Goal: Task Accomplishment & Management: Manage account settings

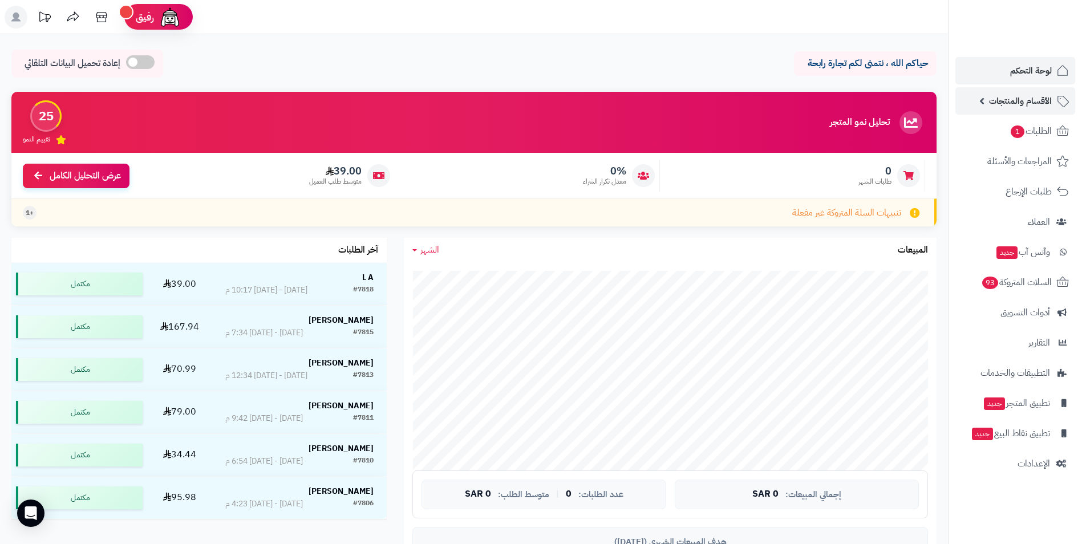
click at [1036, 100] on span "الأقسام والمنتجات" at bounding box center [1020, 101] width 63 height 16
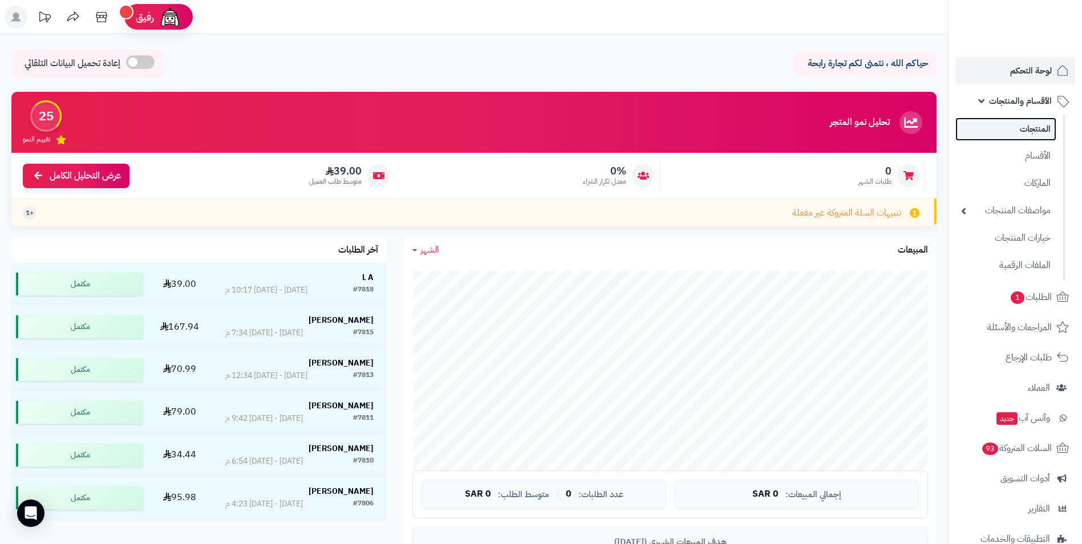
click at [1041, 134] on link "المنتجات" at bounding box center [1006, 129] width 101 height 23
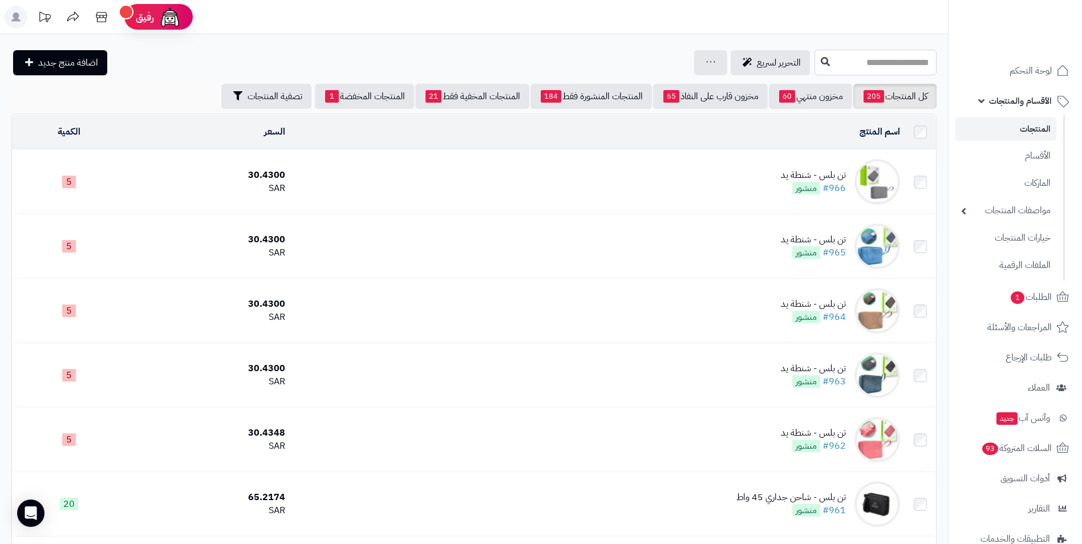
click at [900, 74] on input "text" at bounding box center [876, 63] width 122 height 26
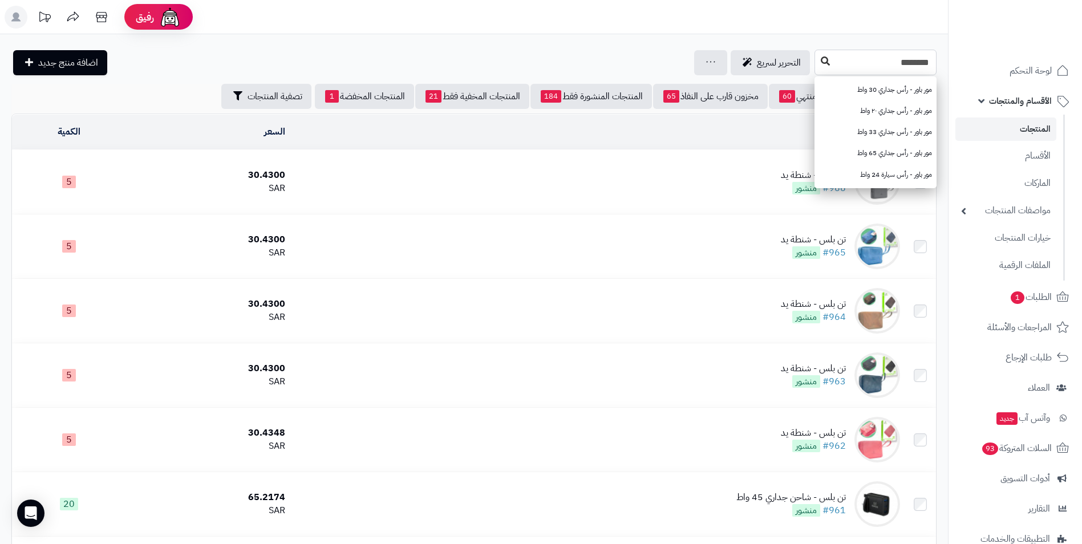
type input "********"
click at [821, 57] on icon at bounding box center [825, 60] width 9 height 9
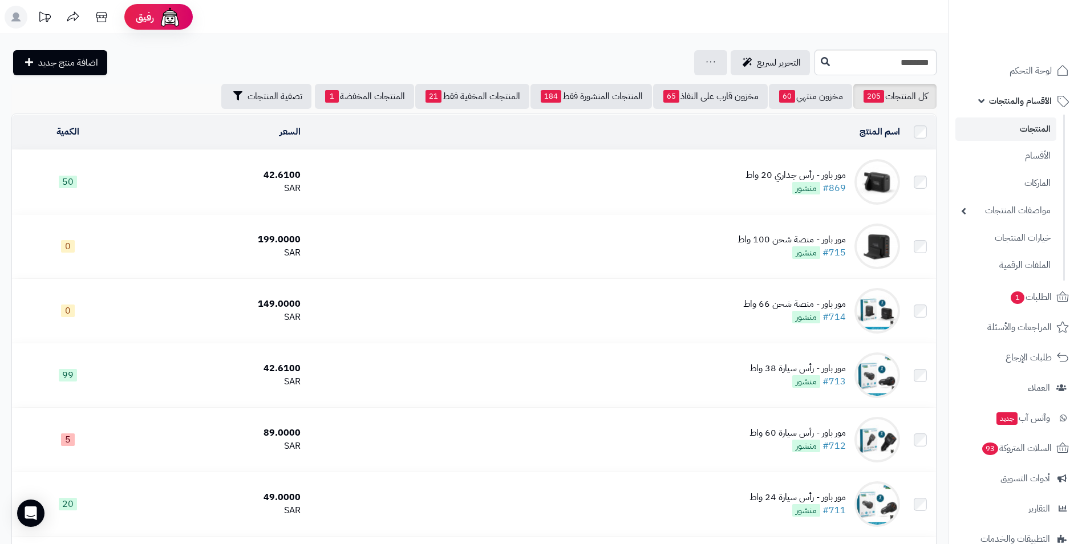
click at [777, 172] on div "مور باور - رأس جداري 20 واط" at bounding box center [796, 175] width 100 height 13
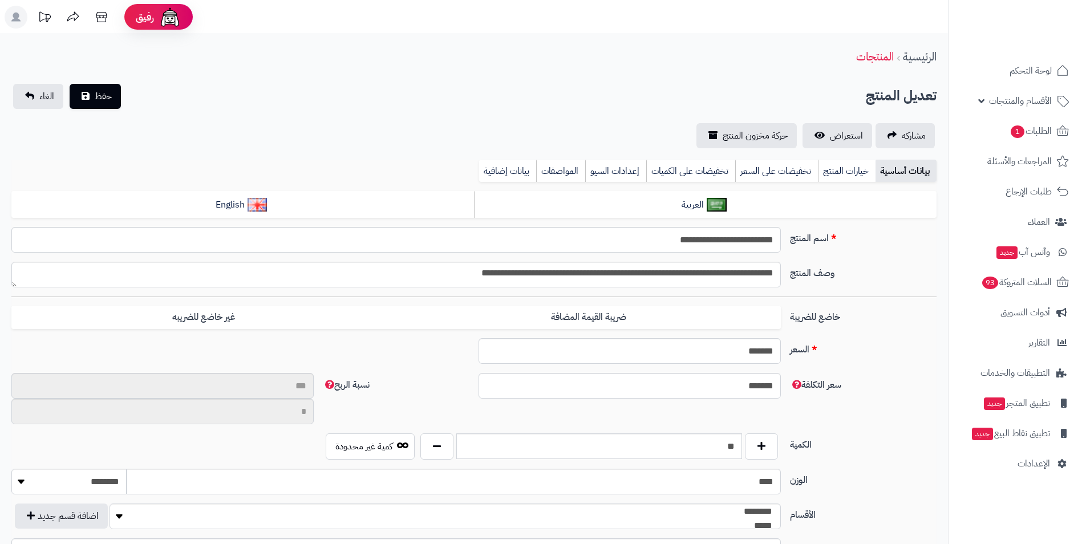
scroll to position [137, 0]
type input "*******"
type input "*********"
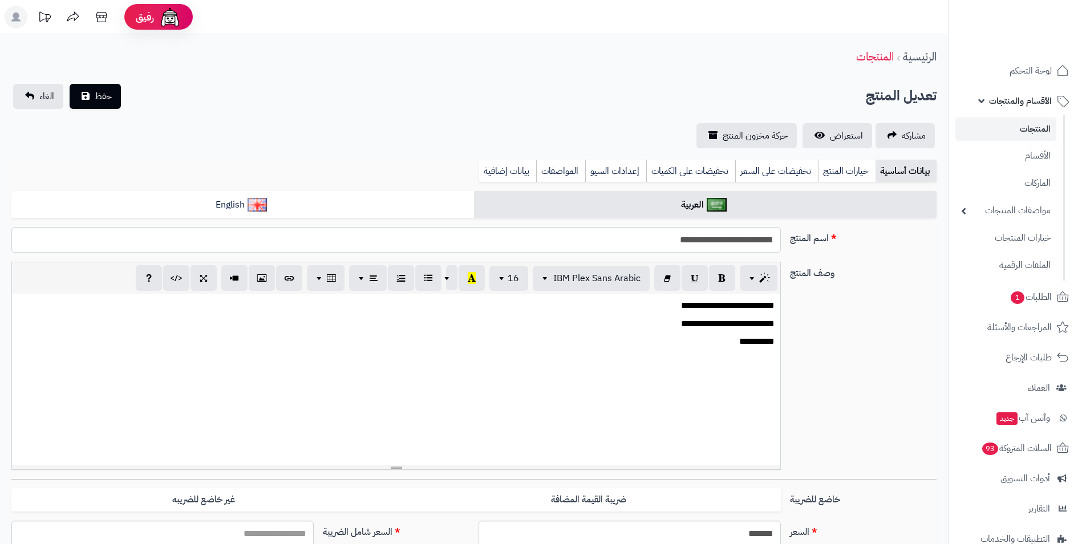
type input "*****"
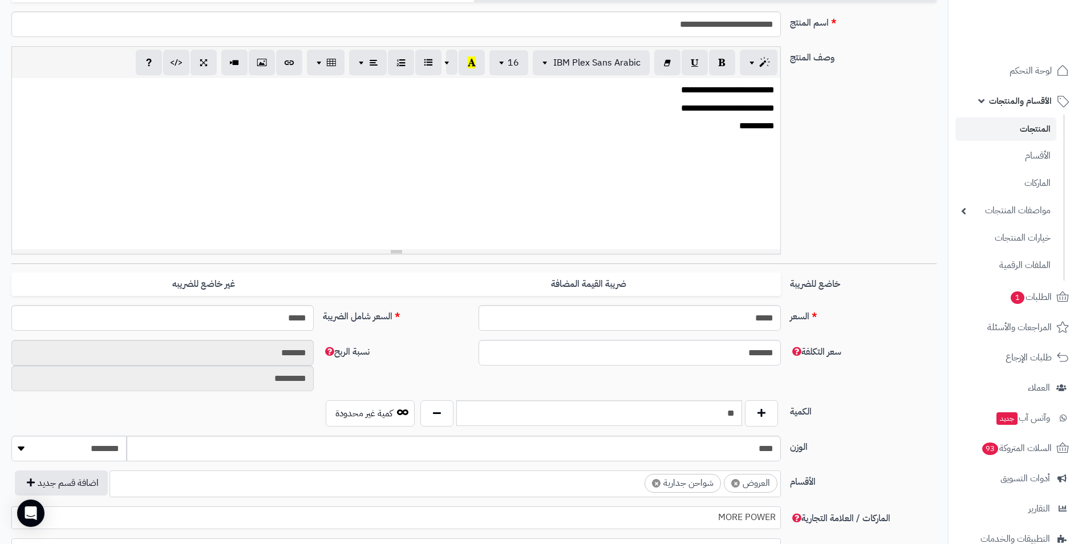
scroll to position [228, 0]
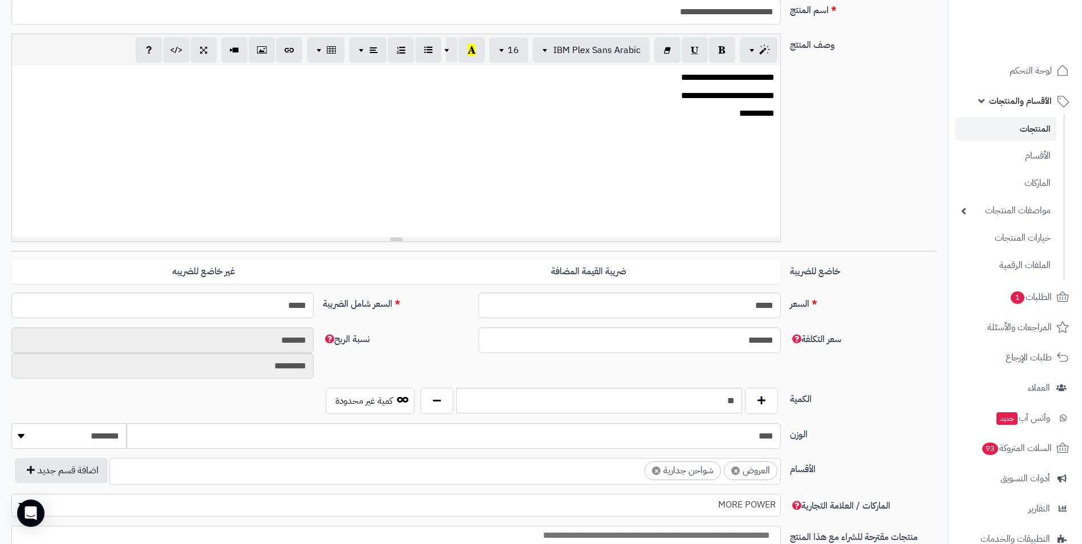
click at [702, 419] on div "الكمية ** كمية غير محدودة" at bounding box center [474, 405] width 935 height 35
click at [703, 419] on div "الكمية ** كمية غير محدودة" at bounding box center [474, 405] width 935 height 35
click at [708, 403] on input "**" at bounding box center [599, 401] width 286 height 26
type input "*"
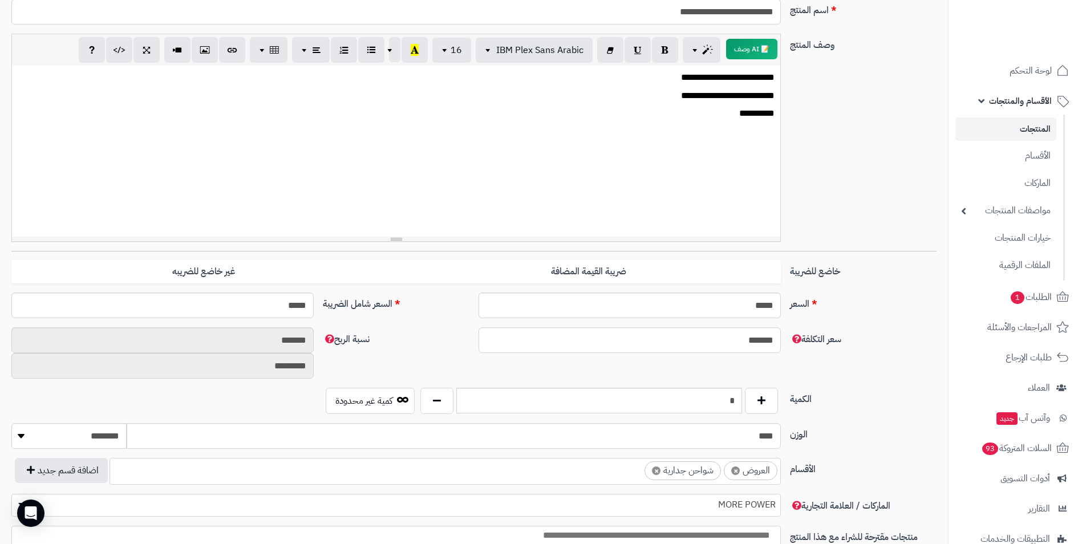
click at [884, 330] on label "سعر التكلفة" at bounding box center [864, 337] width 156 height 19
click at [781, 330] on input "*******" at bounding box center [630, 341] width 302 height 26
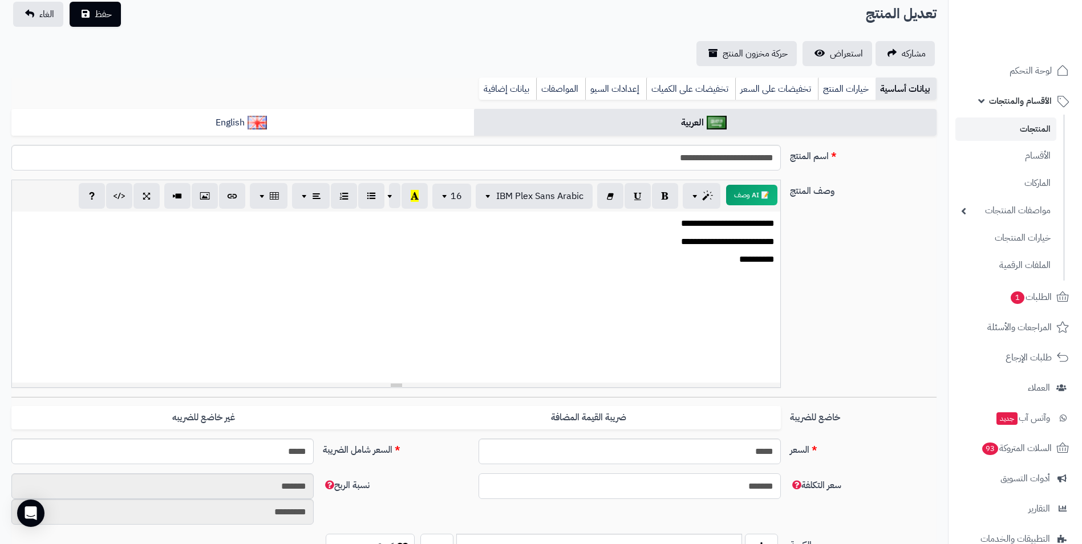
scroll to position [57, 0]
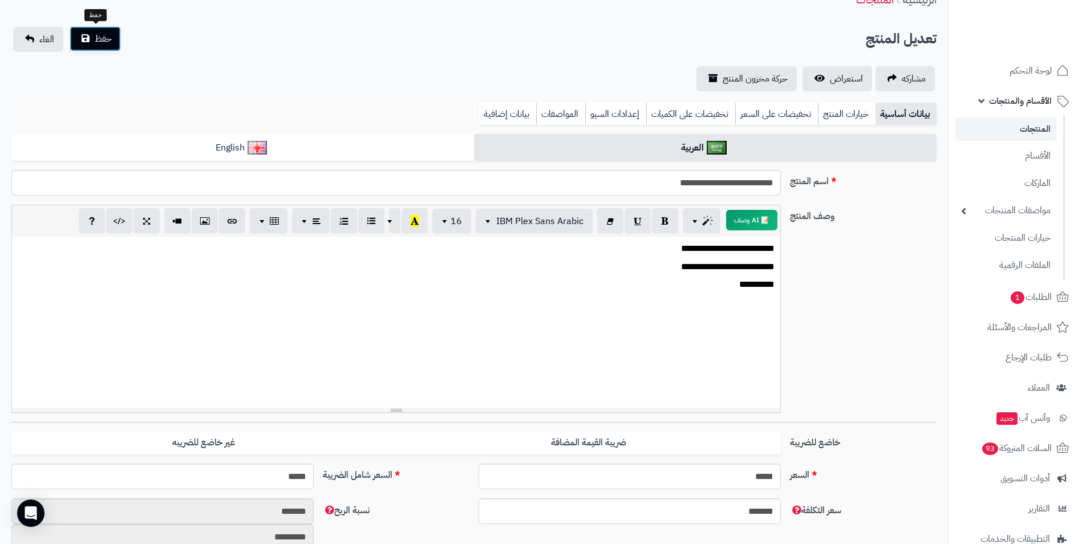
click at [112, 38] on button "حفظ" at bounding box center [95, 38] width 51 height 25
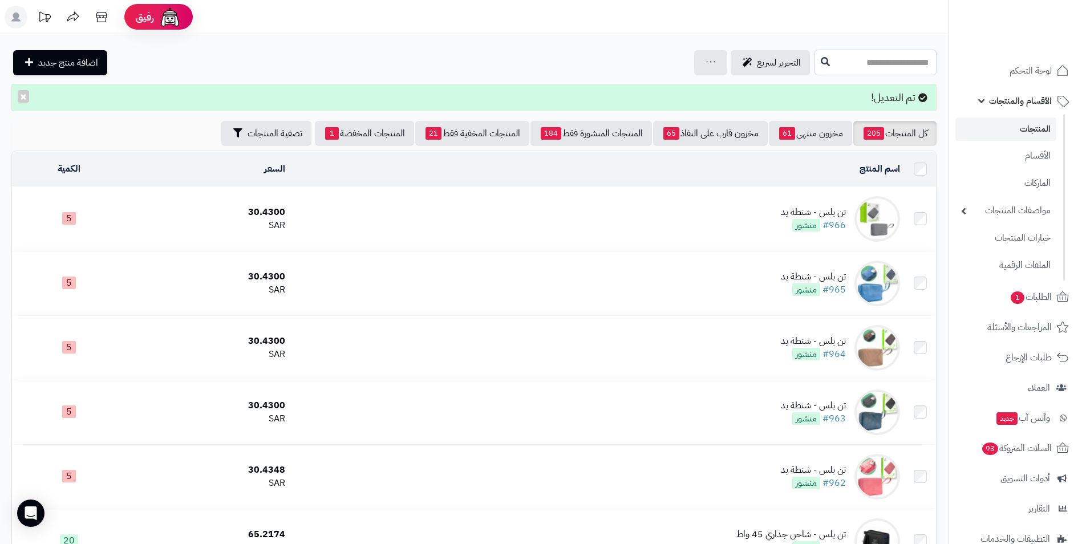
click at [815, 58] on input "text" at bounding box center [876, 63] width 122 height 26
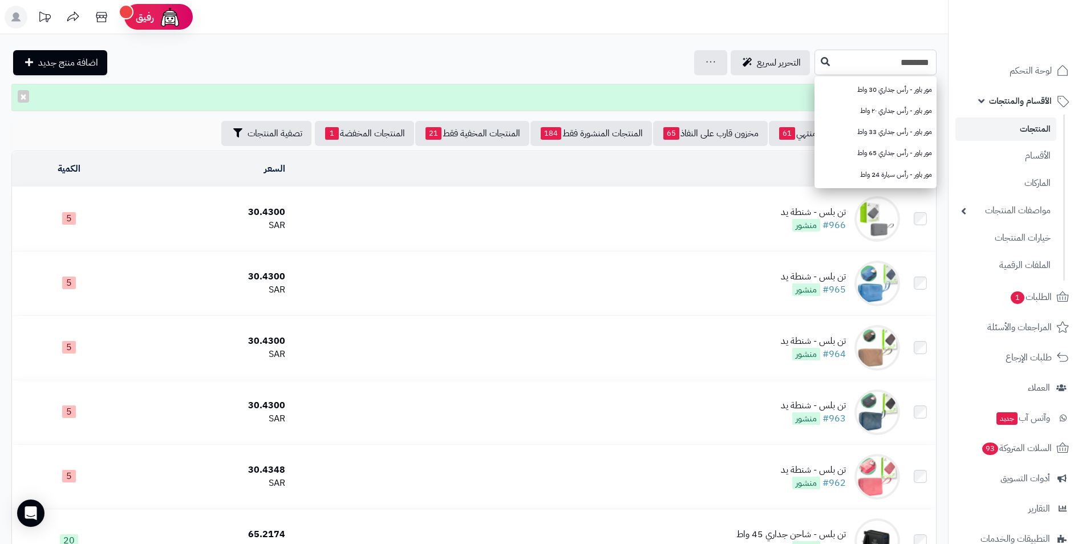
type input "********"
click at [821, 64] on icon at bounding box center [825, 60] width 9 height 9
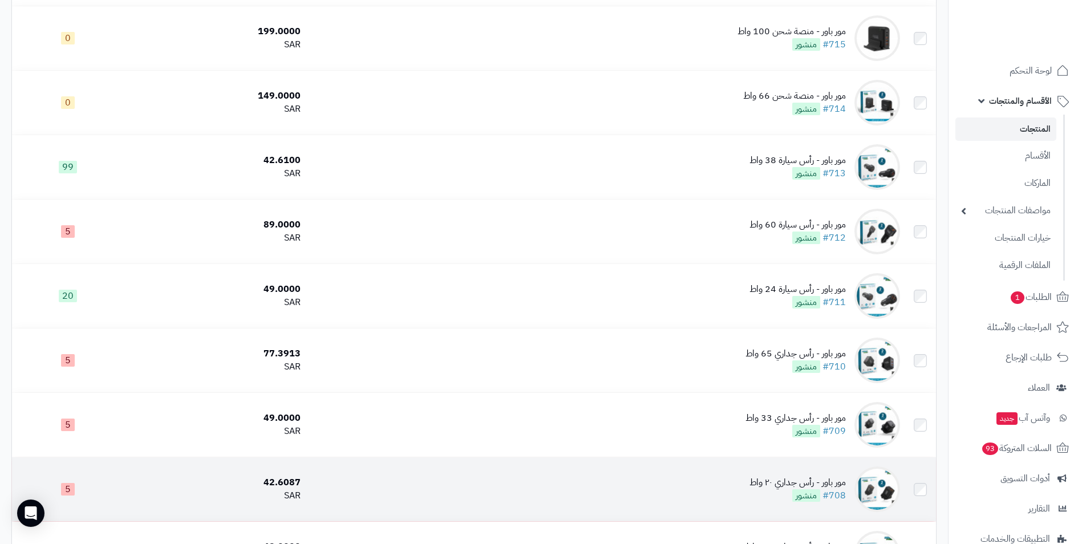
scroll to position [228, 0]
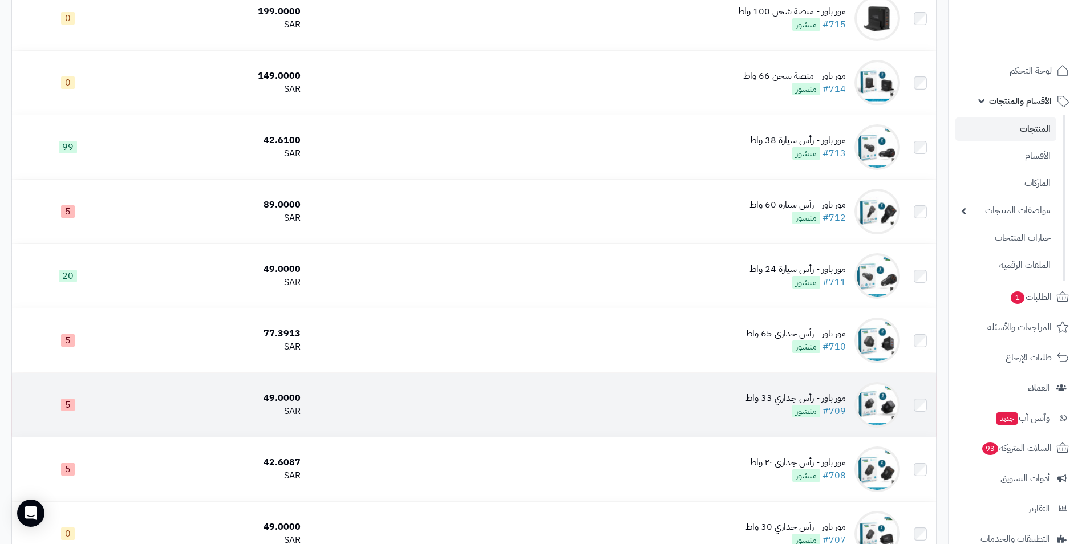
click at [298, 393] on div "49.0000" at bounding box center [214, 398] width 172 height 13
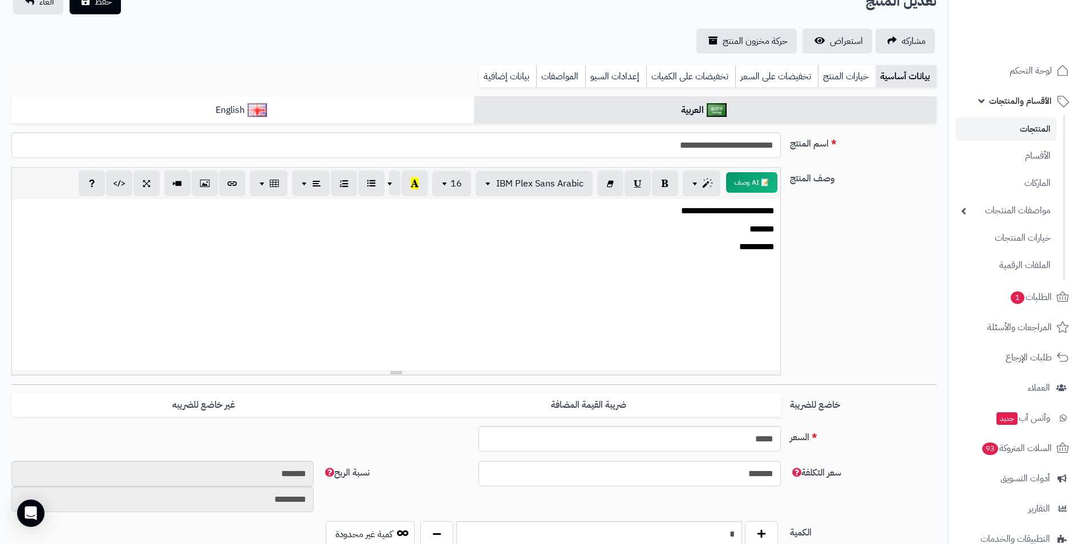
scroll to position [171, 0]
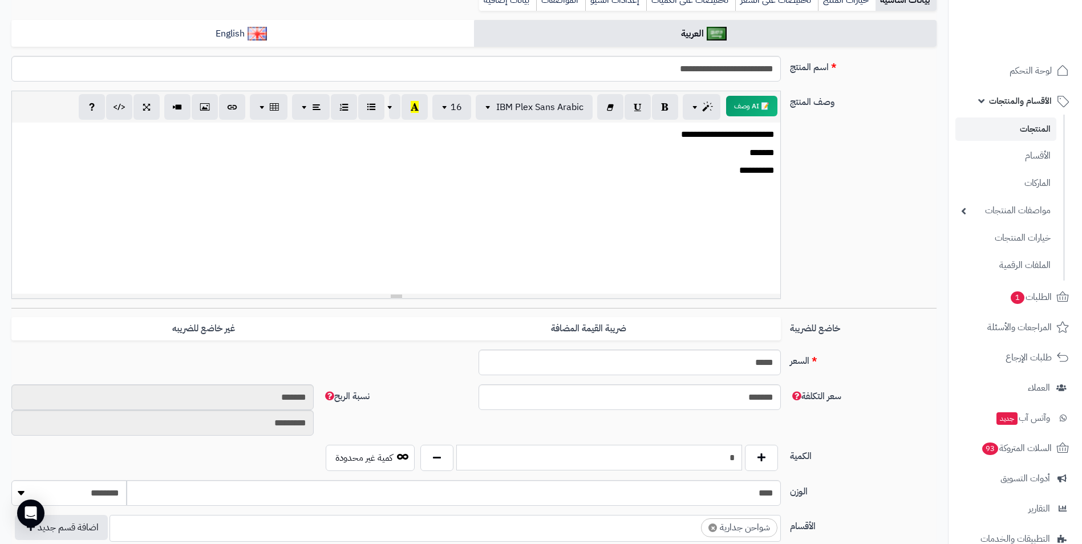
click at [721, 463] on input "*" at bounding box center [599, 458] width 286 height 26
type input "*"
click at [848, 268] on div "**********" at bounding box center [474, 199] width 935 height 217
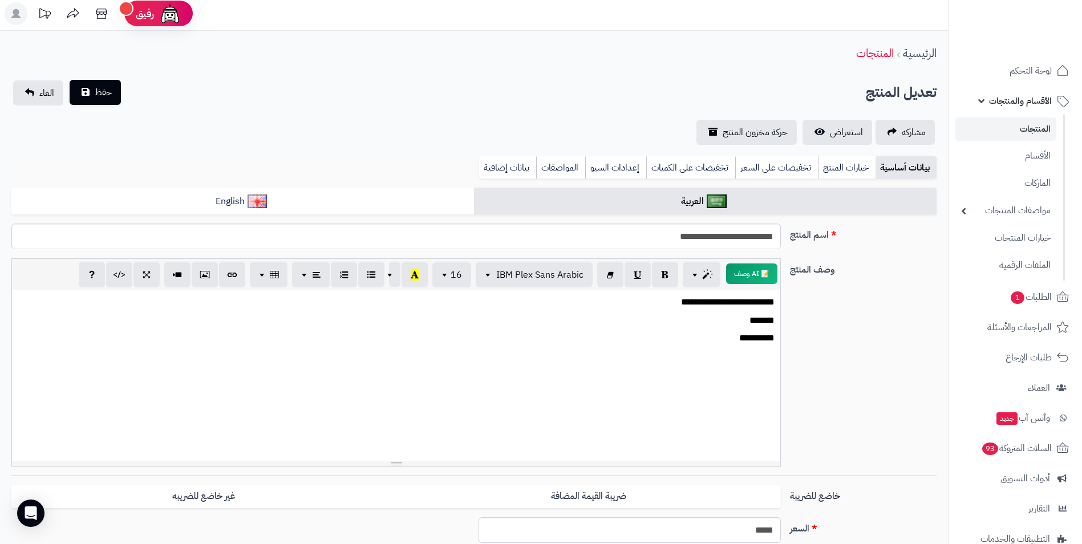
scroll to position [0, 0]
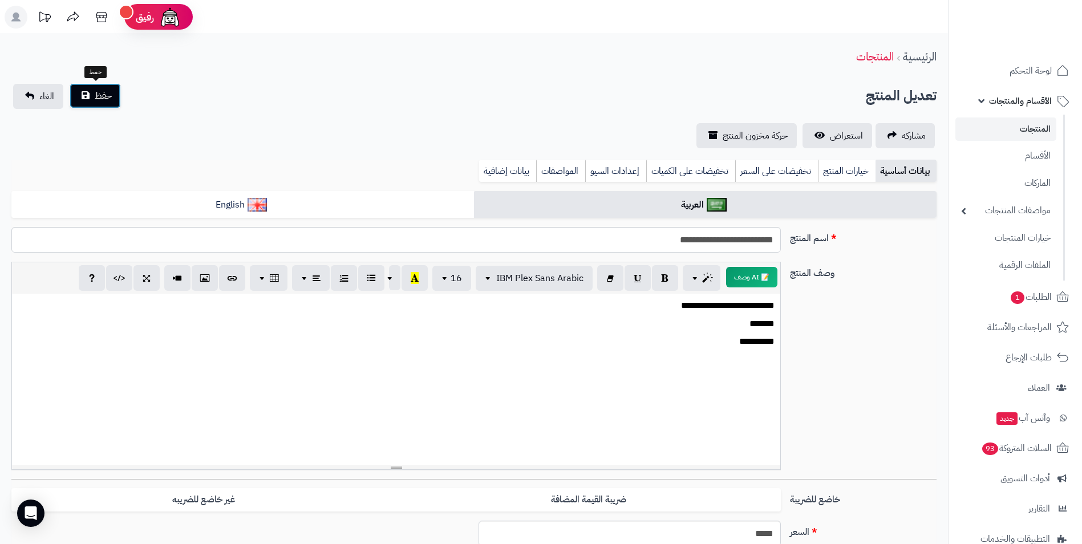
click at [94, 92] on button "حفظ" at bounding box center [95, 95] width 51 height 25
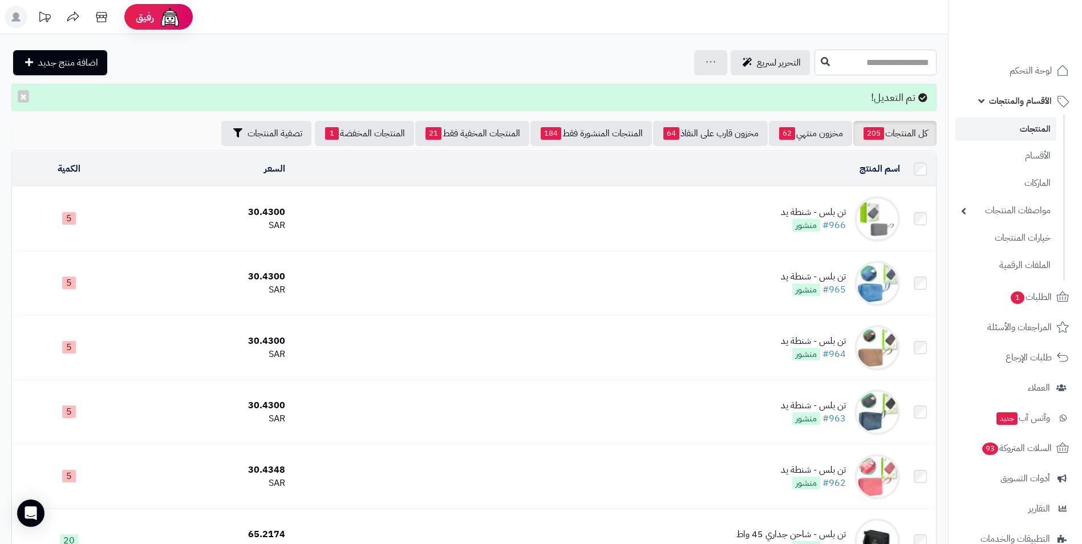
click at [848, 55] on input "text" at bounding box center [876, 63] width 122 height 26
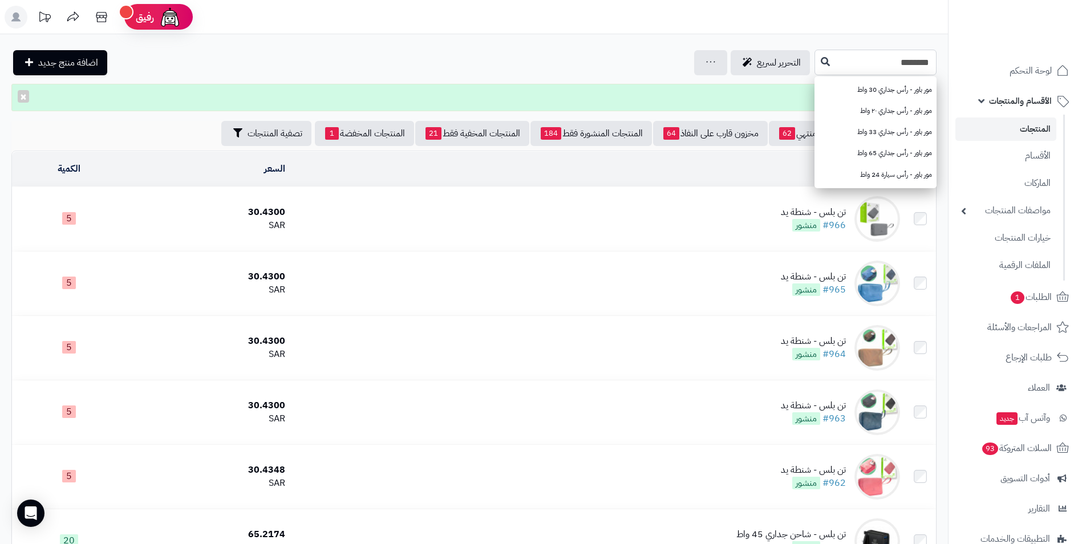
click at [916, 56] on input "********" at bounding box center [876, 63] width 122 height 26
drag, startPoint x: 916, startPoint y: 56, endPoint x: 930, endPoint y: 62, distance: 15.1
click at [930, 62] on input "********" at bounding box center [876, 63] width 122 height 26
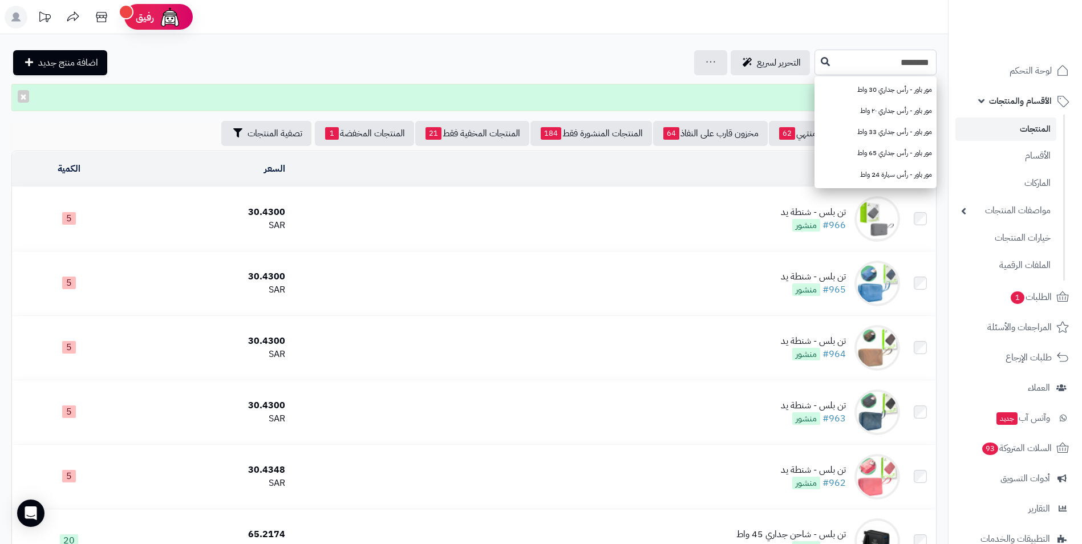
click at [929, 63] on input "********" at bounding box center [876, 63] width 122 height 26
type input "********"
click at [821, 61] on icon at bounding box center [825, 60] width 9 height 9
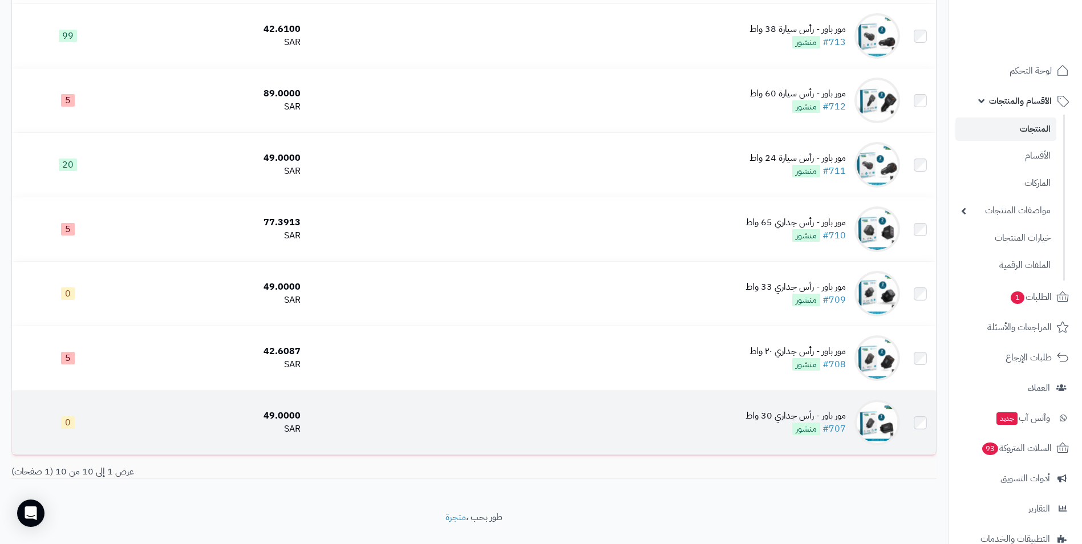
scroll to position [342, 0]
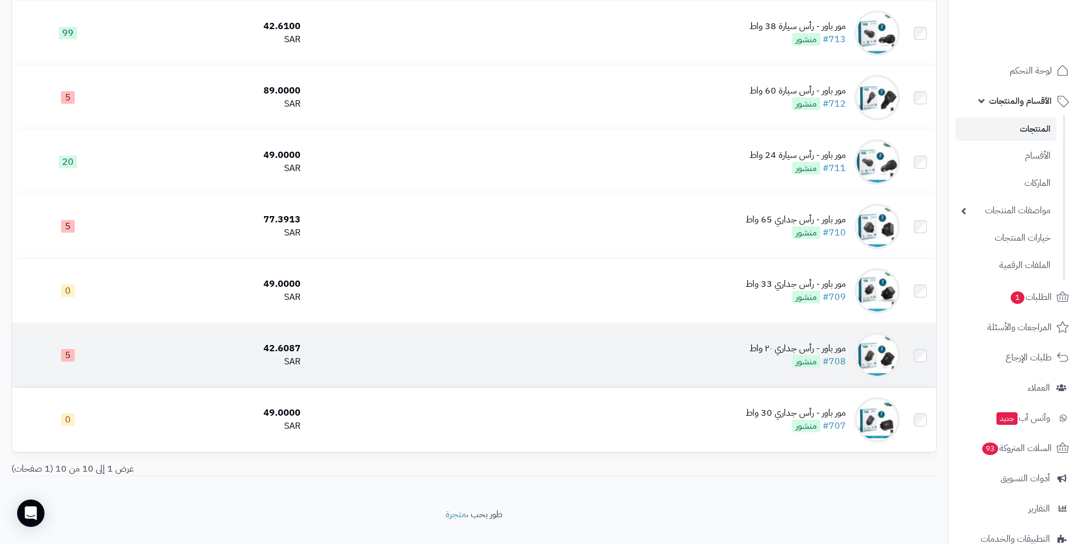
click at [782, 347] on div "مور باور - رأس جداري ٢٠ واط" at bounding box center [798, 348] width 96 height 13
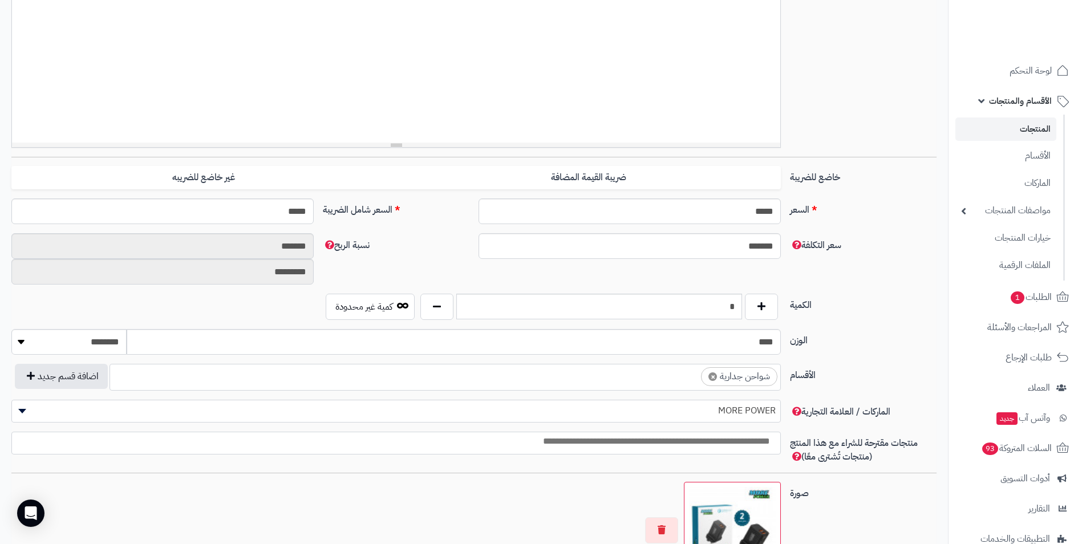
scroll to position [342, 0]
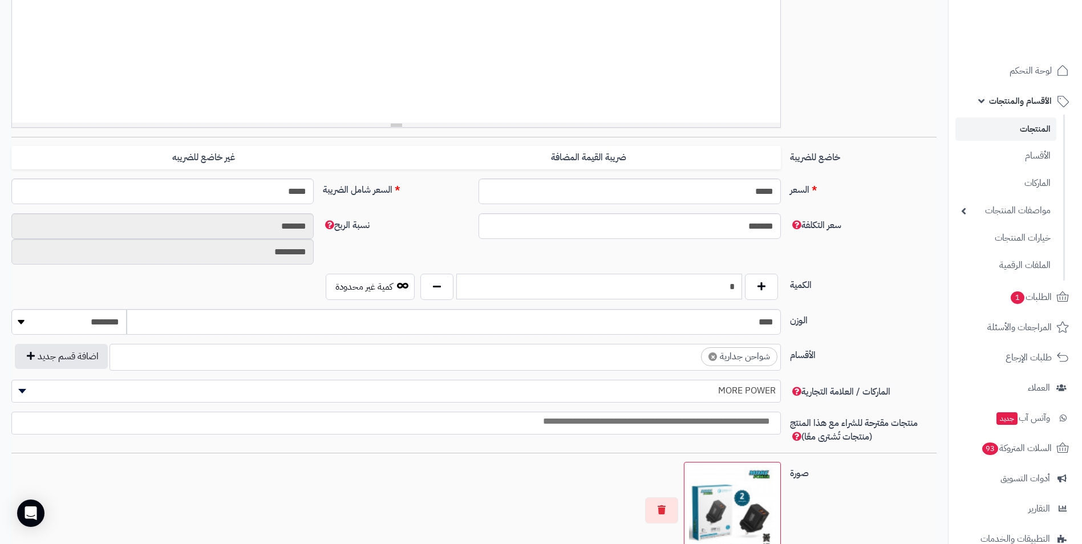
click at [717, 284] on input "*" at bounding box center [599, 287] width 286 height 26
type input "*"
click at [911, 211] on div "السعر ***** اختار الضريبة اولا لحساب السعر السعر شامل الضريبة *****" at bounding box center [474, 196] width 935 height 35
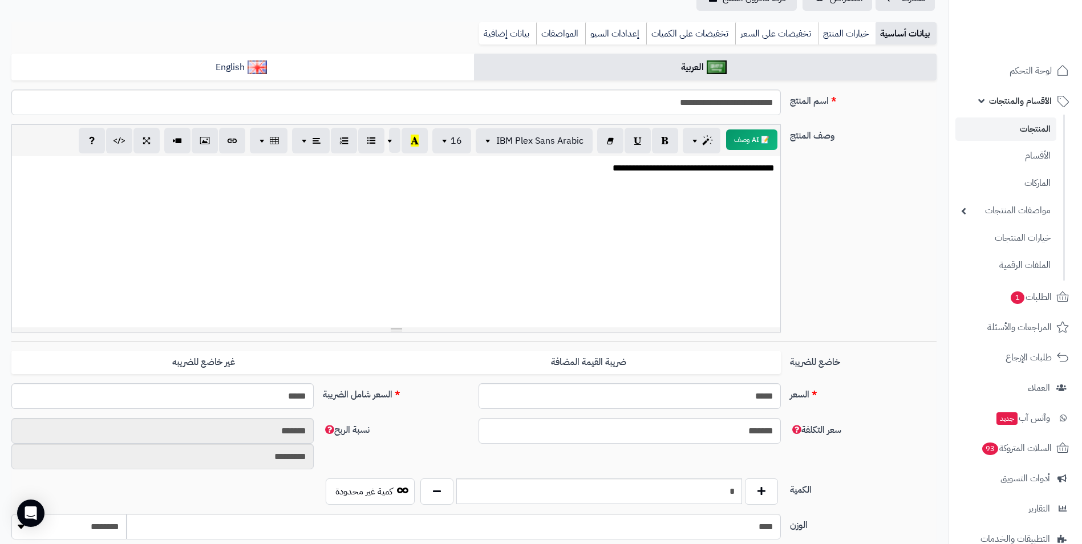
scroll to position [57, 0]
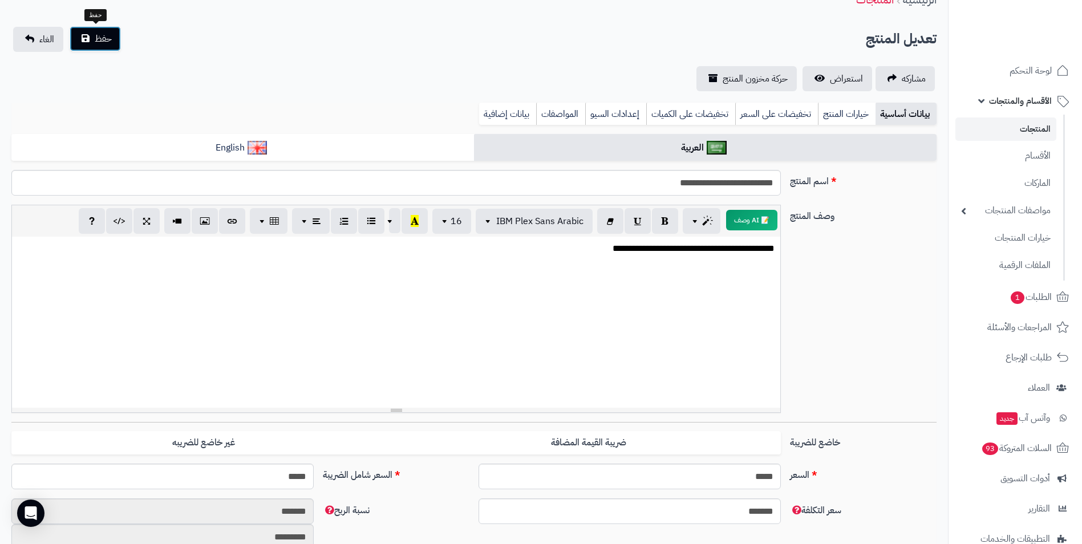
click at [102, 37] on span "حفظ" at bounding box center [103, 39] width 17 height 14
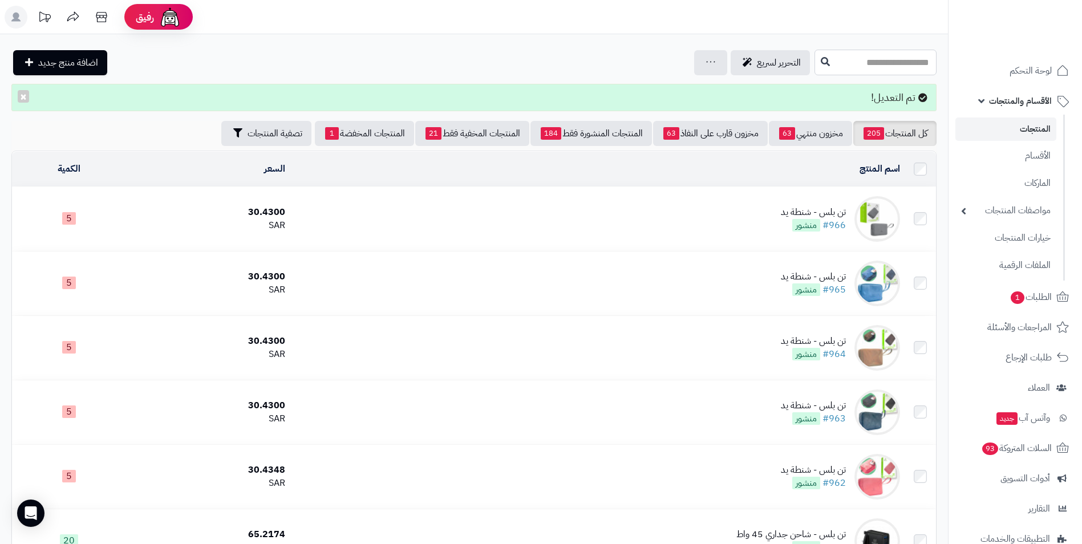
click at [878, 64] on input "text" at bounding box center [876, 63] width 122 height 26
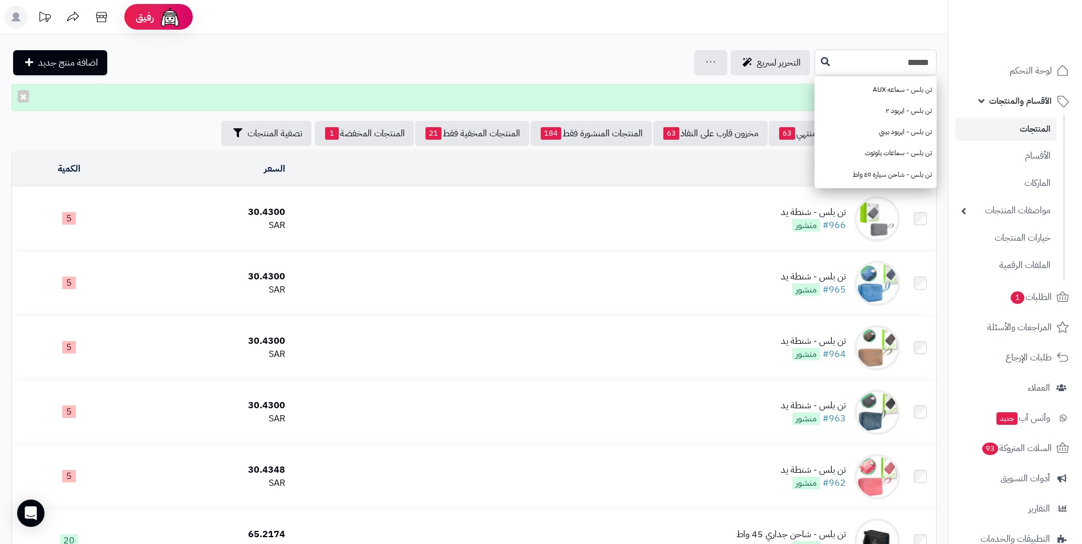
type input "******"
click at [817, 63] on button at bounding box center [825, 62] width 17 height 22
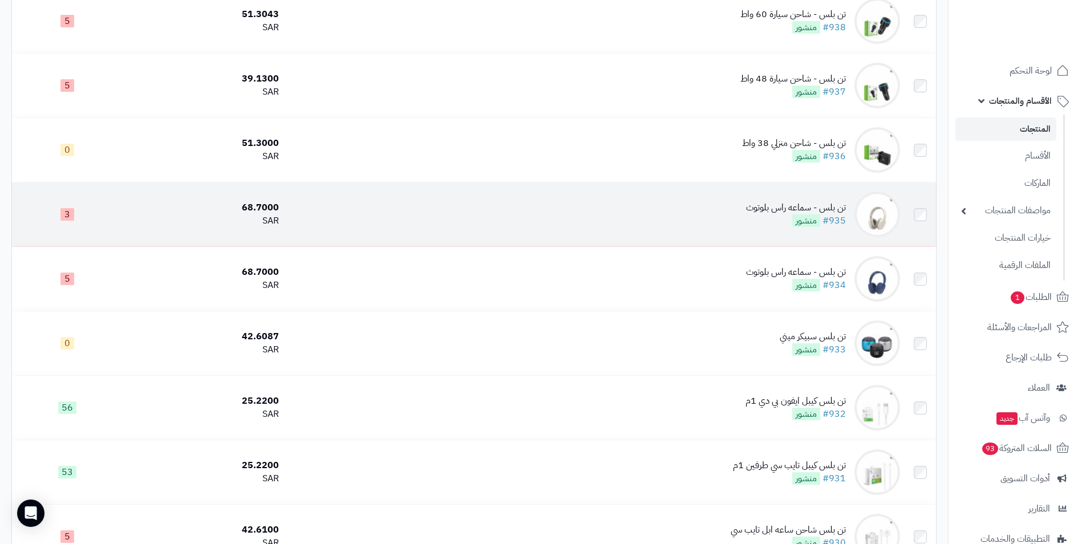
scroll to position [742, 0]
click at [251, 197] on td "68.7000 SAR" at bounding box center [203, 214] width 161 height 64
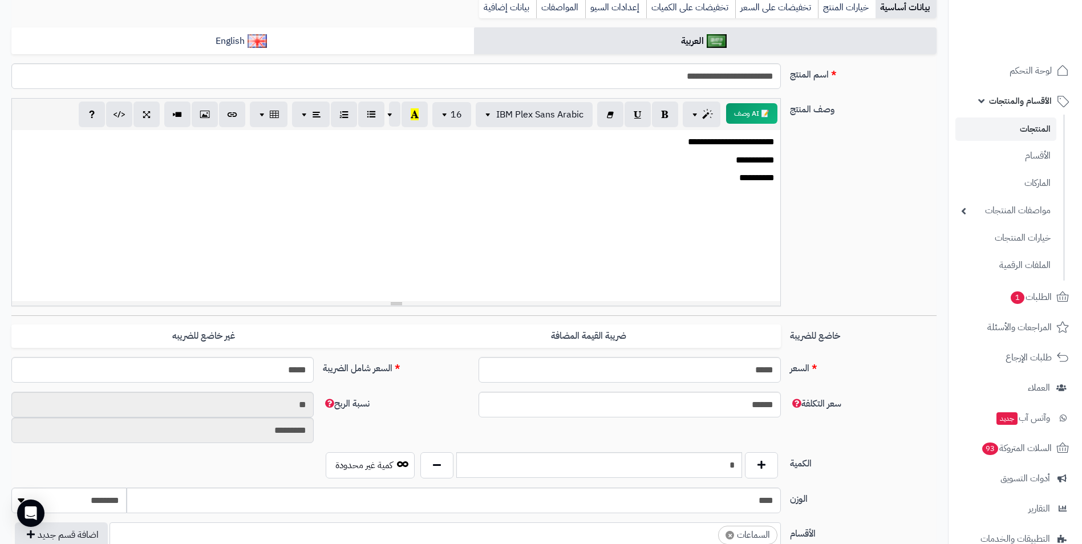
scroll to position [171, 0]
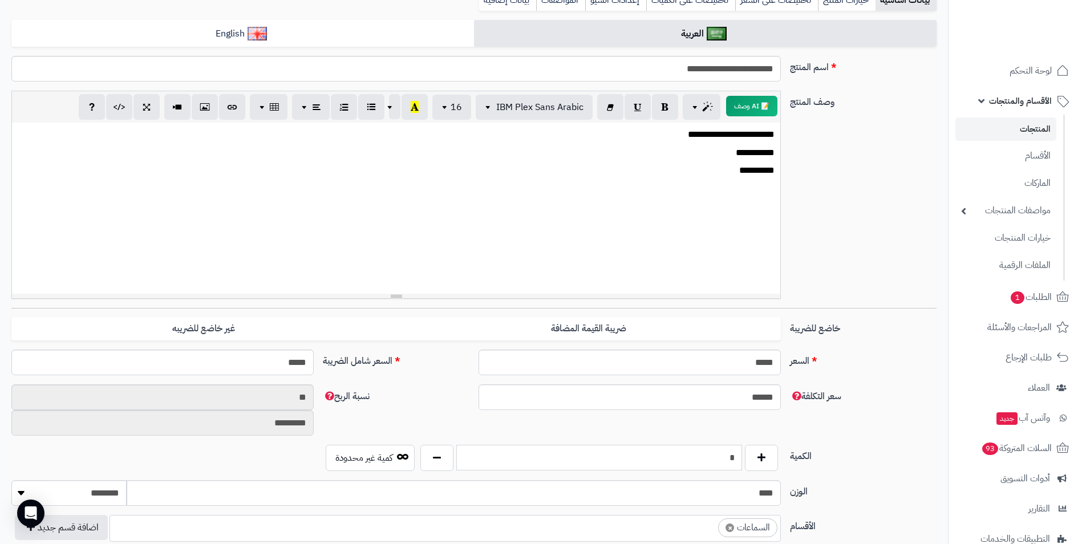
click at [736, 458] on input "*" at bounding box center [599, 458] width 286 height 26
click at [437, 459] on button "button" at bounding box center [437, 457] width 33 height 26
click at [438, 459] on button "button" at bounding box center [437, 457] width 33 height 26
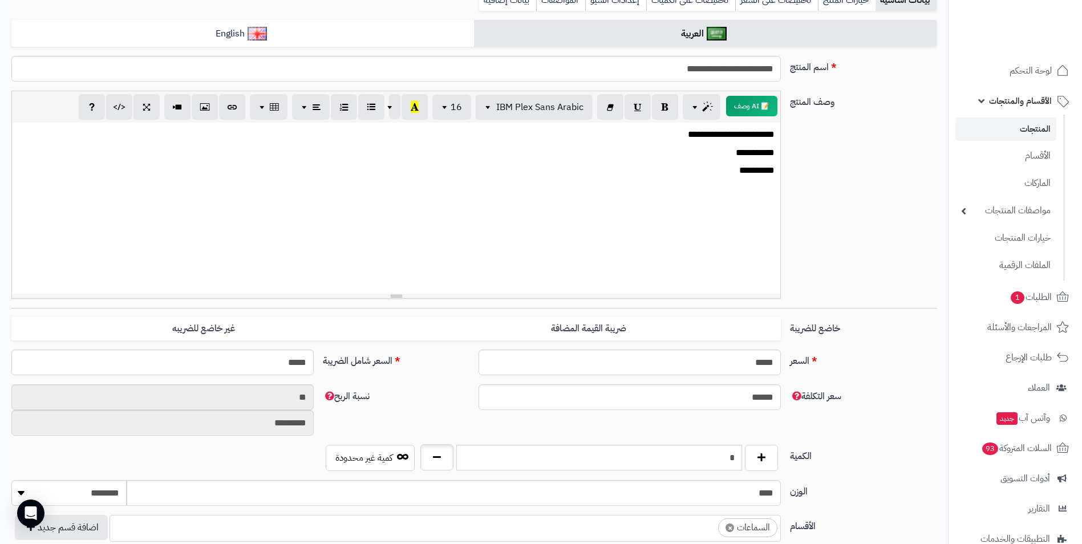
type input "*"
click at [438, 459] on button "button" at bounding box center [437, 457] width 33 height 26
click at [869, 274] on div "**********" at bounding box center [474, 199] width 935 height 217
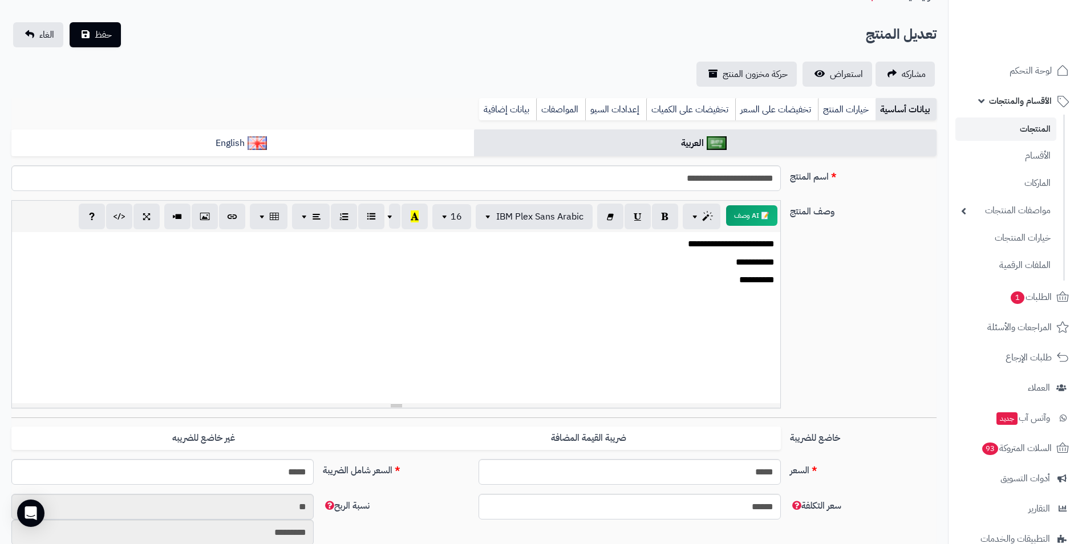
scroll to position [57, 0]
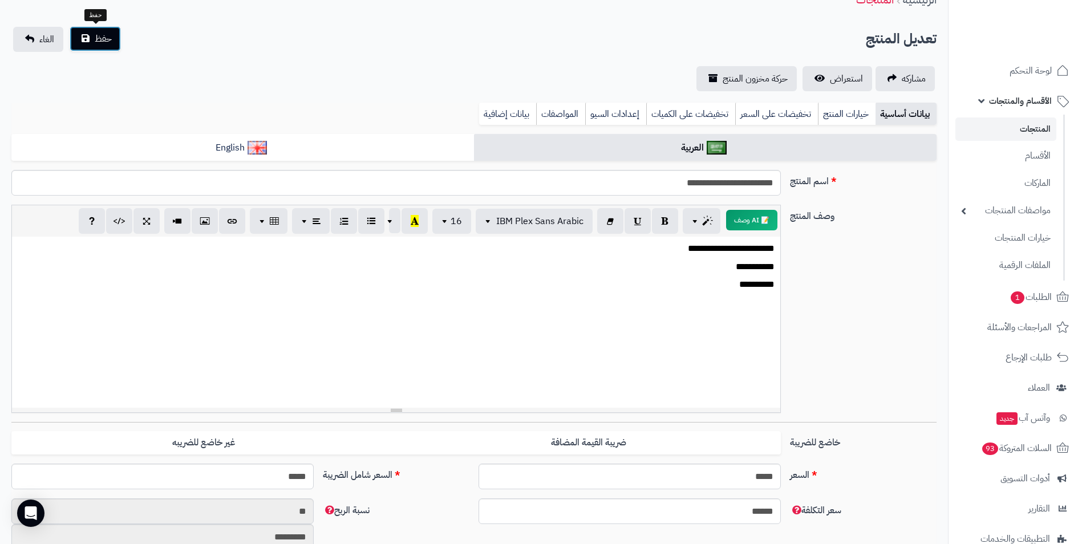
click at [102, 45] on span "حفظ" at bounding box center [103, 39] width 17 height 14
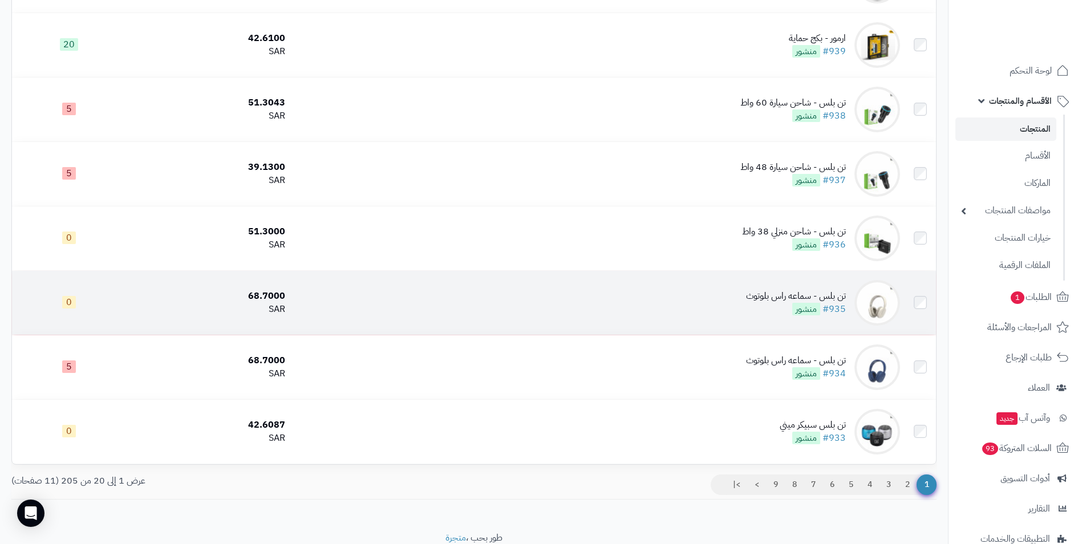
scroll to position [1055, 0]
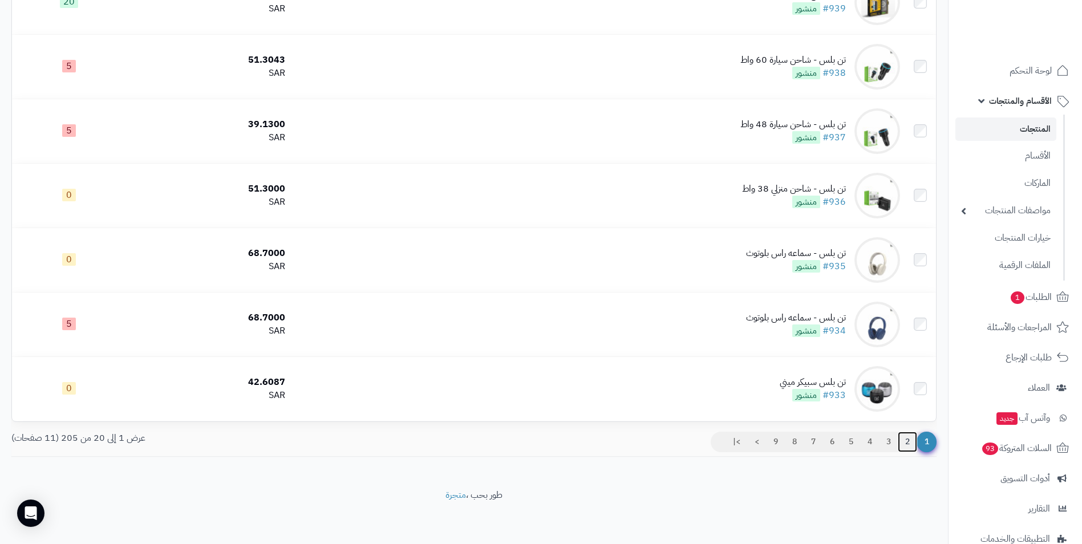
click at [905, 436] on link "2" at bounding box center [907, 442] width 19 height 21
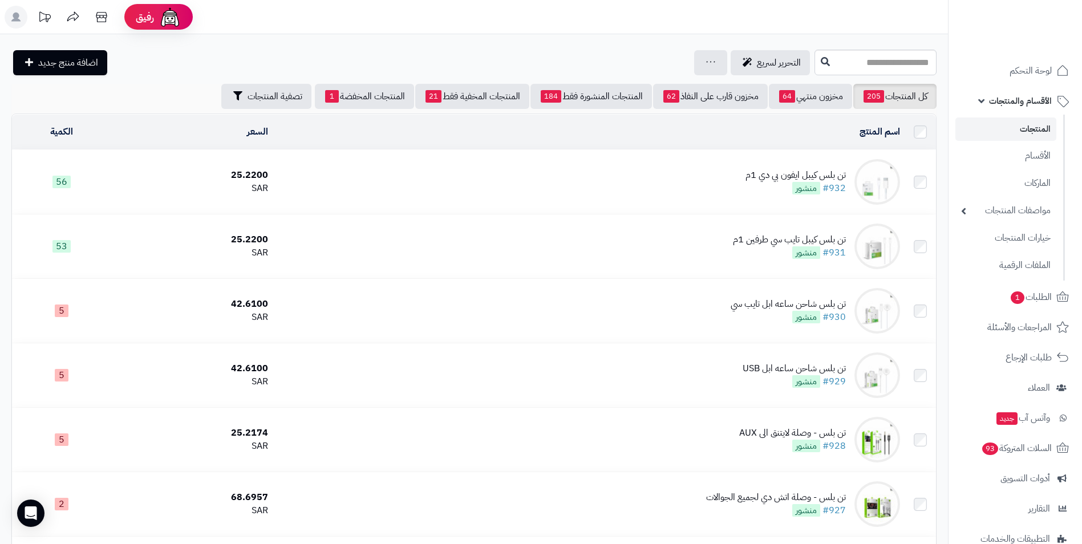
click at [254, 173] on div "25.2200" at bounding box center [192, 175] width 152 height 13
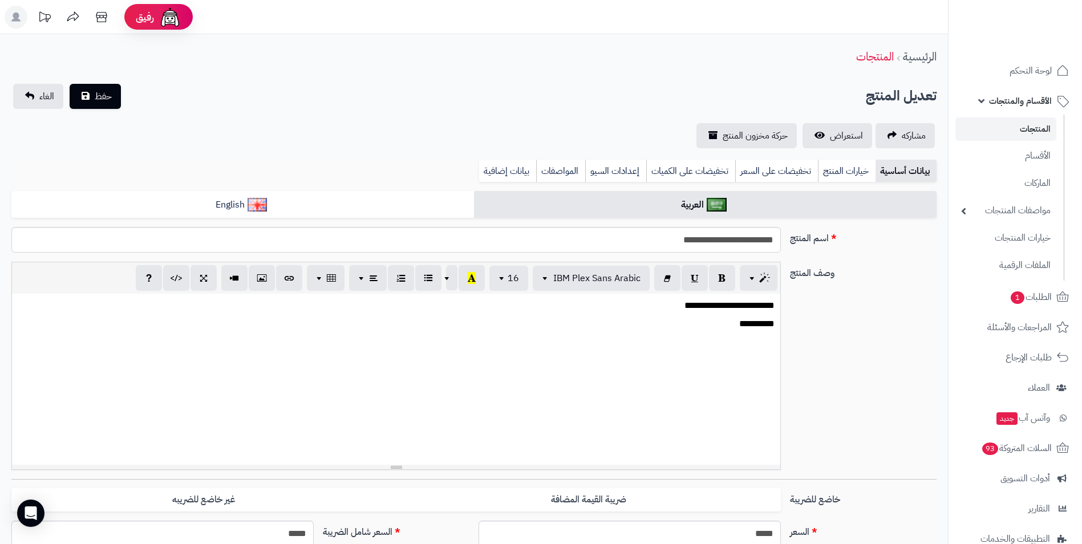
scroll to position [137, 0]
click at [835, 292] on div "**********" at bounding box center [474, 370] width 935 height 217
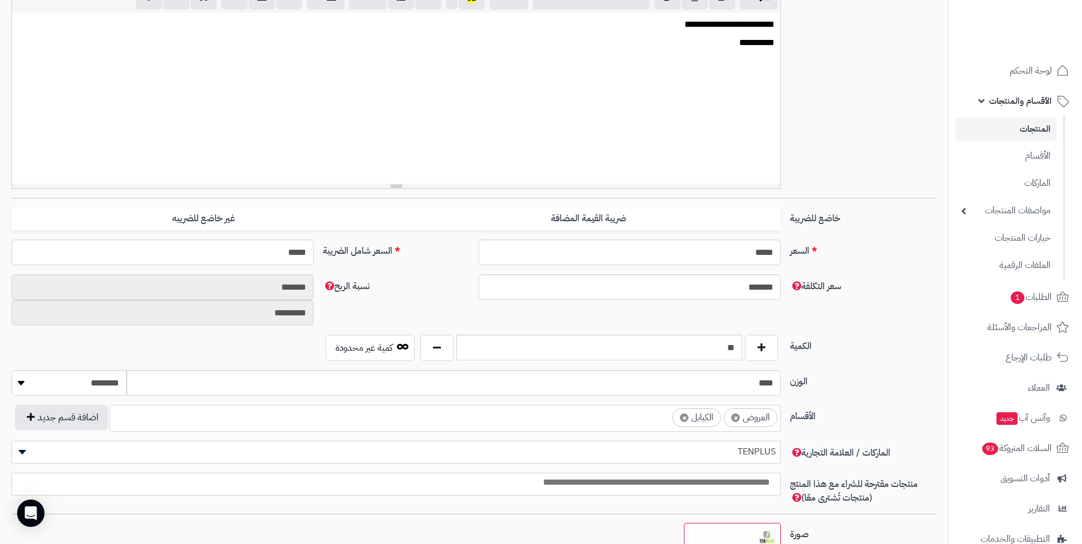
scroll to position [285, 0]
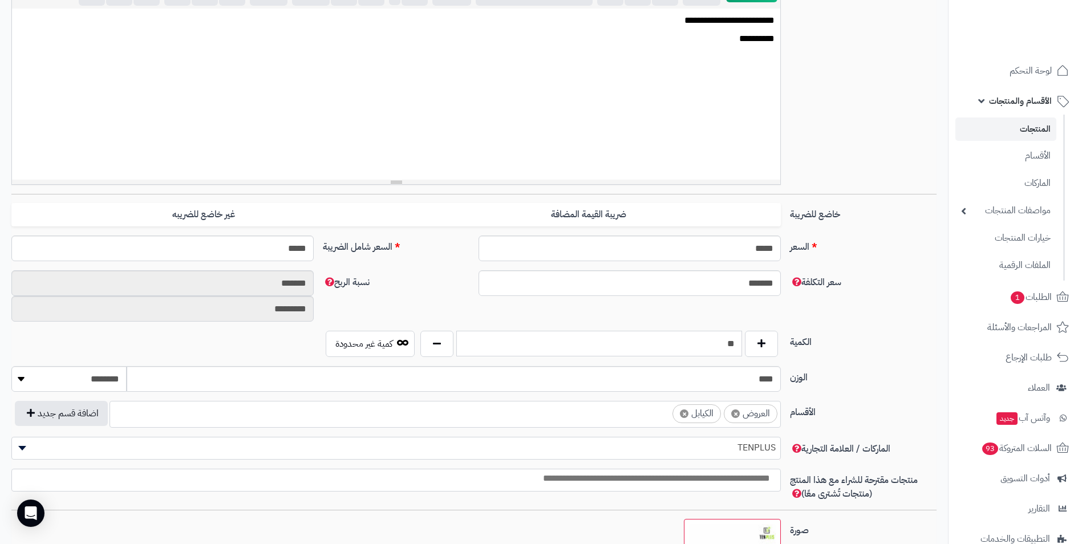
click at [721, 351] on input "**" at bounding box center [599, 344] width 286 height 26
type input "*"
click at [842, 244] on label "السعر" at bounding box center [864, 245] width 156 height 18
click at [781, 244] on input "*****" at bounding box center [630, 249] width 302 height 26
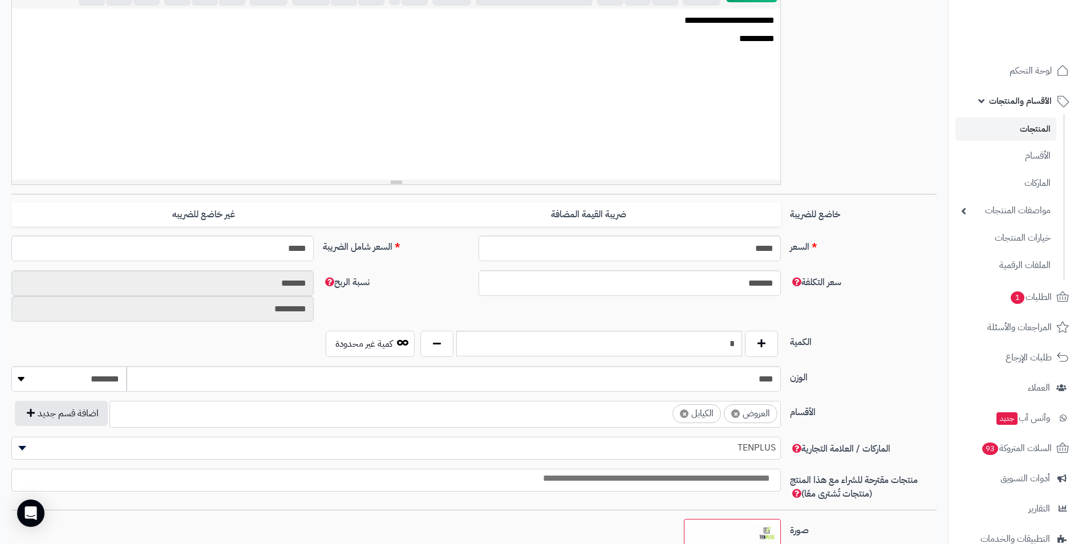
click at [820, 268] on div "السعر ***** اختار الضريبة اولا لحساب السعر السعر شامل الضريبة *****" at bounding box center [474, 253] width 935 height 35
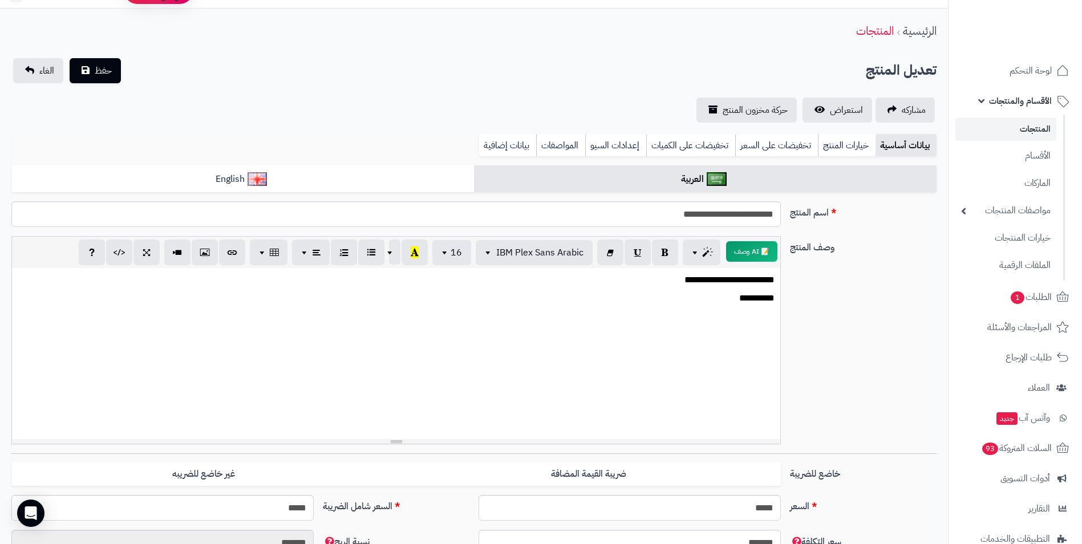
scroll to position [0, 0]
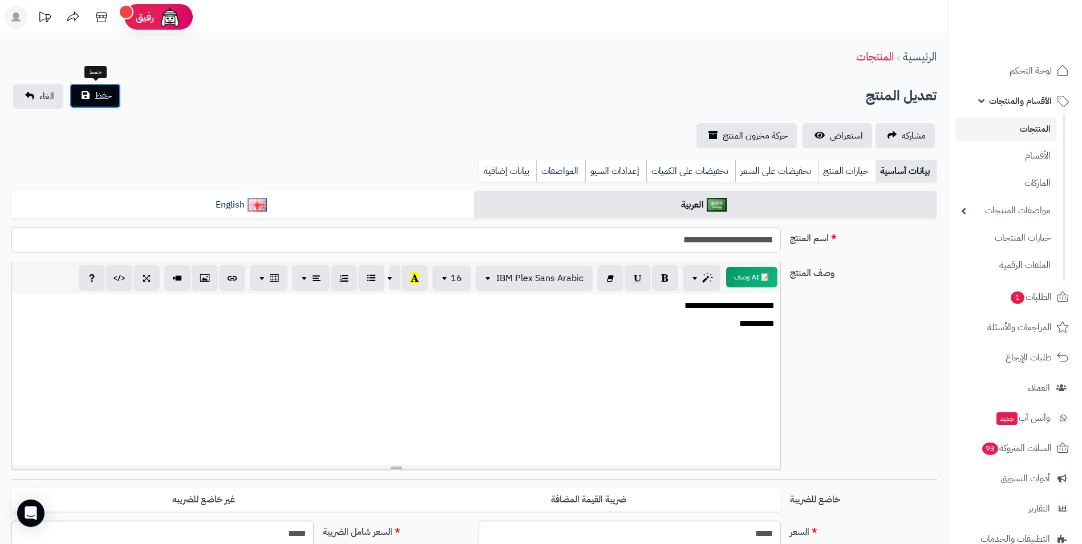
click at [100, 105] on button "حفظ" at bounding box center [95, 95] width 51 height 25
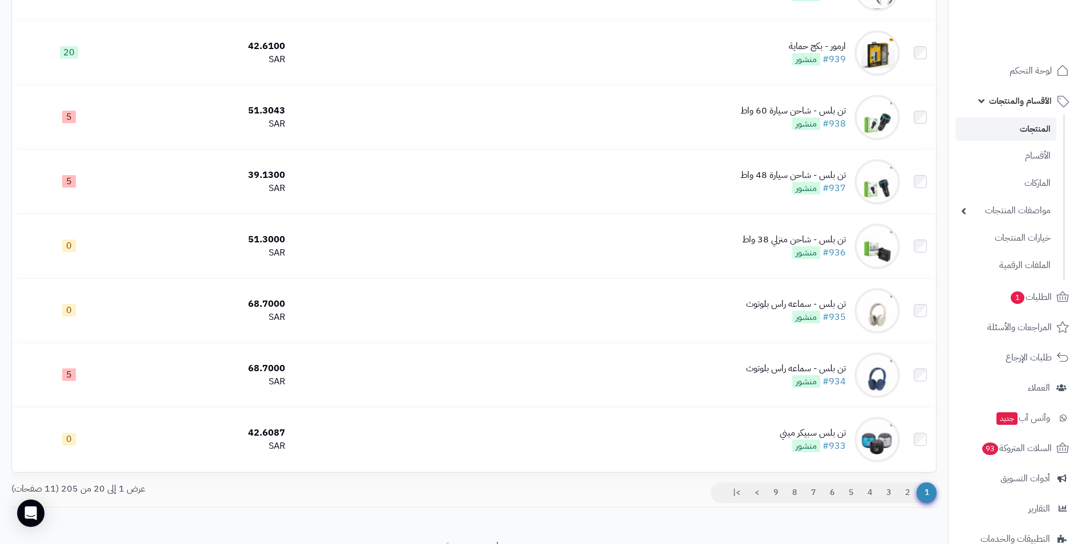
scroll to position [1055, 0]
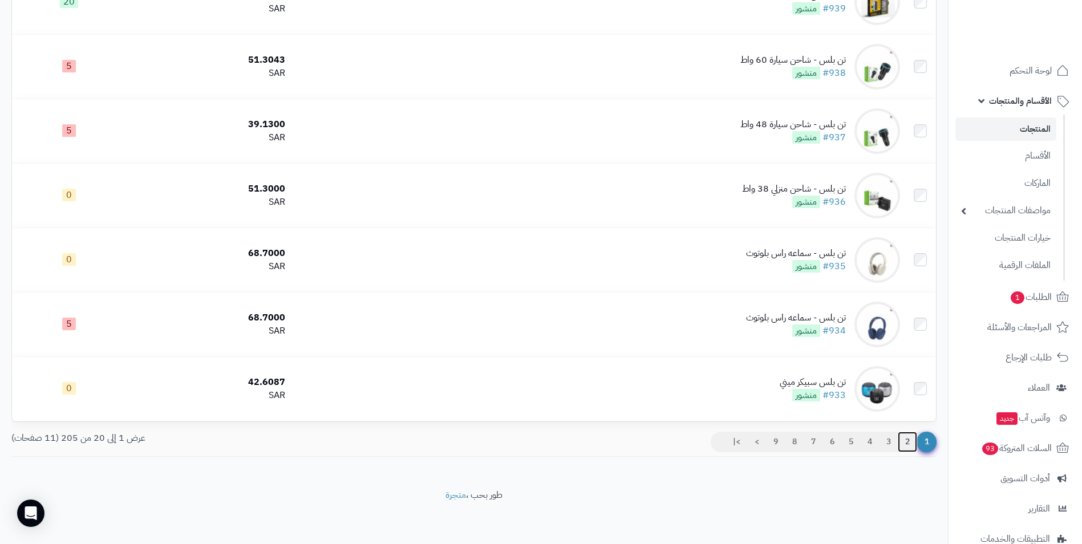
click at [911, 438] on link "2" at bounding box center [907, 442] width 19 height 21
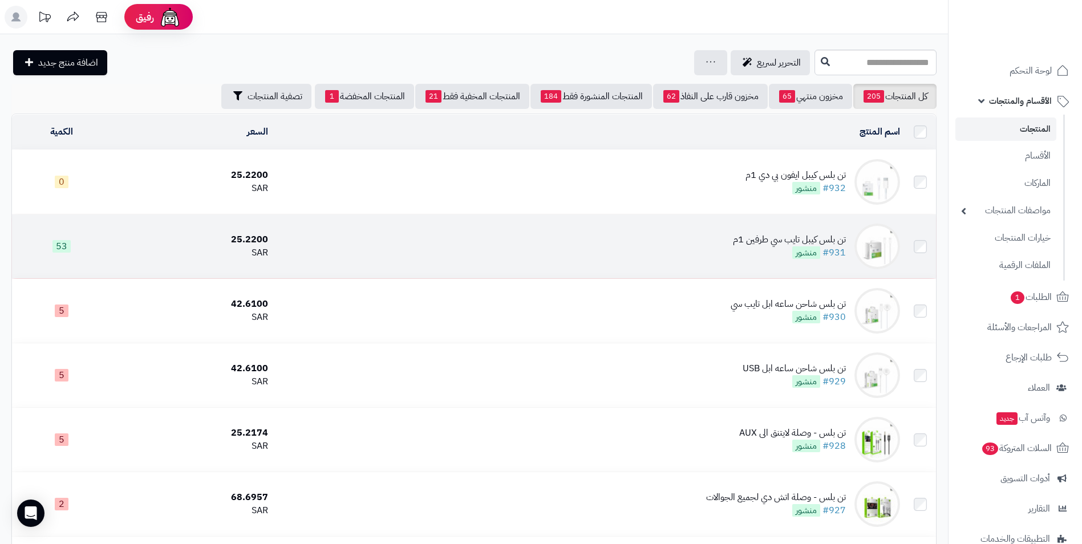
click at [258, 236] on div "25.2200" at bounding box center [192, 239] width 152 height 13
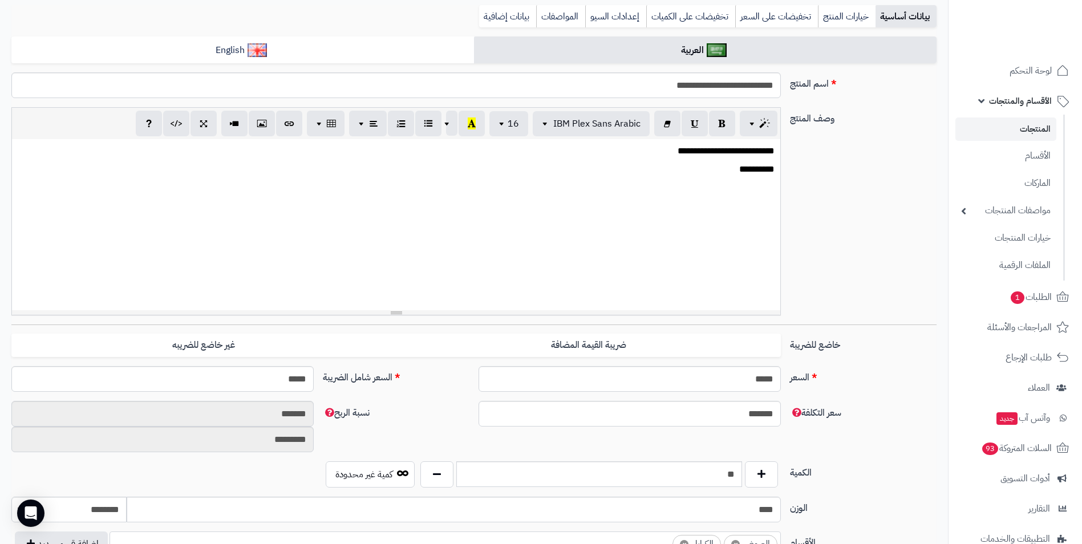
scroll to position [228, 0]
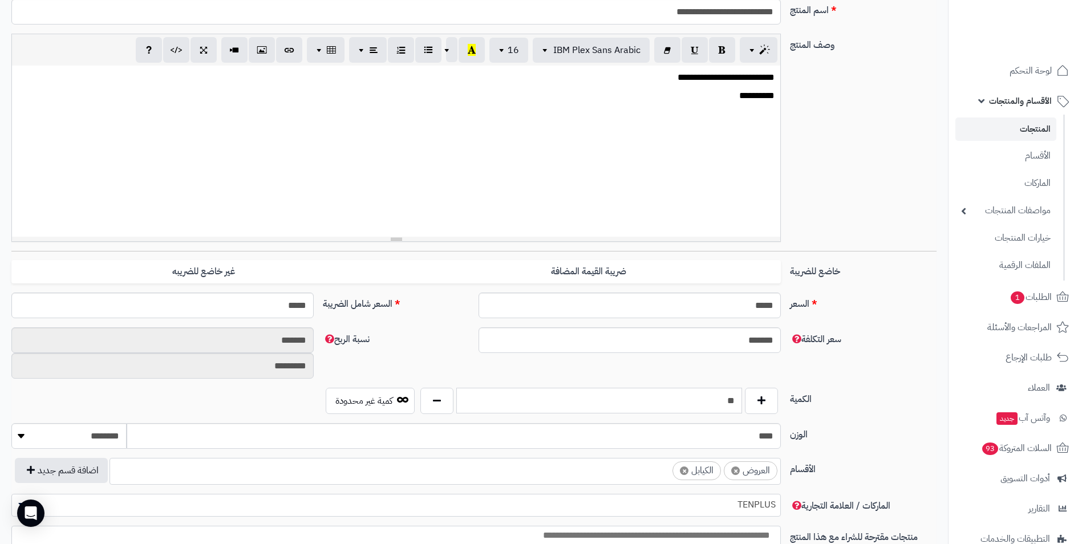
click at [715, 390] on input "**" at bounding box center [599, 401] width 286 height 26
click at [714, 395] on input "**" at bounding box center [599, 401] width 286 height 26
type input "*"
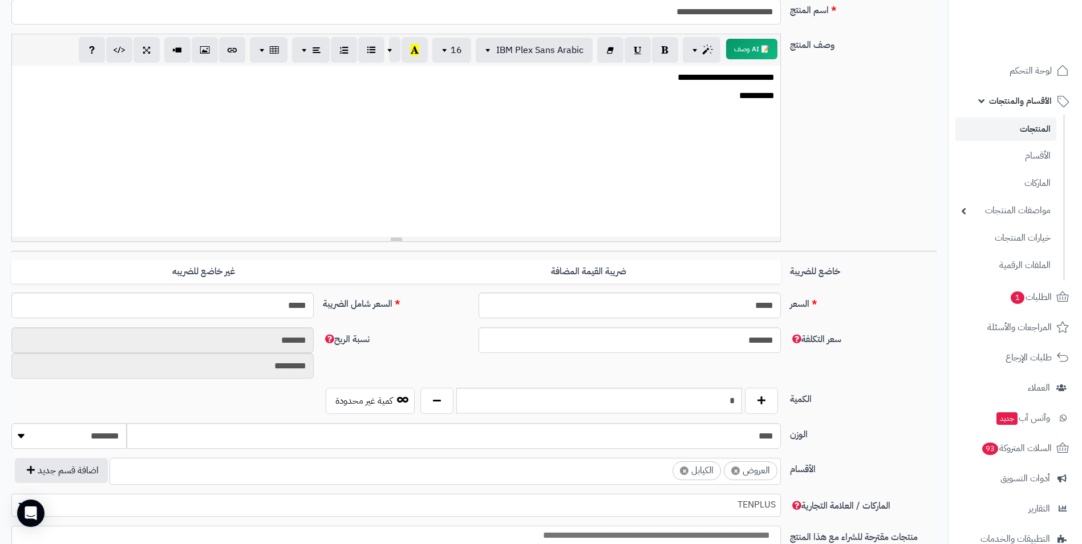
click at [832, 328] on label "سعر التكلفة" at bounding box center [864, 337] width 156 height 19
click at [781, 328] on input "*******" at bounding box center [630, 341] width 302 height 26
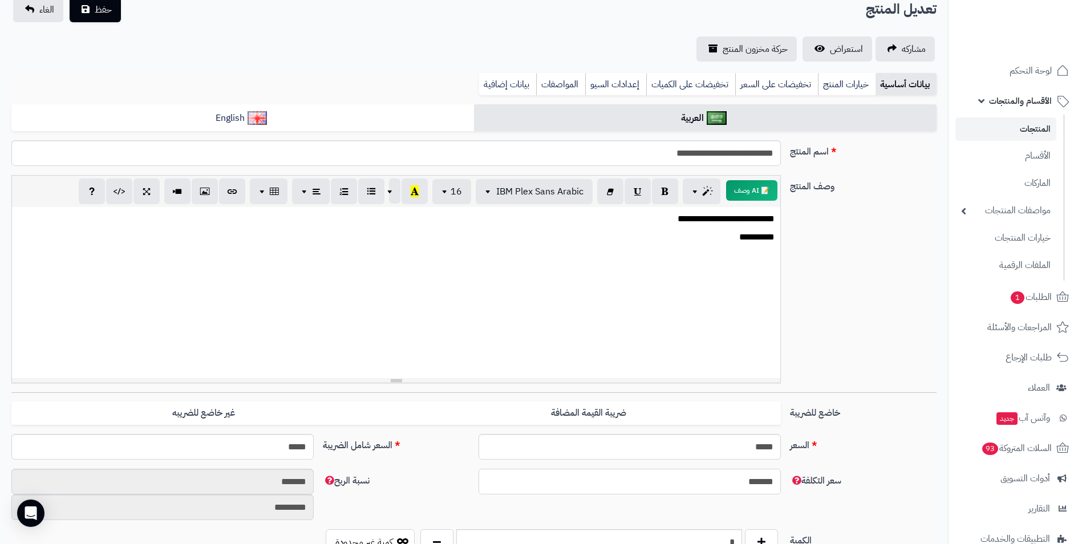
scroll to position [57, 0]
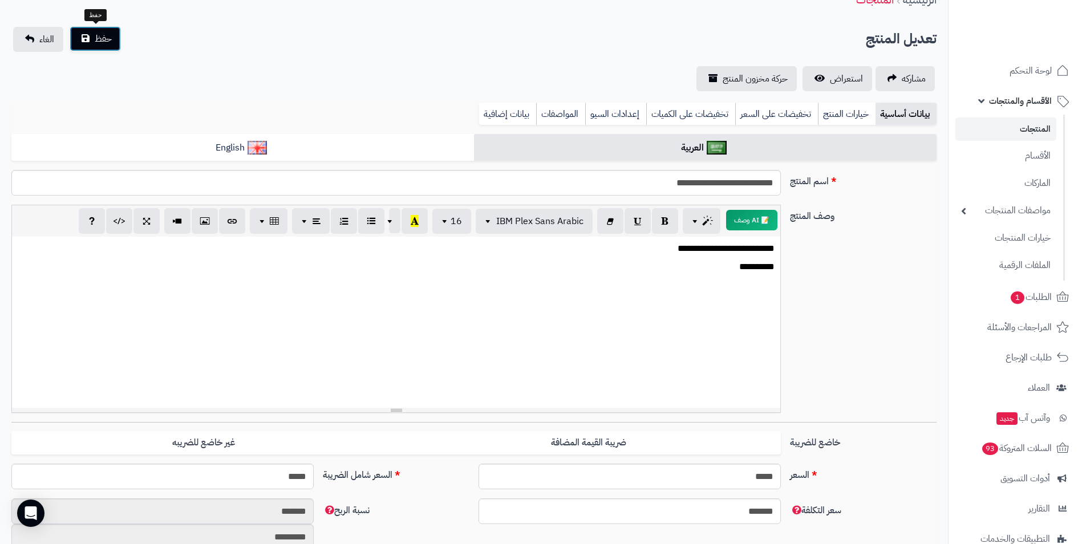
click at [96, 37] on span "حفظ" at bounding box center [103, 39] width 17 height 14
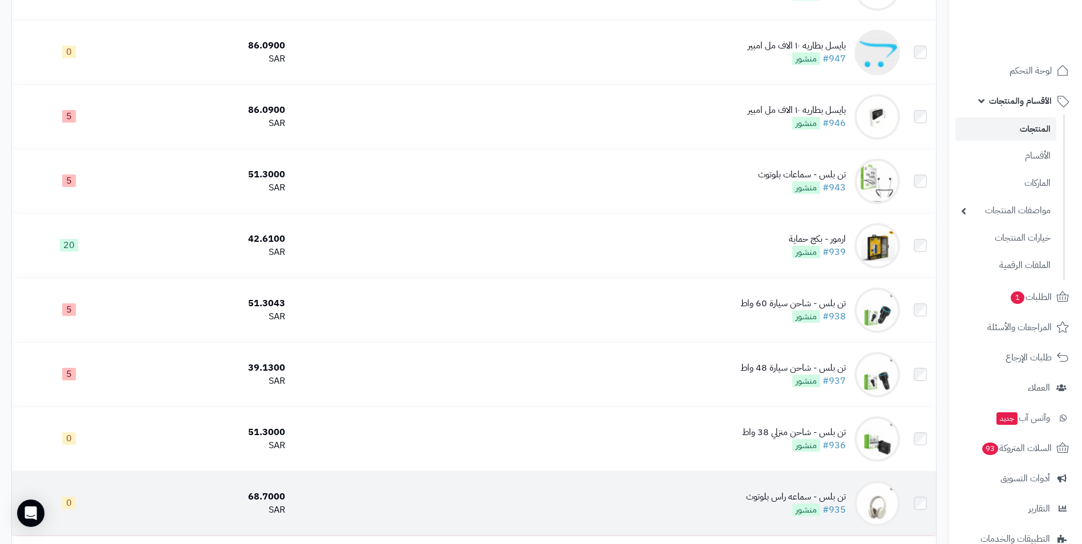
scroll to position [970, 0]
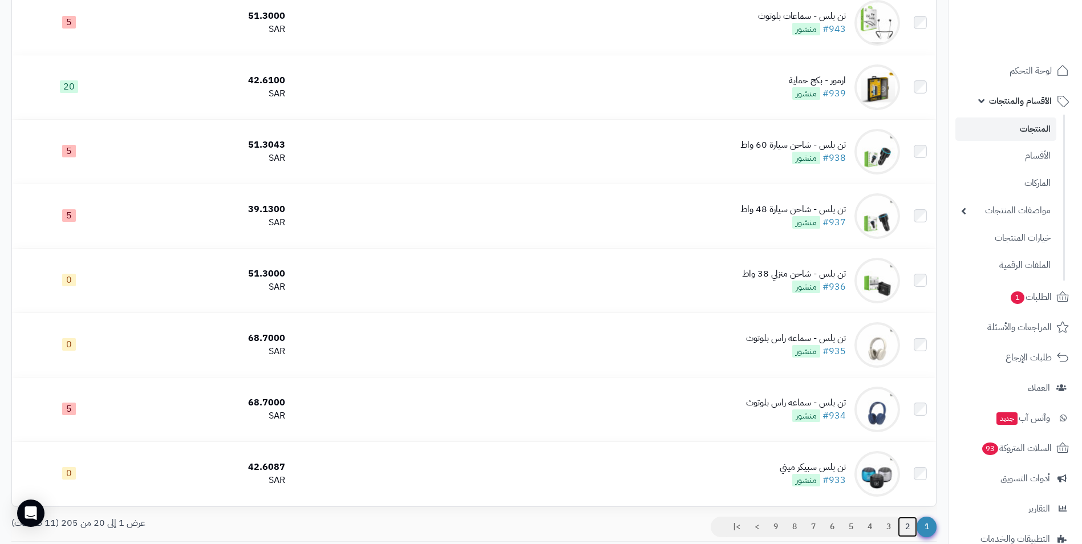
click at [910, 522] on link "2" at bounding box center [907, 527] width 19 height 21
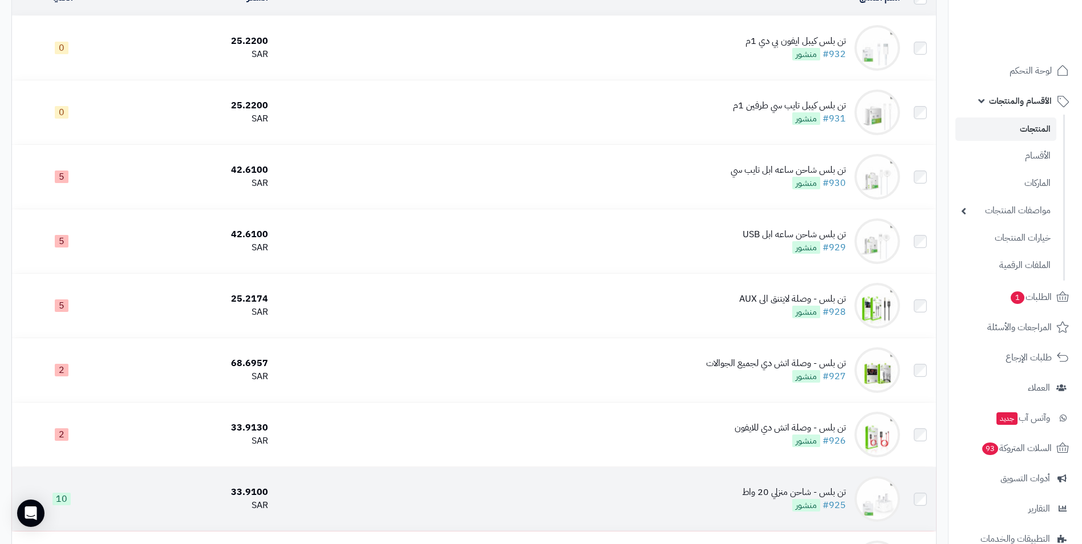
scroll to position [114, 0]
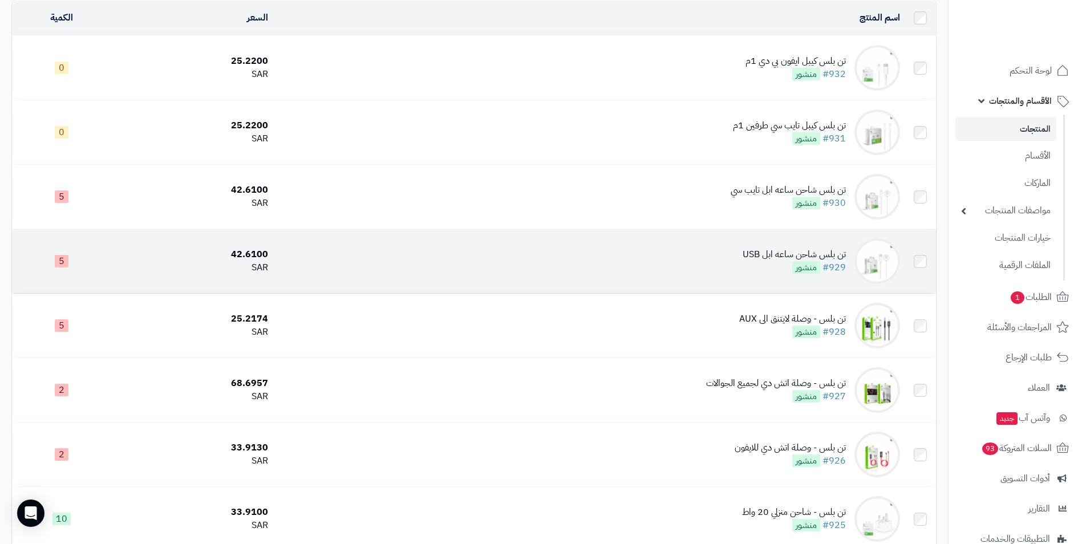
click at [253, 257] on div "42.6100" at bounding box center [192, 254] width 152 height 13
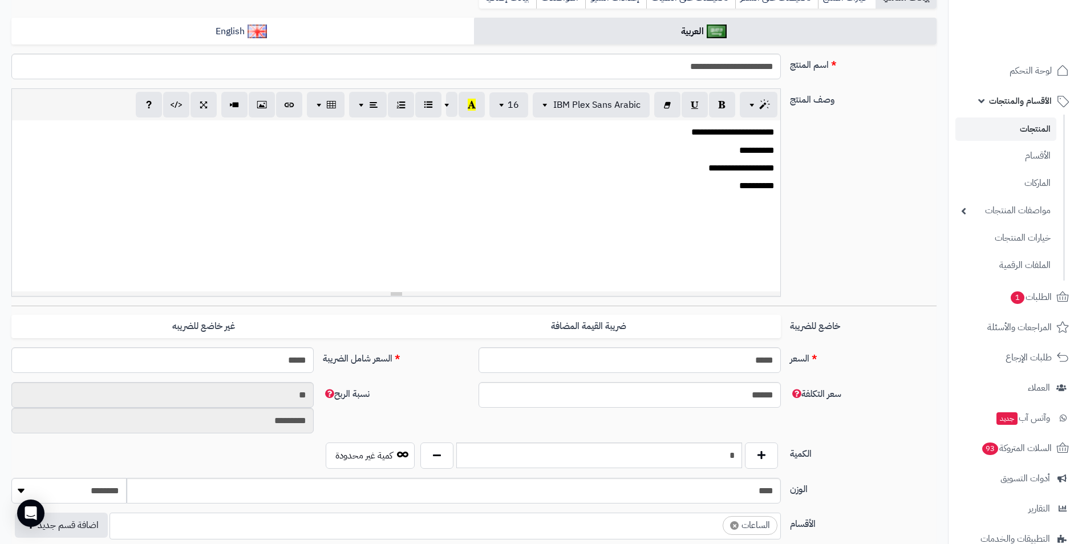
scroll to position [228, 0]
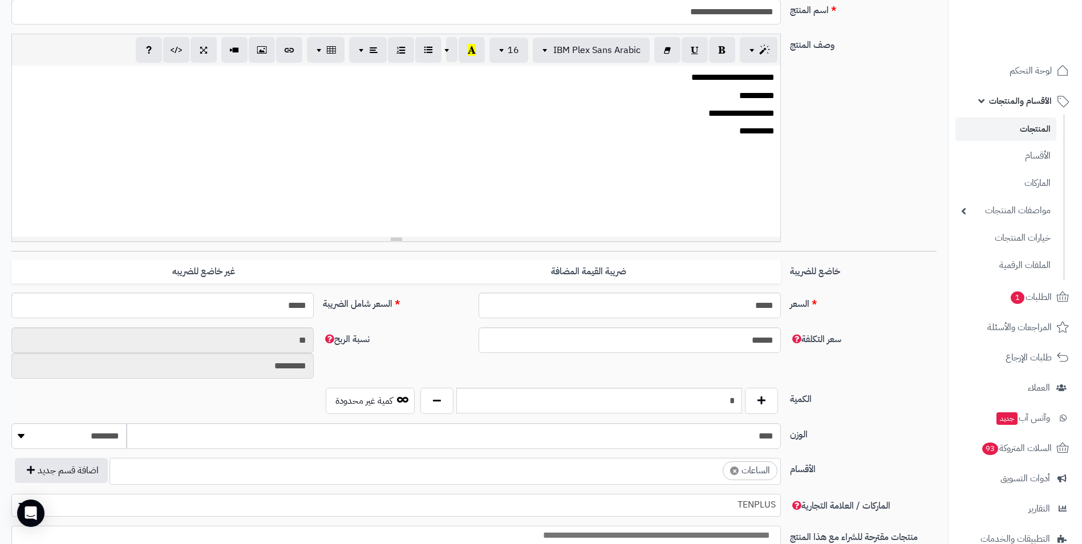
click at [693, 417] on div "الكمية * كمية غير محدودة" at bounding box center [474, 405] width 935 height 35
click at [700, 406] on input "*" at bounding box center [599, 401] width 286 height 26
type input "*"
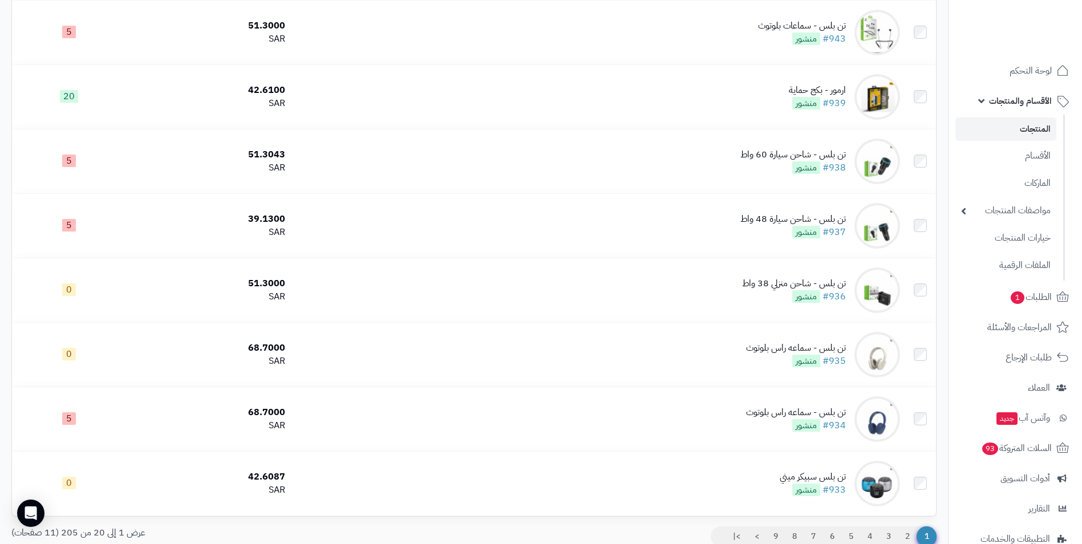
scroll to position [1055, 0]
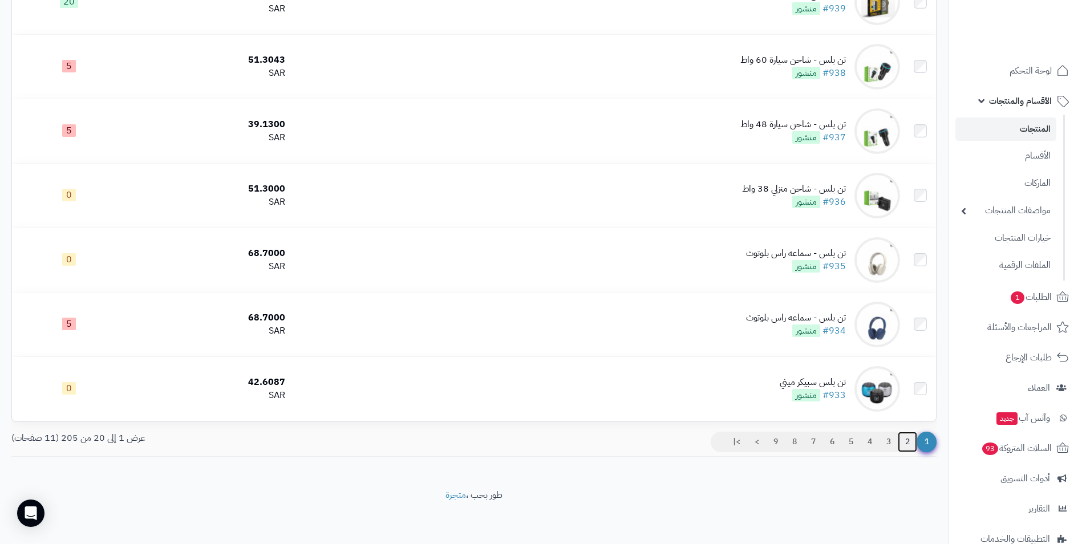
click at [903, 436] on link "2" at bounding box center [907, 442] width 19 height 21
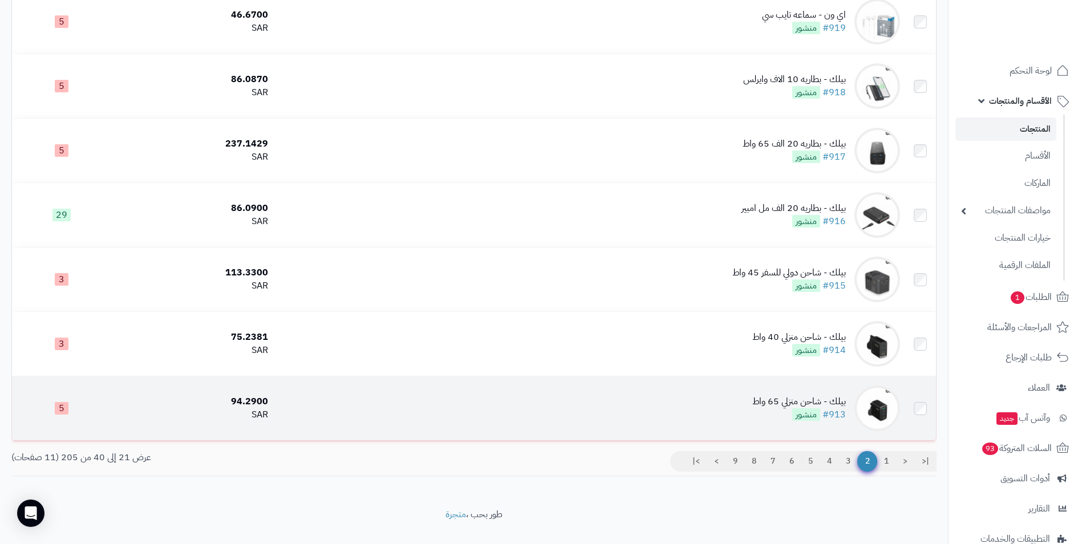
scroll to position [1018, 0]
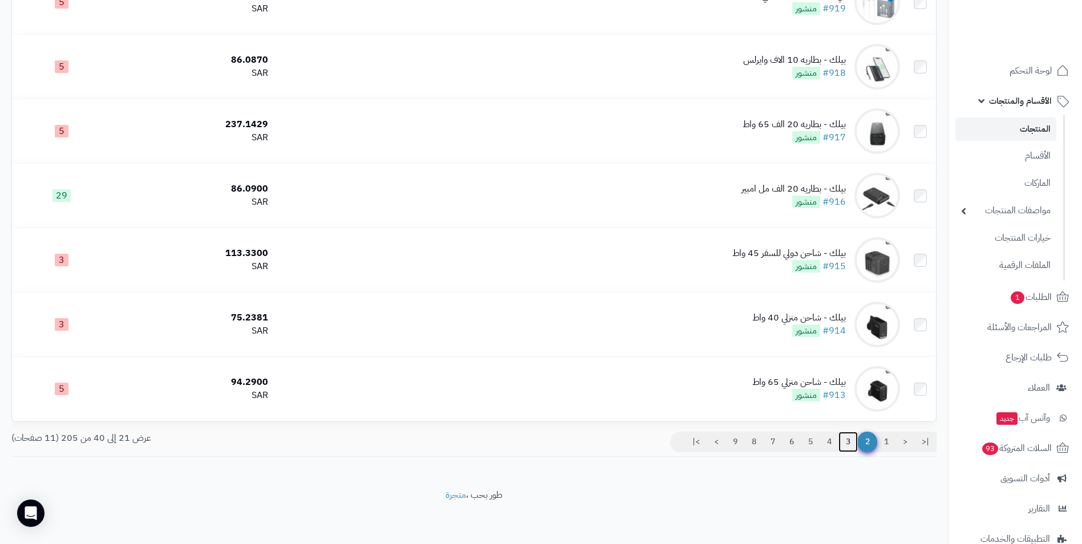
click at [850, 440] on link "3" at bounding box center [848, 442] width 19 height 21
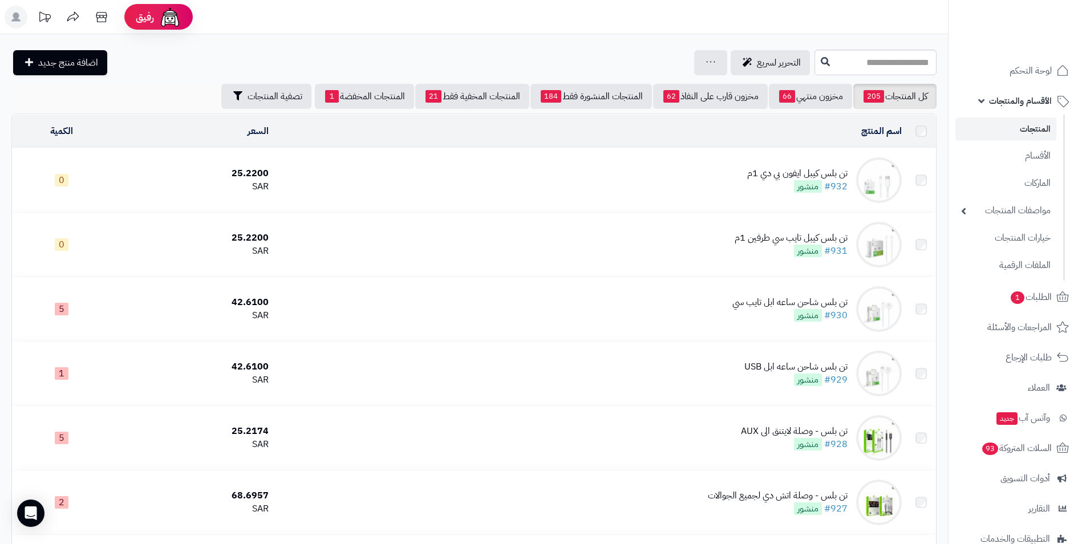
scroll to position [1018, 0]
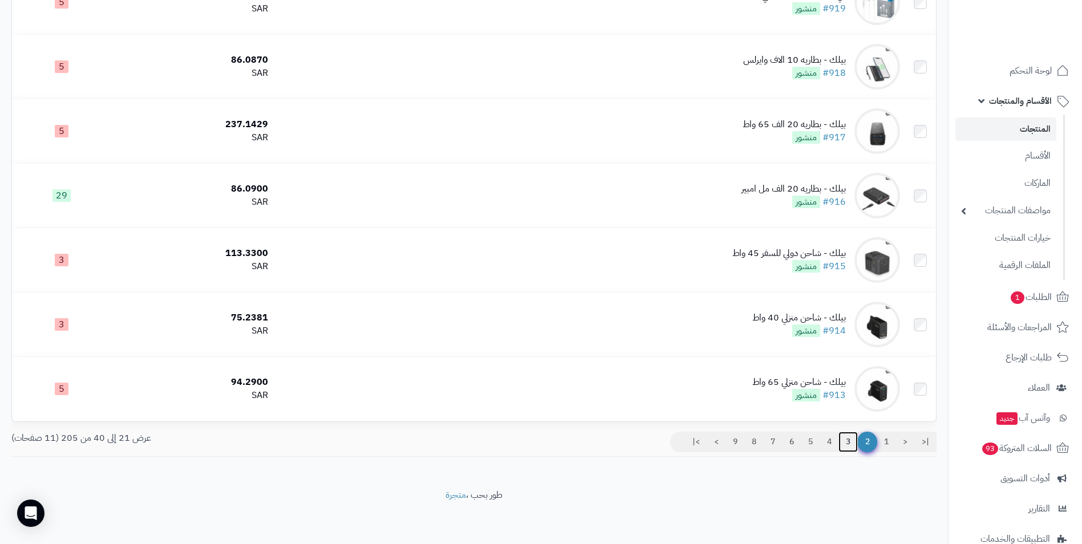
click at [846, 440] on link "3" at bounding box center [848, 442] width 19 height 21
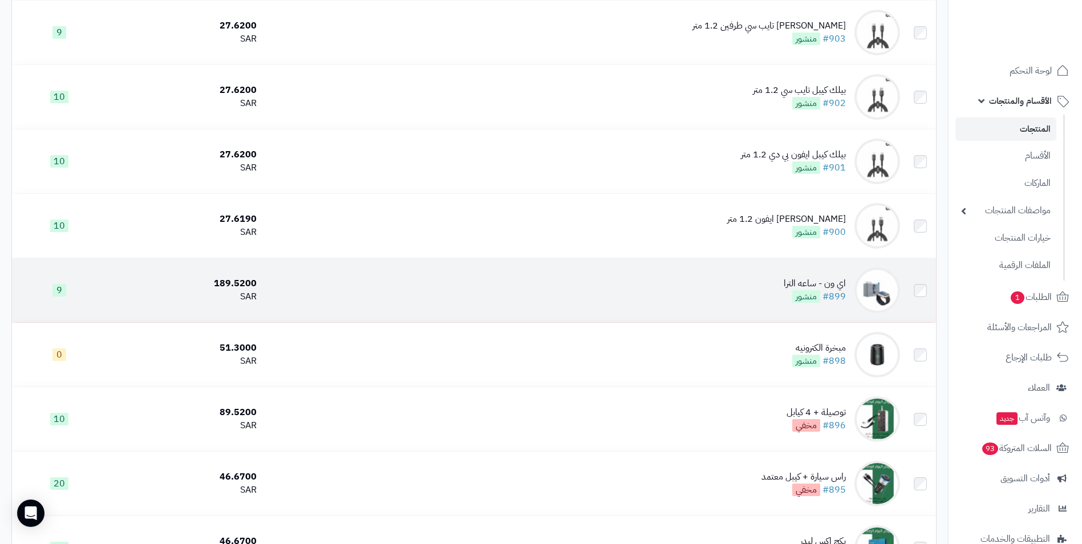
scroll to position [742, 0]
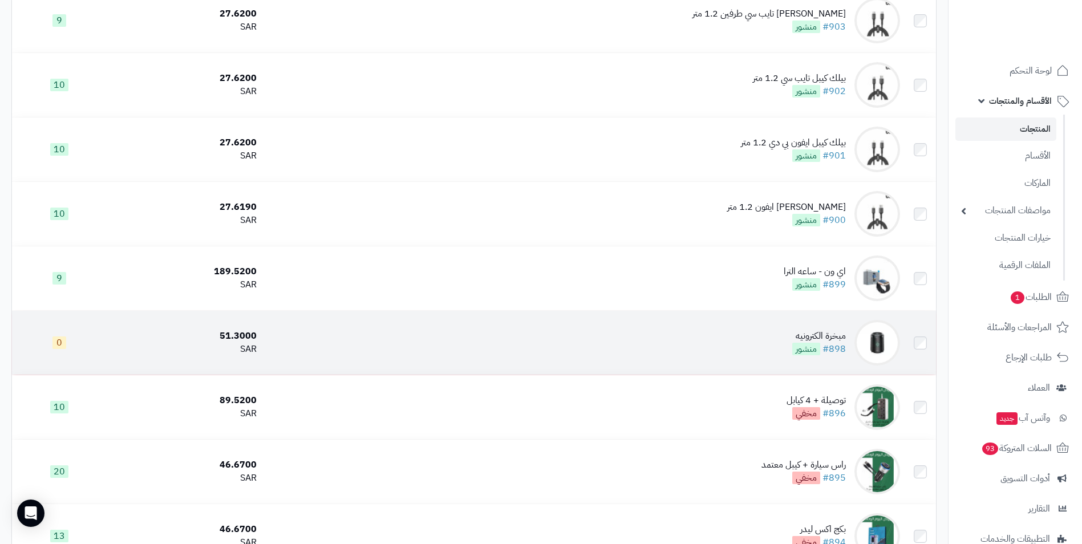
click at [823, 333] on div "مبخرة الكترونيه" at bounding box center [820, 336] width 54 height 13
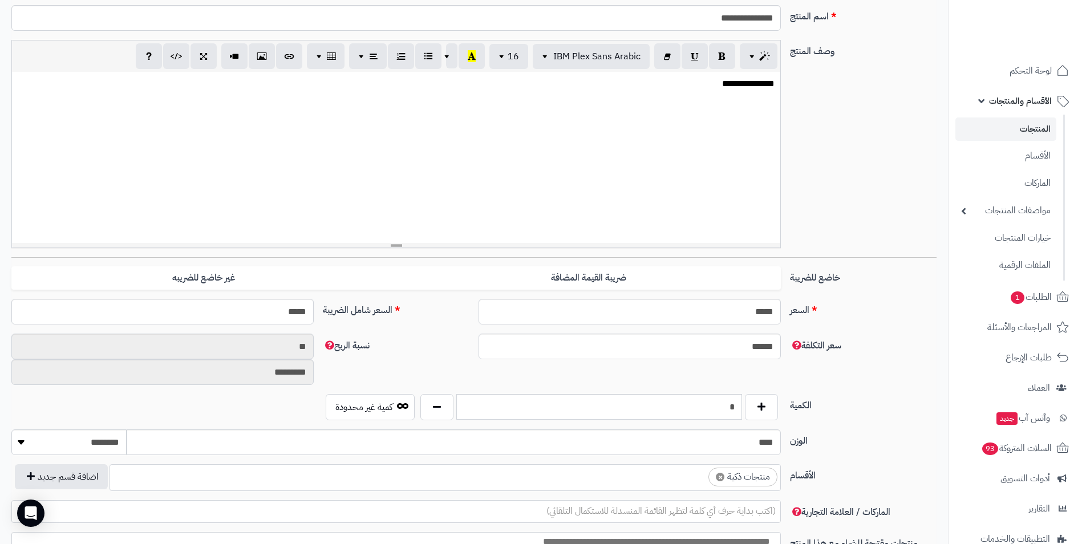
scroll to position [228, 0]
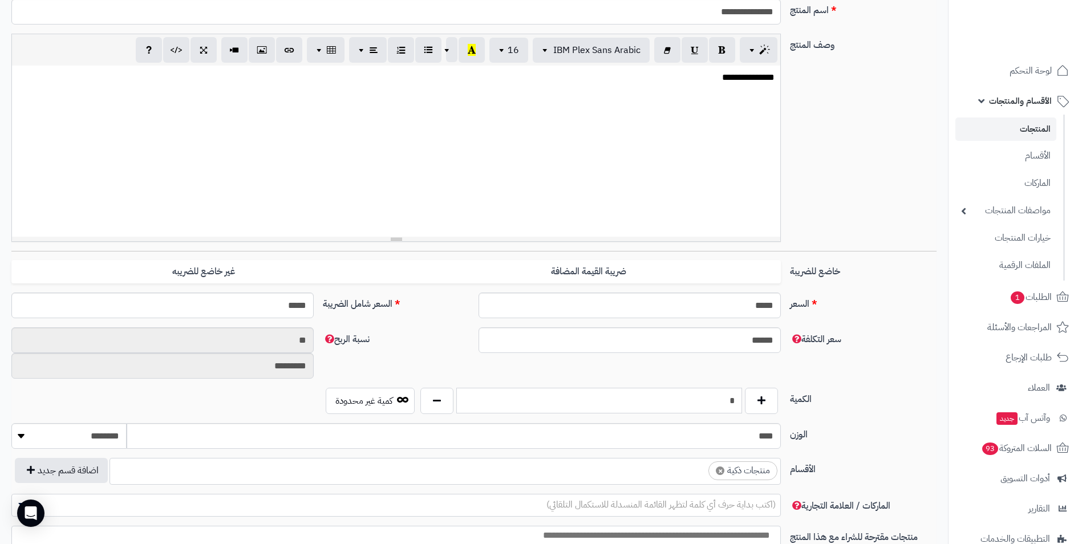
click at [702, 406] on input "*" at bounding box center [599, 401] width 286 height 26
click at [702, 402] on input "*" at bounding box center [599, 401] width 286 height 26
type input "**"
click at [866, 317] on div "السعر ***** اختار الضريبة اولا لحساب السعر السعر شامل الضريبة *****" at bounding box center [474, 310] width 935 height 35
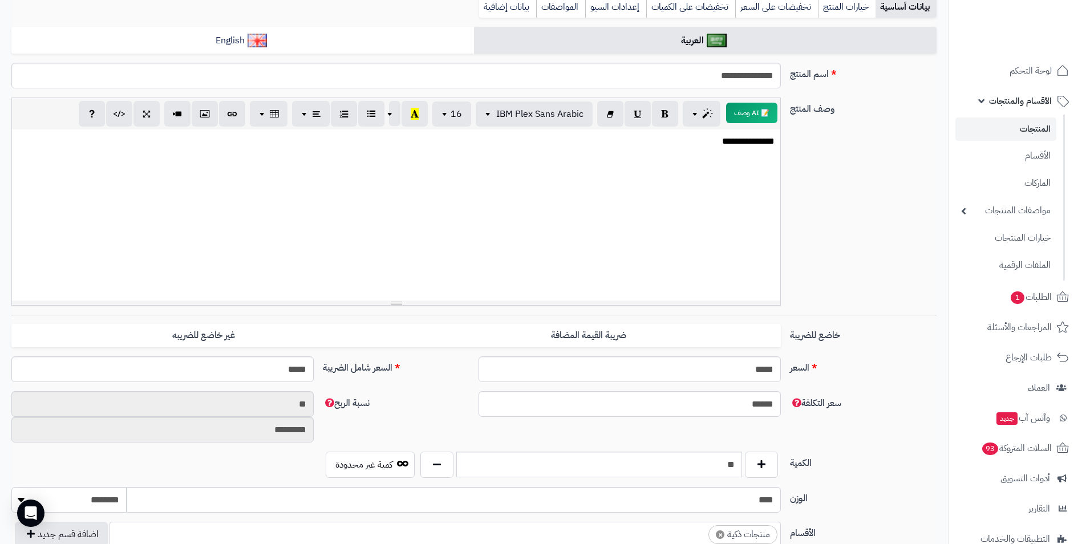
scroll to position [57, 0]
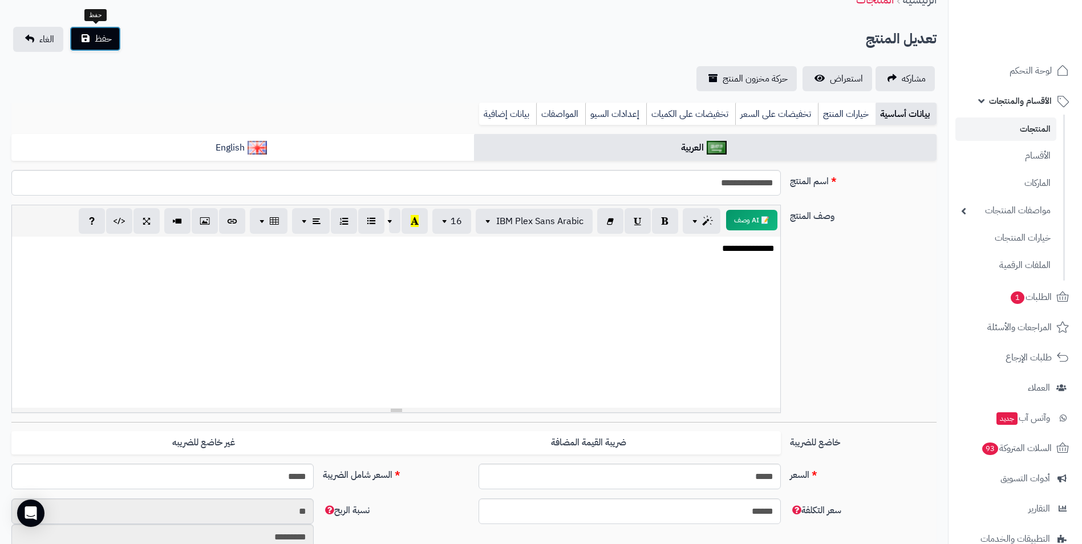
click at [100, 38] on span "حفظ" at bounding box center [103, 39] width 17 height 14
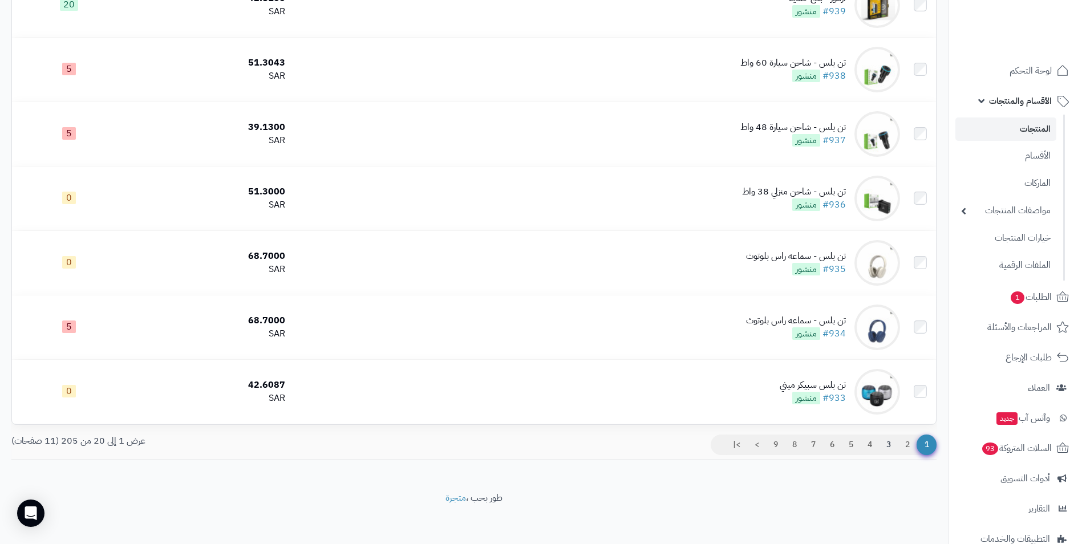
scroll to position [1055, 0]
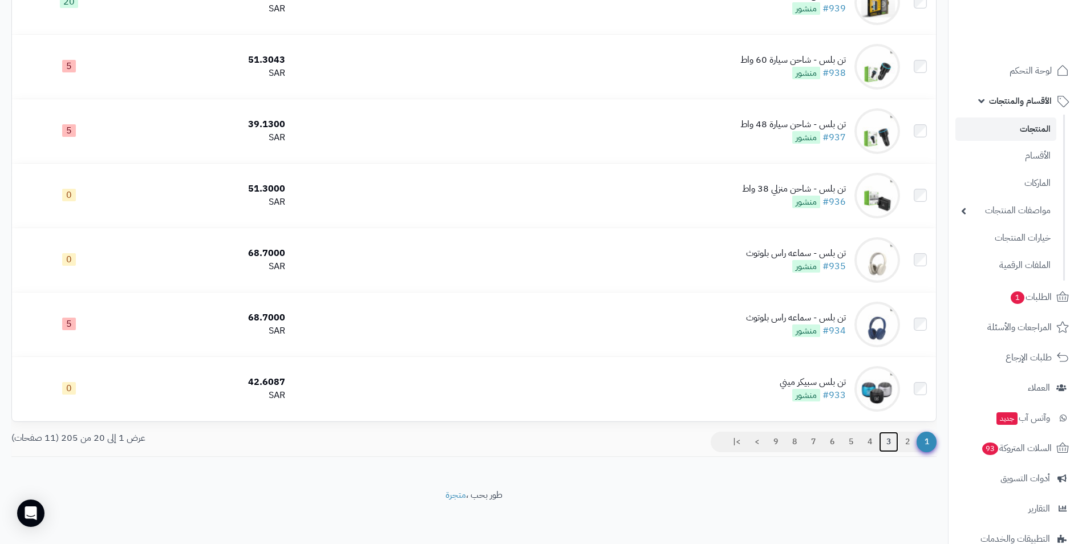
click at [891, 440] on link "3" at bounding box center [888, 442] width 19 height 21
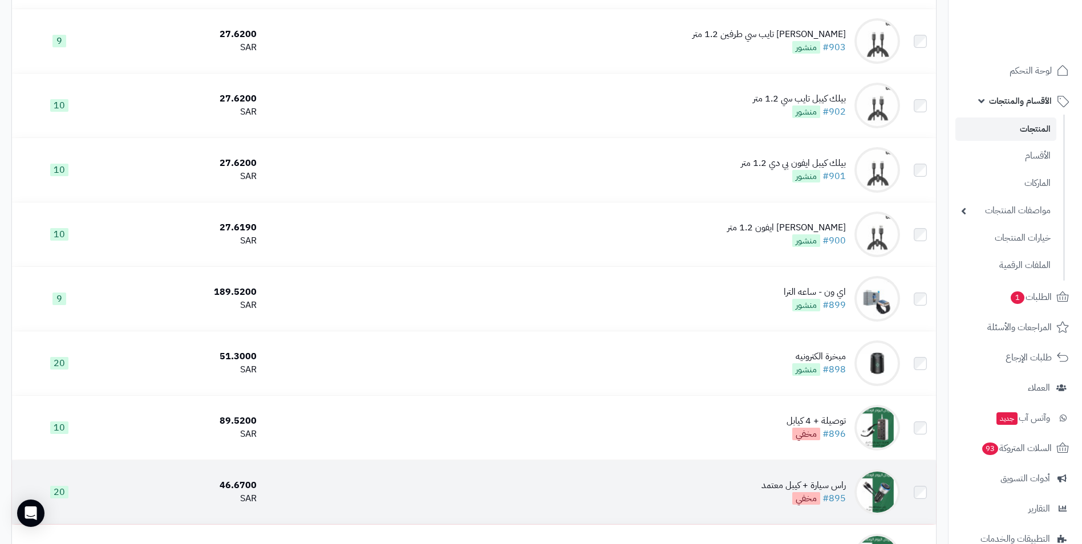
scroll to position [742, 0]
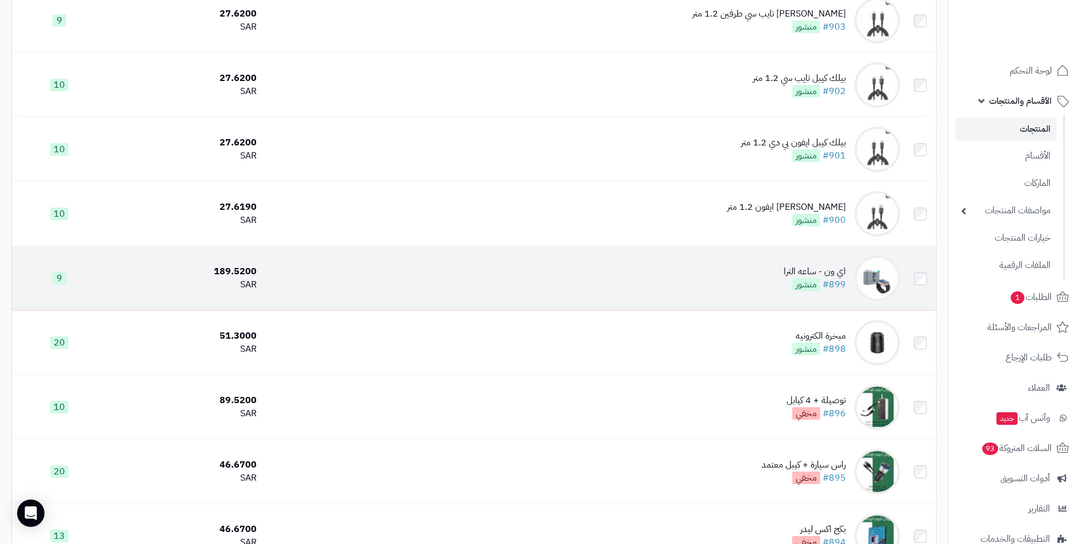
click at [256, 265] on div "189.5200" at bounding box center [183, 271] width 145 height 13
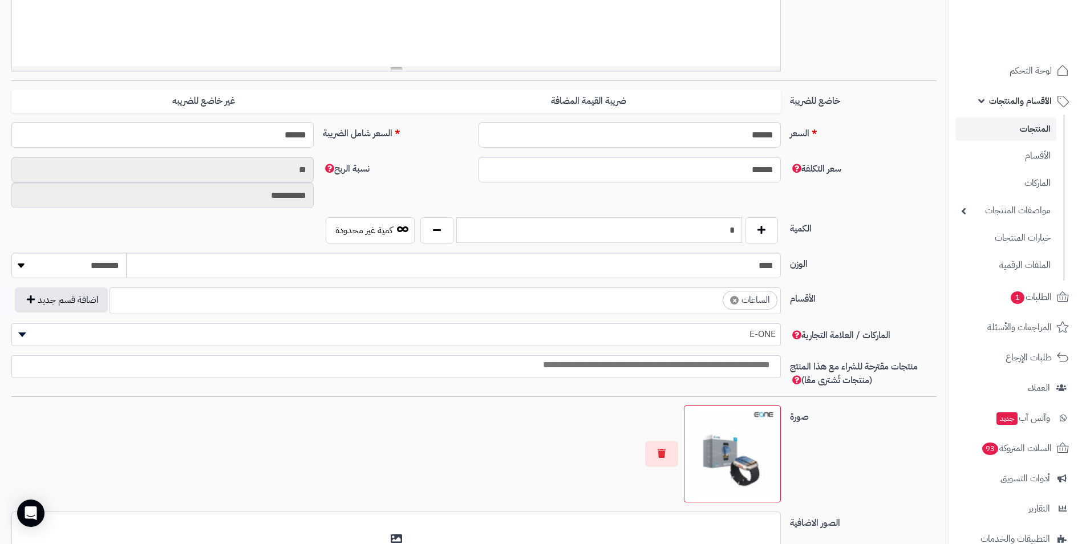
scroll to position [399, 0]
click at [715, 235] on input "*" at bounding box center [599, 230] width 286 height 26
click at [714, 235] on input "*" at bounding box center [599, 230] width 286 height 26
click at [709, 230] on input "*" at bounding box center [599, 230] width 286 height 26
click at [707, 231] on input "*" at bounding box center [599, 230] width 286 height 26
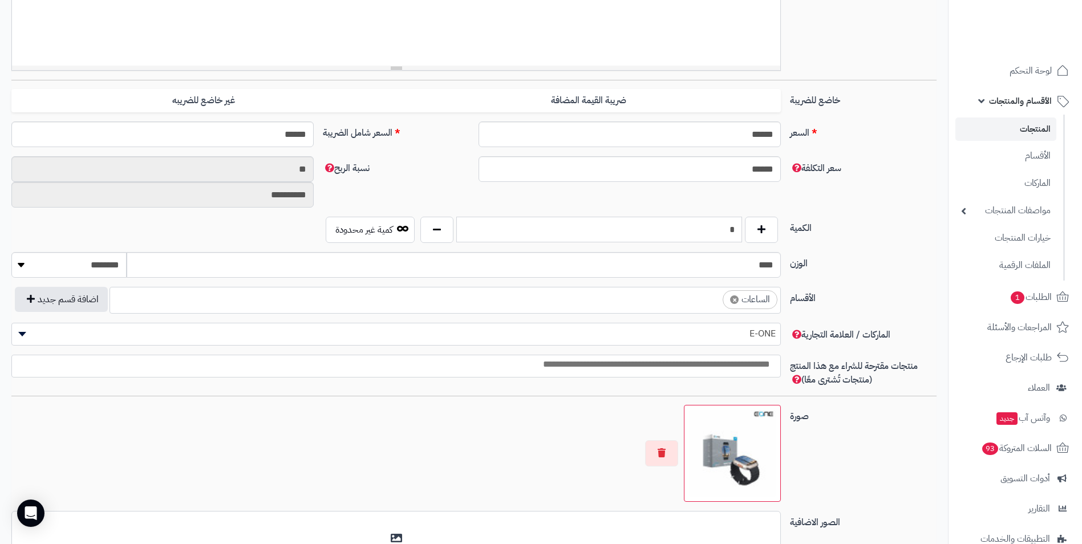
click at [707, 231] on input "*" at bounding box center [599, 230] width 286 height 26
type input "*"
click at [890, 244] on div "الكمية * كمية غير محدودة" at bounding box center [474, 234] width 935 height 35
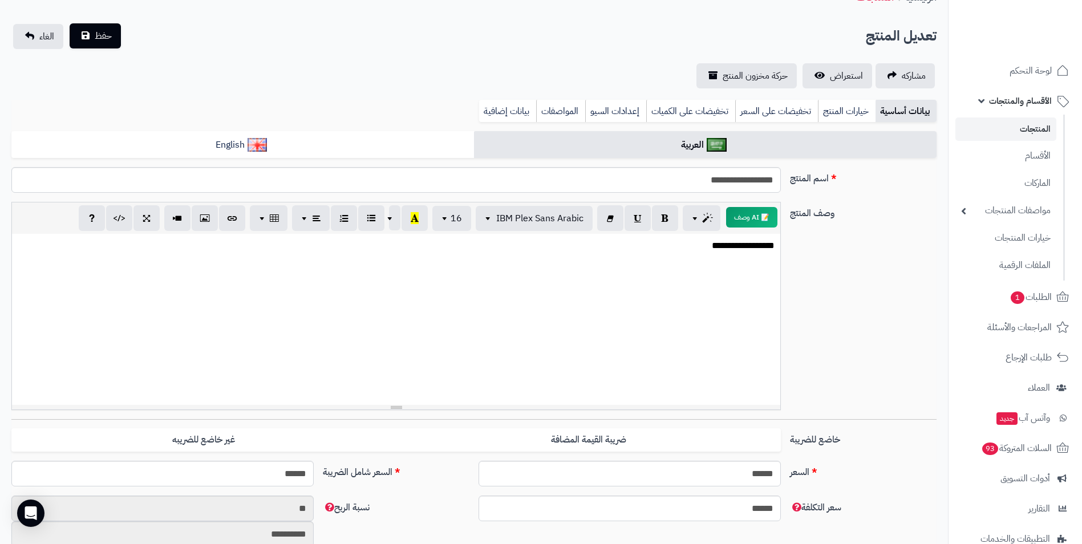
scroll to position [40, 0]
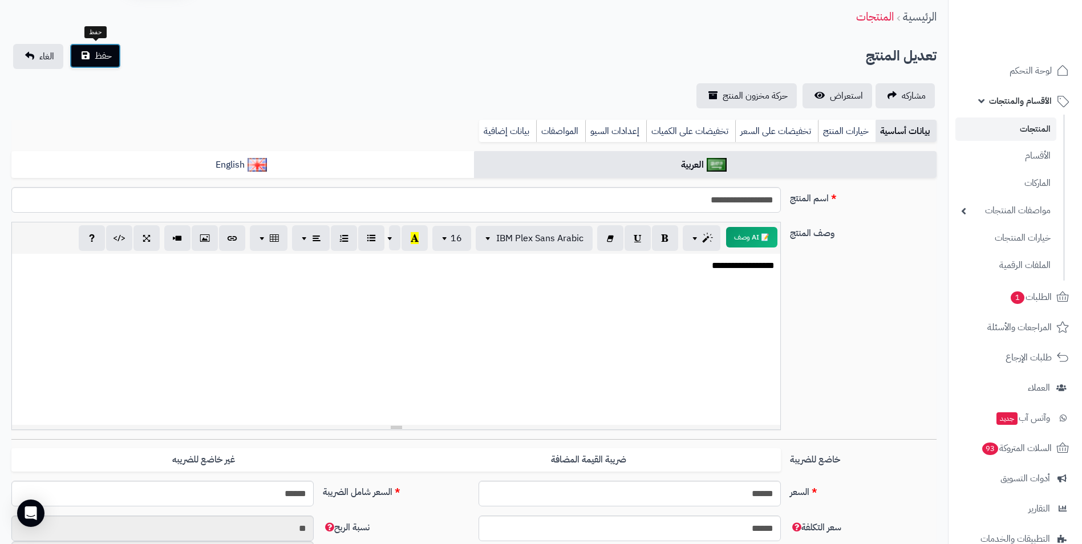
click at [108, 51] on span "حفظ" at bounding box center [103, 56] width 17 height 14
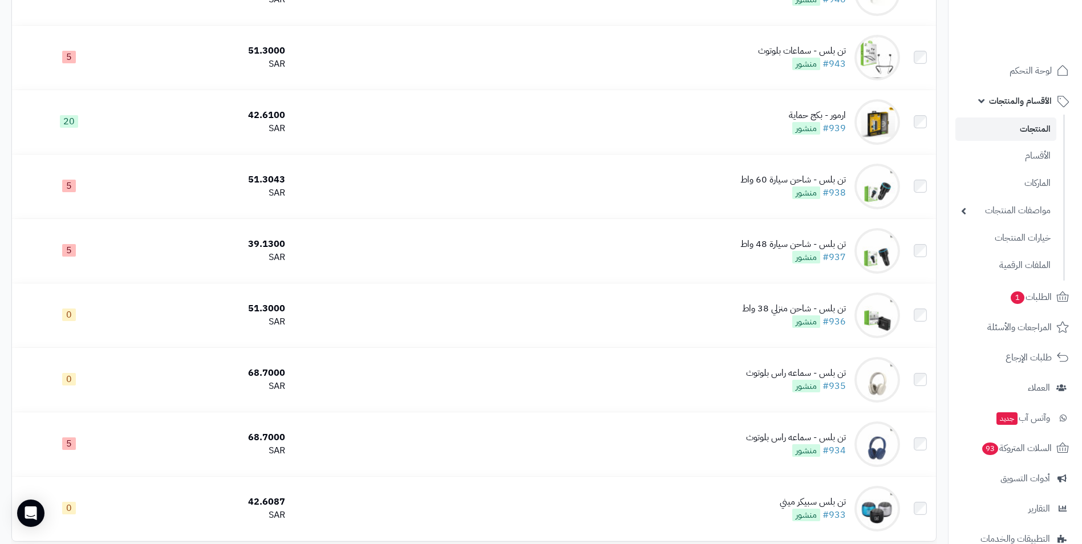
scroll to position [1055, 0]
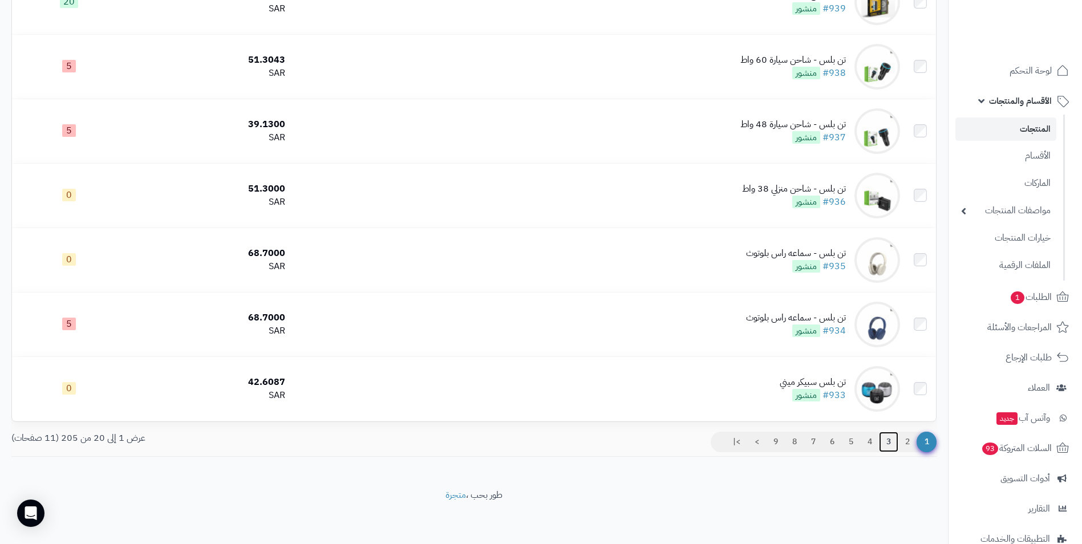
click at [888, 435] on link "3" at bounding box center [888, 442] width 19 height 21
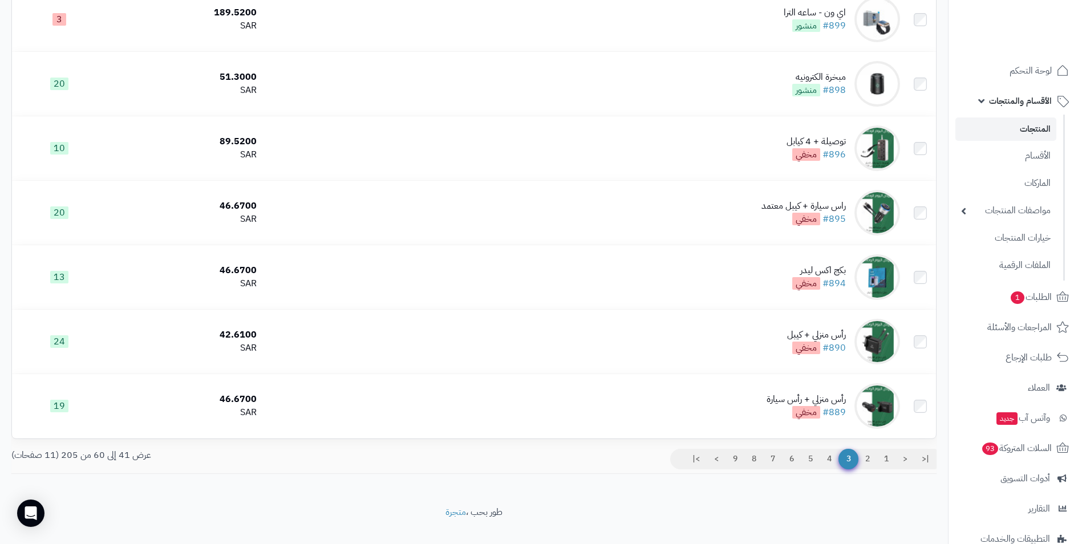
scroll to position [1018, 0]
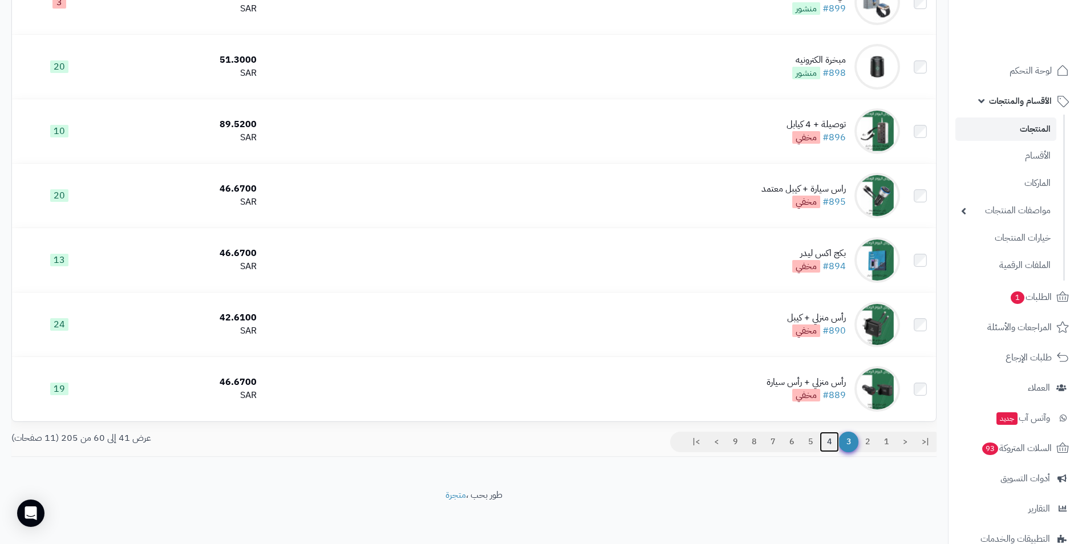
click at [831, 442] on link "4" at bounding box center [829, 442] width 19 height 21
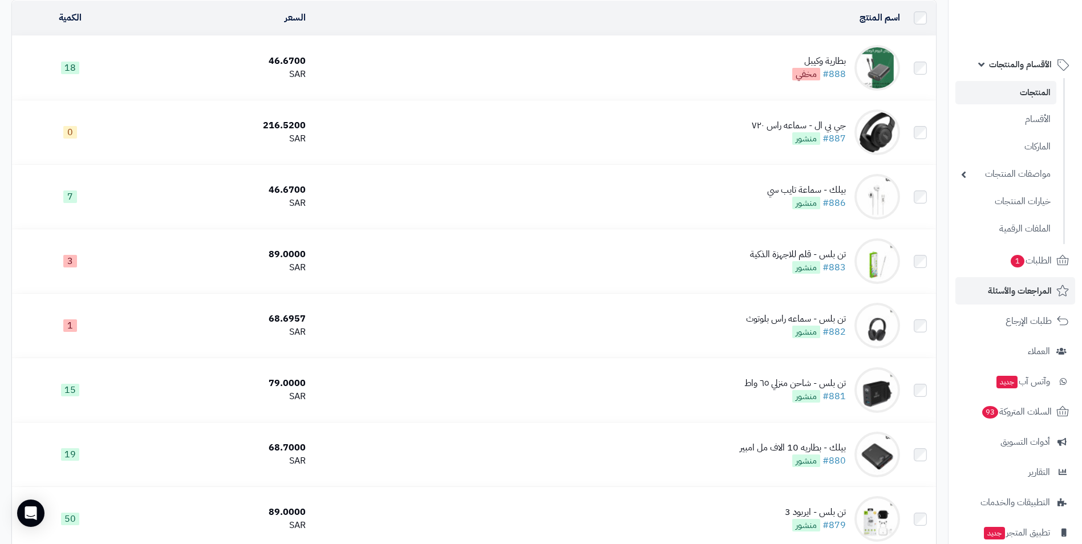
scroll to position [57, 0]
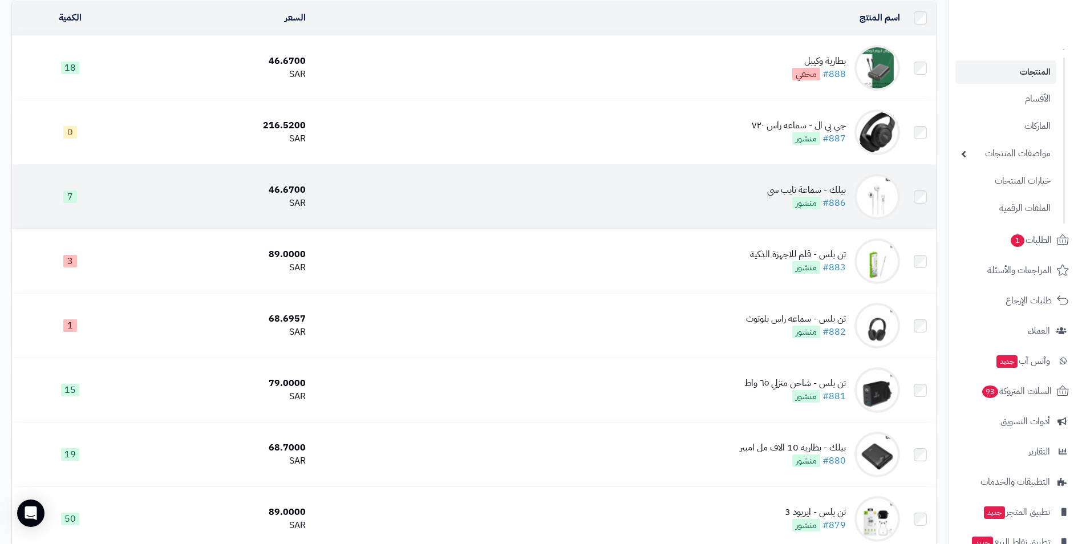
click at [269, 187] on div "46.6700" at bounding box center [219, 190] width 173 height 13
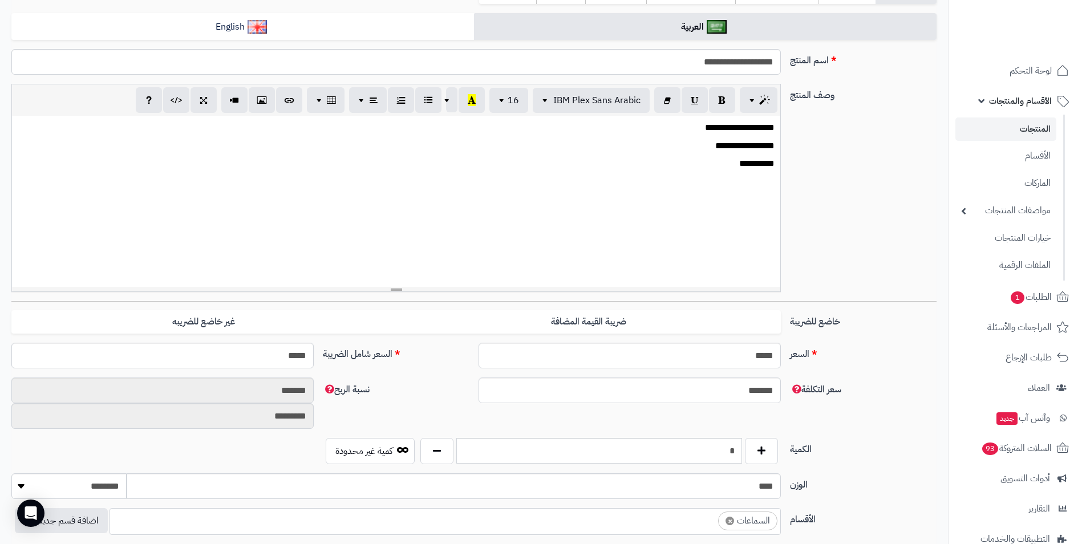
scroll to position [228, 0]
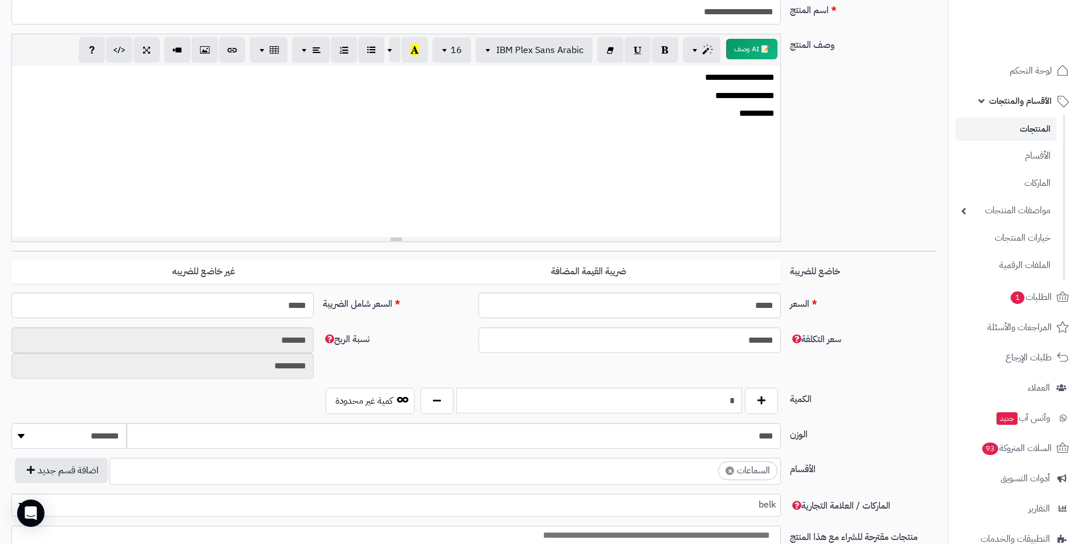
click at [716, 389] on input "*" at bounding box center [599, 401] width 286 height 26
type input "*"
click at [854, 332] on label "سعر التكلفة" at bounding box center [864, 337] width 156 height 19
click at [781, 332] on input "*******" at bounding box center [630, 341] width 302 height 26
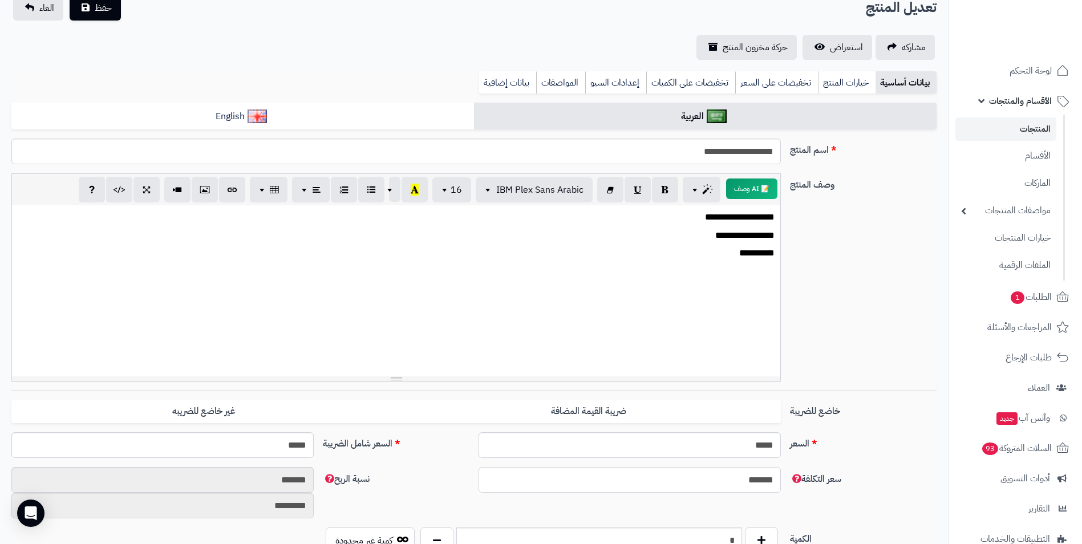
scroll to position [57, 0]
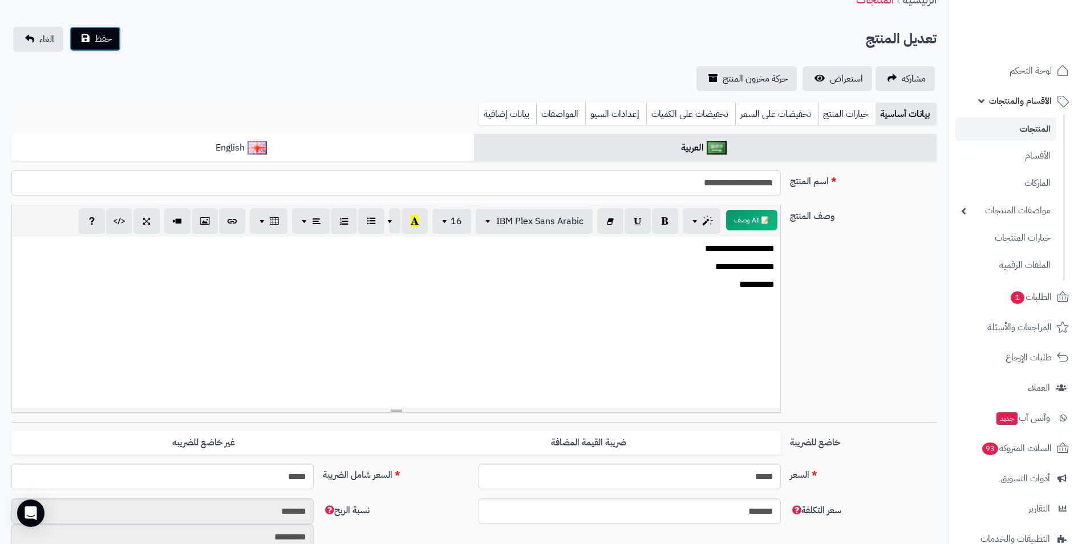
click at [113, 41] on button "حفظ" at bounding box center [95, 38] width 51 height 25
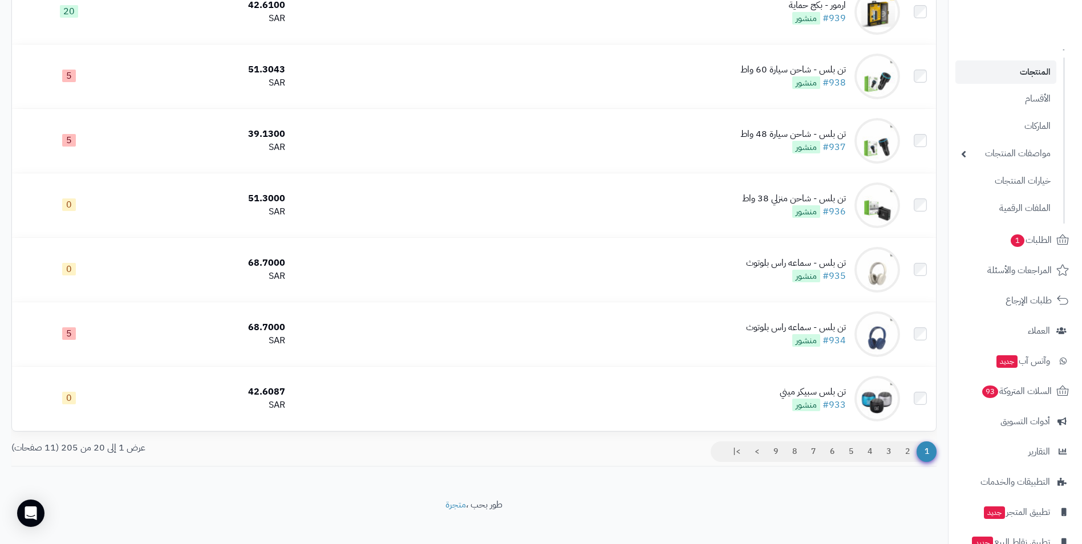
scroll to position [1055, 0]
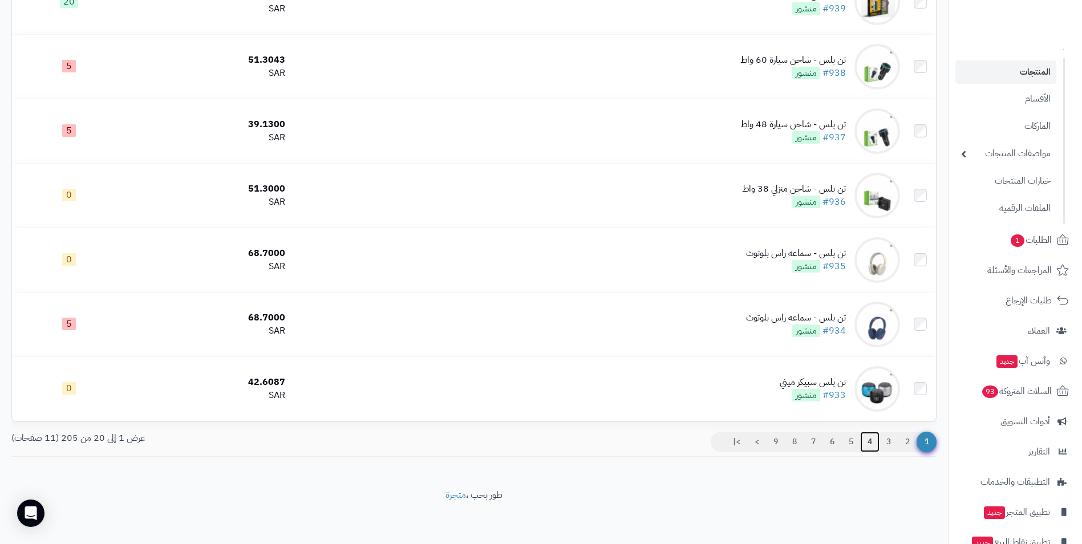
click at [864, 439] on link "4" at bounding box center [869, 442] width 19 height 21
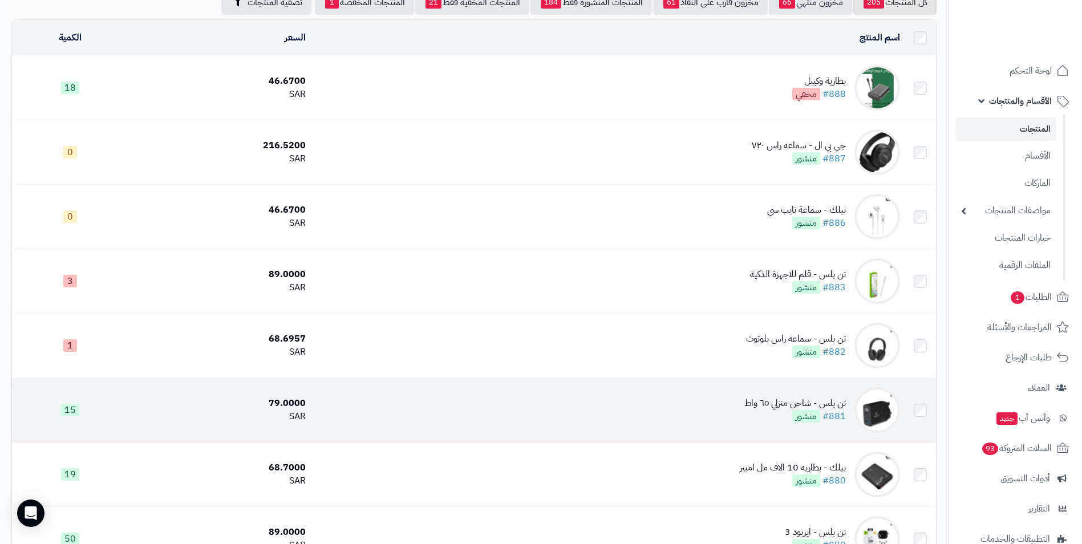
scroll to position [114, 0]
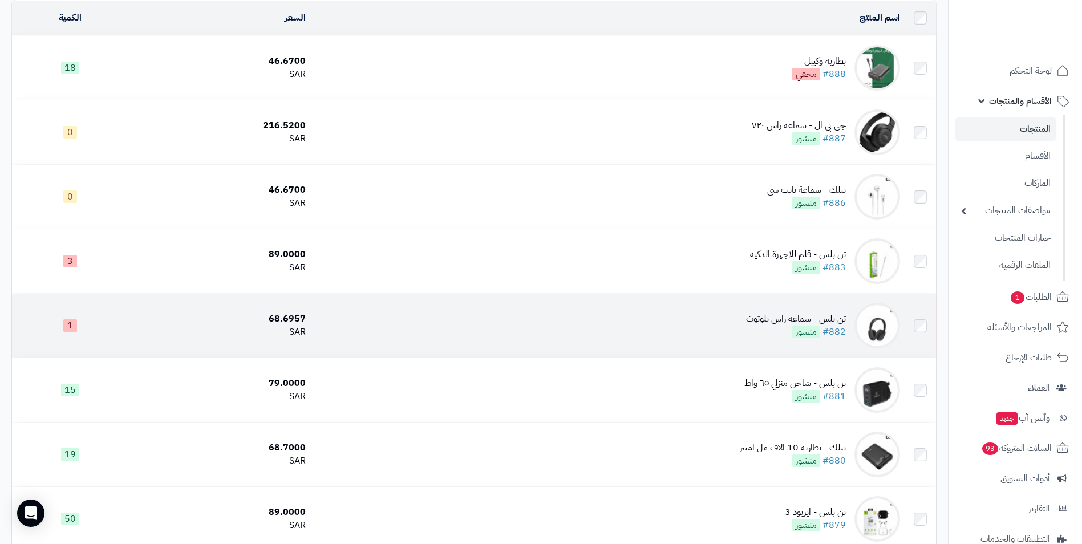
click at [786, 314] on div "تن بلس - سماعه راس بلوتوث" at bounding box center [796, 319] width 100 height 13
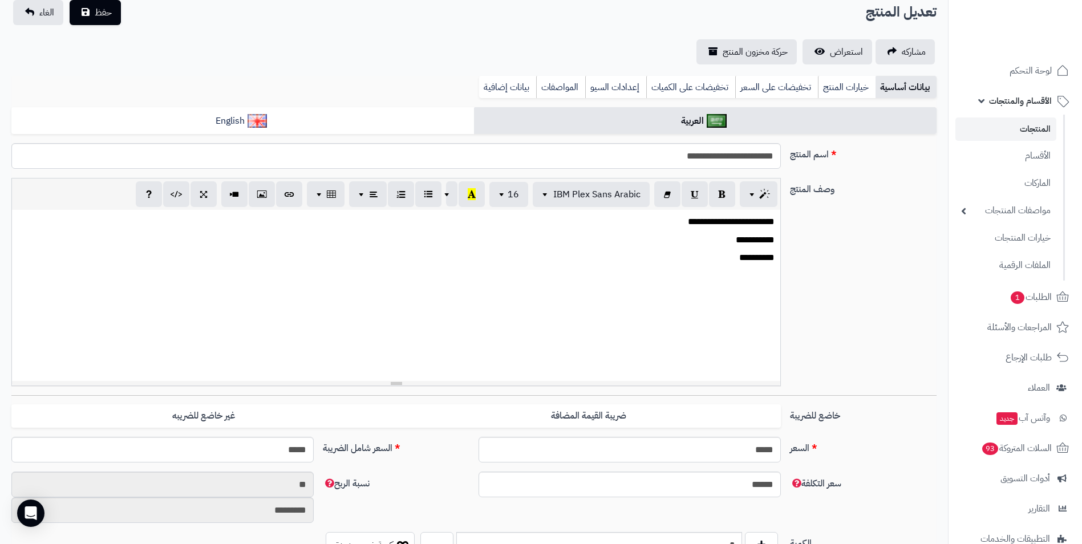
scroll to position [228, 0]
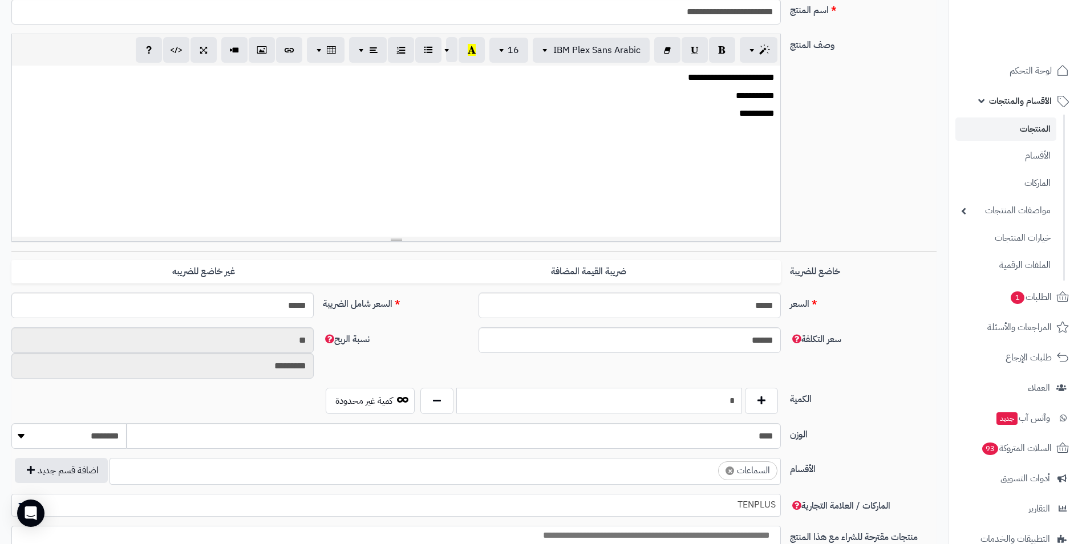
click at [729, 393] on input "*" at bounding box center [599, 401] width 286 height 26
click at [728, 393] on input "*" at bounding box center [599, 401] width 286 height 26
type input "*"
click at [838, 406] on label "الكمية" at bounding box center [864, 397] width 156 height 18
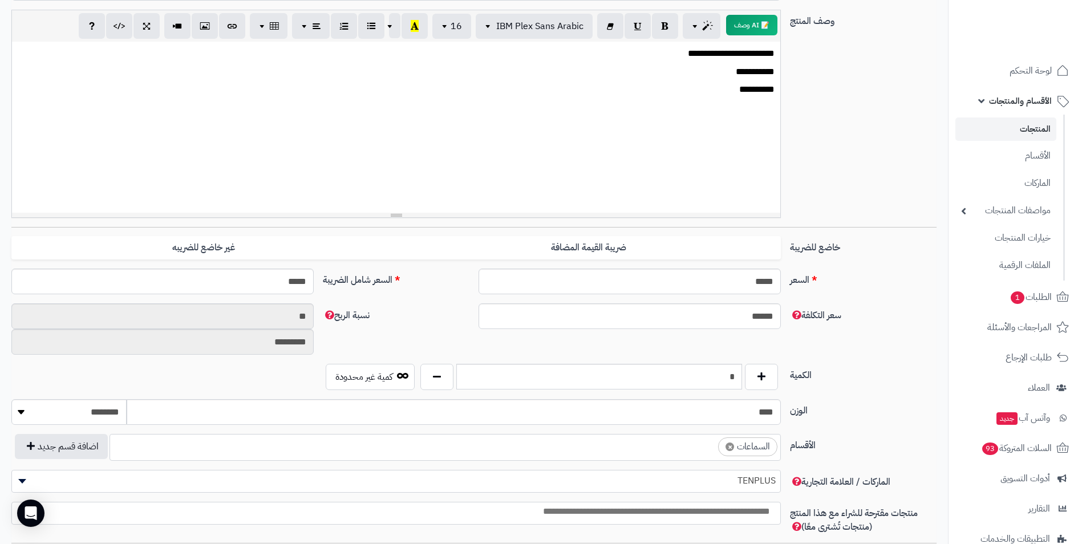
scroll to position [57, 0]
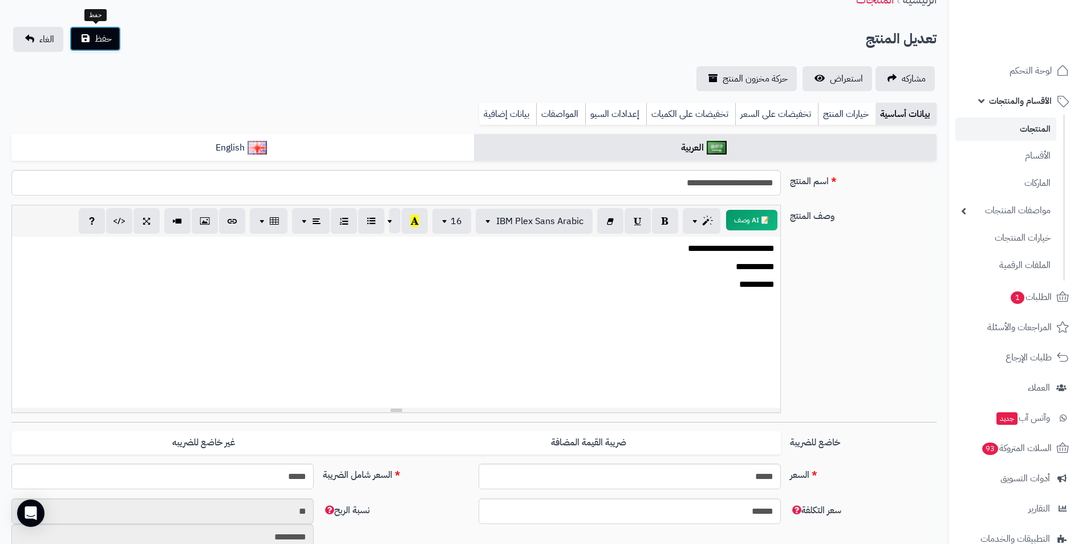
click at [82, 28] on button "حفظ" at bounding box center [95, 38] width 51 height 25
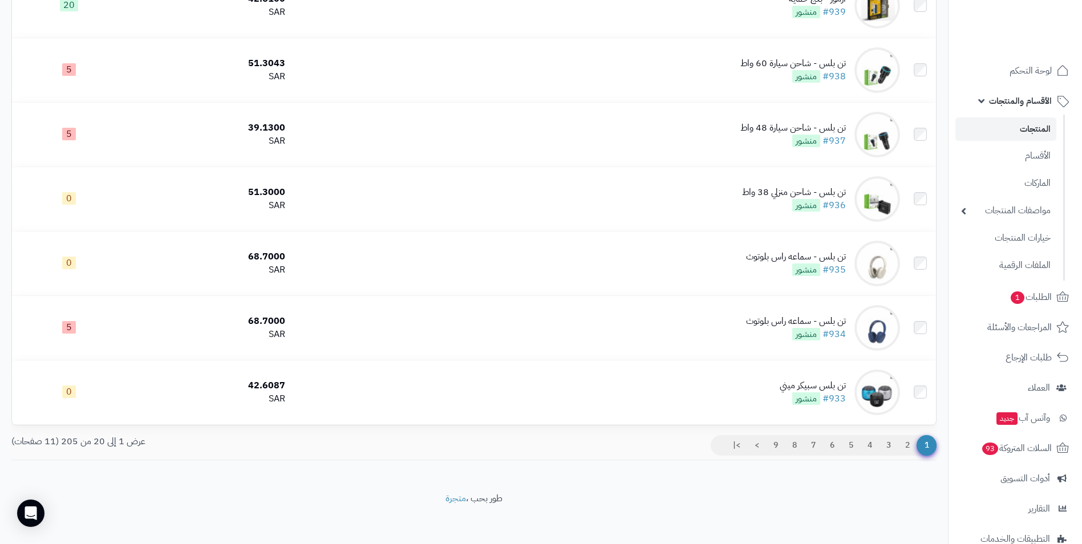
scroll to position [1055, 0]
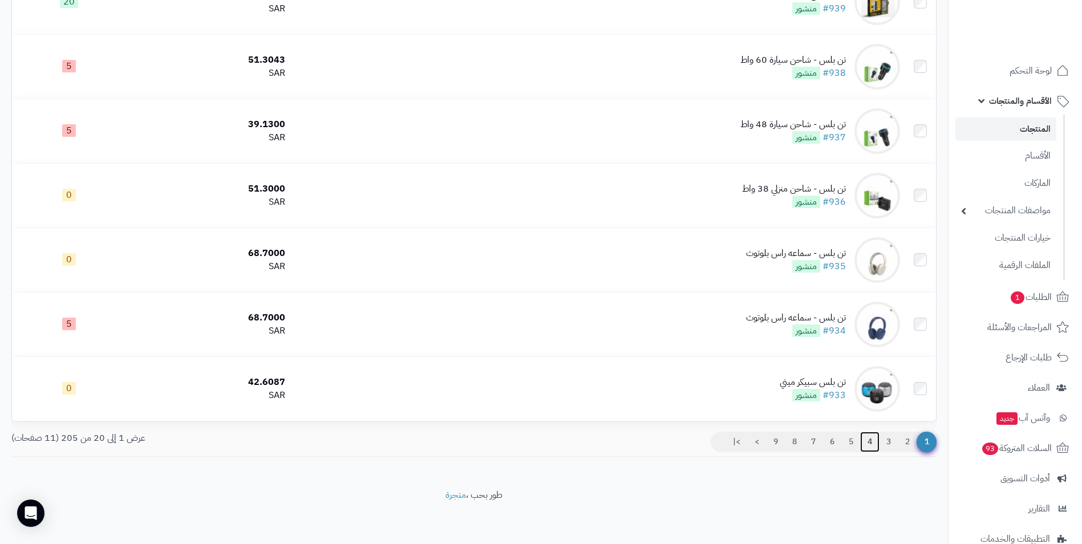
click at [870, 439] on link "4" at bounding box center [869, 442] width 19 height 21
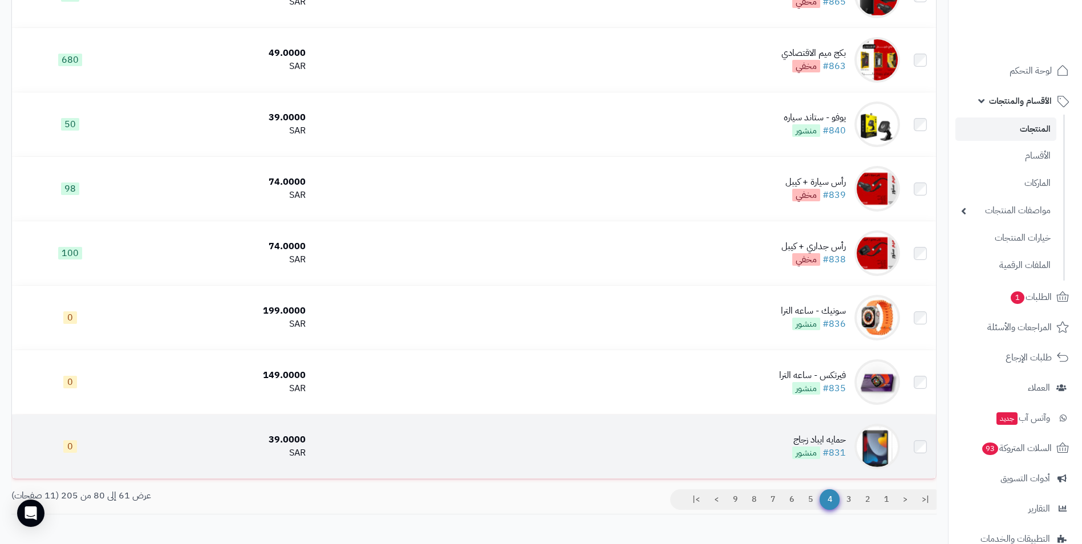
scroll to position [970, 0]
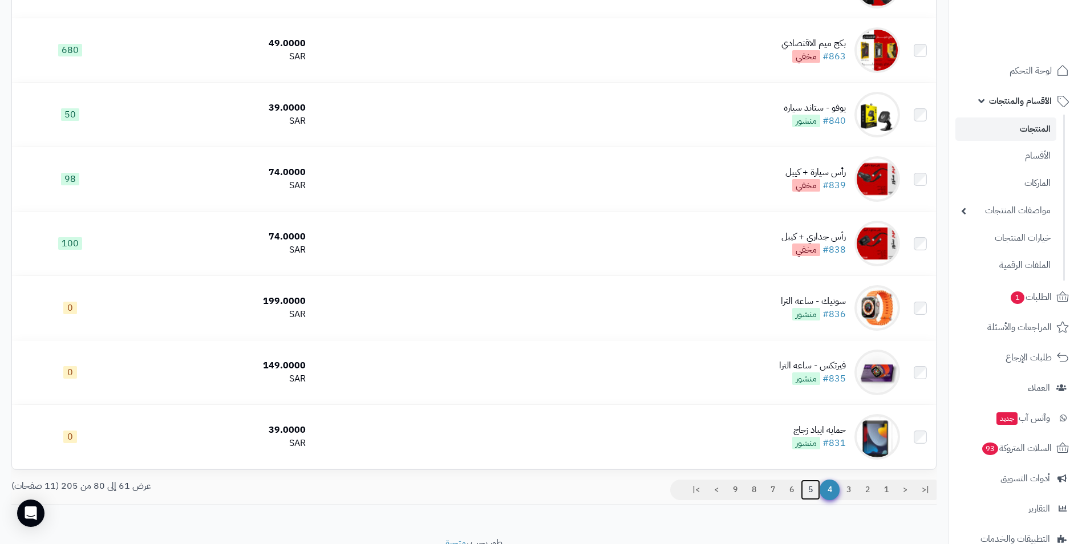
click at [806, 490] on link "5" at bounding box center [810, 490] width 19 height 21
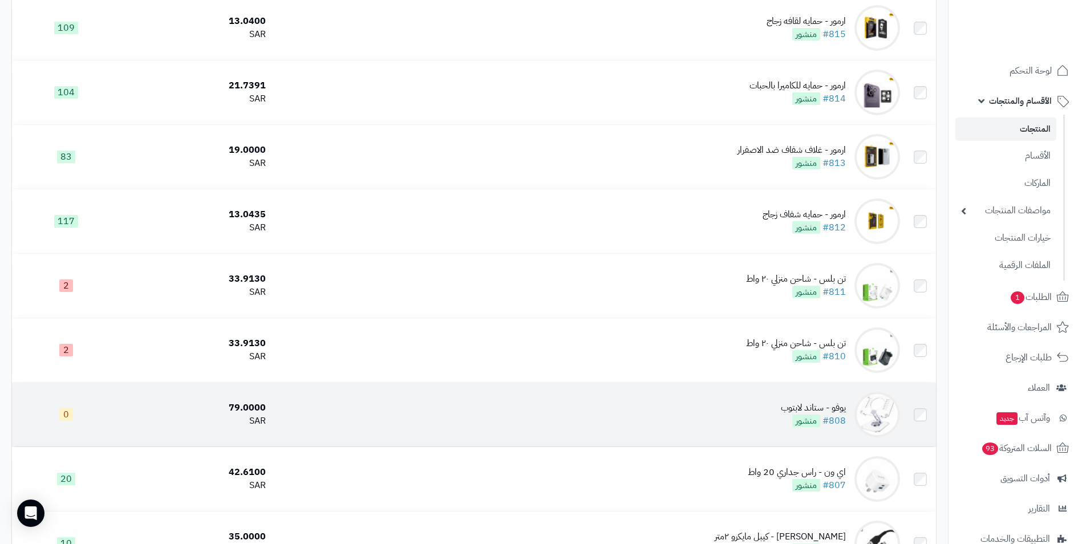
scroll to position [1018, 0]
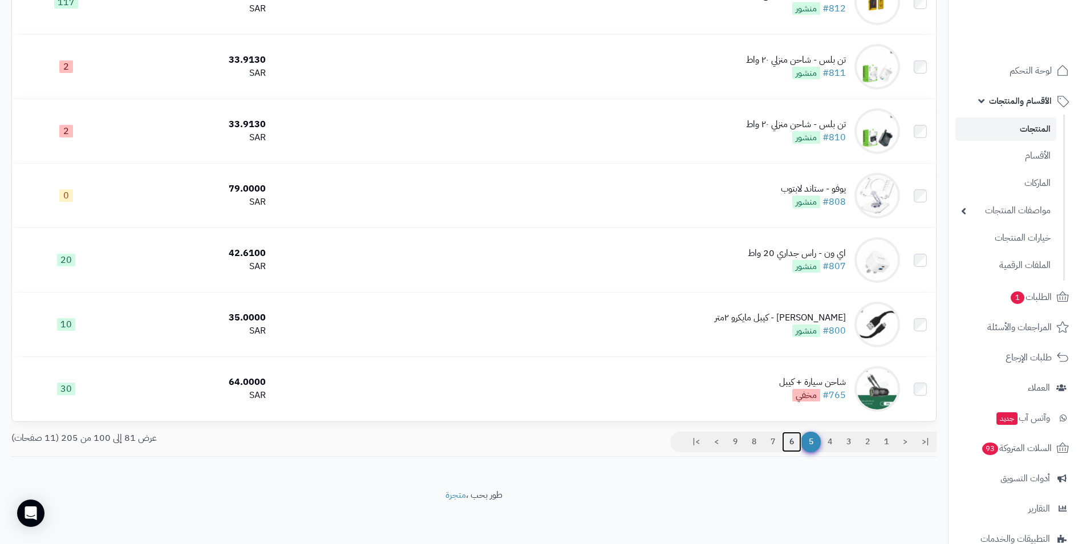
click at [791, 439] on link "6" at bounding box center [791, 442] width 19 height 21
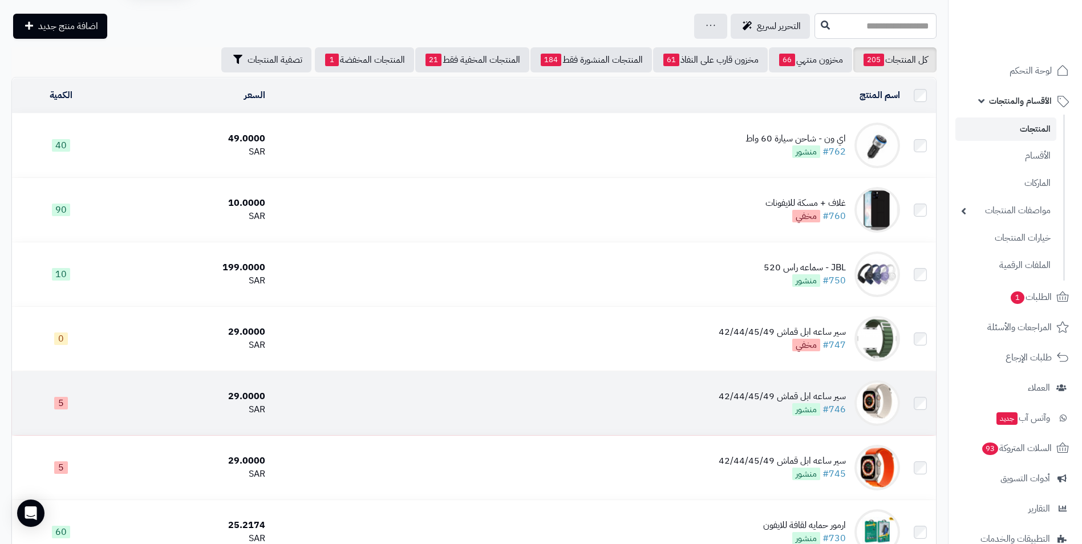
scroll to position [57, 0]
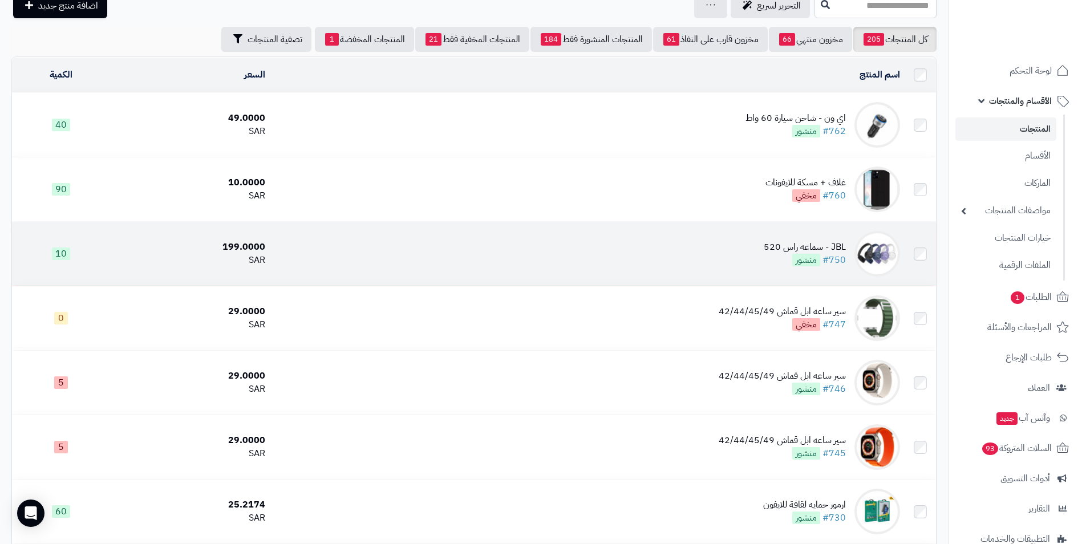
click at [805, 241] on div "JBL - سماعه راس 520" at bounding box center [805, 247] width 82 height 13
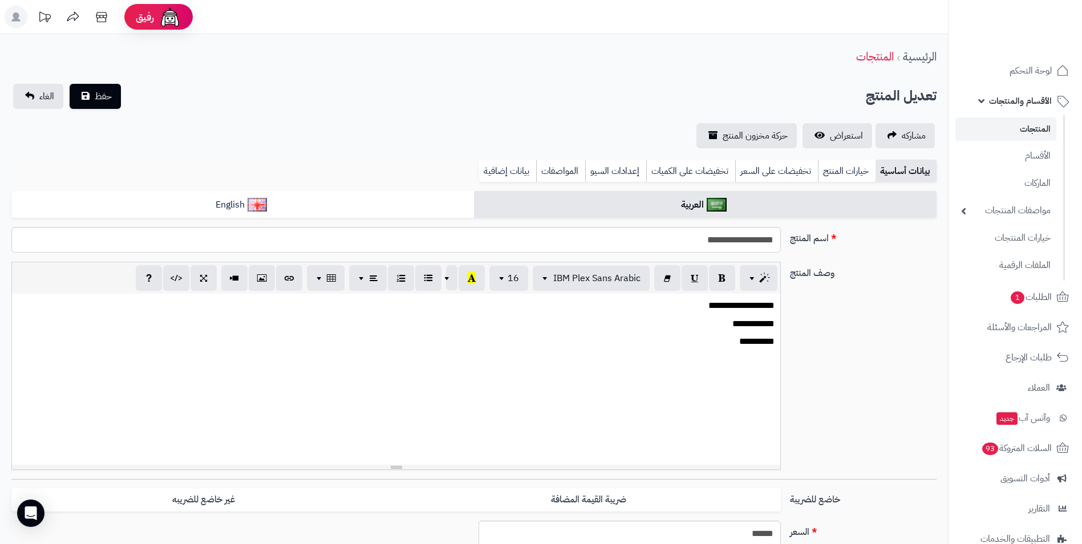
scroll to position [108, 0]
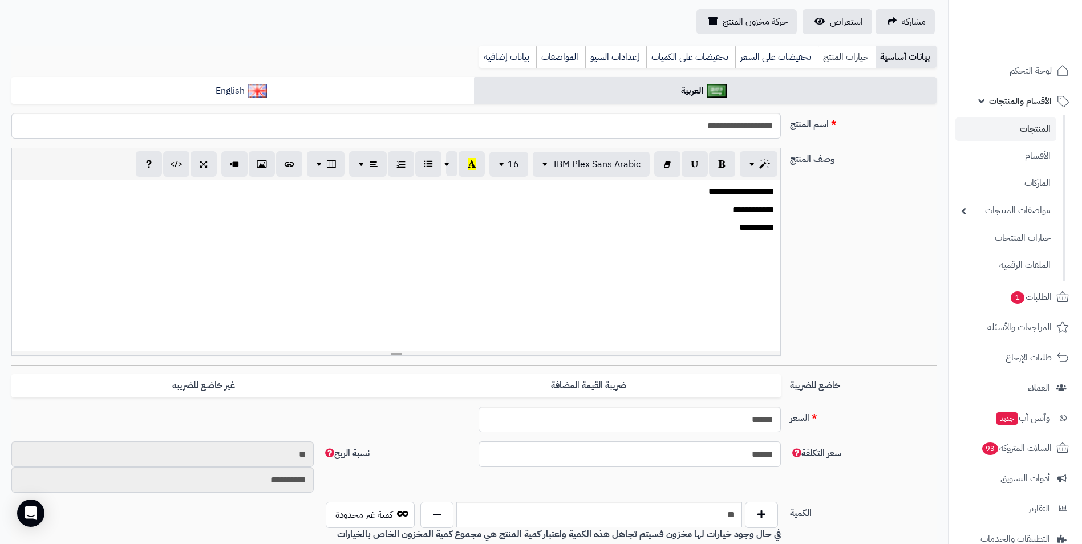
click at [850, 52] on link "خيارات المنتج" at bounding box center [847, 57] width 58 height 23
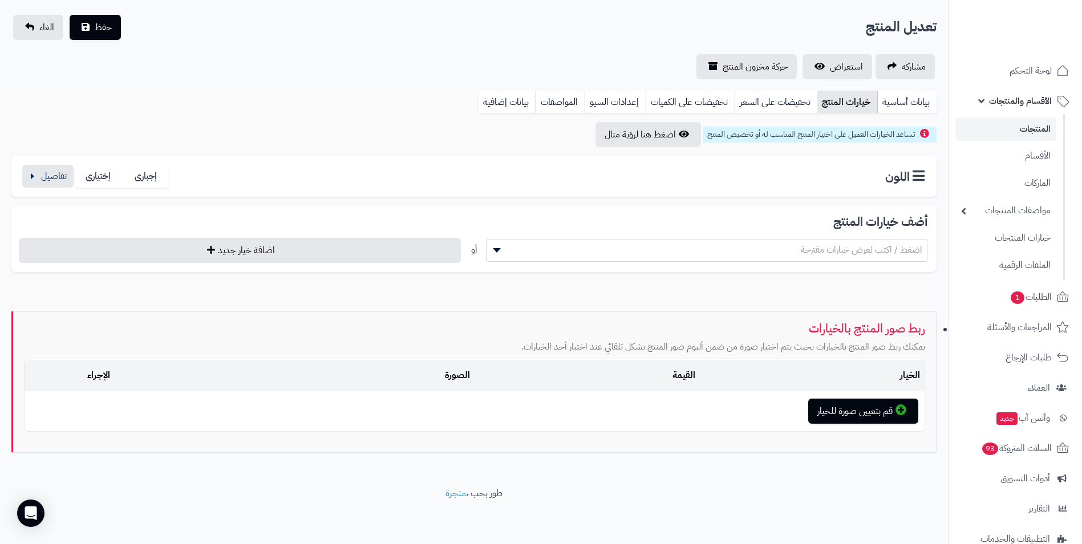
scroll to position [69, 0]
click at [60, 168] on button "button" at bounding box center [47, 175] width 51 height 23
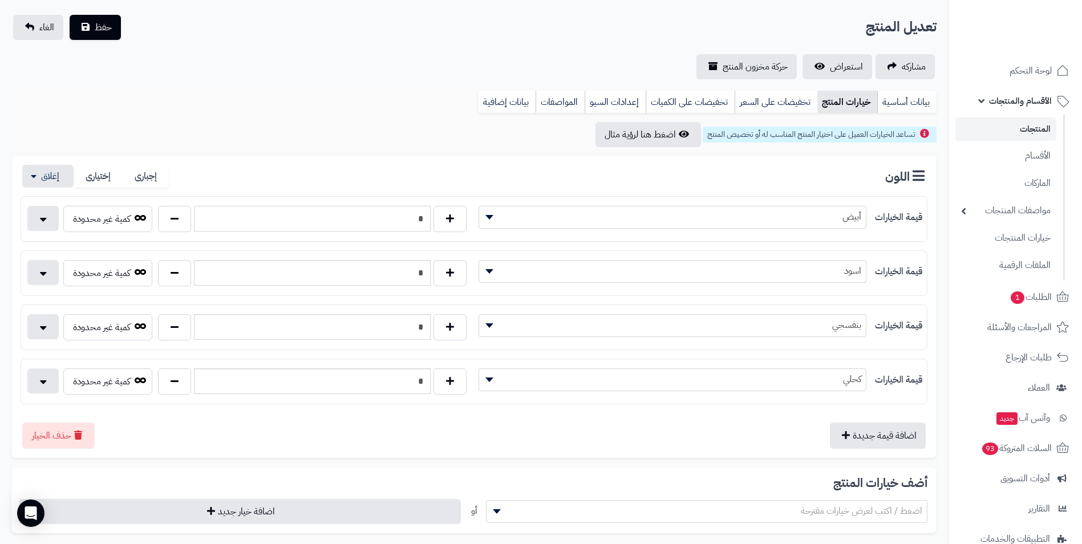
click at [386, 220] on input "*" at bounding box center [312, 219] width 237 height 26
type input "*"
click at [415, 322] on input "*" at bounding box center [312, 327] width 237 height 26
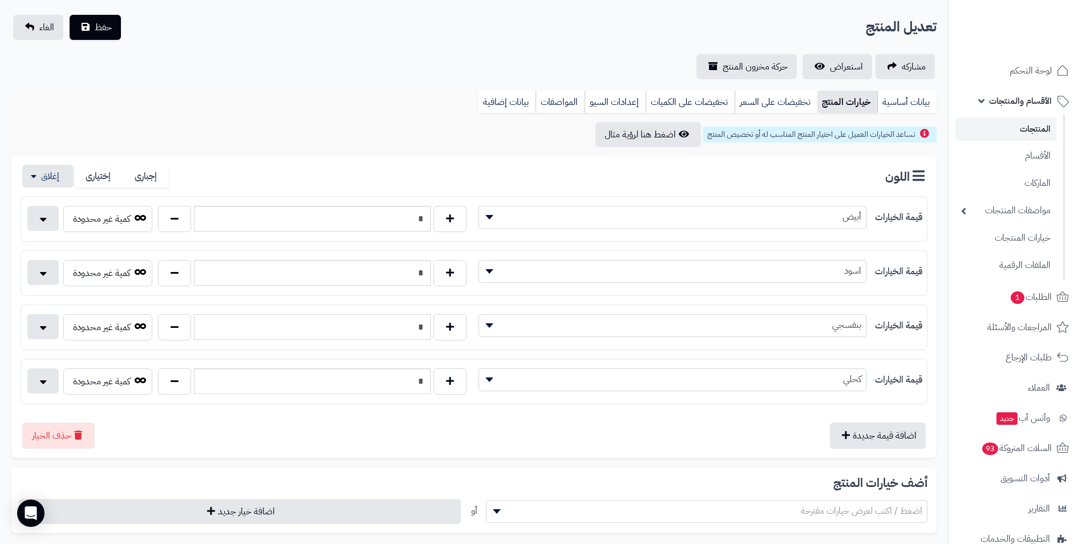
click at [415, 322] on input "*" at bounding box center [312, 327] width 237 height 26
type input "*"
click at [418, 384] on input "*" at bounding box center [312, 382] width 237 height 26
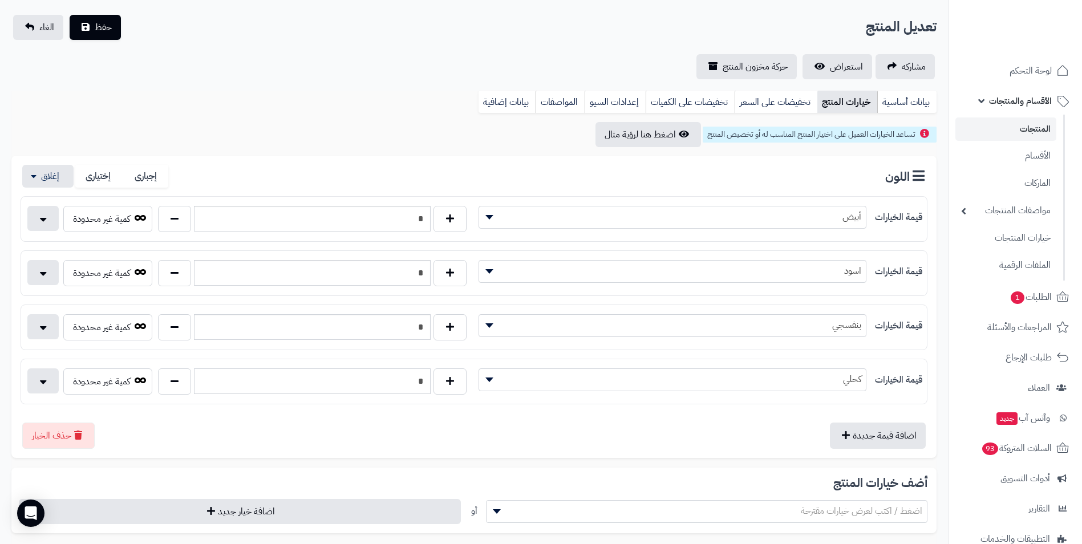
type input "*"
click at [462, 438] on div "اضافة قيمة جديدة حذف الخيار" at bounding box center [474, 431] width 907 height 35
click at [104, 26] on span "حفظ" at bounding box center [103, 27] width 17 height 14
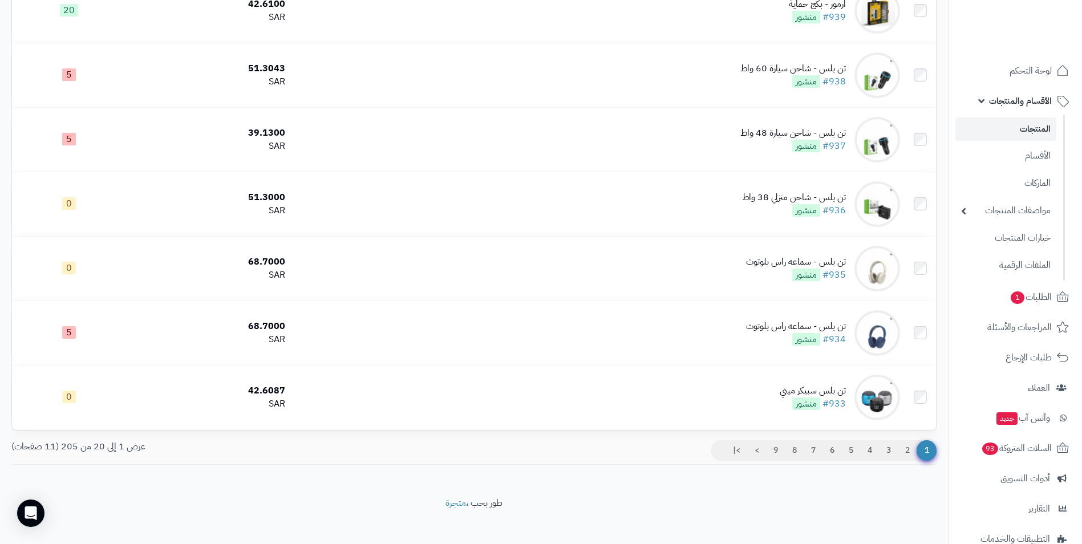
scroll to position [1069, 0]
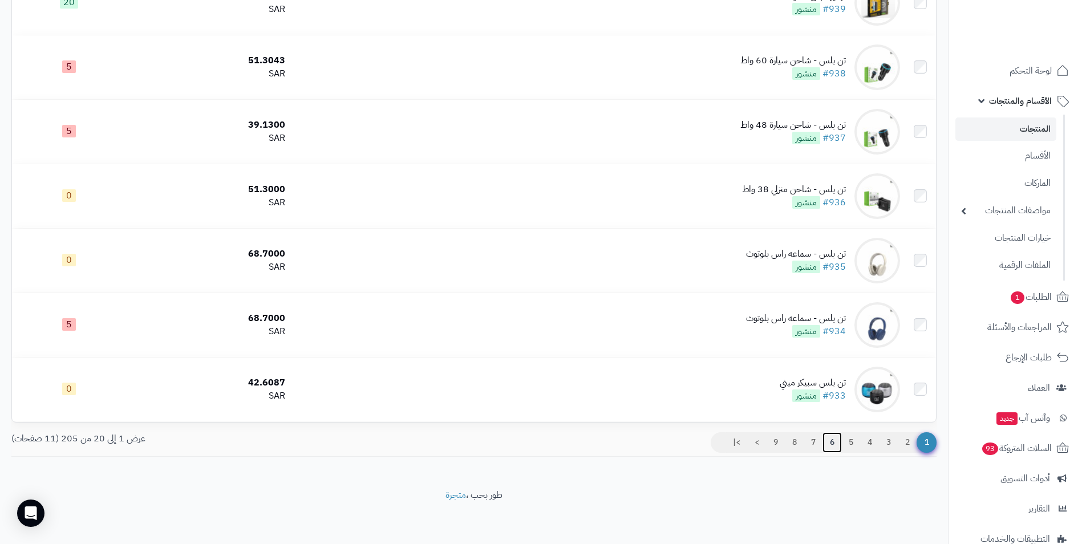
click at [832, 439] on link "6" at bounding box center [832, 442] width 19 height 21
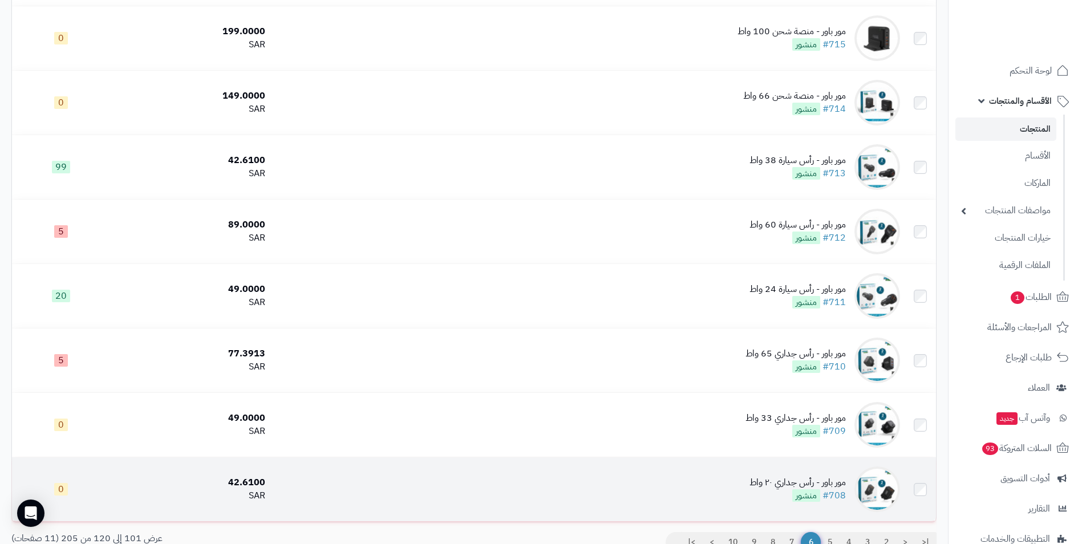
scroll to position [1018, 0]
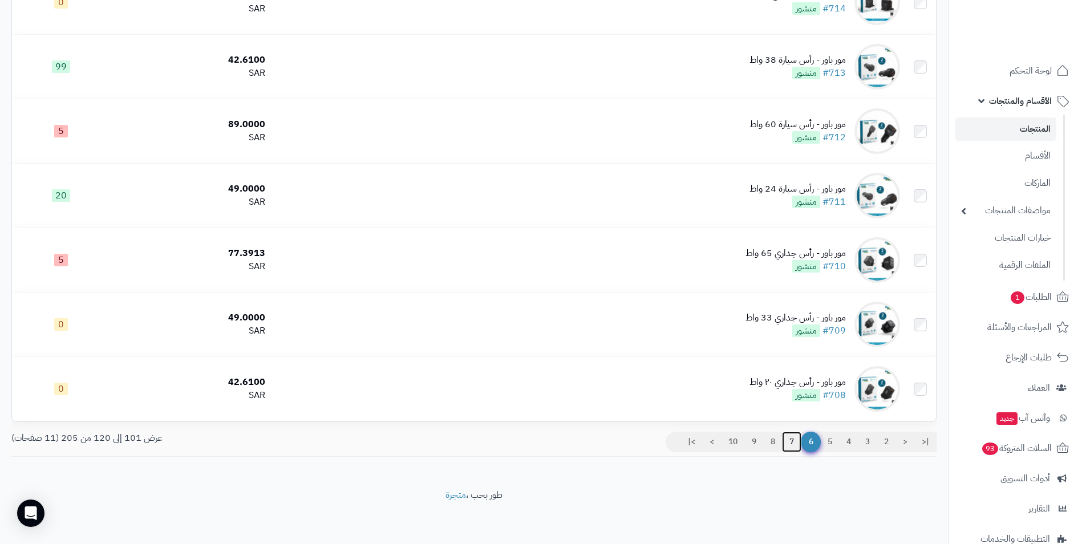
click at [791, 441] on link "7" at bounding box center [791, 442] width 19 height 21
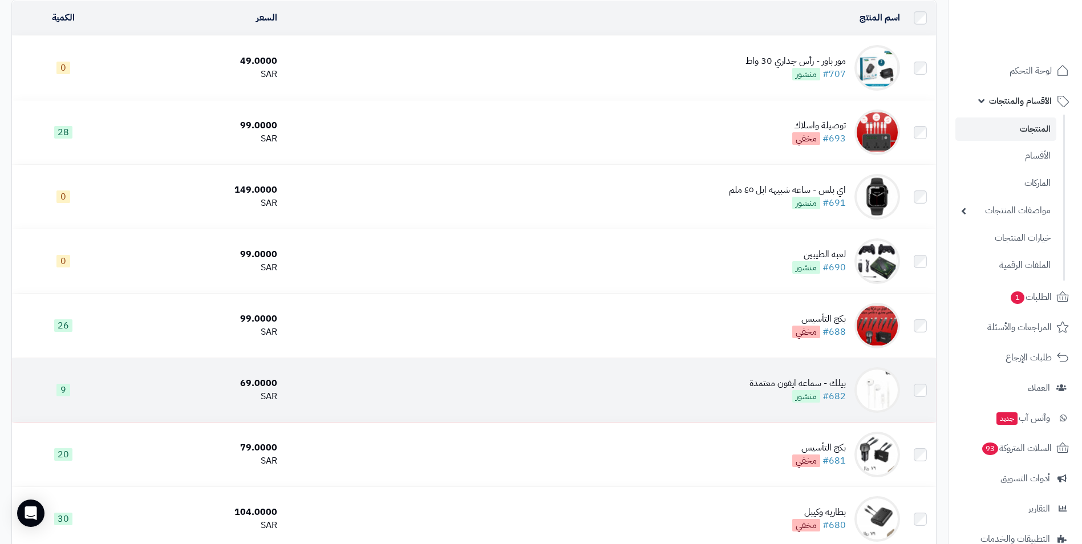
scroll to position [171, 0]
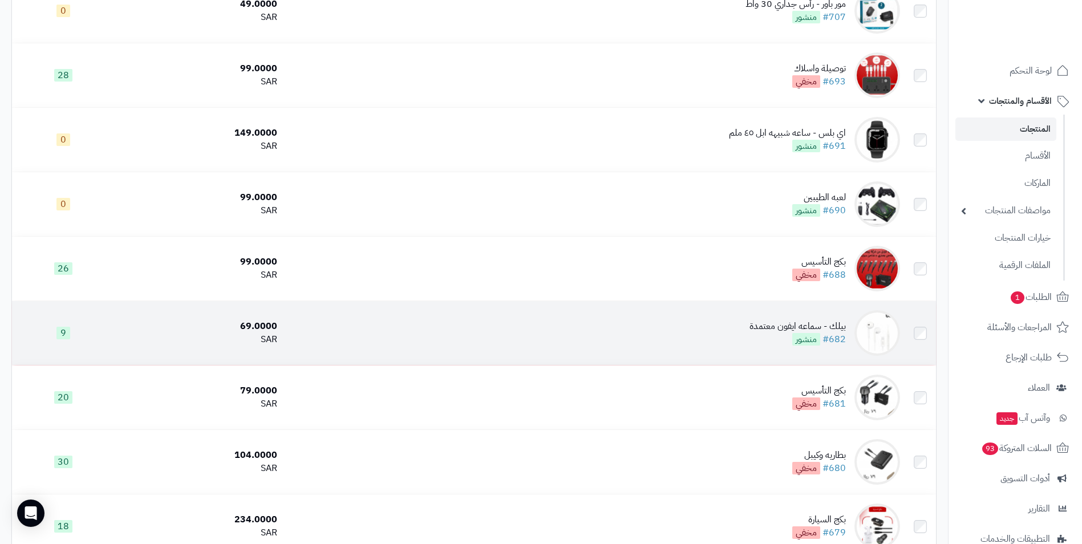
click at [784, 324] on div "بيلك - سماعه ايفون معتمدة" at bounding box center [798, 326] width 96 height 13
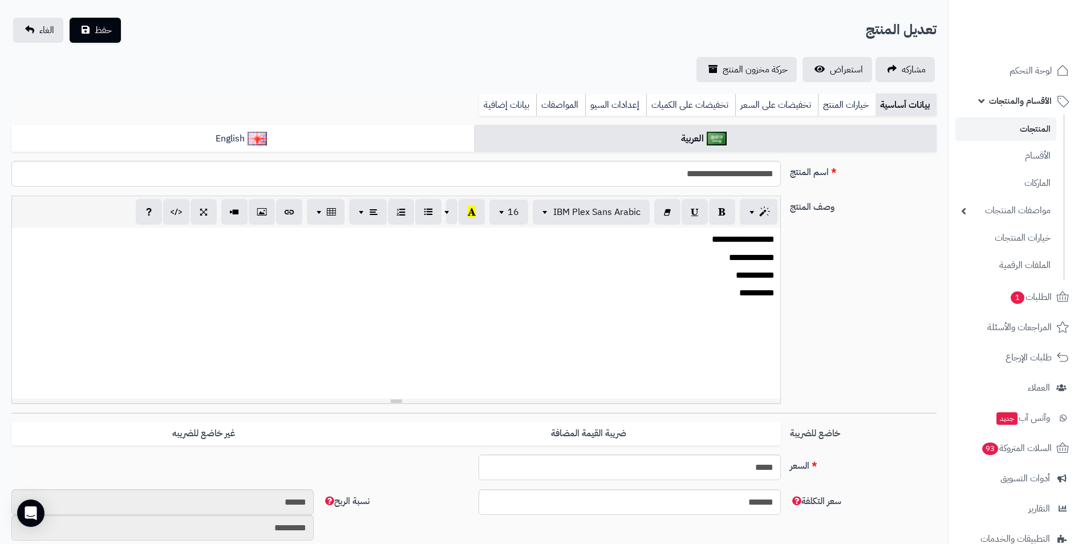
scroll to position [171, 0]
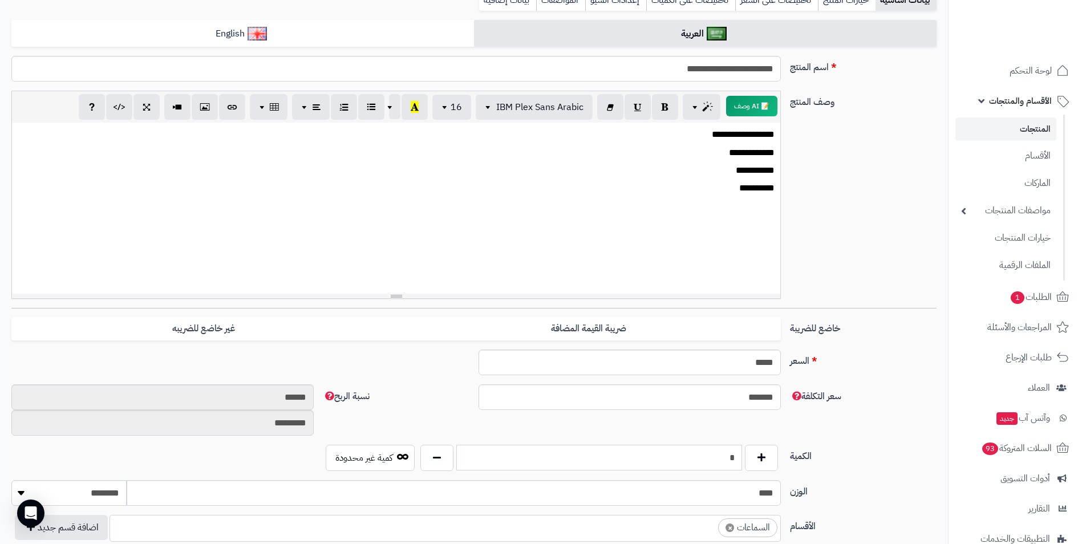
click at [723, 454] on input "*" at bounding box center [599, 458] width 286 height 26
type input "*"
click at [898, 313] on div "**********" at bounding box center [473, 457] width 925 height 874
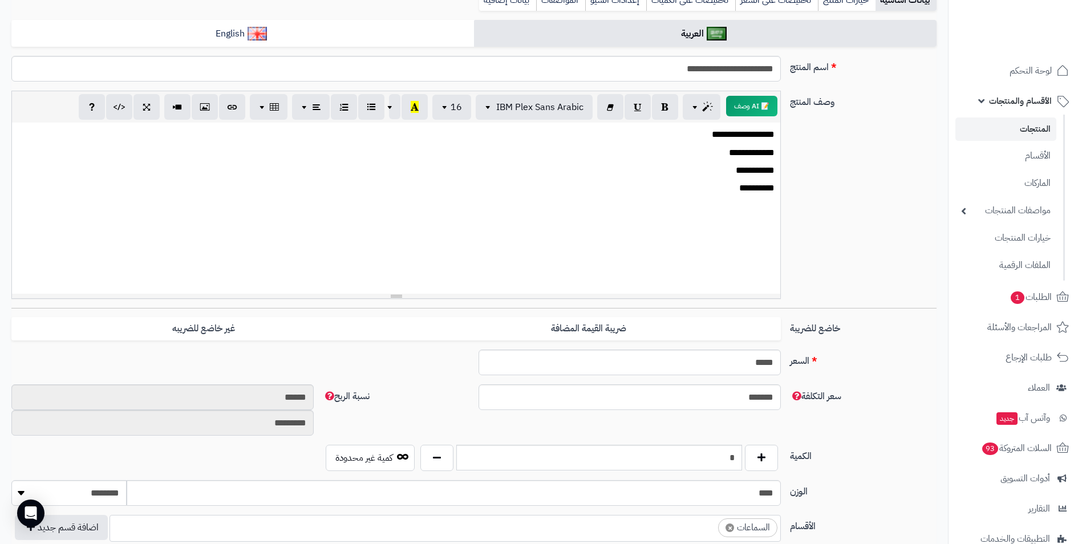
scroll to position [57, 0]
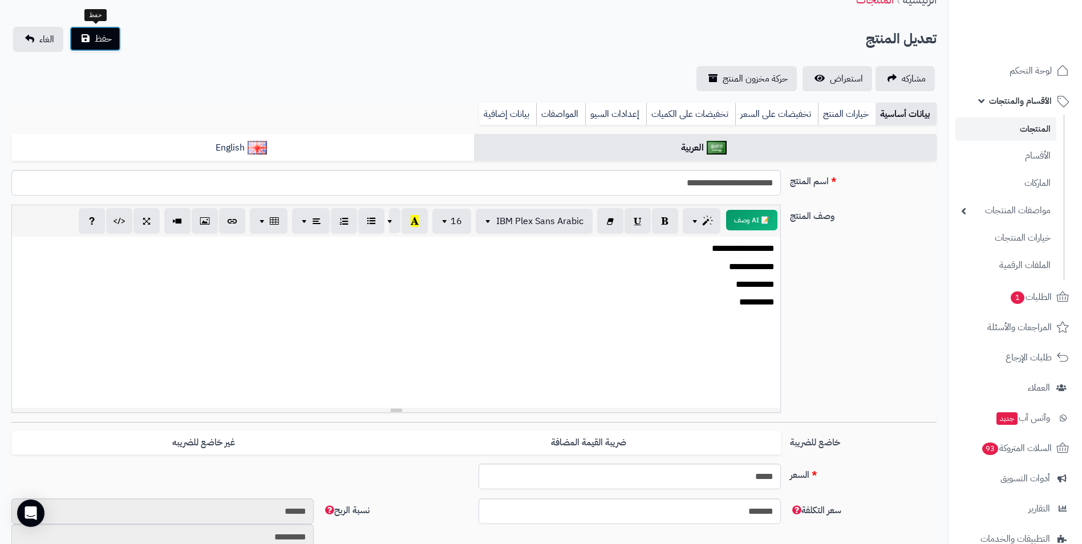
click at [100, 44] on span "حفظ" at bounding box center [103, 39] width 17 height 14
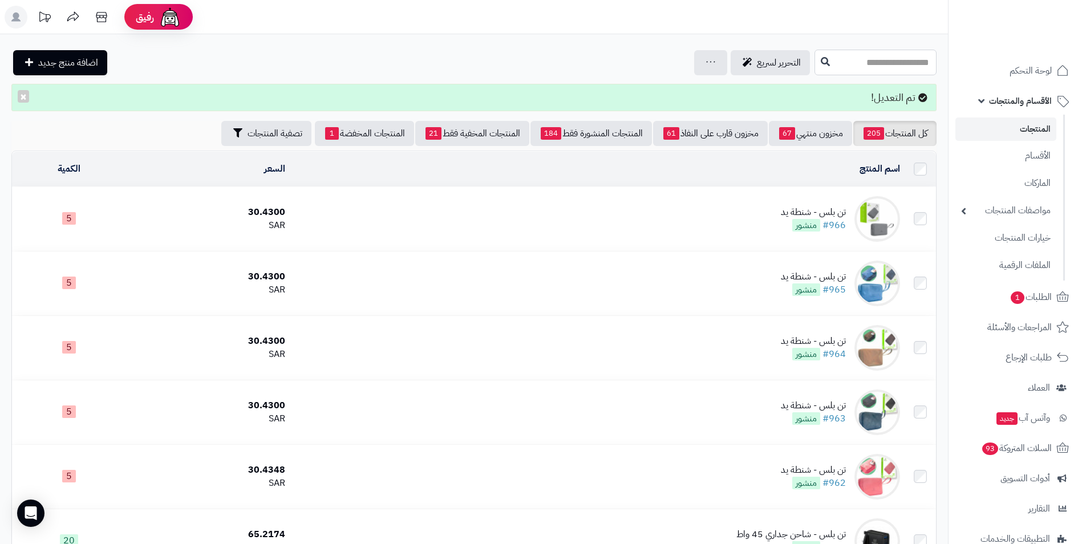
click at [928, 66] on input "text" at bounding box center [876, 63] width 122 height 26
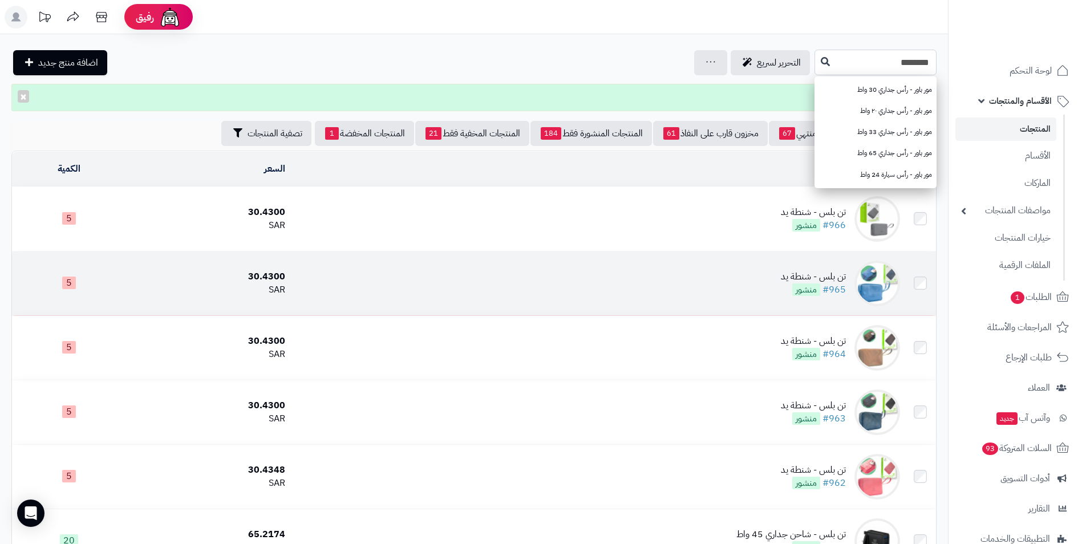
type input "********"
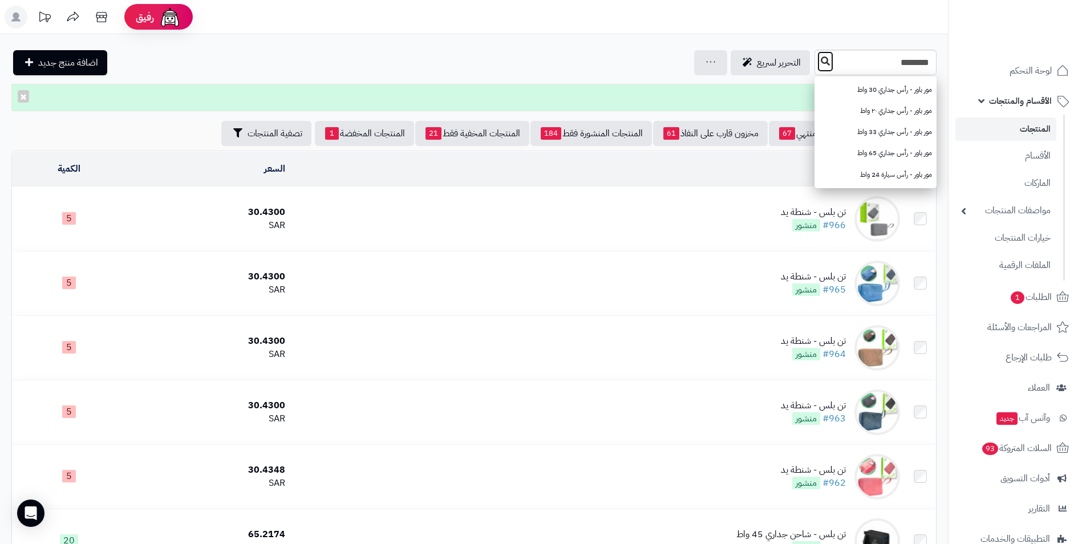
click at [821, 61] on icon at bounding box center [825, 60] width 9 height 9
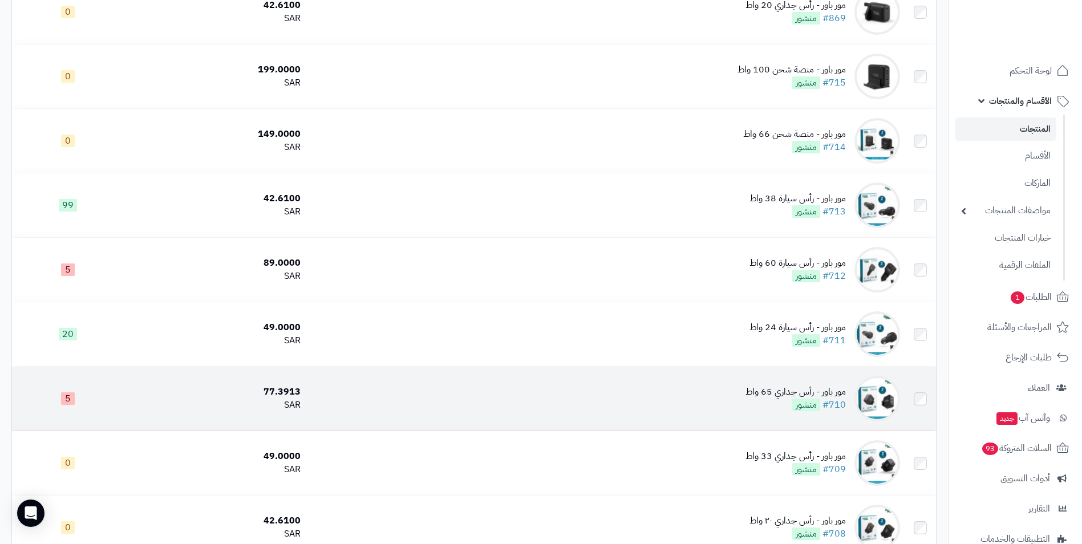
scroll to position [171, 0]
click at [254, 379] on td "77.3913 SAR" at bounding box center [214, 398] width 181 height 64
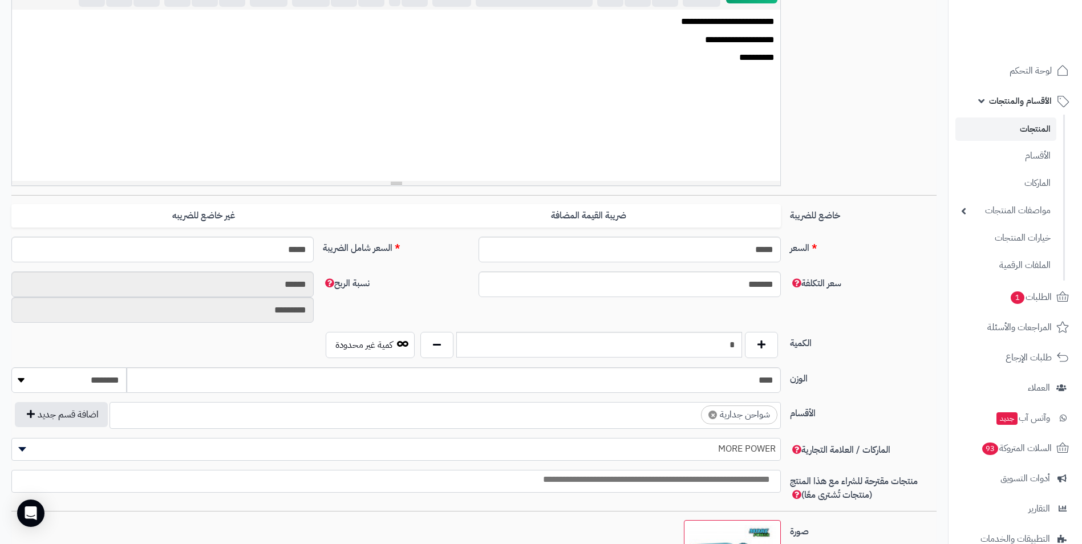
scroll to position [285, 0]
click at [717, 349] on input "*" at bounding box center [599, 344] width 286 height 26
type input "*"
click at [886, 366] on div "الكمية * كمية غير محدودة" at bounding box center [474, 348] width 935 height 35
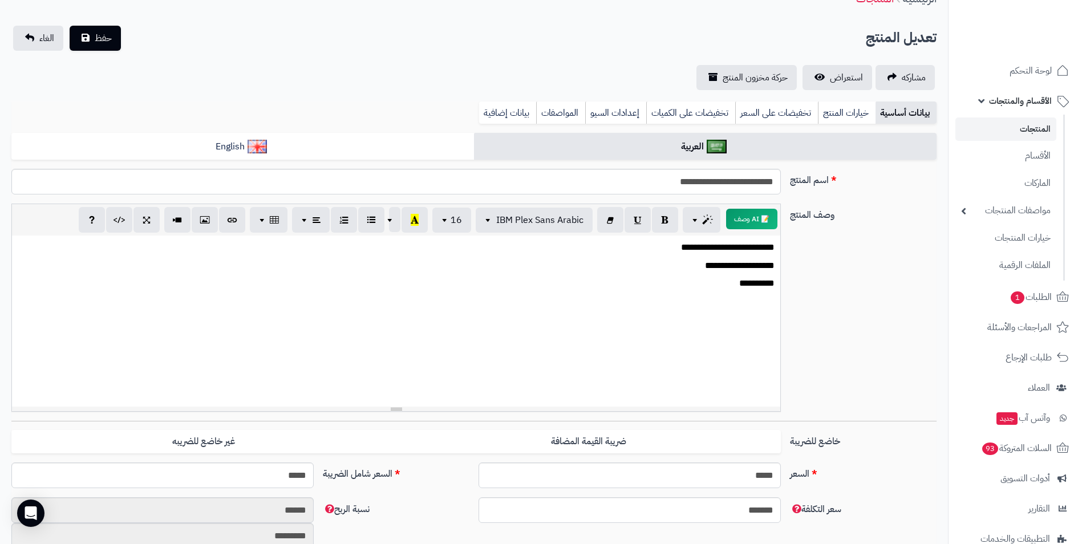
scroll to position [57, 0]
click at [84, 42] on button "حفظ" at bounding box center [95, 38] width 51 height 25
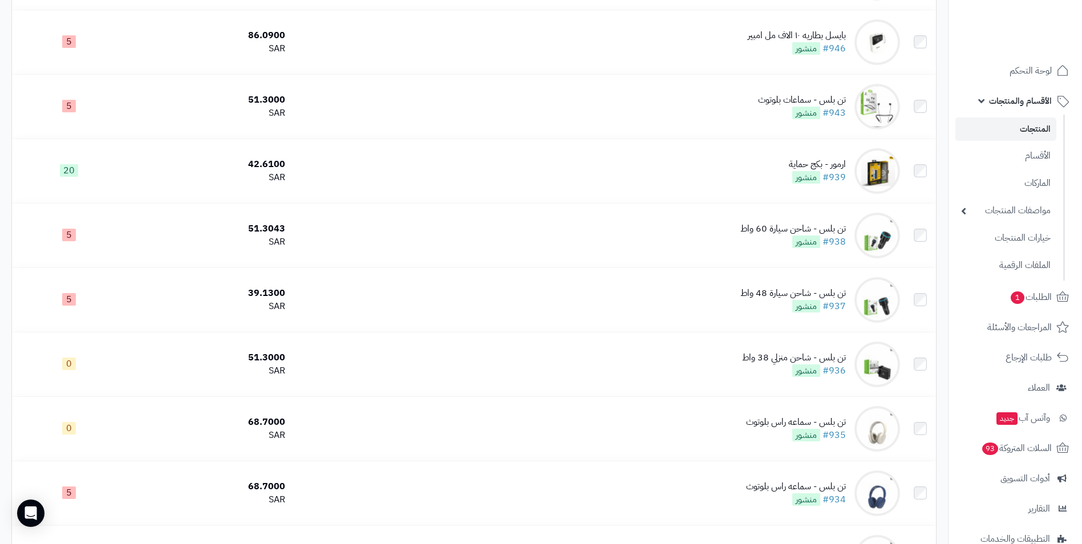
scroll to position [1055, 0]
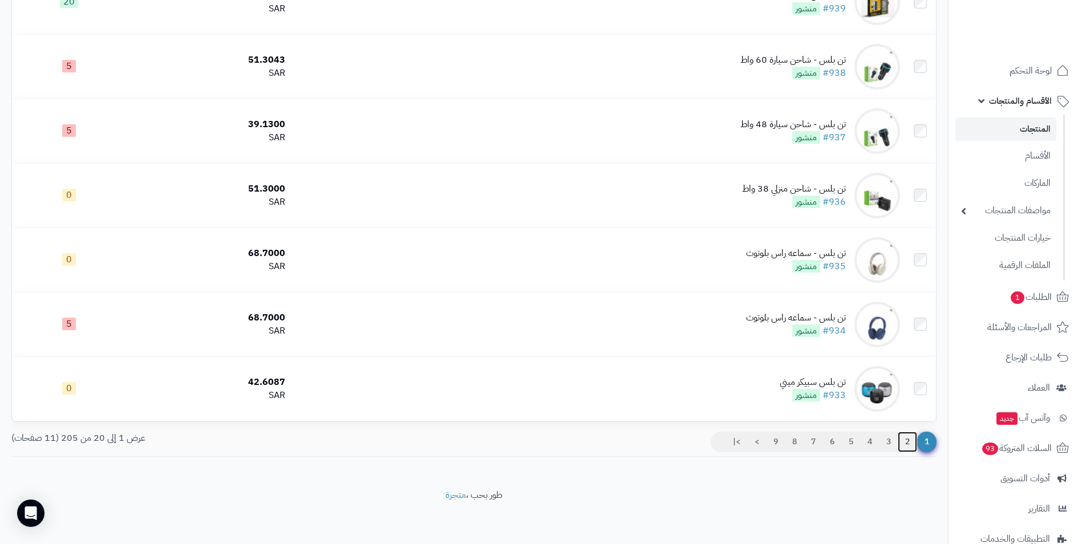
click at [909, 441] on link "2" at bounding box center [907, 442] width 19 height 21
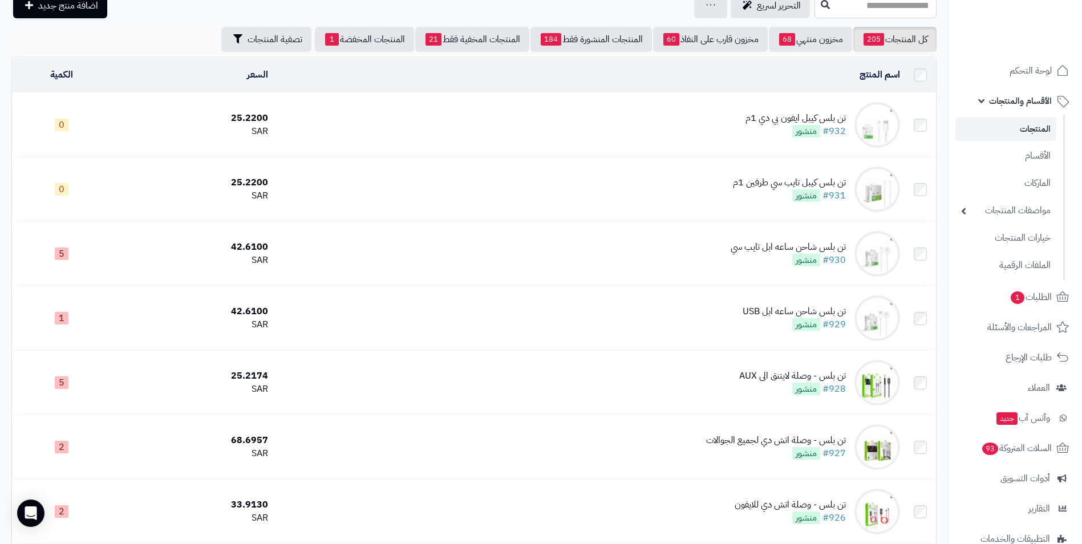
scroll to position [1018, 0]
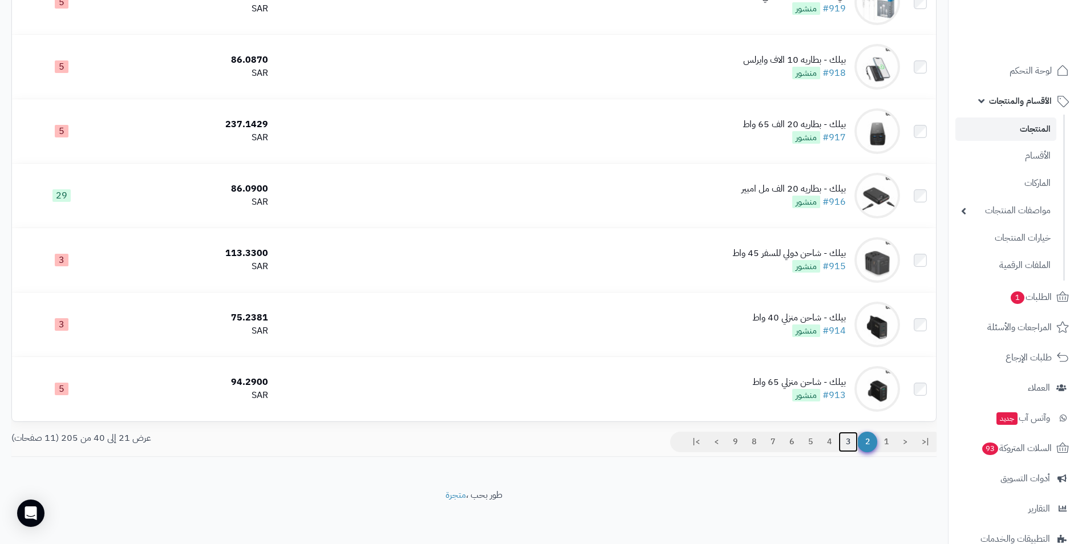
click at [843, 445] on link "3" at bounding box center [848, 442] width 19 height 21
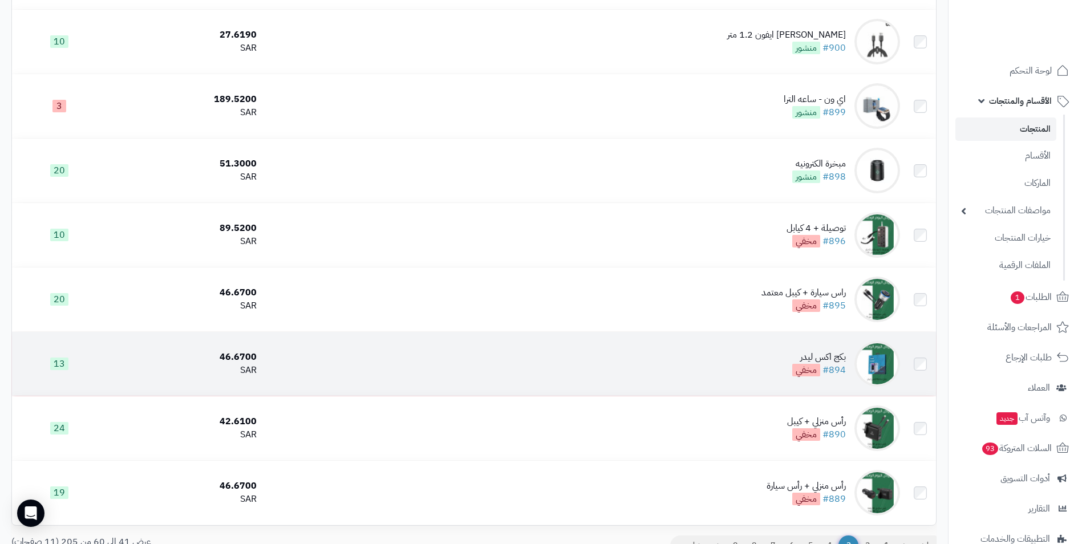
scroll to position [1018, 0]
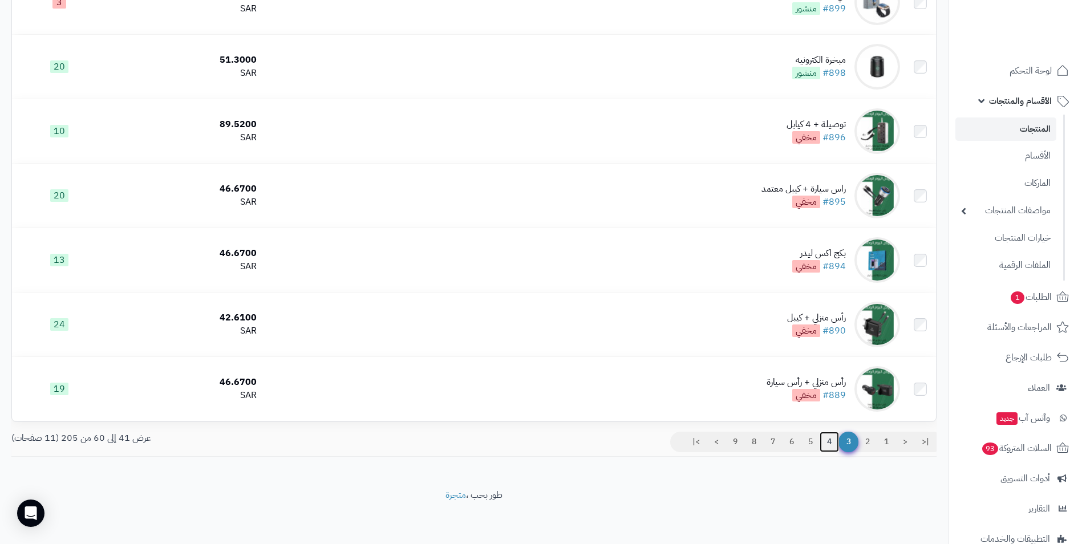
click at [822, 440] on link "4" at bounding box center [829, 442] width 19 height 21
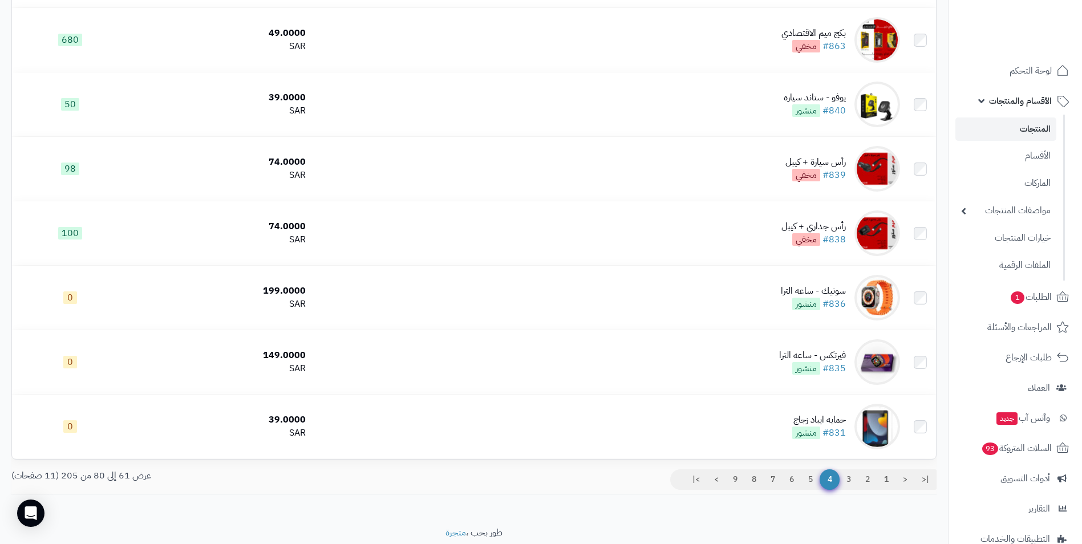
scroll to position [1018, 0]
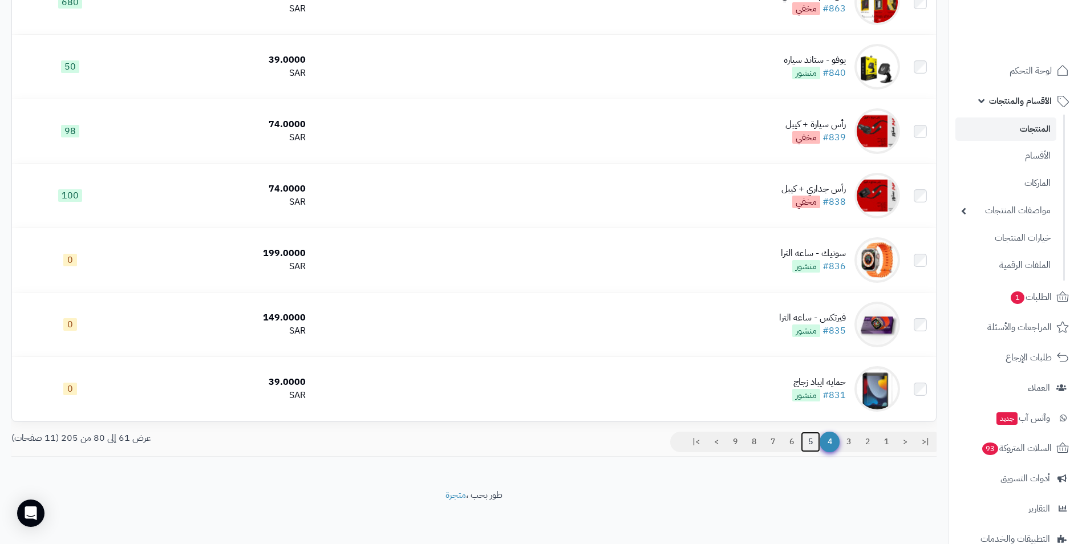
click at [808, 443] on link "5" at bounding box center [810, 442] width 19 height 21
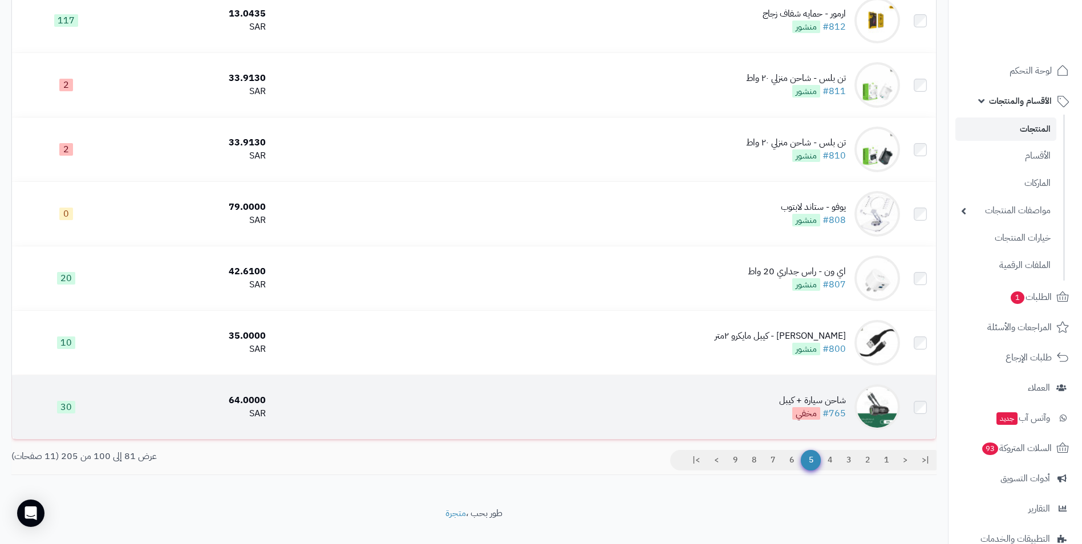
scroll to position [1018, 0]
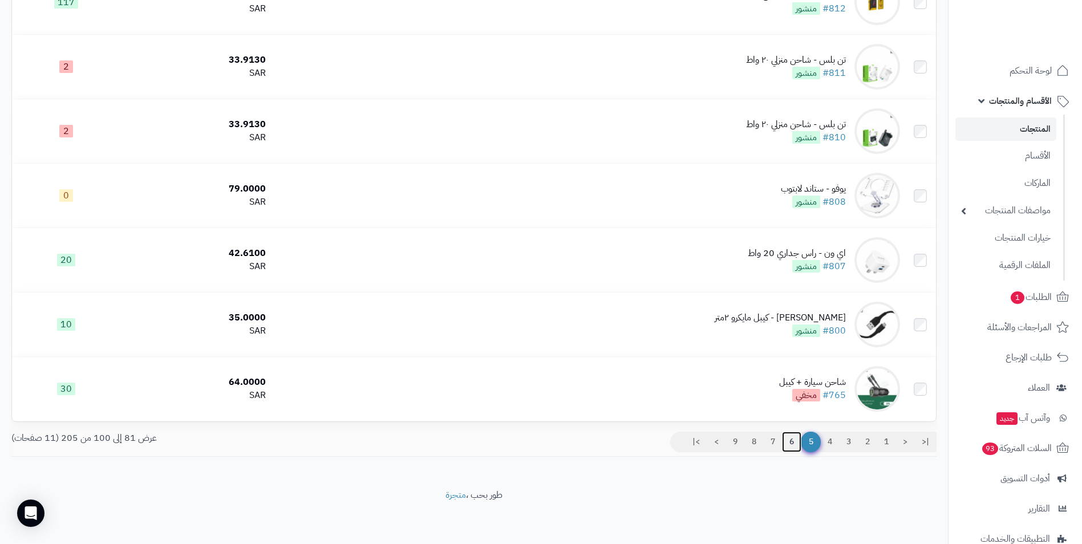
click at [793, 438] on link "6" at bounding box center [791, 442] width 19 height 21
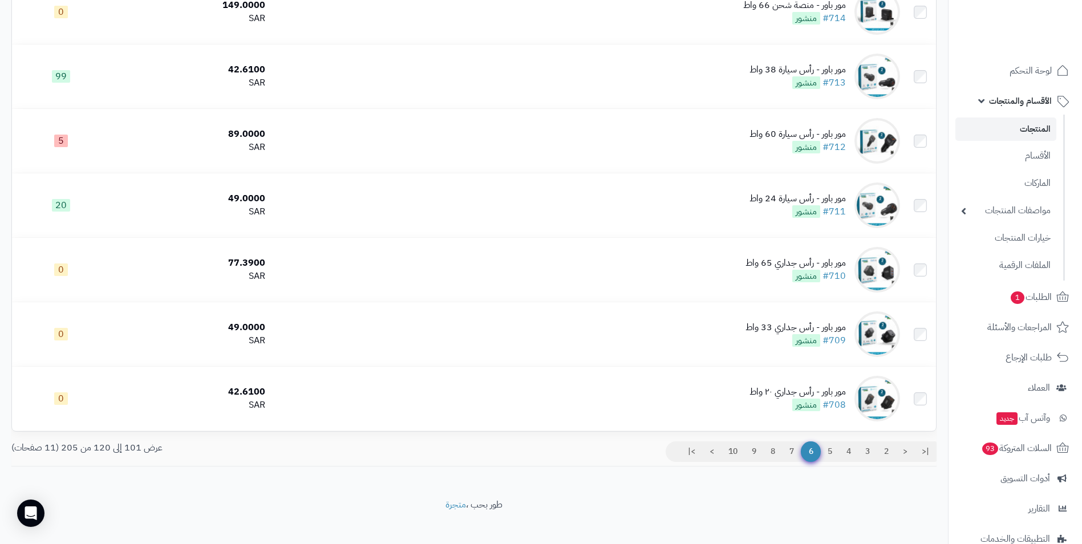
scroll to position [1018, 0]
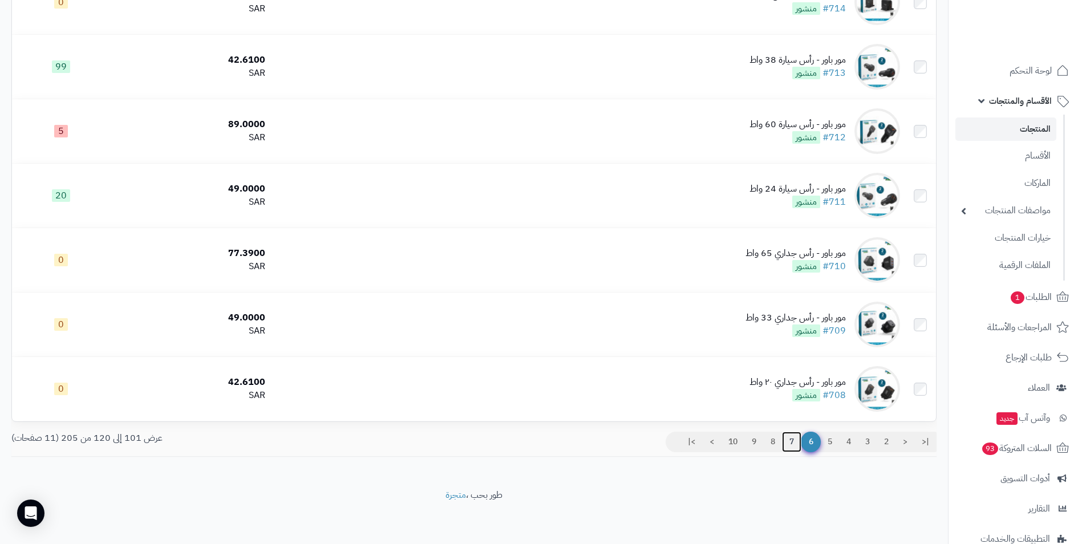
click at [789, 440] on link "7" at bounding box center [791, 442] width 19 height 21
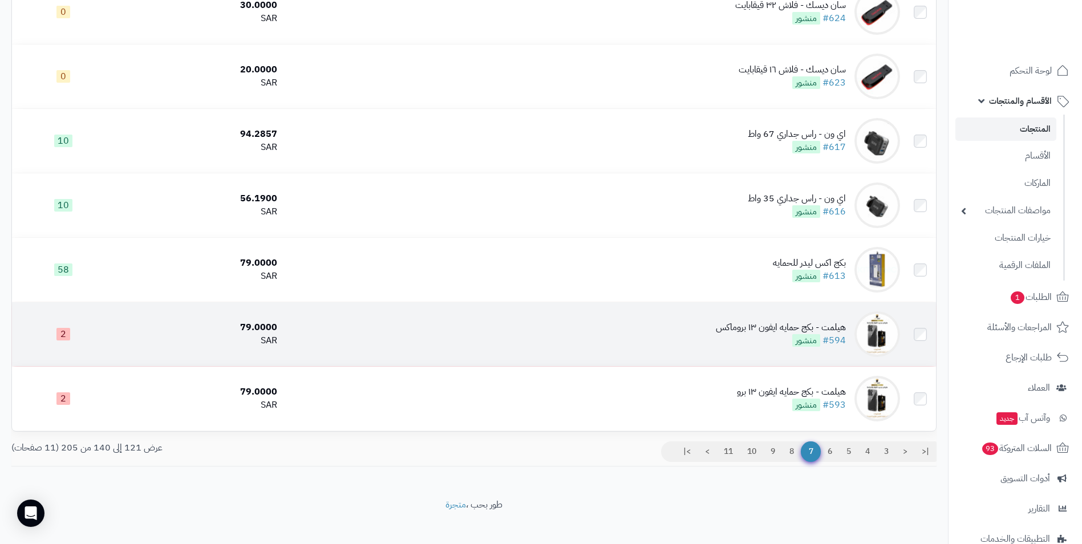
scroll to position [1018, 0]
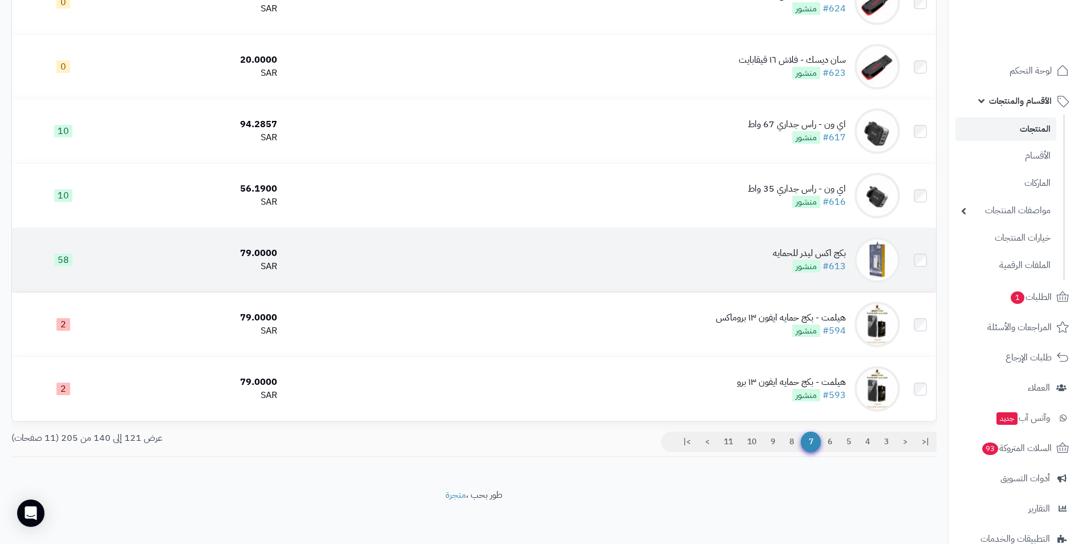
click at [738, 260] on td "بكج اكس ليدر للحمايه #613 منشور" at bounding box center [593, 260] width 623 height 64
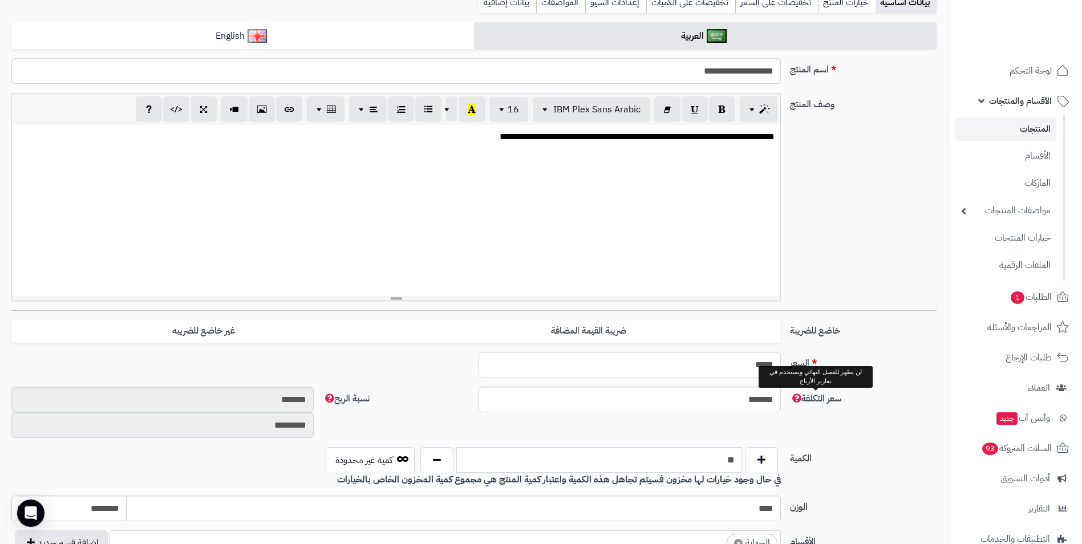
scroll to position [171, 0]
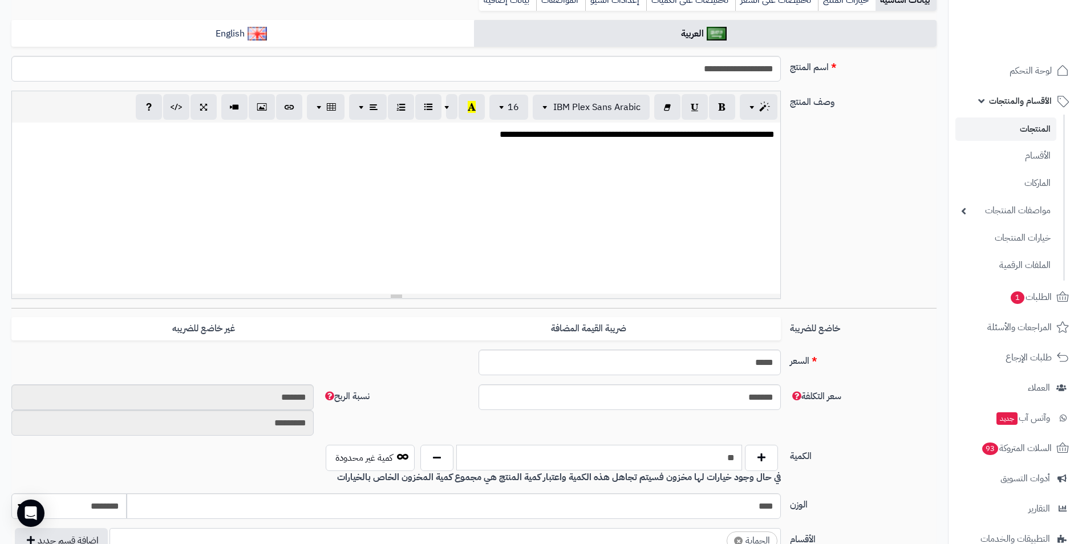
click at [734, 466] on input "**" at bounding box center [599, 458] width 286 height 26
click at [733, 466] on input "**" at bounding box center [599, 458] width 286 height 26
type input "*"
click at [838, 127] on div "**********" at bounding box center [474, 199] width 935 height 217
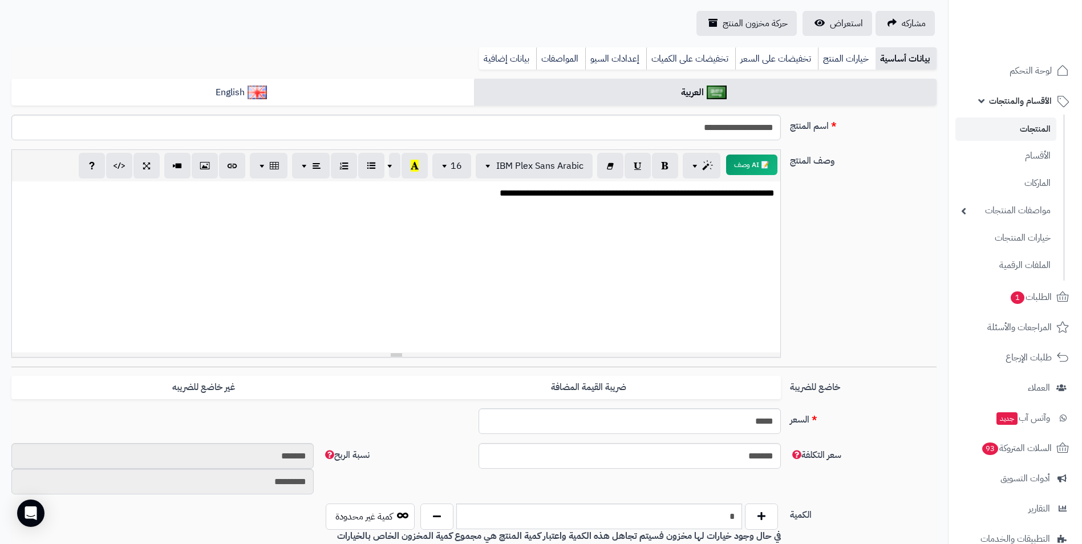
scroll to position [57, 0]
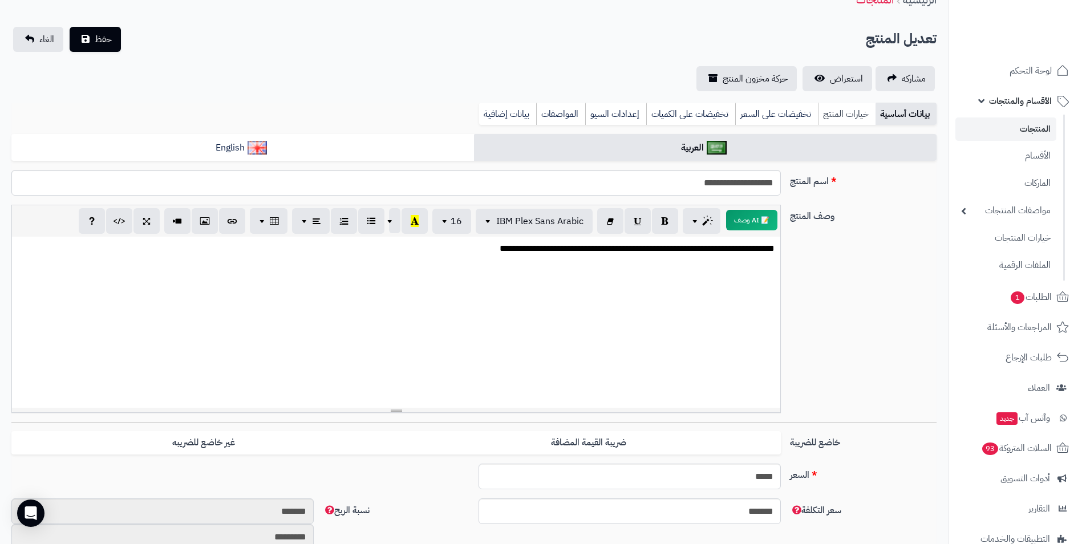
click at [838, 114] on link "خيارات المنتج" at bounding box center [847, 114] width 58 height 23
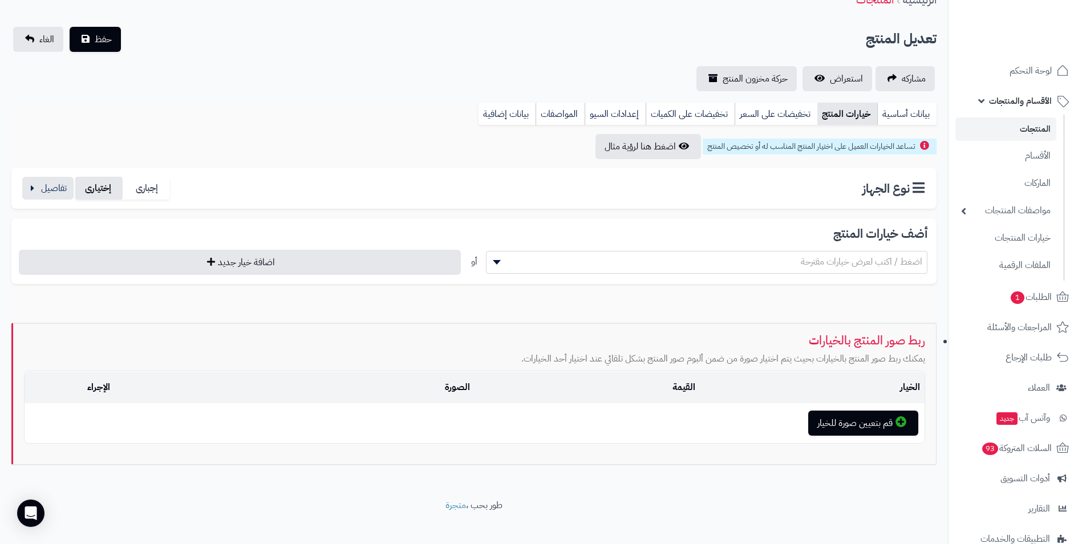
click at [111, 199] on label "إختيارى" at bounding box center [98, 188] width 47 height 23
click at [99, 191] on label "إختيارى" at bounding box center [98, 188] width 47 height 23
click at [151, 189] on label "إجبارى" at bounding box center [146, 188] width 47 height 23
click at [116, 186] on label "إختيارى" at bounding box center [98, 188] width 47 height 23
click at [153, 188] on label "إجبارى" at bounding box center [146, 188] width 47 height 23
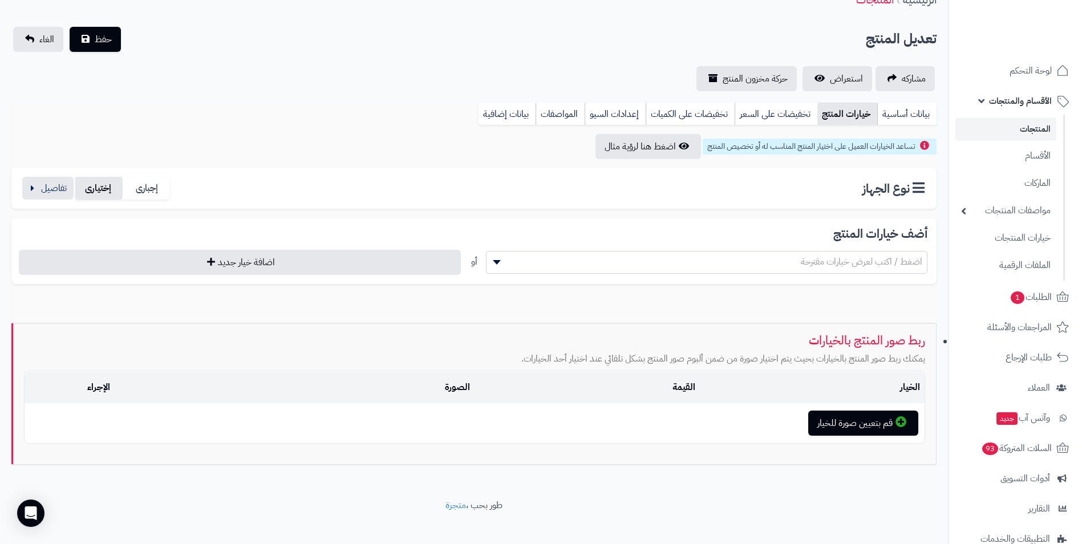
click at [108, 181] on label "إختيارى" at bounding box center [98, 188] width 47 height 23
click at [911, 113] on link "بيانات أساسية" at bounding box center [907, 114] width 59 height 23
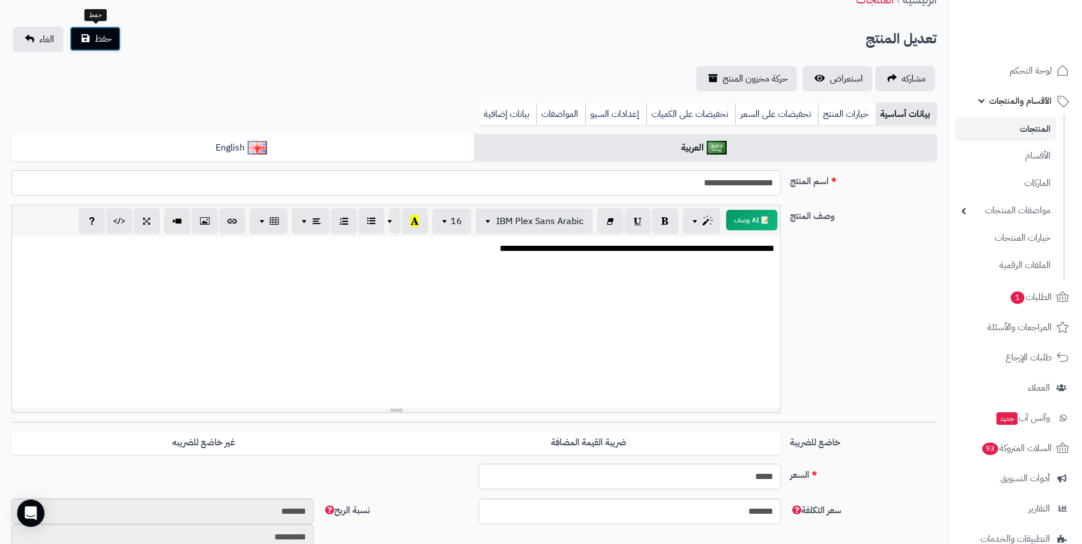
click at [99, 42] on span "حفظ" at bounding box center [103, 39] width 17 height 14
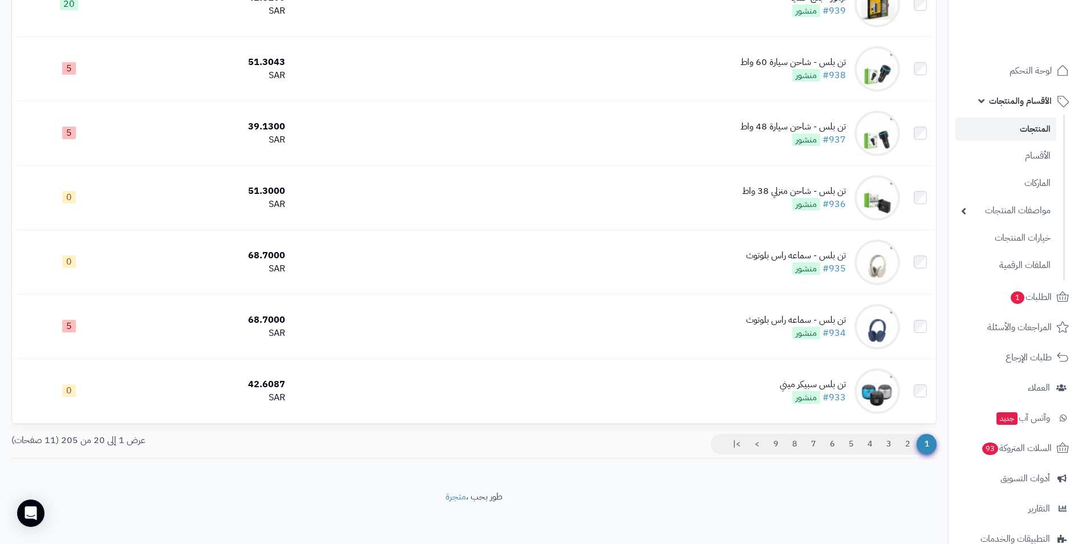
scroll to position [1069, 0]
click at [814, 440] on link "7" at bounding box center [813, 442] width 19 height 21
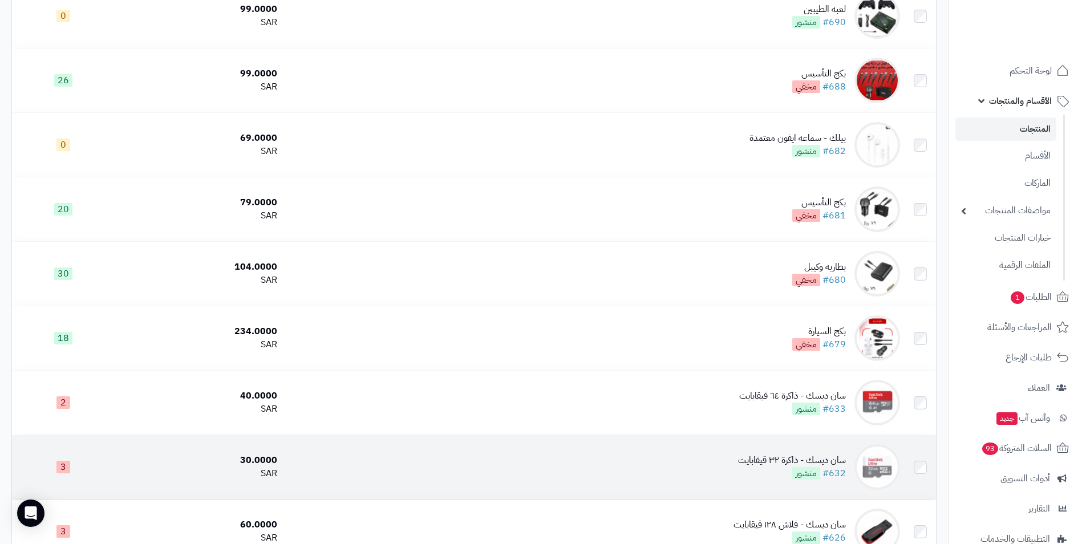
scroll to position [571, 0]
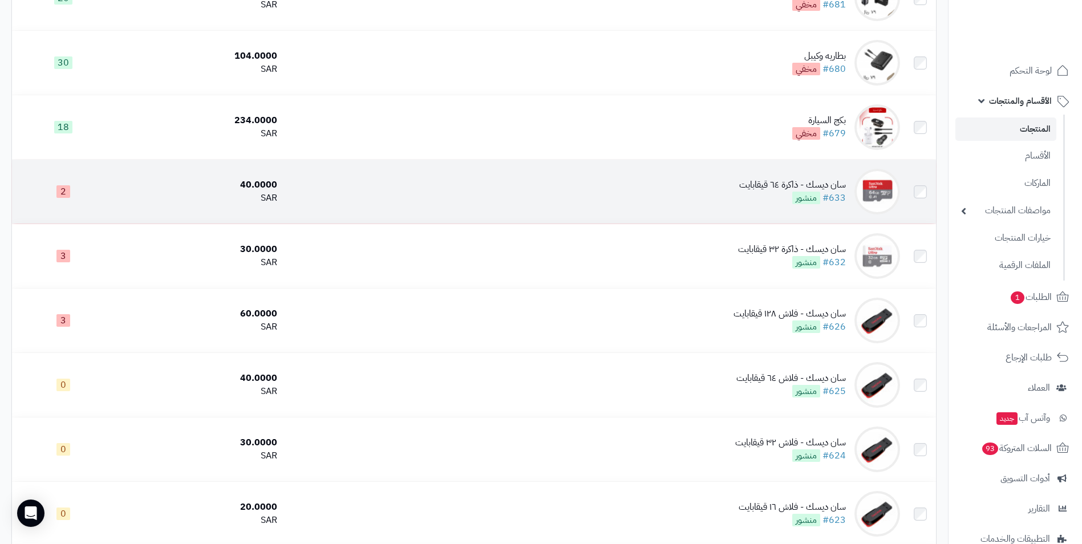
click at [778, 175] on td "سان ديسك - ذاكرة ٦٤ قيقابايت #633 منشور" at bounding box center [593, 192] width 623 height 64
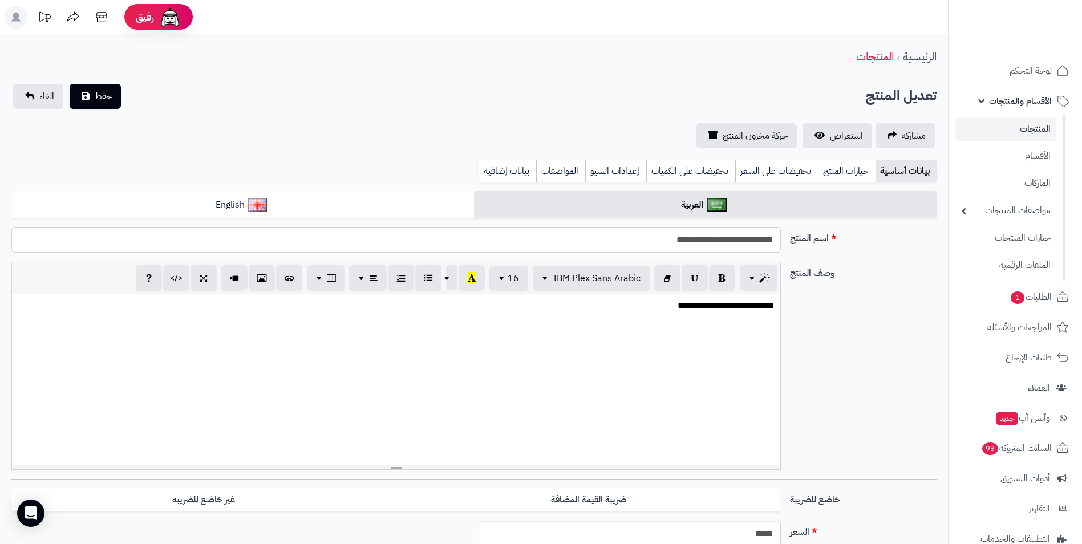
scroll to position [37, 0]
click at [844, 441] on div "**********" at bounding box center [474, 370] width 935 height 217
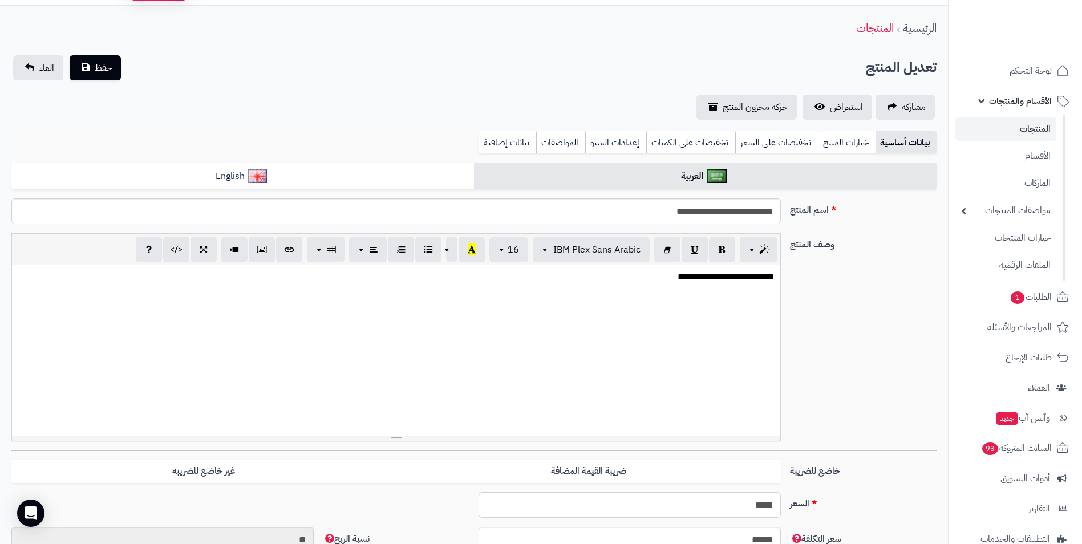
scroll to position [228, 0]
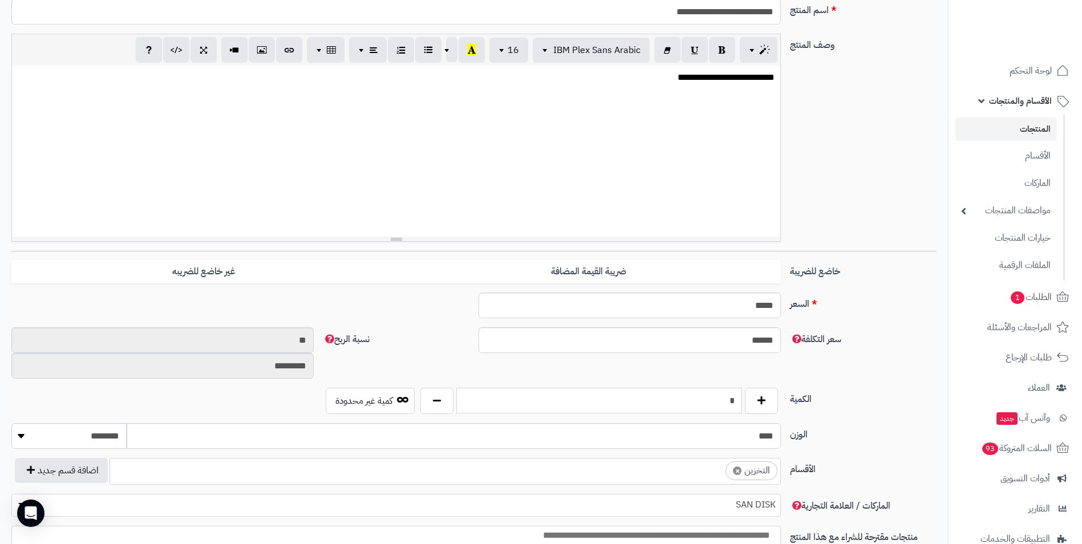
click at [731, 397] on input "*" at bounding box center [599, 401] width 286 height 26
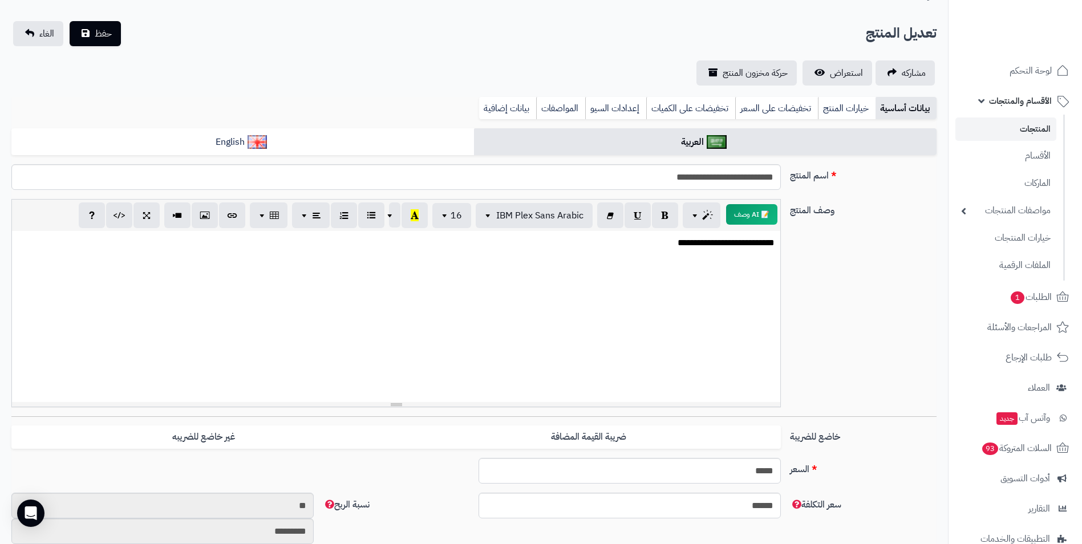
scroll to position [57, 0]
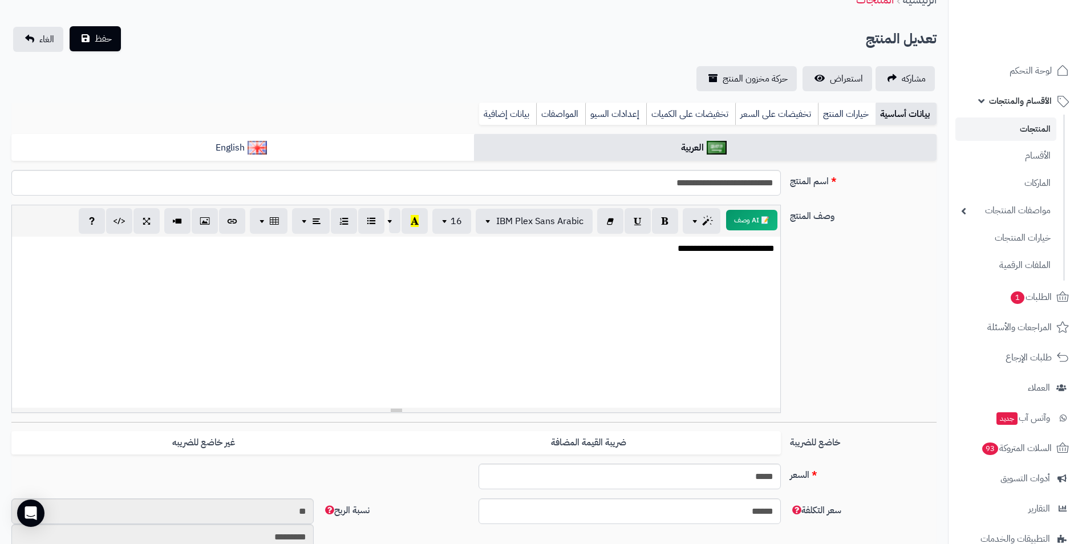
type input "*"
click at [91, 40] on button "حفظ" at bounding box center [95, 38] width 51 height 25
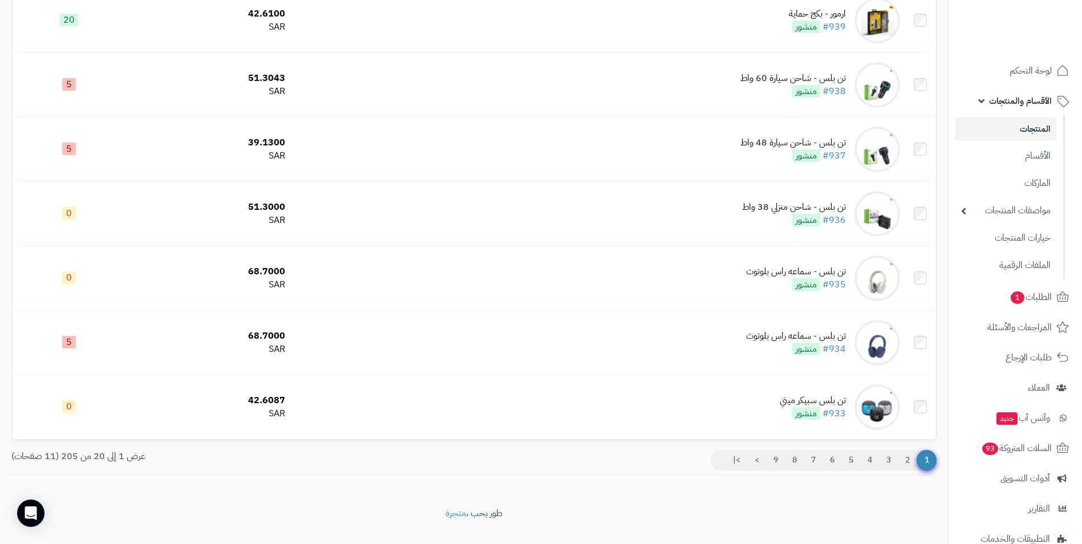
scroll to position [1055, 0]
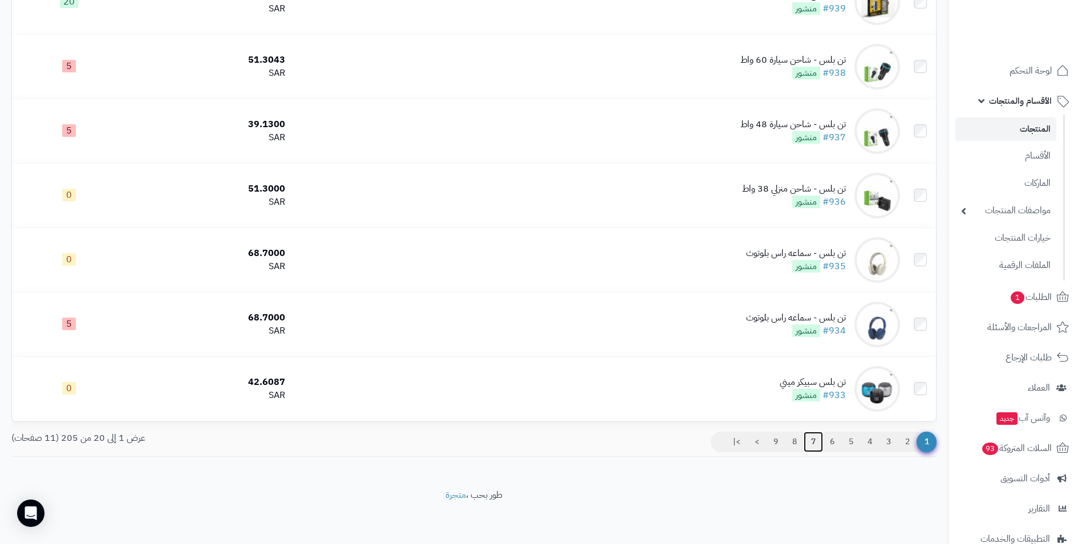
click at [808, 437] on link "7" at bounding box center [813, 442] width 19 height 21
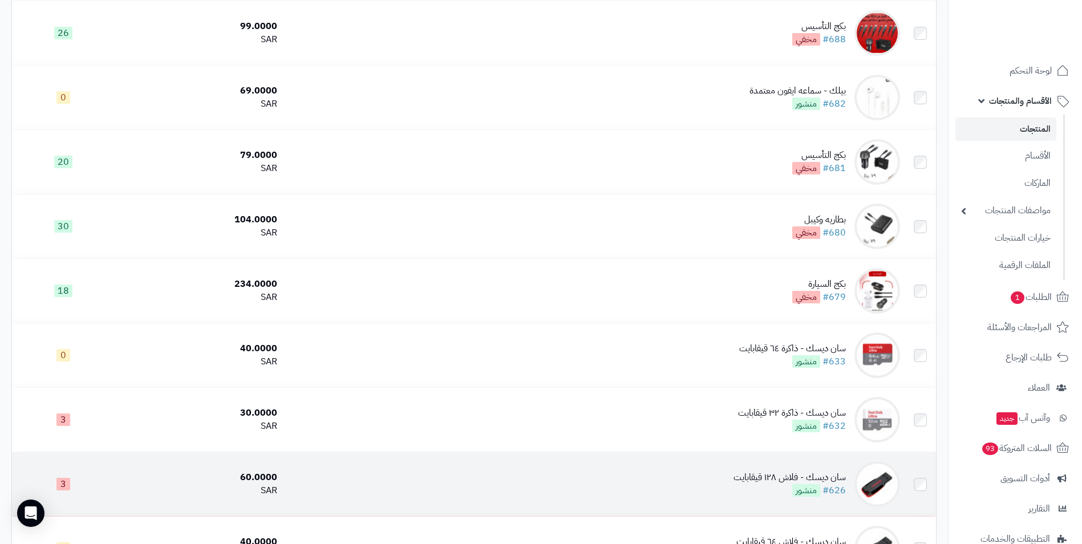
scroll to position [456, 0]
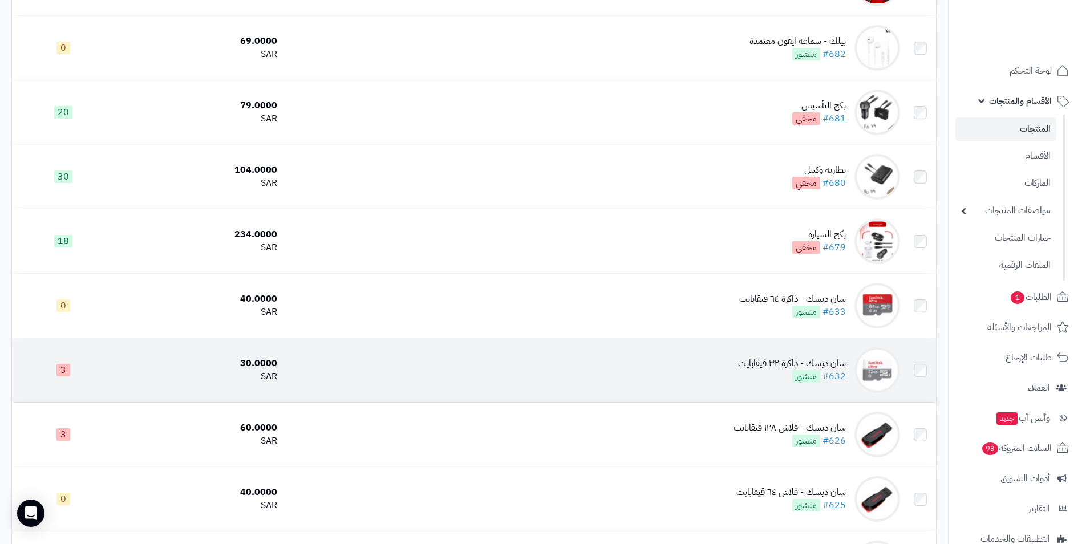
click at [267, 362] on div "30.0000" at bounding box center [198, 363] width 158 height 13
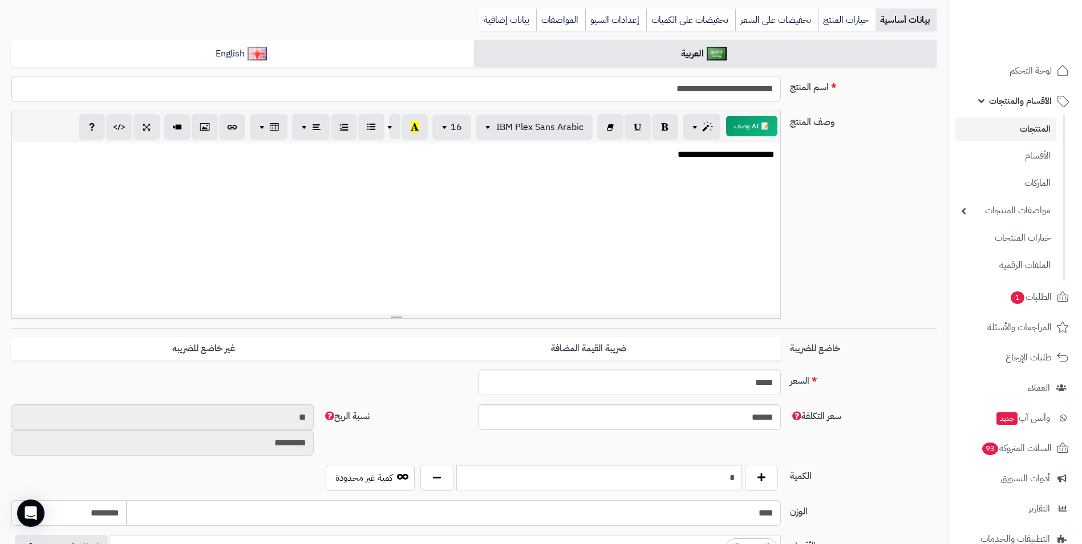
scroll to position [171, 0]
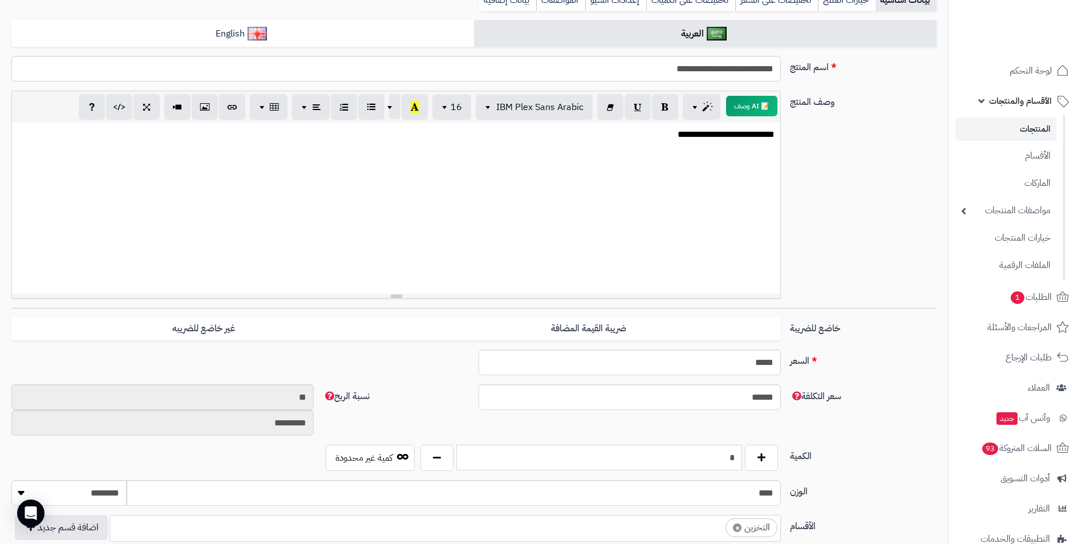
click at [729, 457] on input "*" at bounding box center [599, 458] width 286 height 26
click at [729, 458] on input "*" at bounding box center [599, 458] width 286 height 26
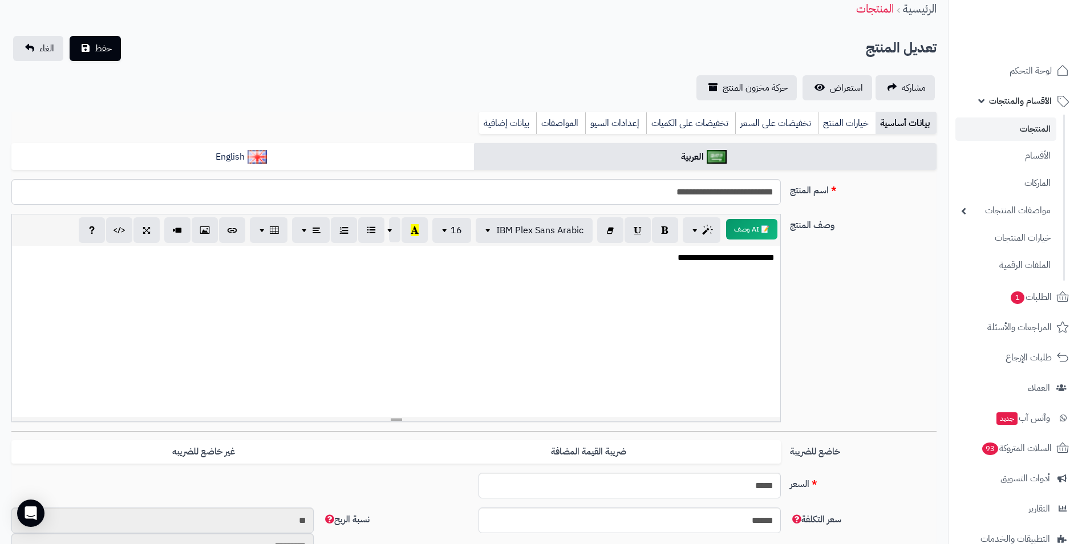
scroll to position [0, 0]
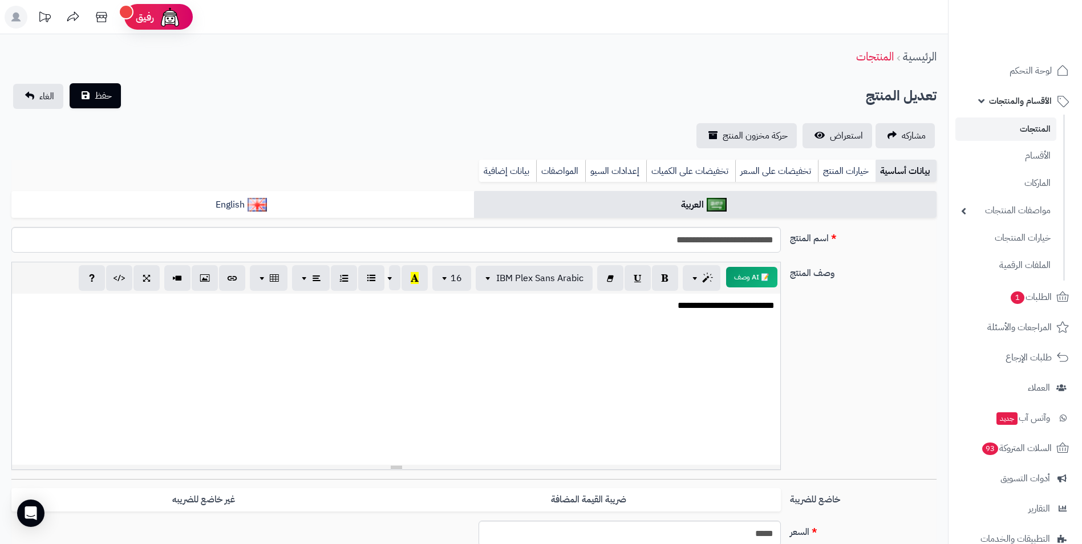
type input "*"
click at [102, 100] on span "حفظ" at bounding box center [103, 96] width 17 height 14
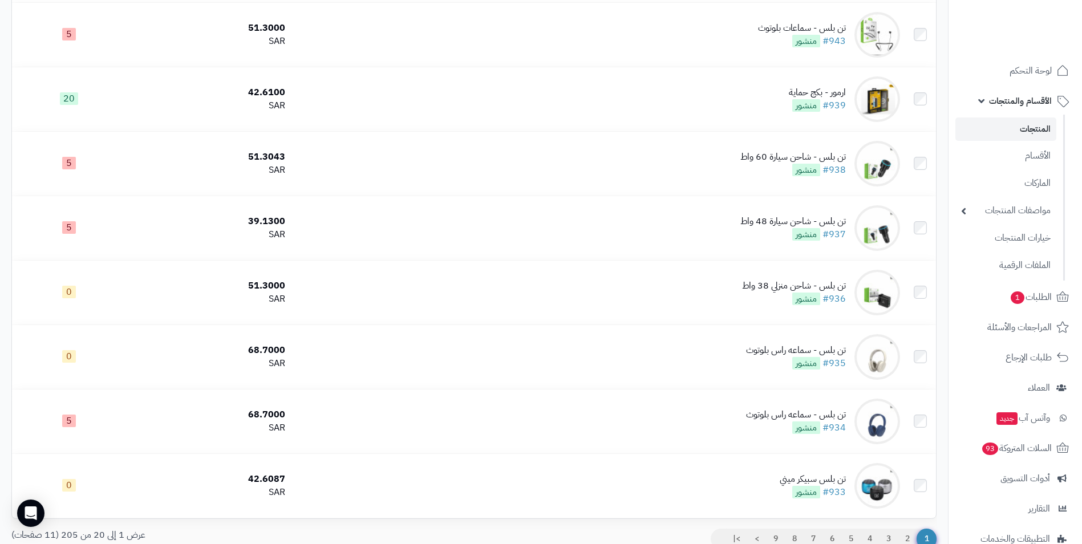
scroll to position [1055, 0]
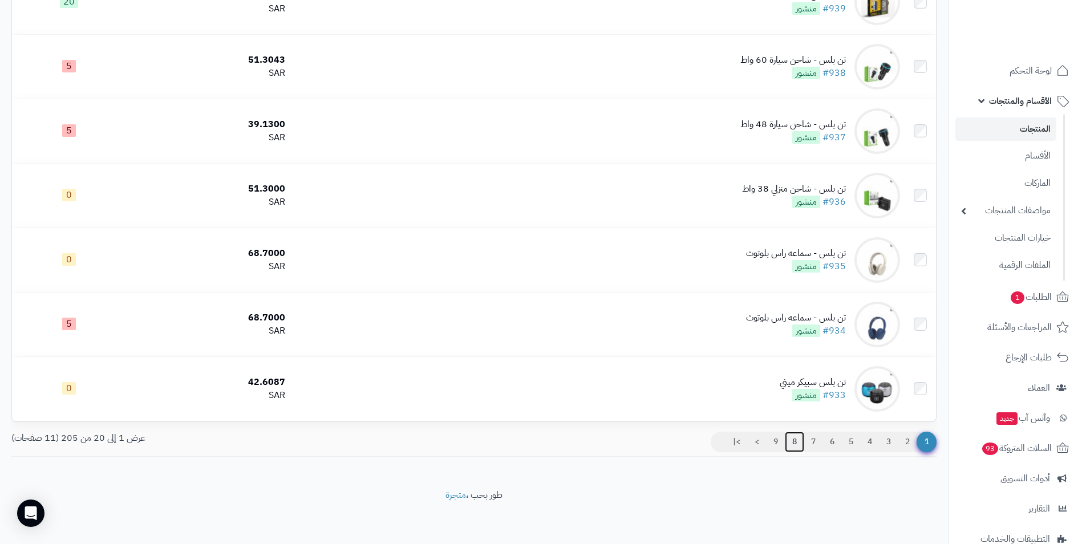
click at [793, 438] on link "8" at bounding box center [794, 442] width 19 height 21
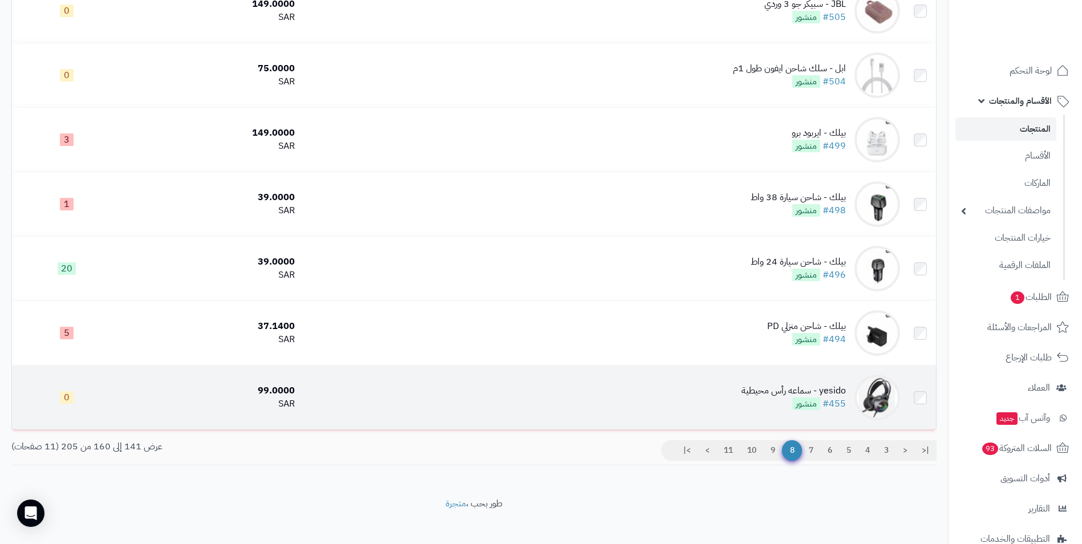
scroll to position [1018, 0]
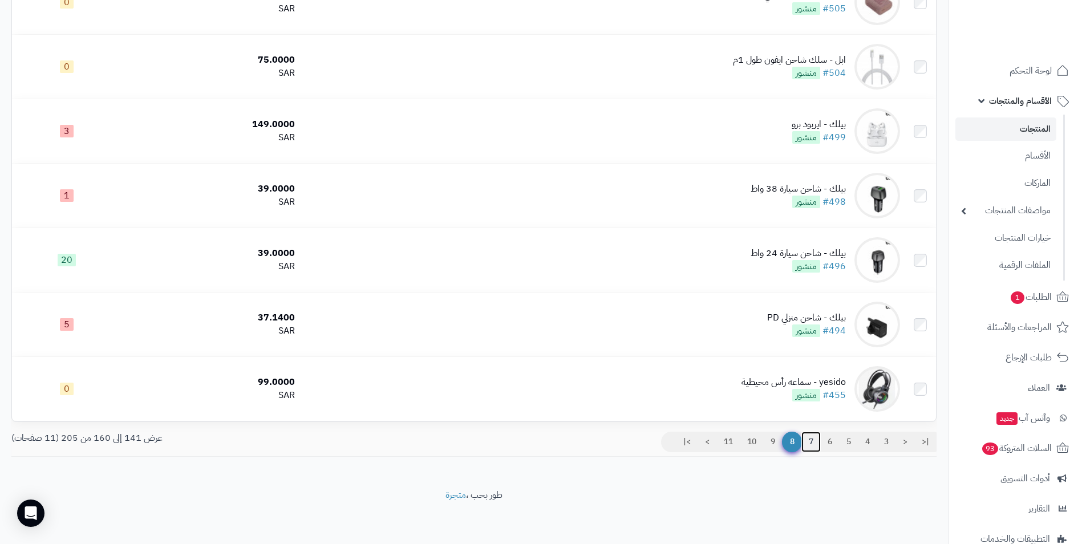
click at [809, 440] on link "7" at bounding box center [811, 442] width 19 height 21
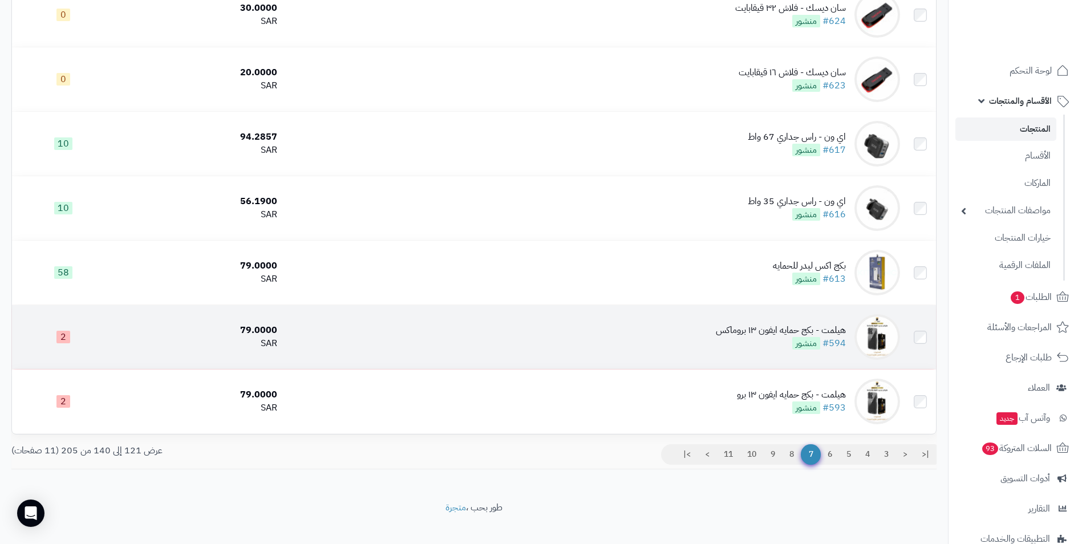
scroll to position [1018, 0]
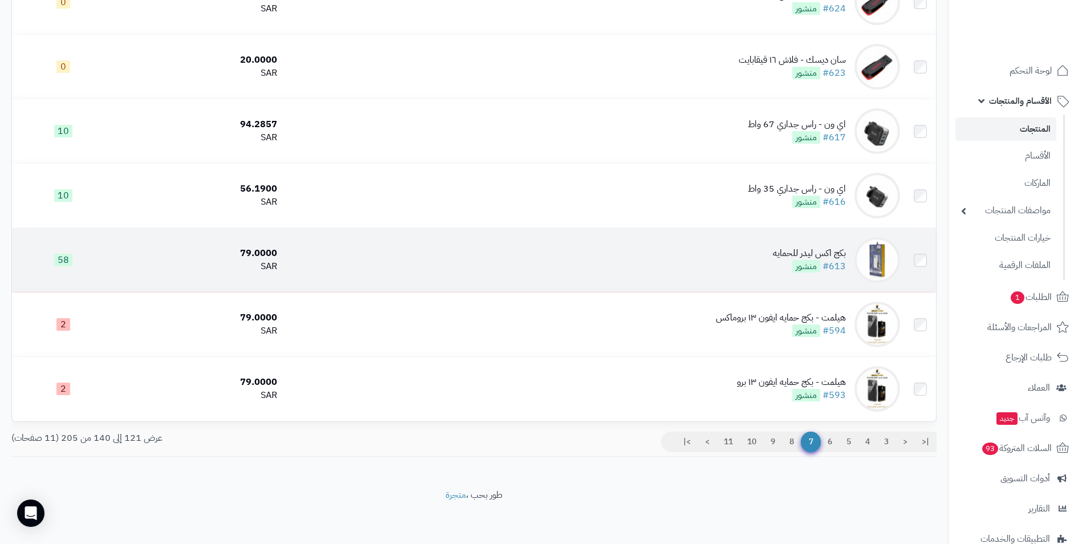
click at [802, 252] on div "بكج اكس ليدر للحمايه" at bounding box center [809, 253] width 73 height 13
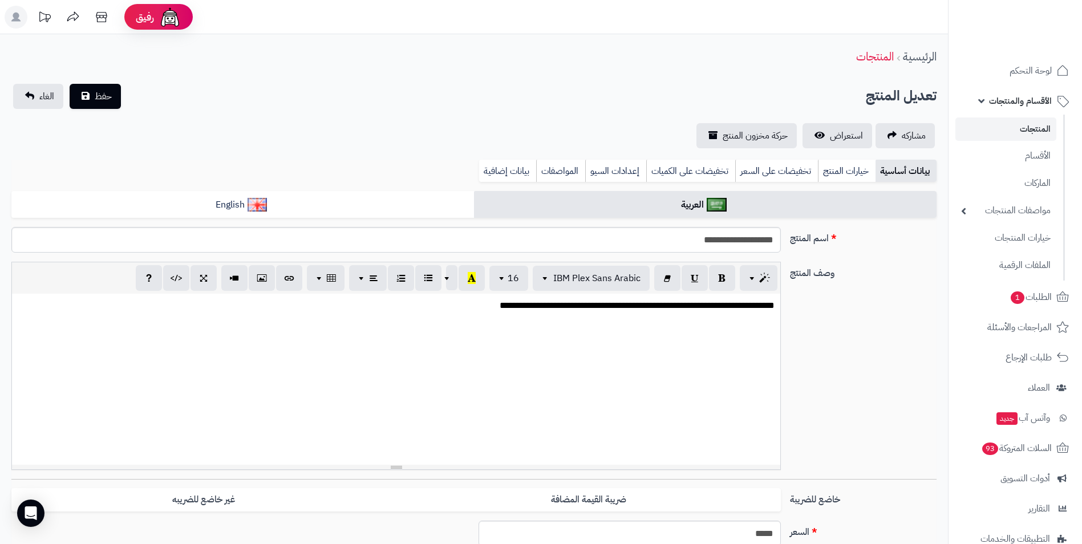
scroll to position [80, 0]
click at [863, 177] on link "خيارات المنتج" at bounding box center [847, 171] width 58 height 23
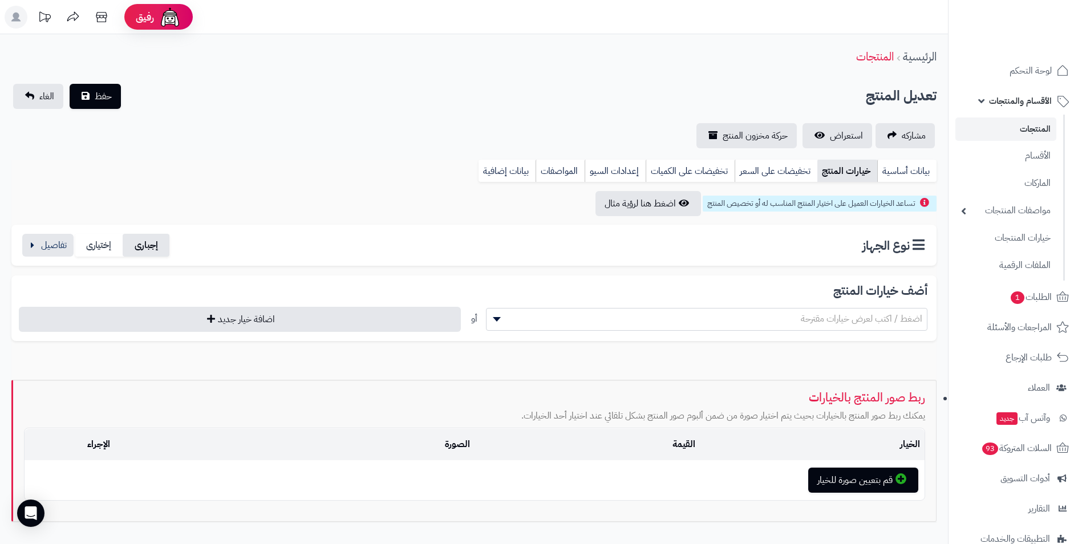
click at [143, 246] on label "إجبارى" at bounding box center [146, 245] width 47 height 23
drag, startPoint x: 143, startPoint y: 246, endPoint x: 98, endPoint y: 248, distance: 45.7
click at [98, 248] on label "إختيارى" at bounding box center [98, 245] width 47 height 23
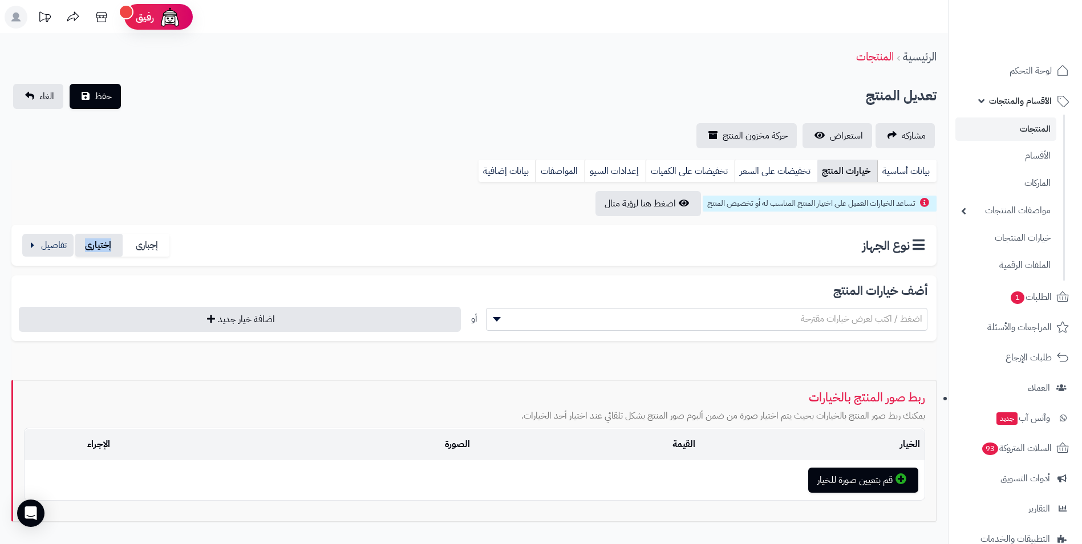
click at [98, 248] on label "إختيارى" at bounding box center [98, 245] width 47 height 23
drag, startPoint x: 98, startPoint y: 248, endPoint x: 58, endPoint y: 251, distance: 39.5
click at [58, 251] on button "button" at bounding box center [47, 244] width 51 height 23
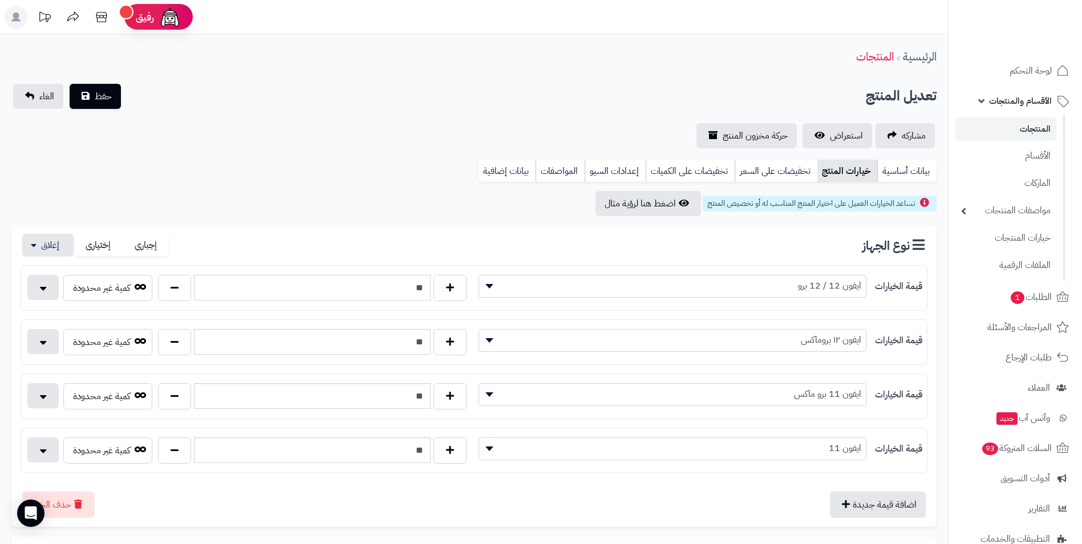
click at [415, 287] on input "**" at bounding box center [312, 288] width 237 height 26
type input "*"
click at [423, 340] on input "**" at bounding box center [312, 342] width 237 height 26
click at [422, 340] on input "**" at bounding box center [312, 342] width 237 height 26
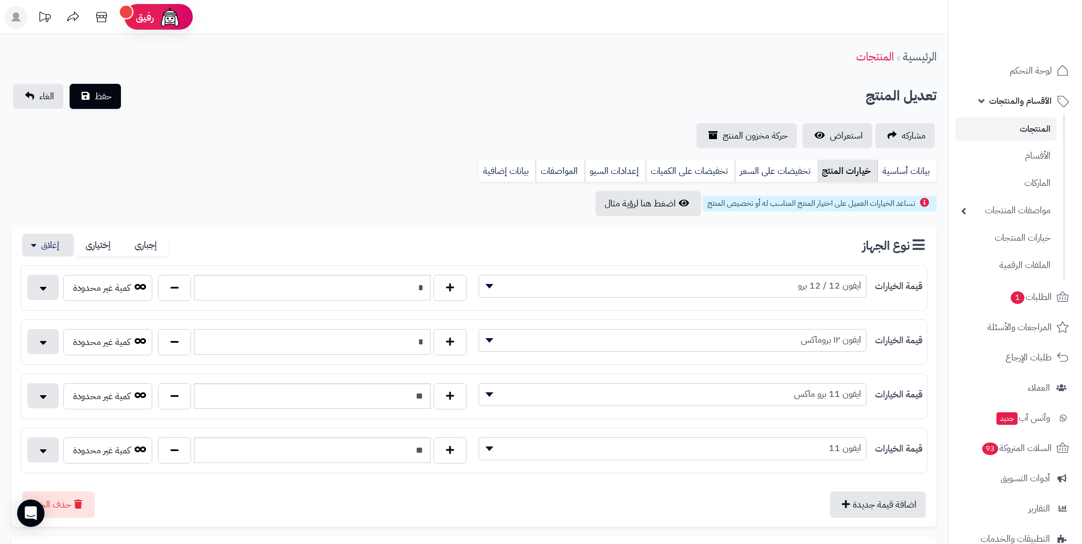
type input "*"
click at [421, 410] on div "**" at bounding box center [312, 396] width 314 height 26
click at [420, 401] on input "**" at bounding box center [312, 396] width 237 height 26
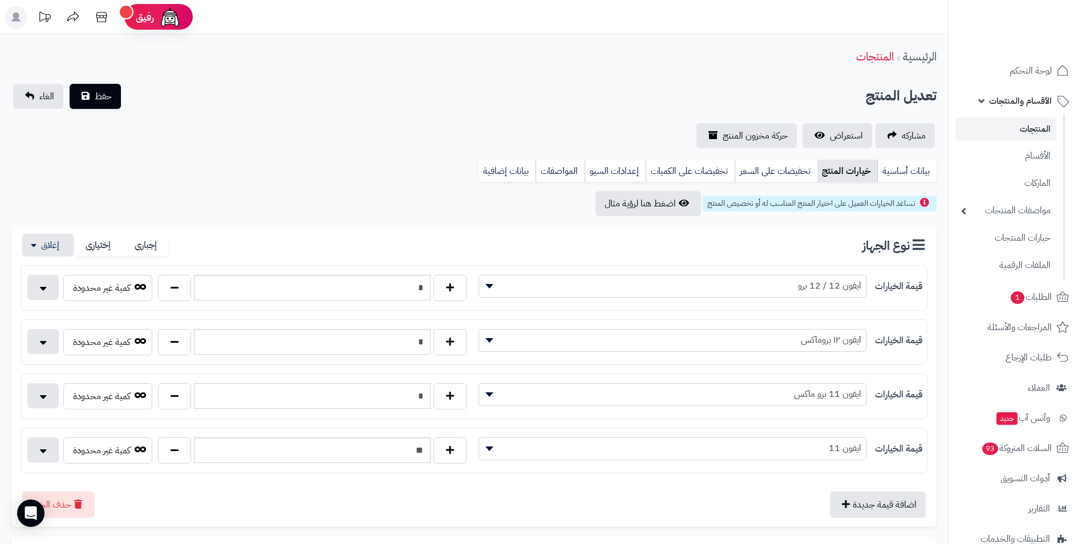
type input "*"
click at [419, 461] on input "**" at bounding box center [312, 451] width 237 height 26
click at [419, 462] on input "**" at bounding box center [312, 451] width 237 height 26
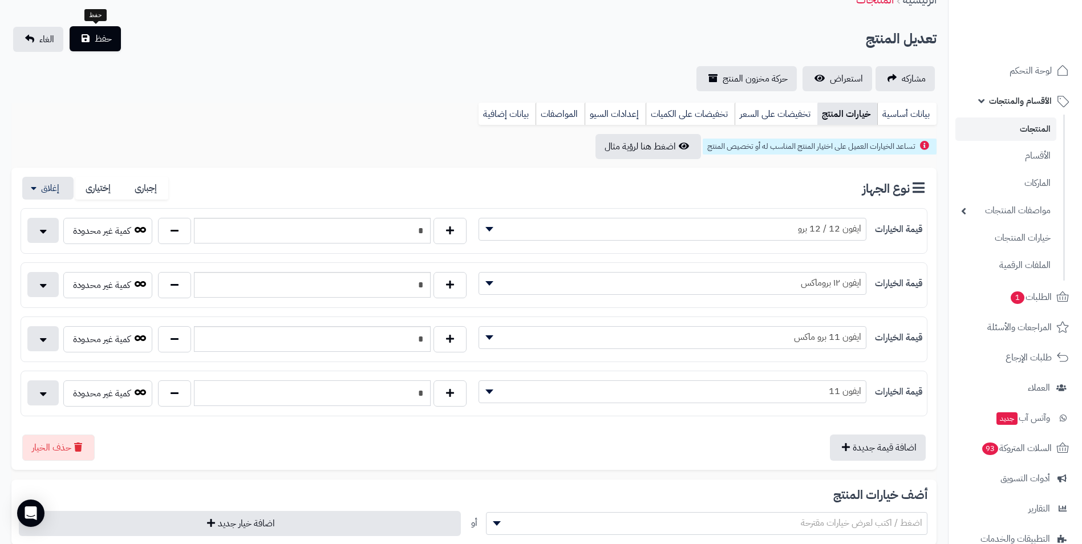
type input "*"
click at [93, 37] on button "حفظ" at bounding box center [95, 38] width 51 height 25
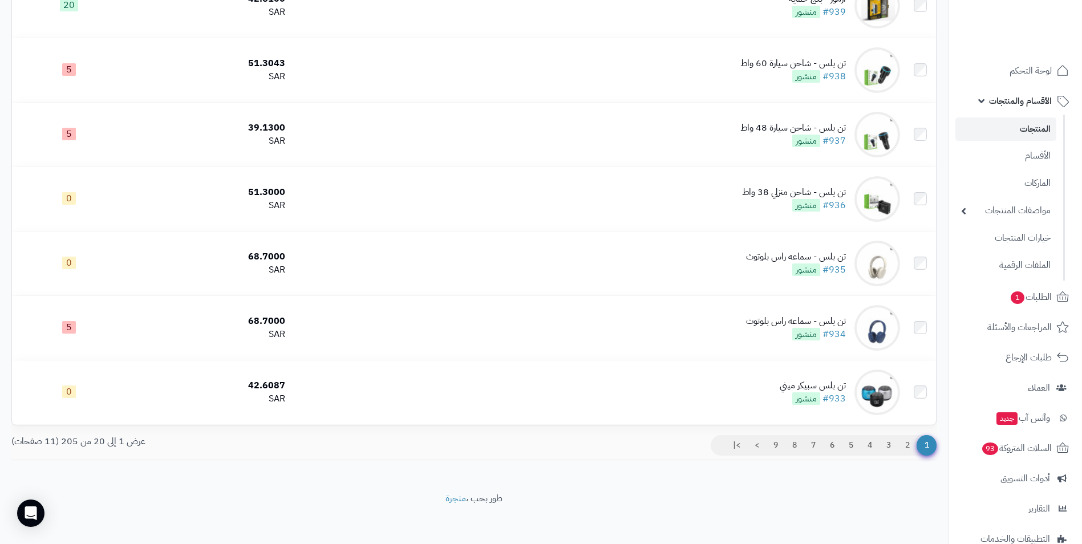
scroll to position [1055, 0]
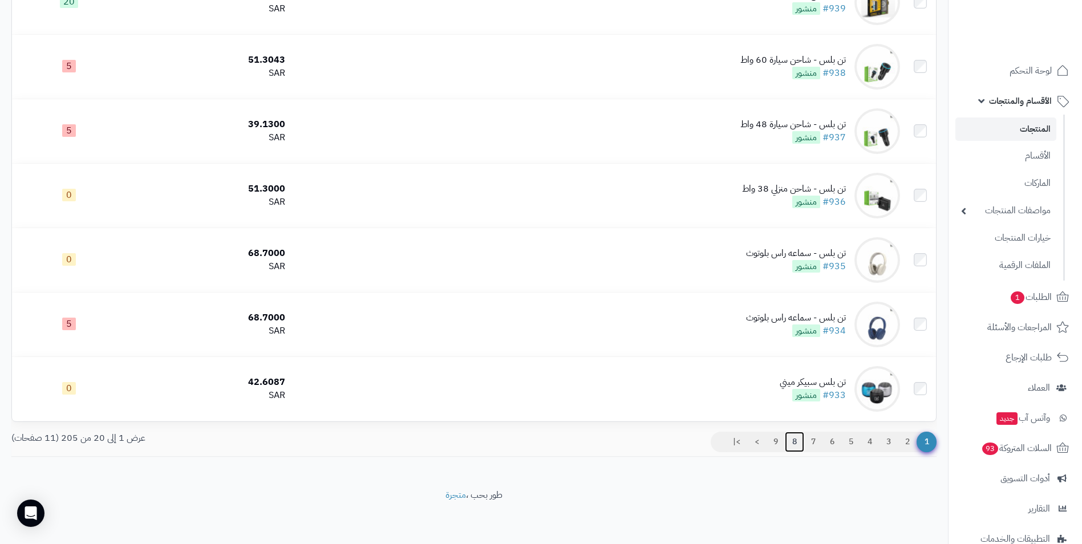
click at [793, 441] on link "8" at bounding box center [794, 442] width 19 height 21
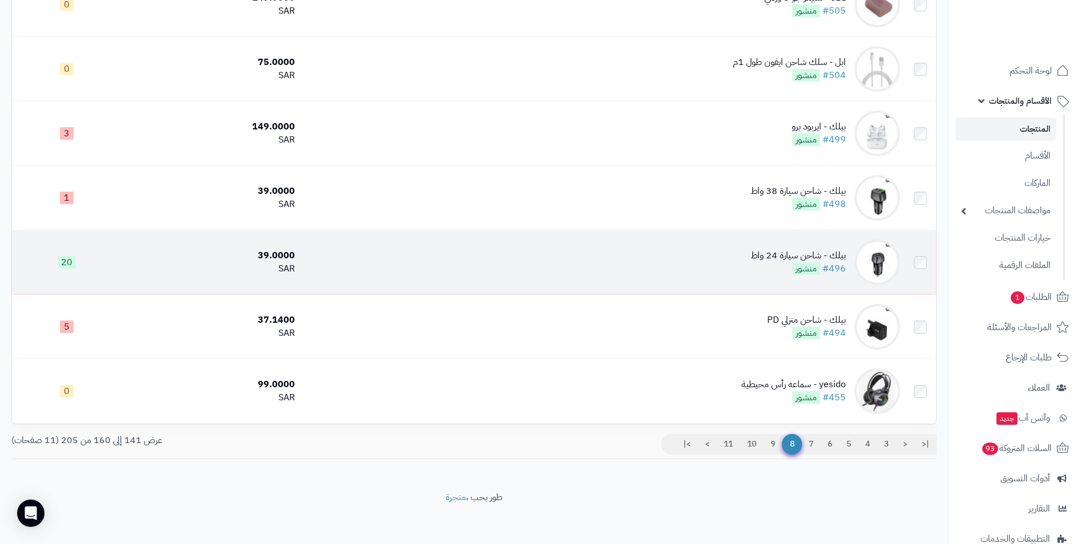
scroll to position [1018, 0]
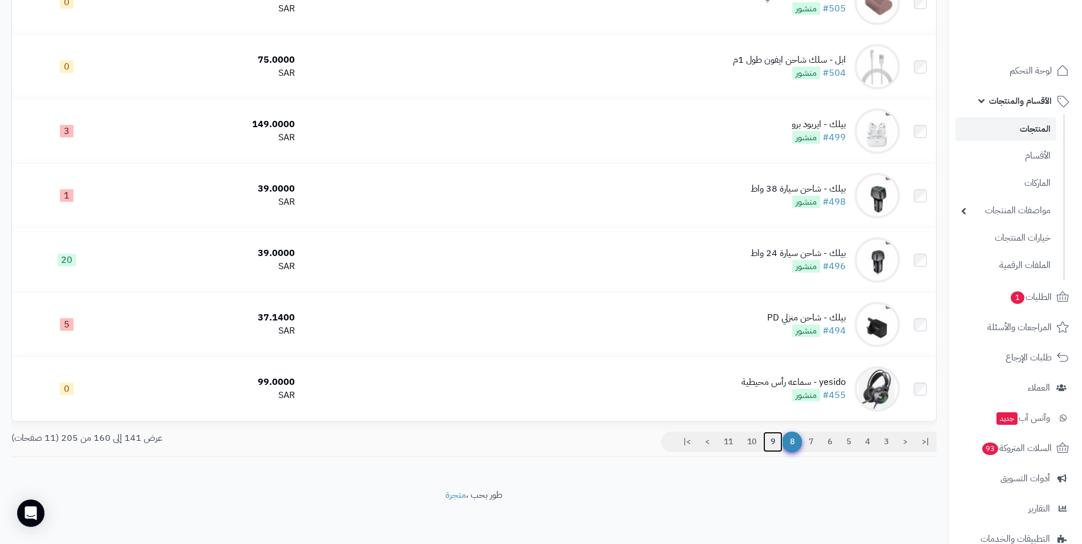
click at [775, 443] on link "9" at bounding box center [772, 442] width 19 height 21
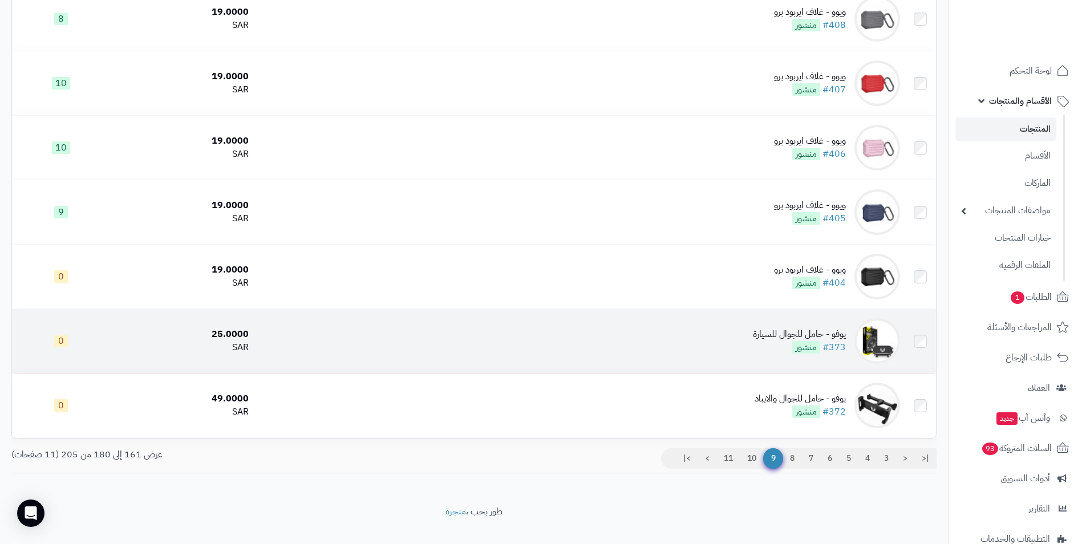
scroll to position [1018, 0]
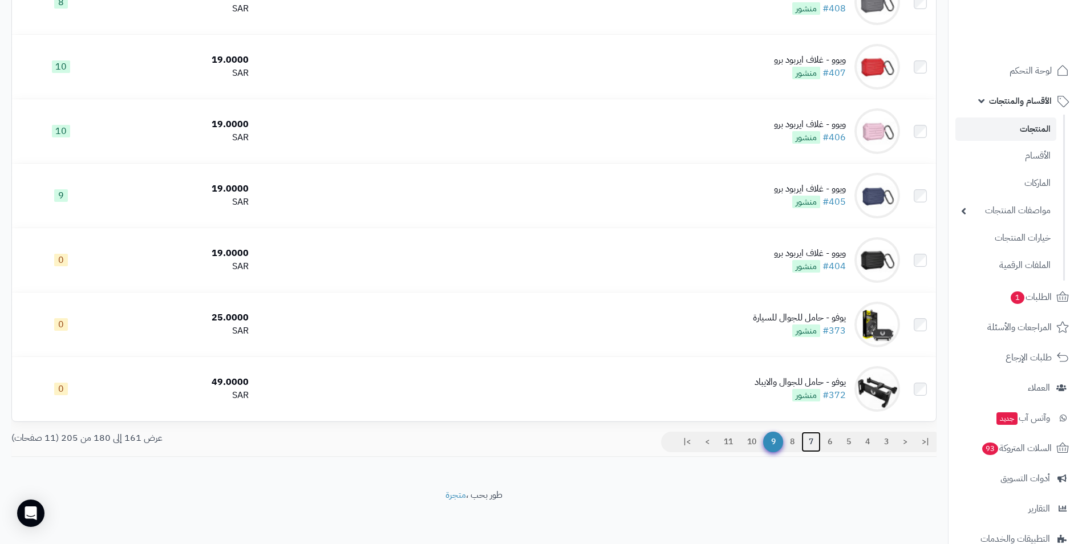
click at [811, 438] on link "7" at bounding box center [811, 442] width 19 height 21
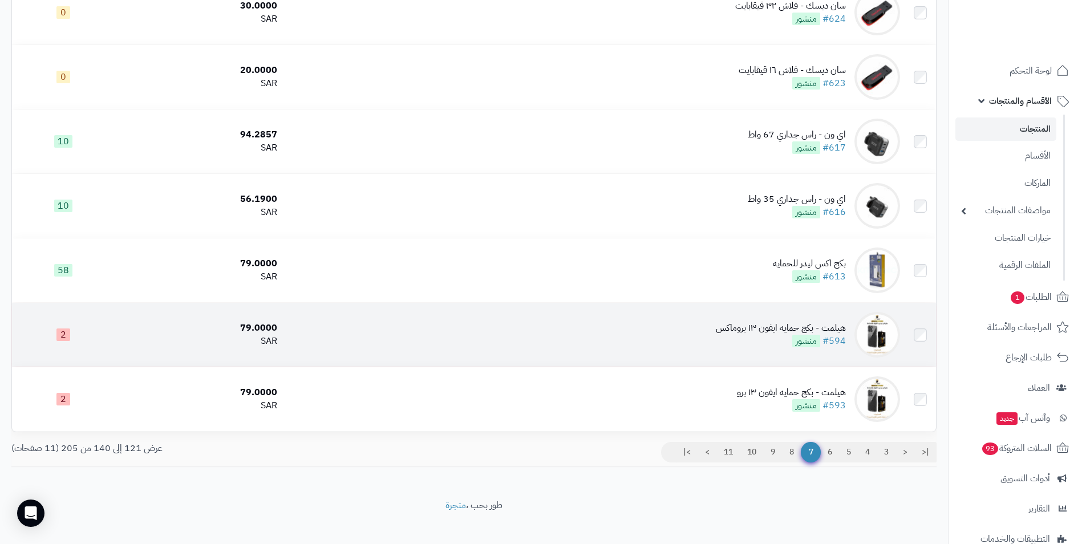
scroll to position [1018, 0]
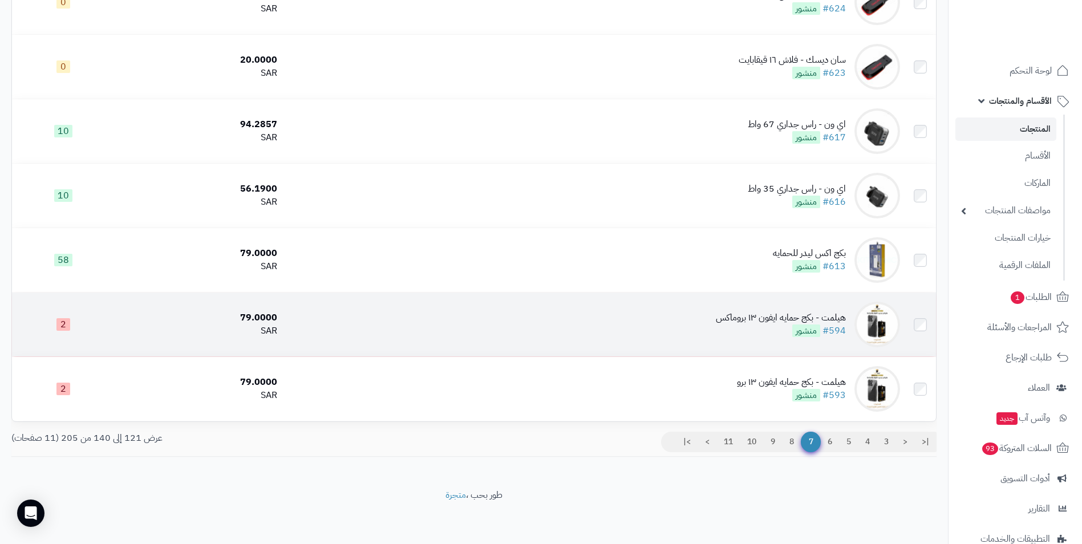
click at [265, 313] on div "79.0000" at bounding box center [198, 318] width 158 height 13
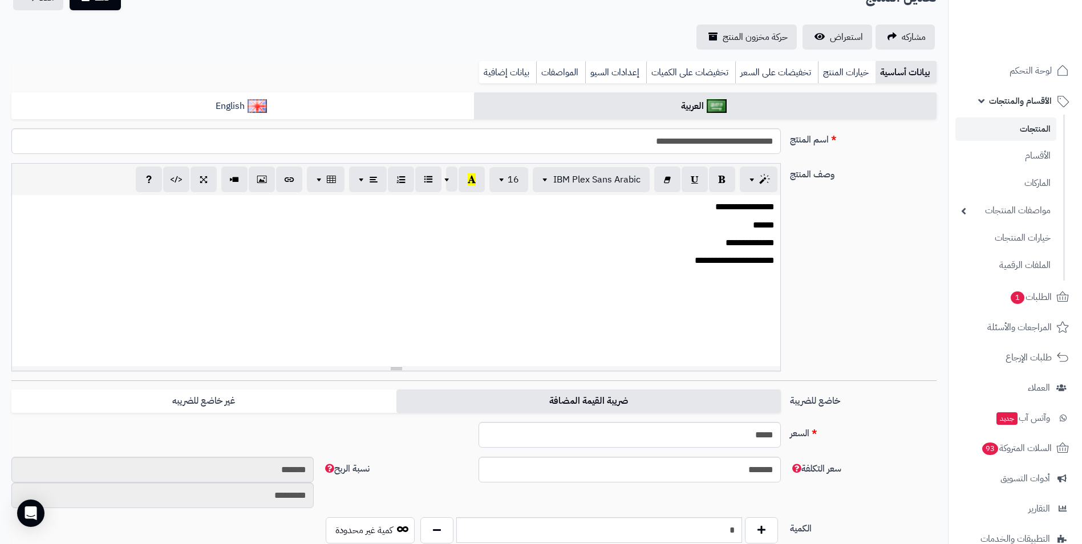
scroll to position [114, 0]
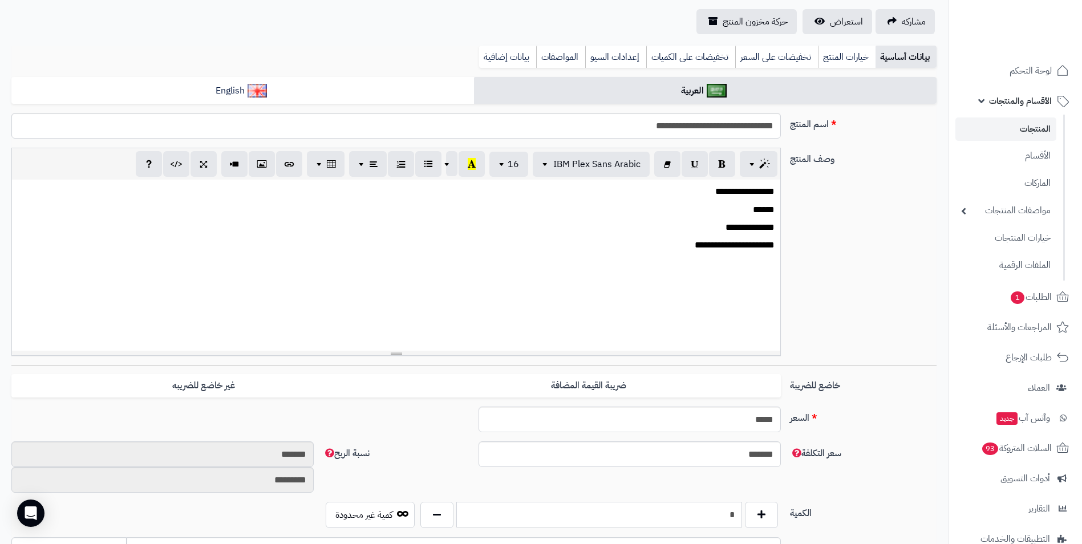
click at [719, 518] on input "*" at bounding box center [599, 515] width 286 height 26
type input "*"
click at [87, 46] on div "بيانات أساسية خيارات المنتج تخفيضات على السعر تخفيضات على الكميات إعدادات السيو…" at bounding box center [473, 61] width 925 height 31
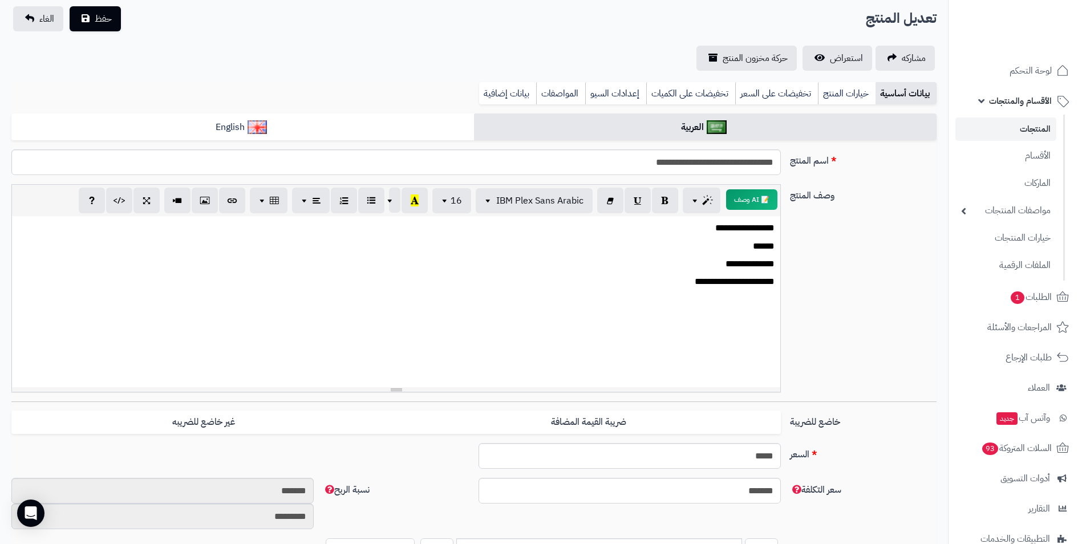
scroll to position [57, 0]
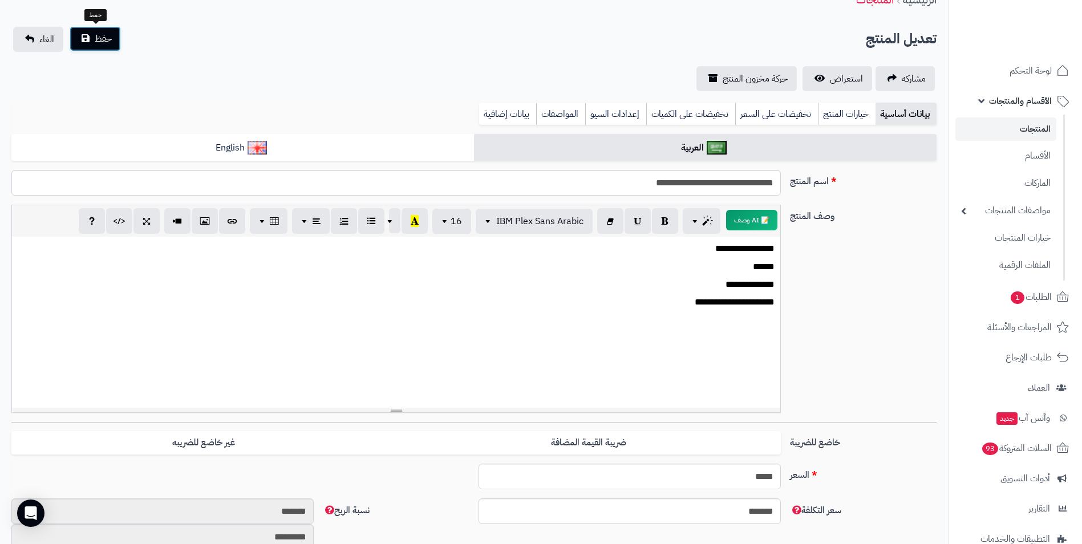
click at [103, 29] on button "حفظ" at bounding box center [95, 38] width 51 height 25
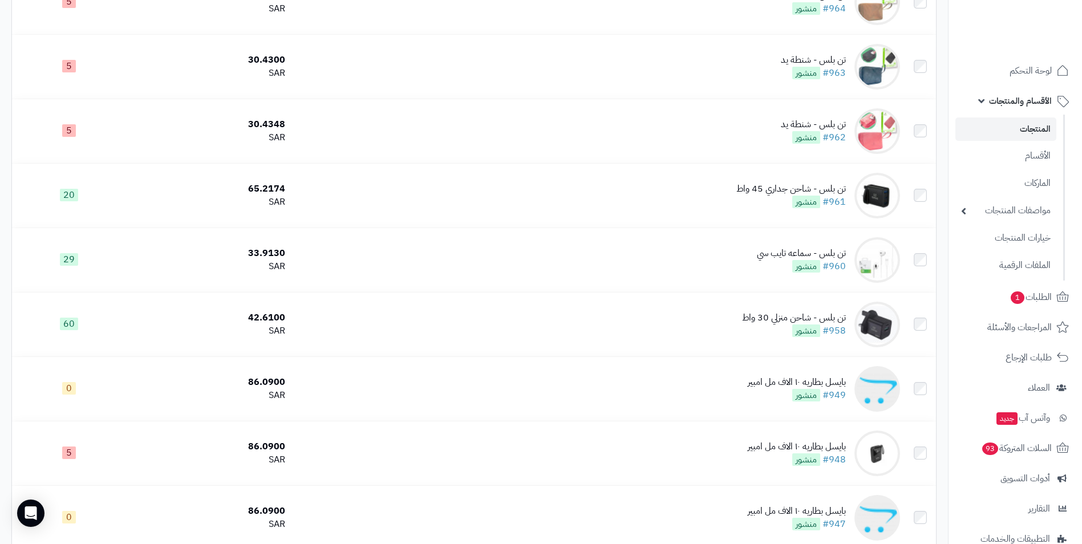
scroll to position [1055, 0]
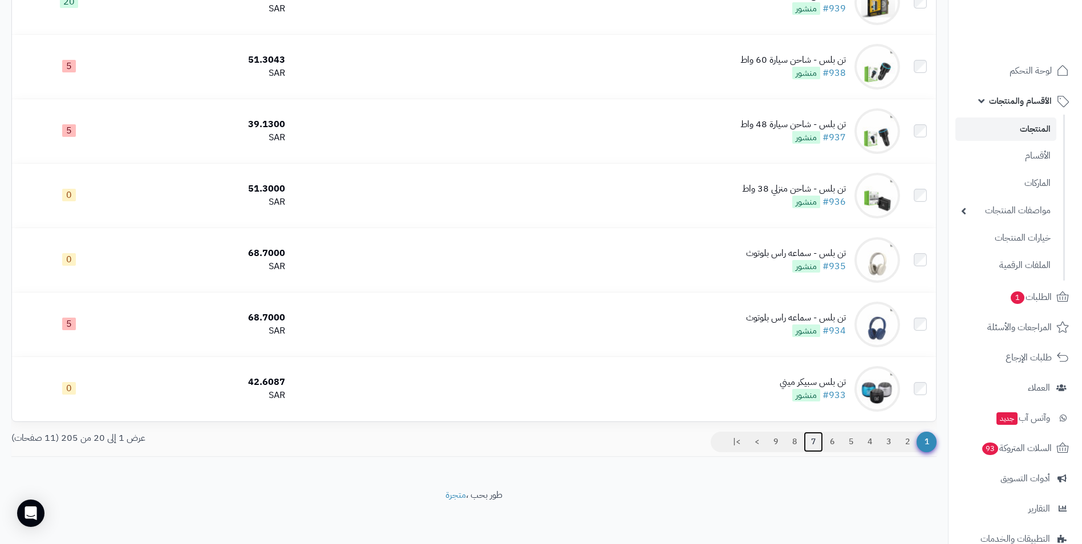
click at [816, 438] on link "7" at bounding box center [813, 442] width 19 height 21
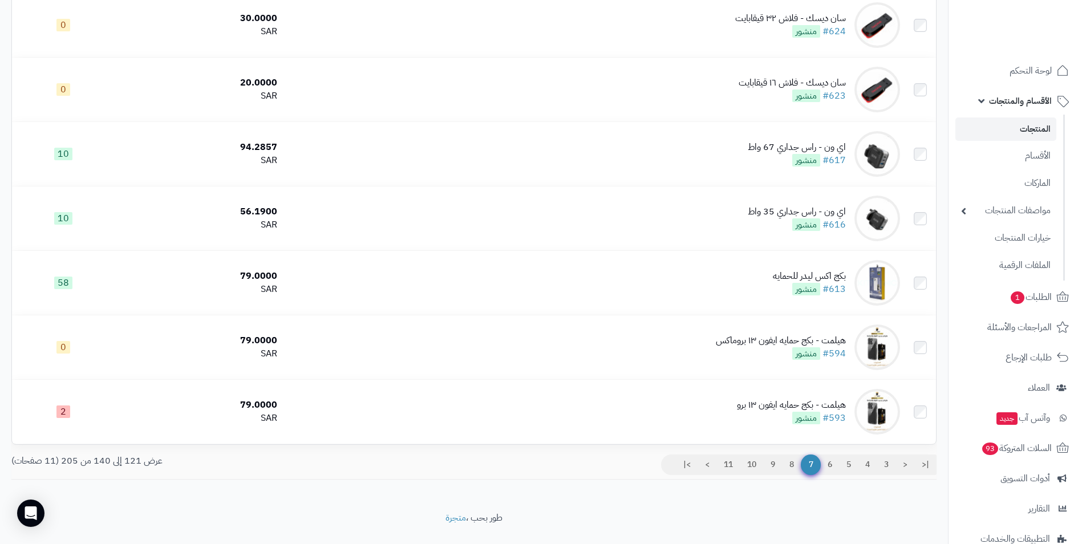
scroll to position [1018, 0]
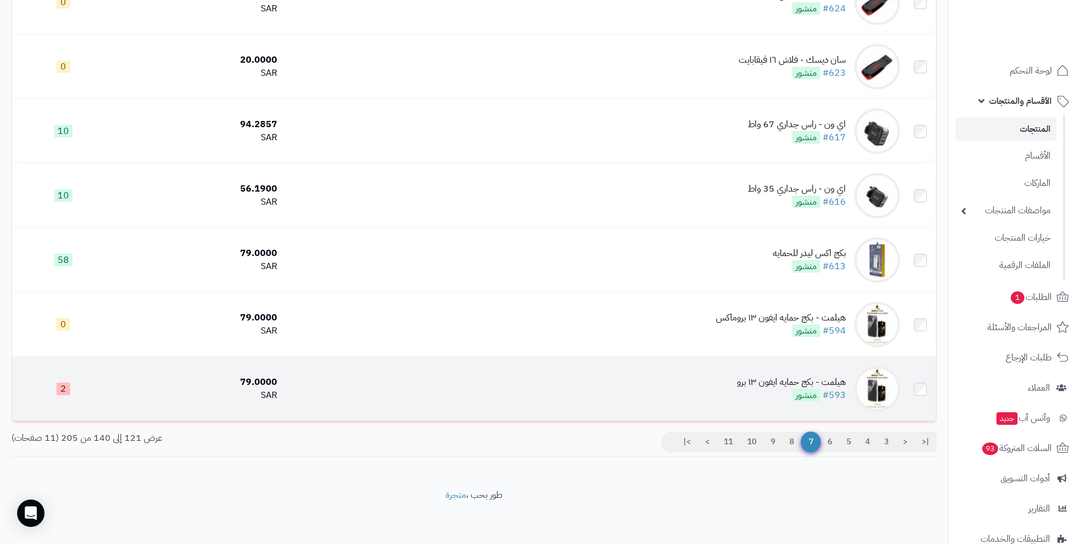
click at [355, 387] on td "هيلمت - بكج حمايه ايفون ١٣ برو #593 منشور" at bounding box center [593, 389] width 623 height 64
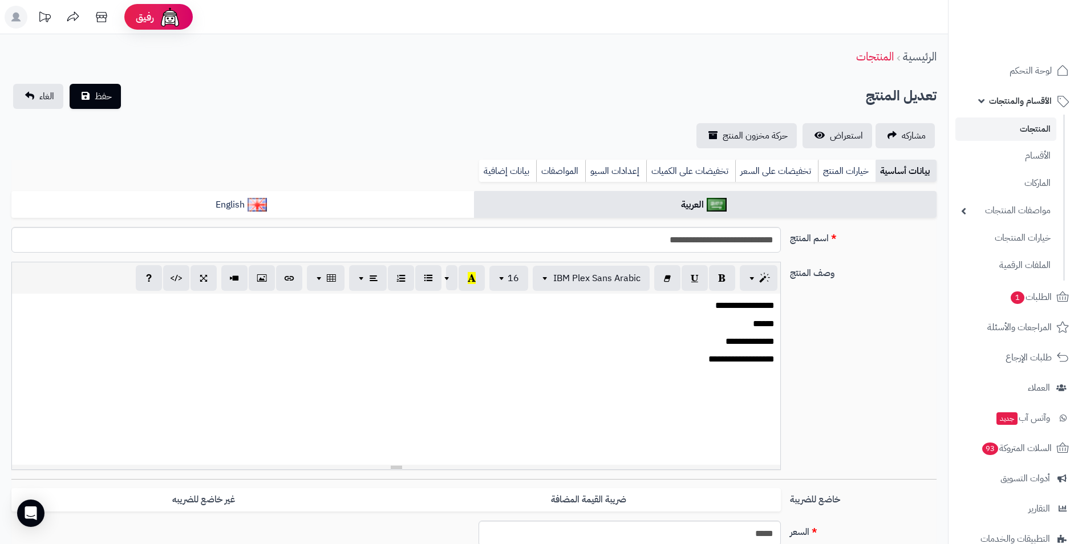
scroll to position [80, 0]
click at [864, 348] on div "**********" at bounding box center [474, 370] width 935 height 217
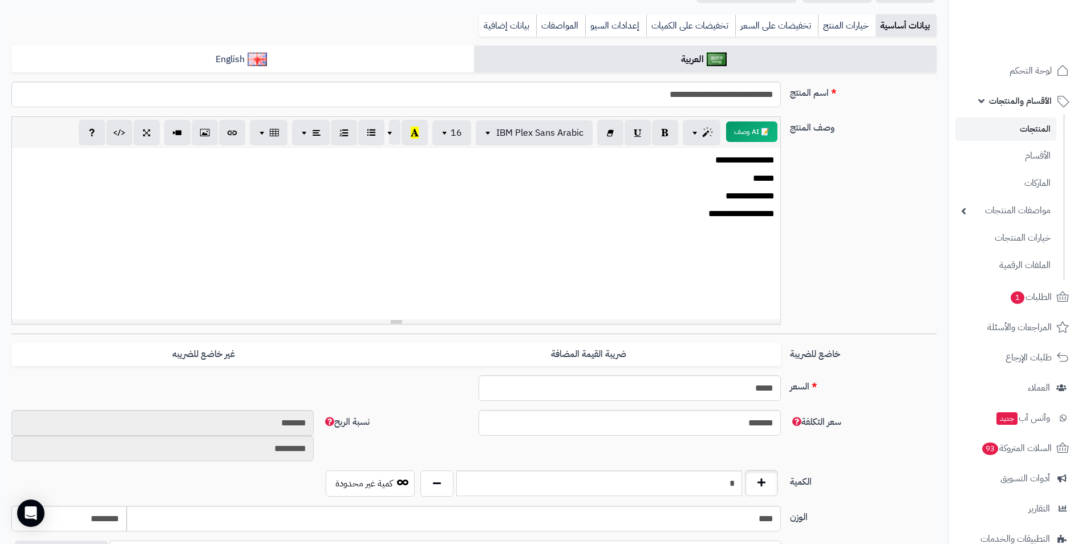
scroll to position [171, 0]
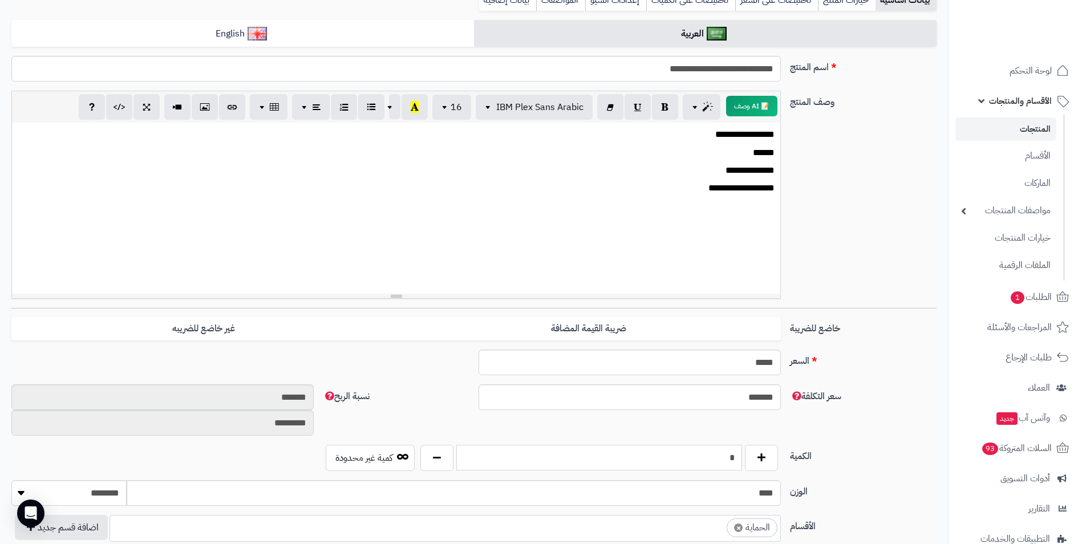
click at [709, 462] on input "*" at bounding box center [599, 458] width 286 height 26
click at [709, 463] on input "*" at bounding box center [599, 458] width 286 height 26
type input "*"
click at [892, 269] on div "**********" at bounding box center [474, 199] width 935 height 217
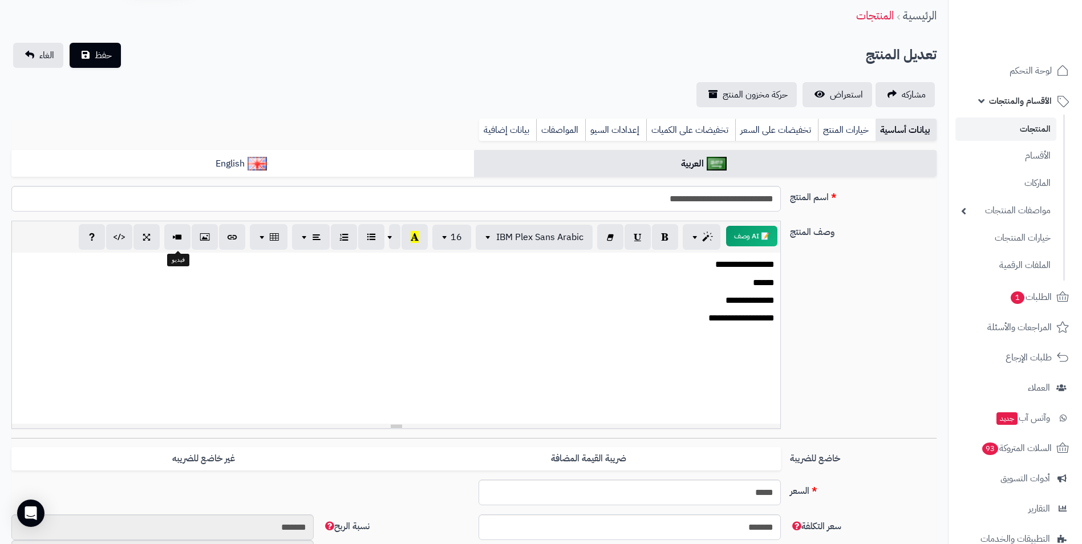
scroll to position [0, 0]
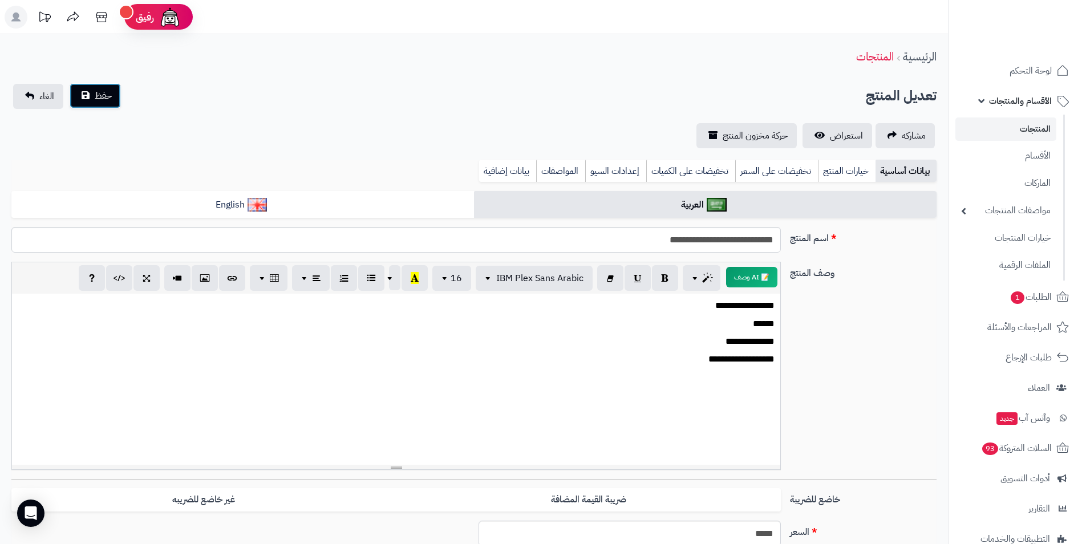
click at [89, 99] on button "حفظ" at bounding box center [95, 95] width 51 height 25
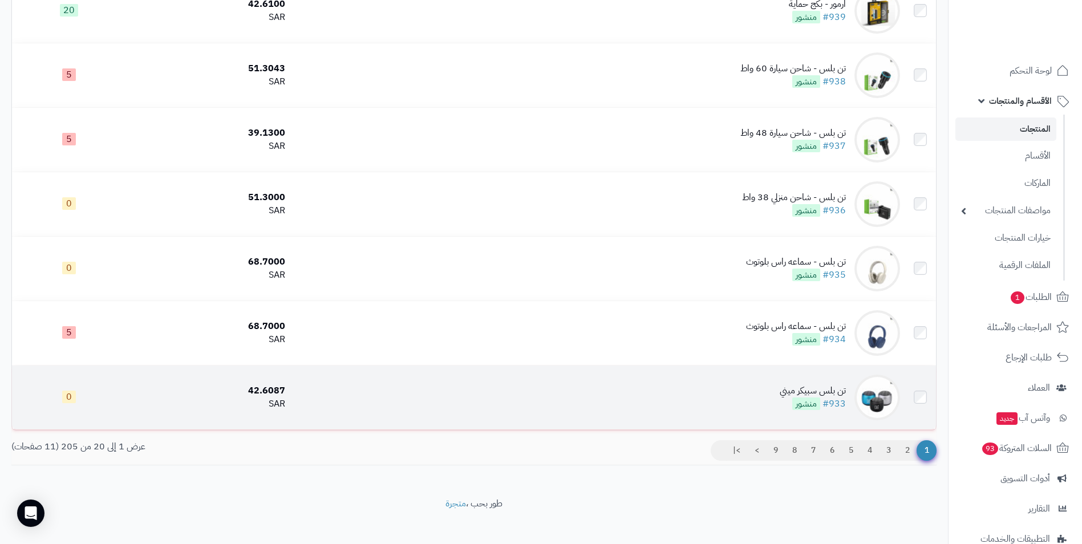
scroll to position [1055, 0]
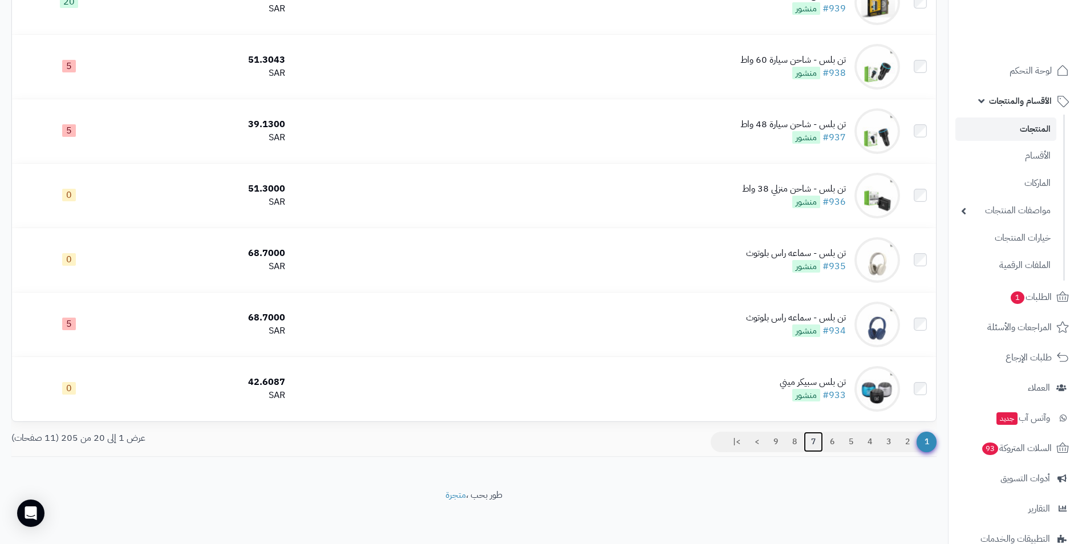
click at [813, 438] on link "7" at bounding box center [813, 442] width 19 height 21
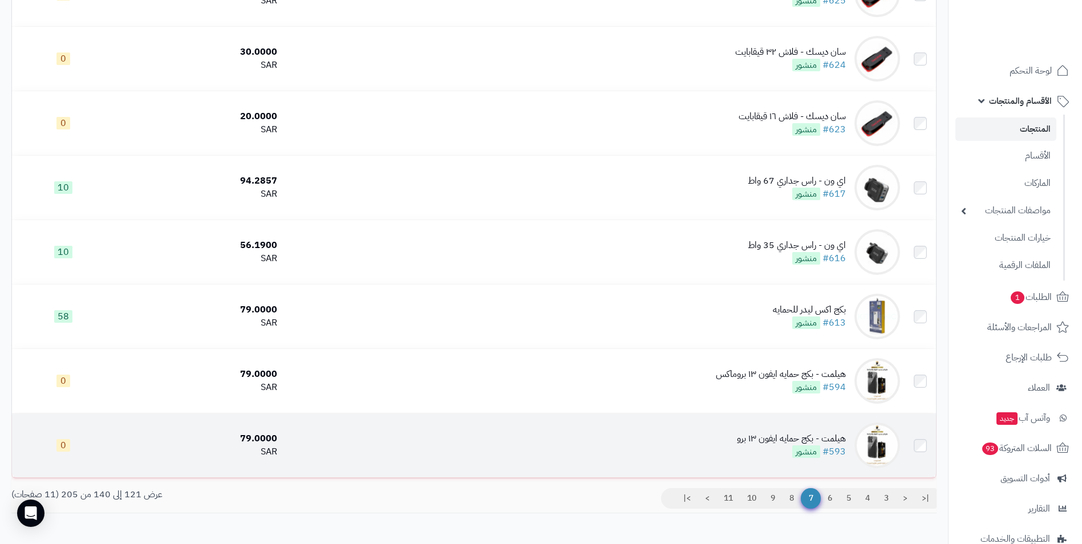
scroll to position [1018, 0]
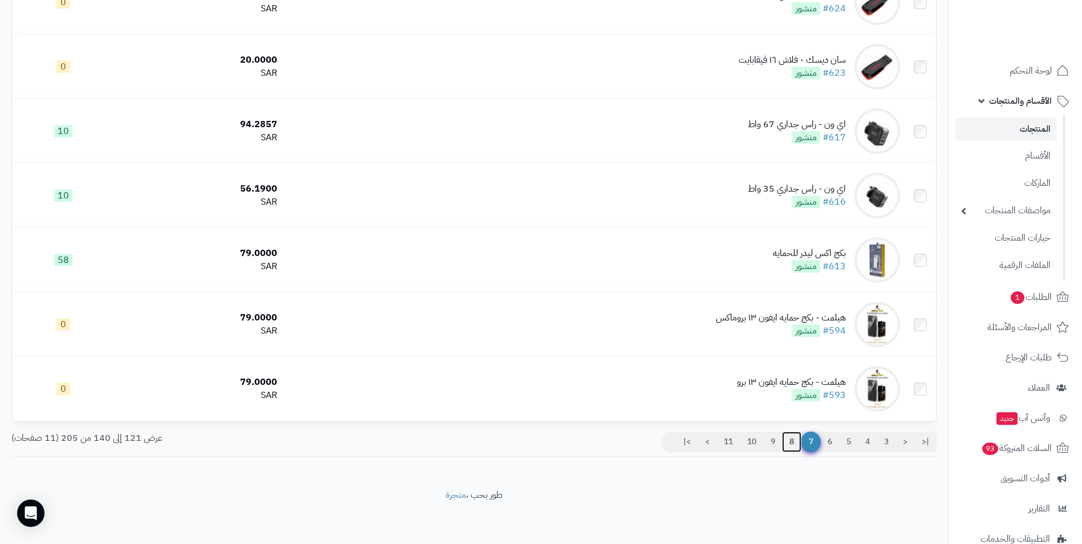
click at [792, 438] on link "8" at bounding box center [791, 442] width 19 height 21
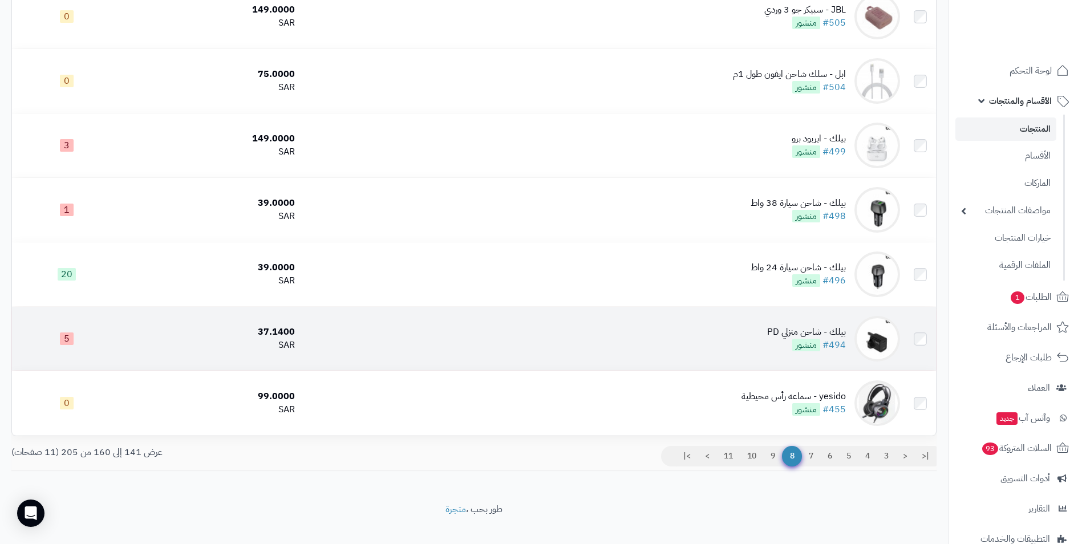
scroll to position [1018, 0]
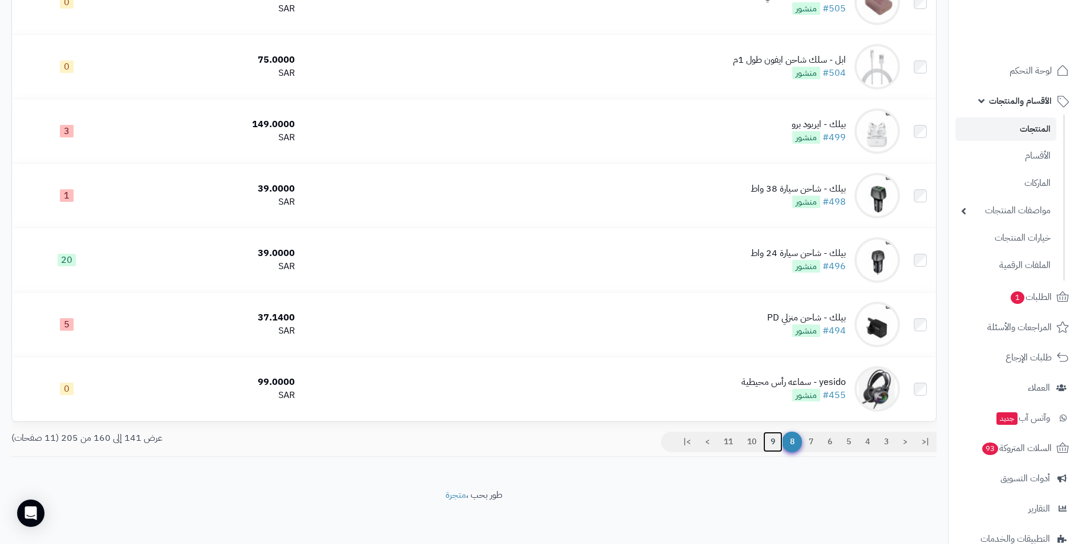
click at [769, 442] on link "9" at bounding box center [772, 442] width 19 height 21
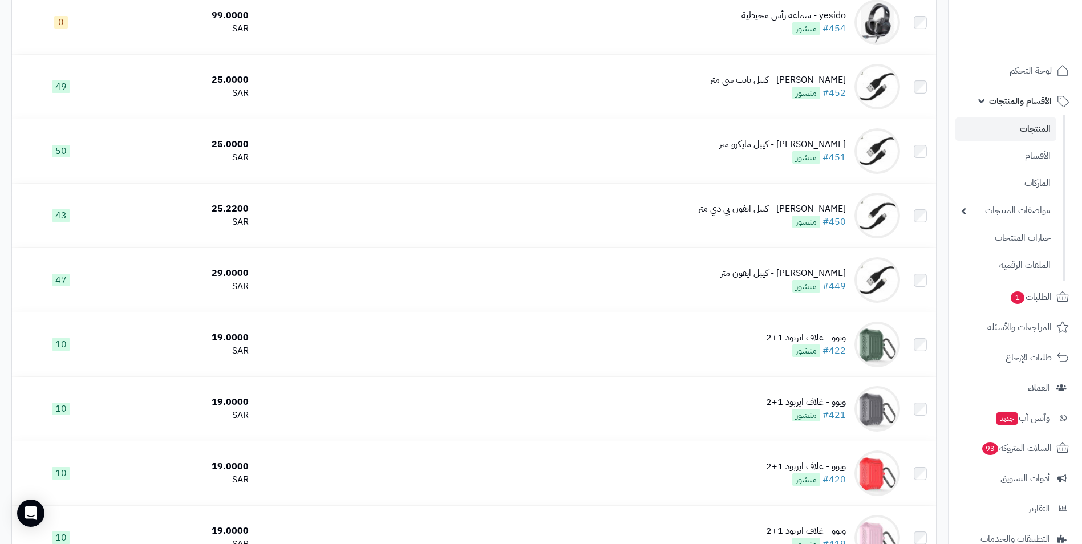
scroll to position [1018, 0]
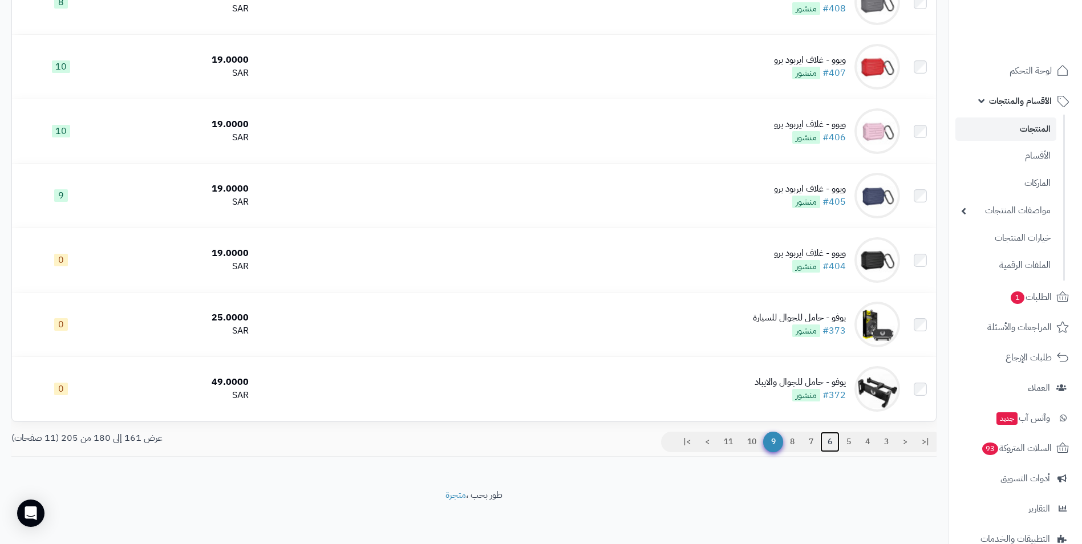
click at [828, 438] on link "6" at bounding box center [829, 442] width 19 height 21
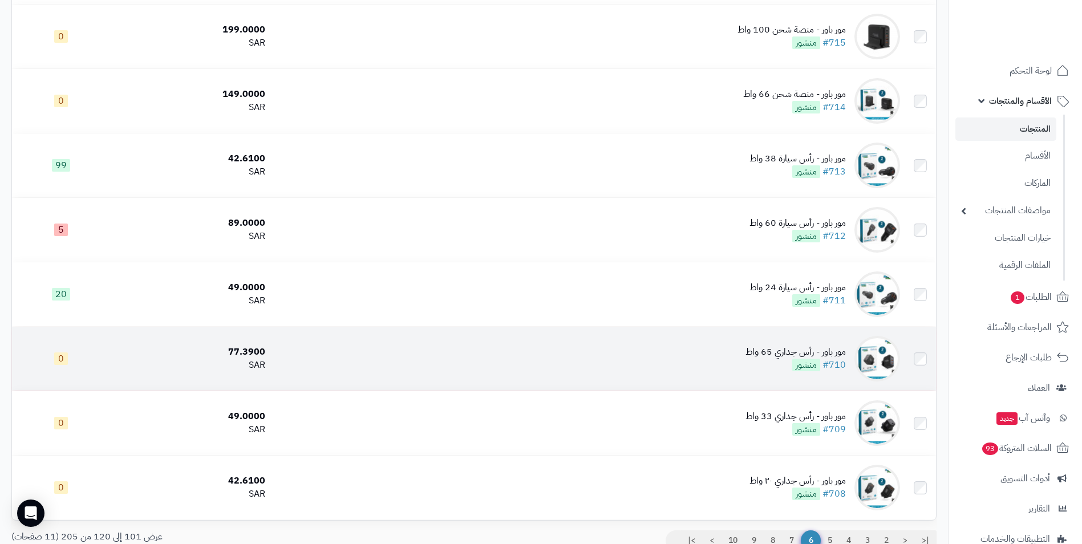
scroll to position [1018, 0]
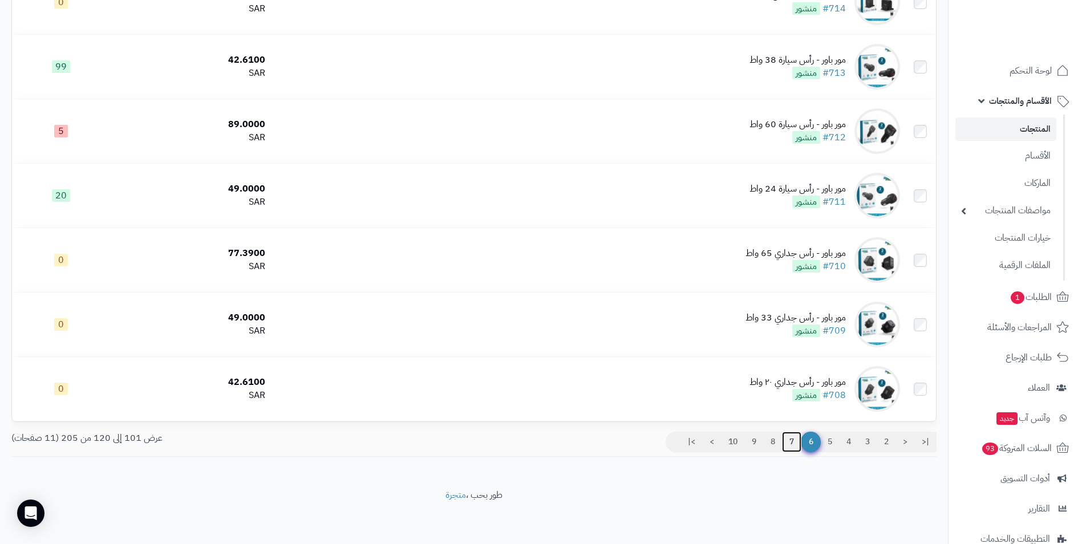
click at [790, 441] on link "7" at bounding box center [791, 442] width 19 height 21
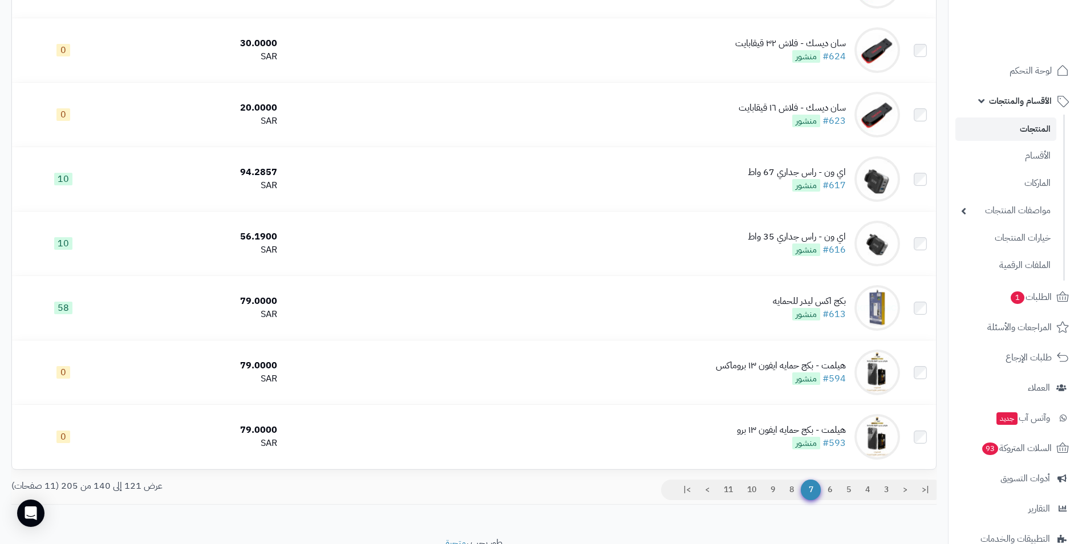
scroll to position [982, 0]
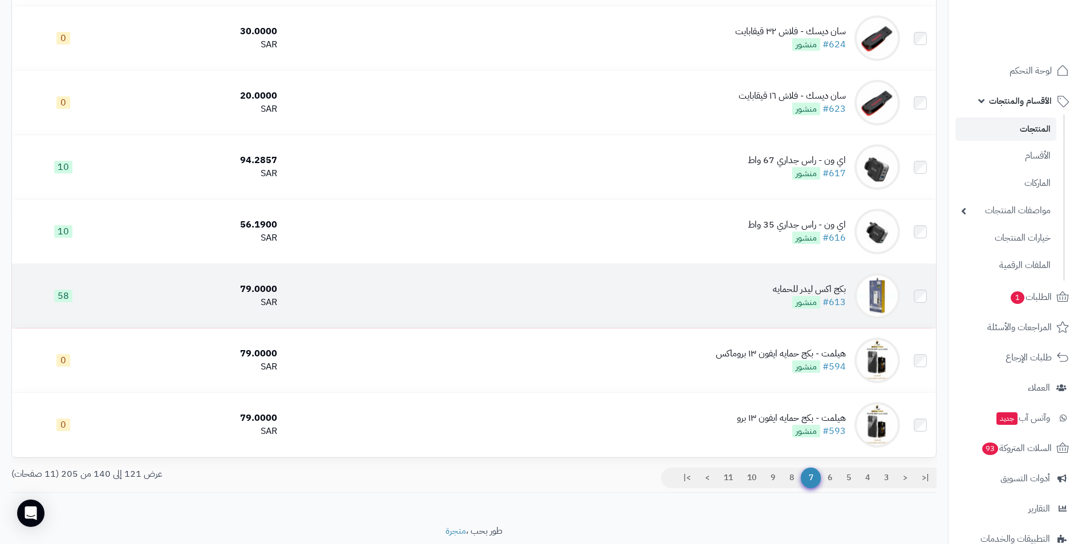
click at [745, 297] on td "بكج اكس ليدر للحمايه #613 منشور" at bounding box center [593, 296] width 623 height 64
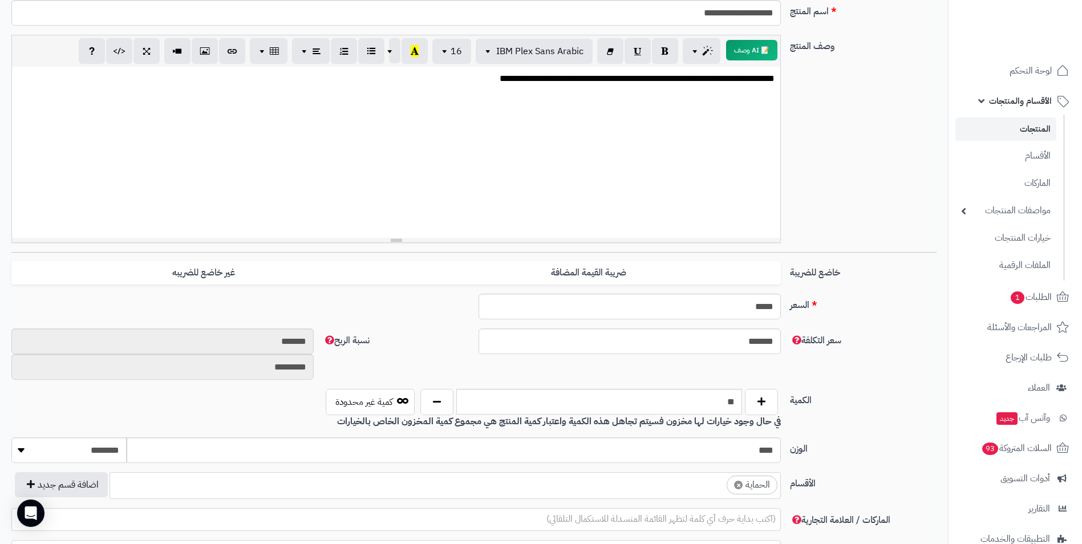
scroll to position [228, 0]
click at [734, 400] on input "**" at bounding box center [599, 401] width 286 height 26
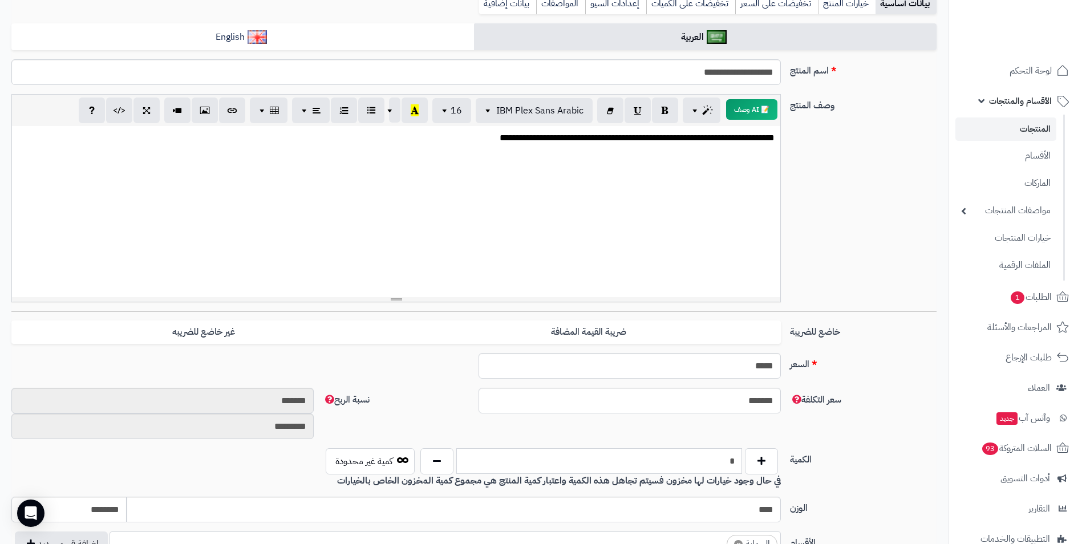
scroll to position [0, 0]
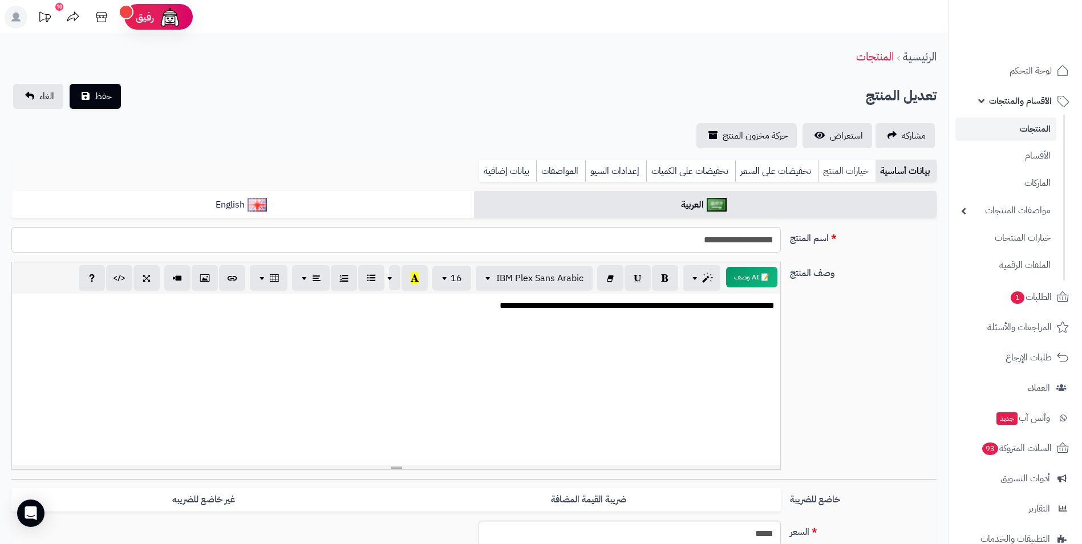
type input "*"
click at [832, 171] on link "خيارات المنتج" at bounding box center [847, 171] width 58 height 23
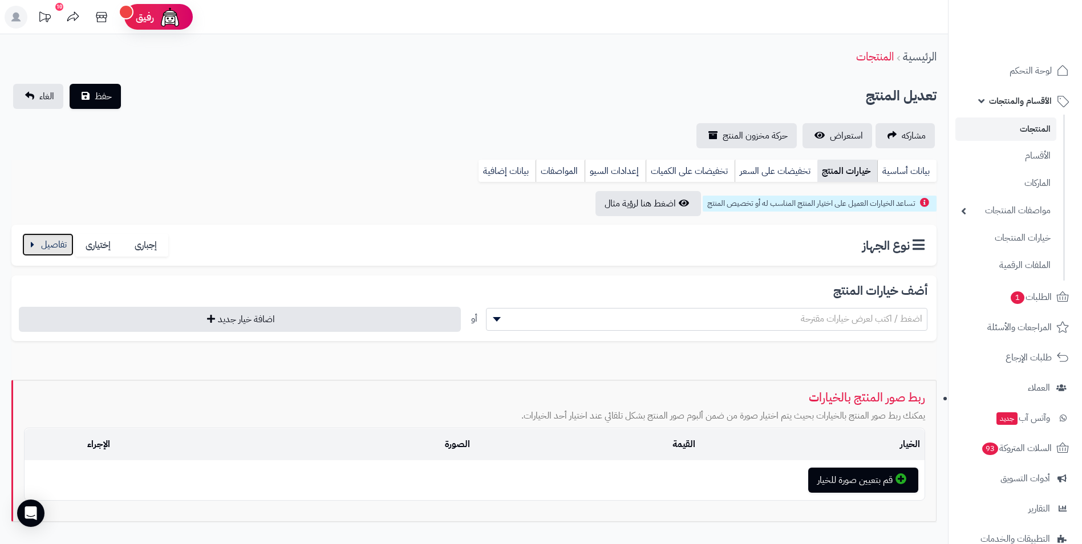
click at [54, 252] on button "button" at bounding box center [47, 244] width 51 height 23
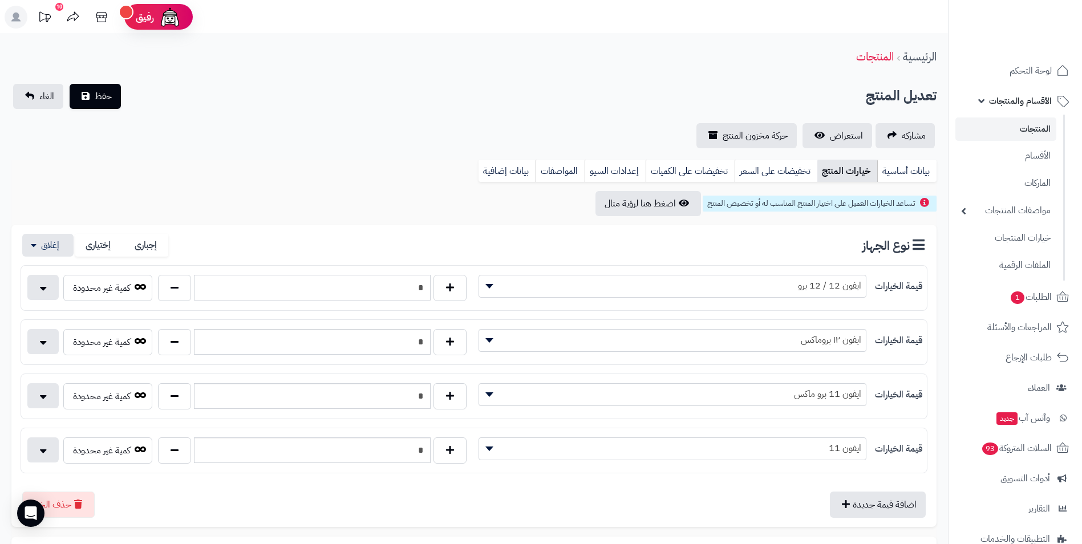
click at [288, 291] on input "*" at bounding box center [312, 288] width 237 height 26
click at [227, 496] on div "اضافة قيمة جديدة حذف الخيار" at bounding box center [474, 500] width 907 height 35
click at [891, 169] on link "بيانات أساسية" at bounding box center [907, 171] width 59 height 23
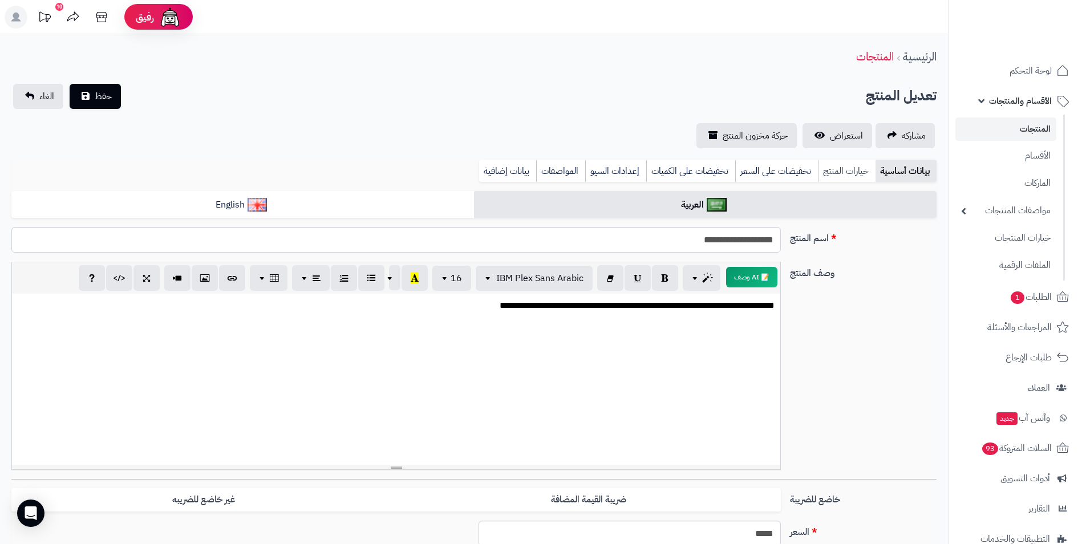
click at [846, 169] on link "خيارات المنتج" at bounding box center [847, 171] width 58 height 23
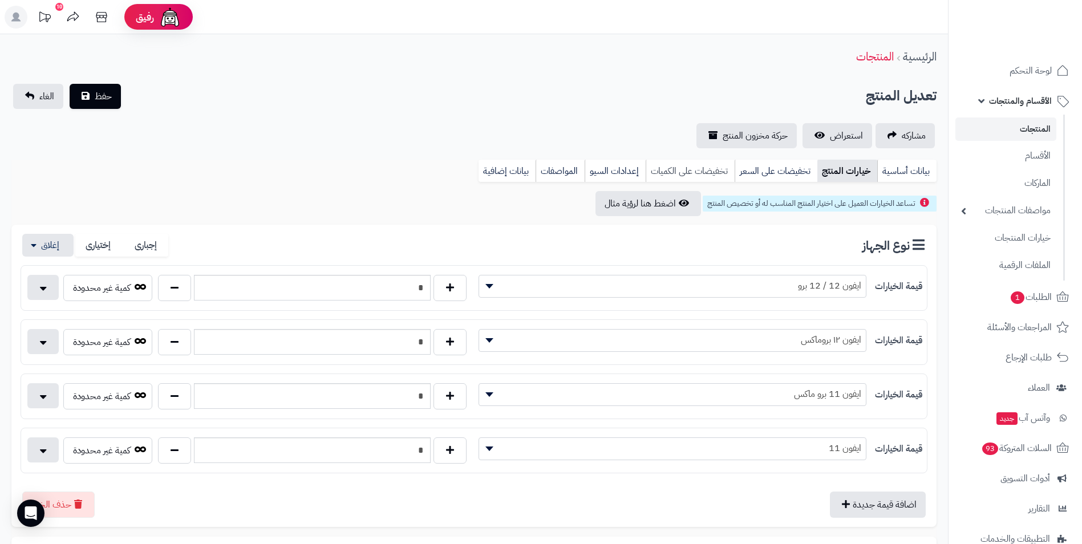
click at [722, 172] on link "تخفيضات على الكميات" at bounding box center [690, 171] width 89 height 23
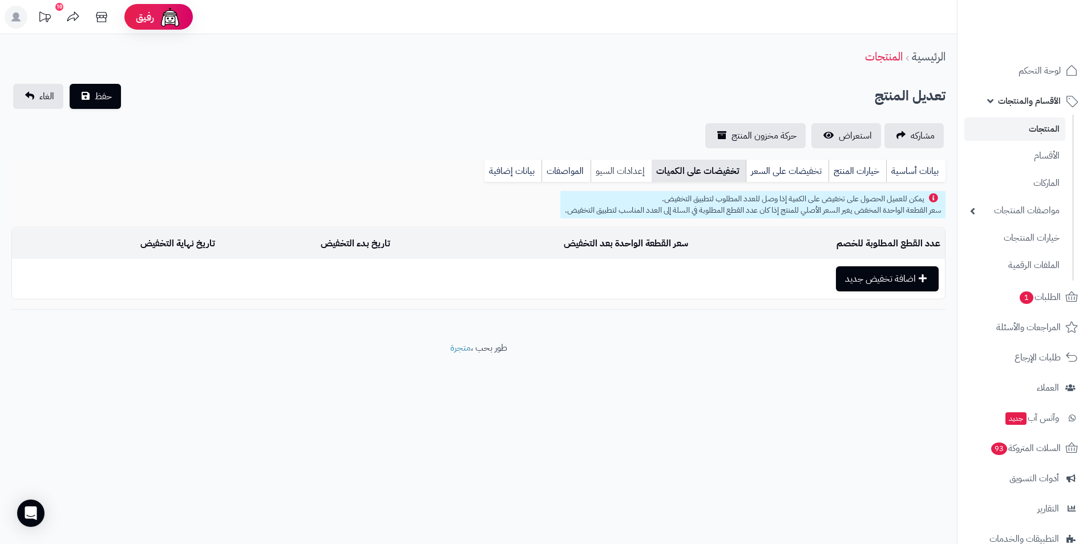
click at [624, 171] on link "إعدادات السيو" at bounding box center [621, 171] width 61 height 23
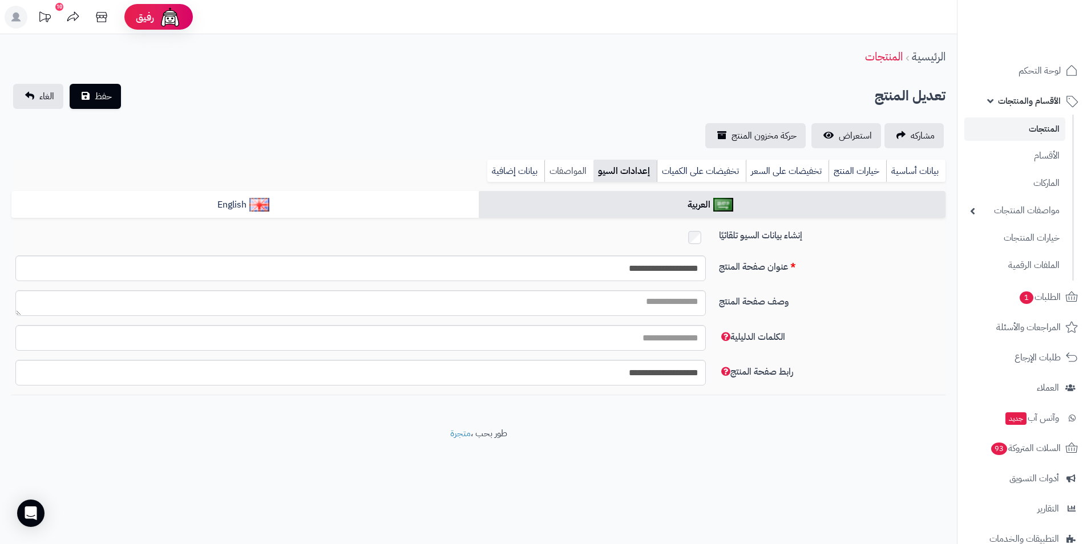
click at [564, 168] on link "المواصفات" at bounding box center [568, 171] width 49 height 23
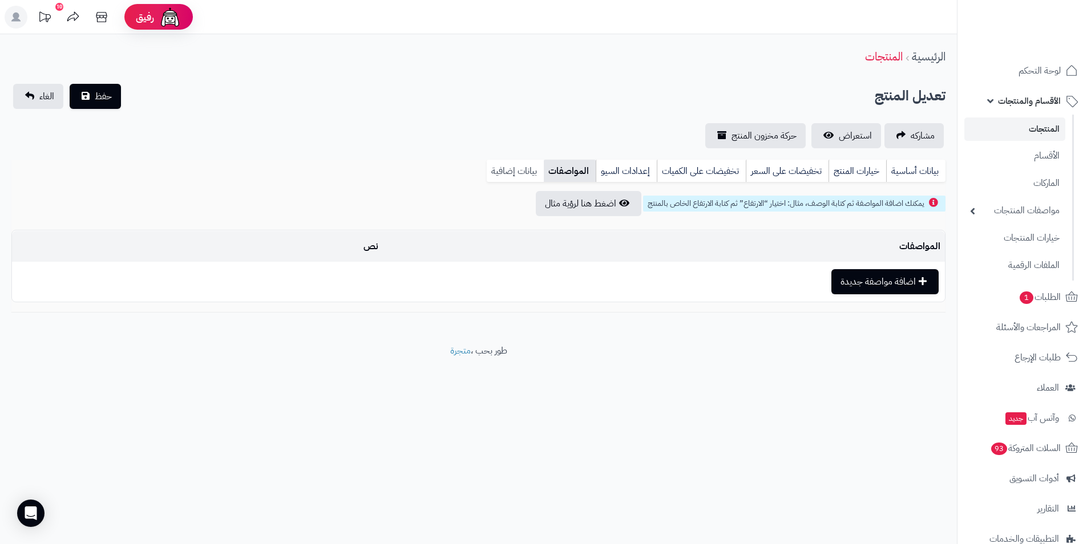
click at [503, 162] on link "بيانات إضافية" at bounding box center [515, 171] width 57 height 23
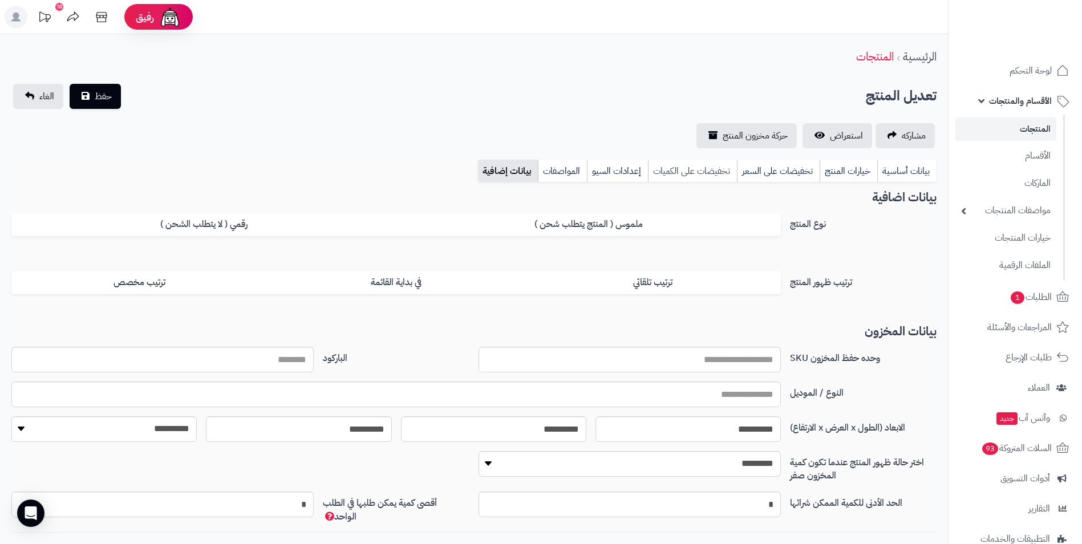
click at [703, 172] on link "تخفيضات على الكميات" at bounding box center [692, 171] width 89 height 23
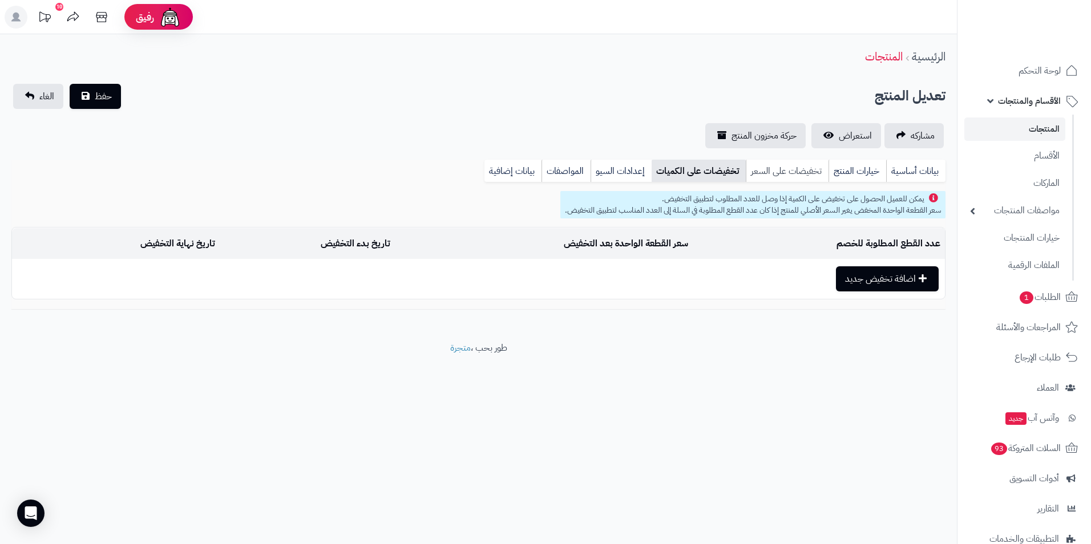
click at [808, 169] on link "تخفيضات على السعر" at bounding box center [787, 171] width 83 height 23
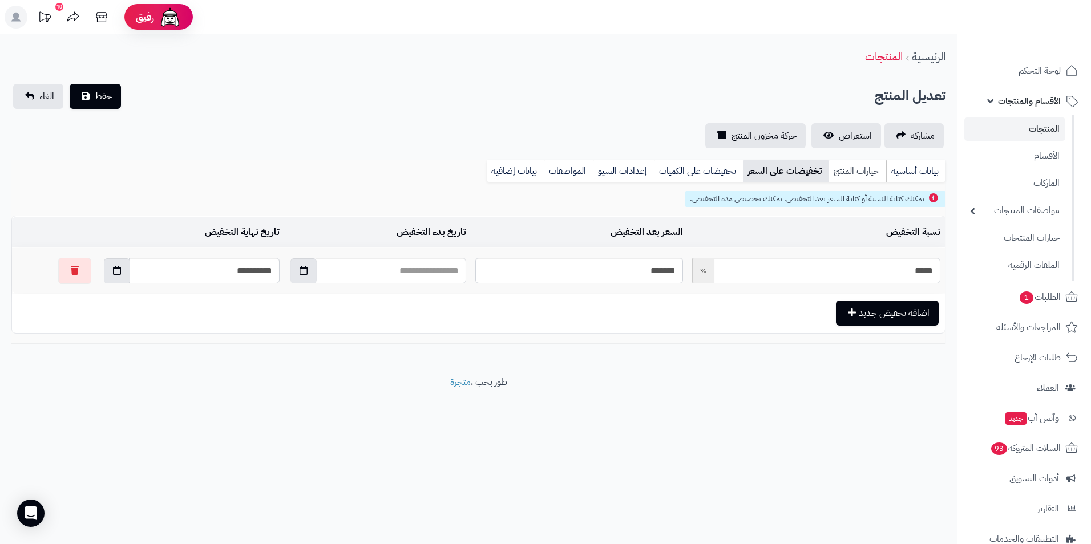
click at [862, 168] on link "خيارات المنتج" at bounding box center [857, 171] width 58 height 23
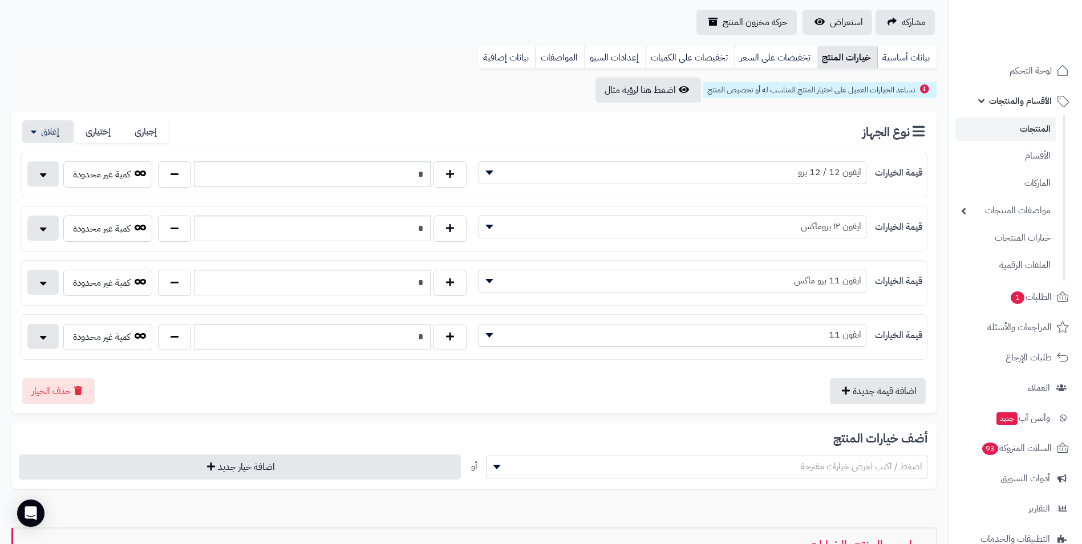
scroll to position [114, 0]
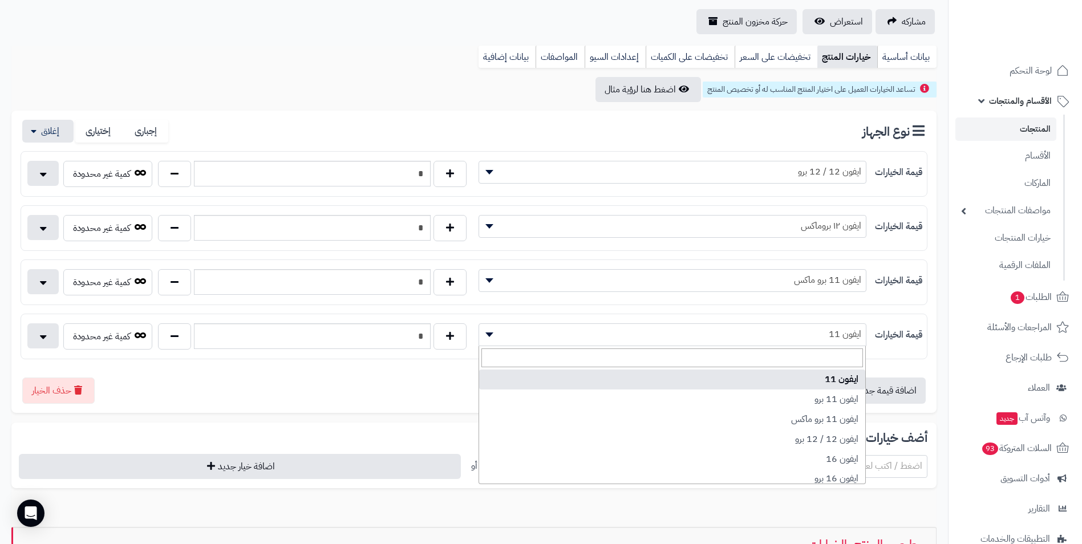
click at [499, 335] on span "ايفون 11" at bounding box center [672, 334] width 387 height 17
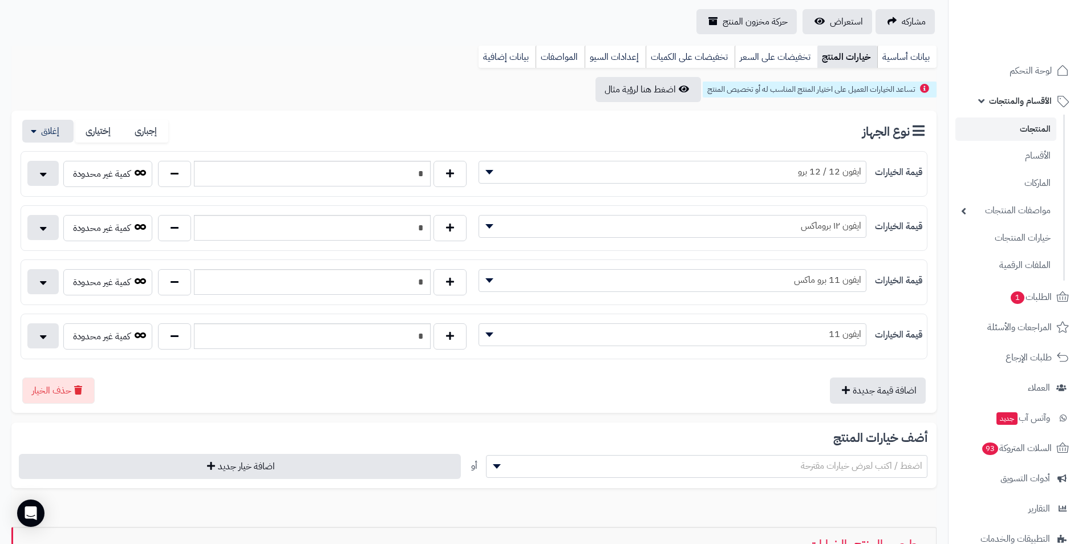
click at [499, 335] on span "ايفون 11" at bounding box center [672, 334] width 387 height 17
click at [567, 343] on span "ايفون 11" at bounding box center [673, 335] width 388 height 23
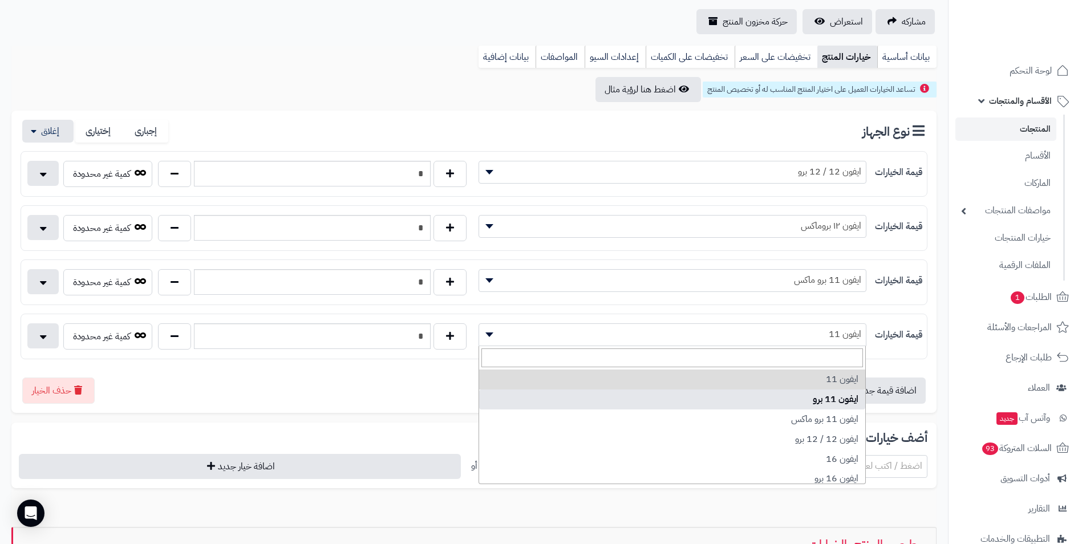
select select "**"
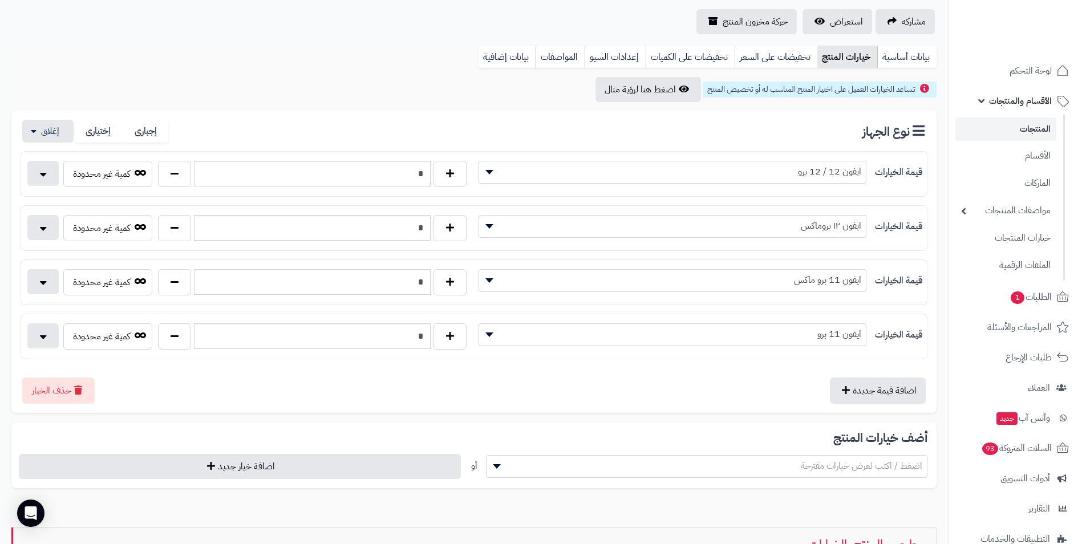
click at [576, 337] on span "ايفون 11 برو" at bounding box center [672, 334] width 387 height 17
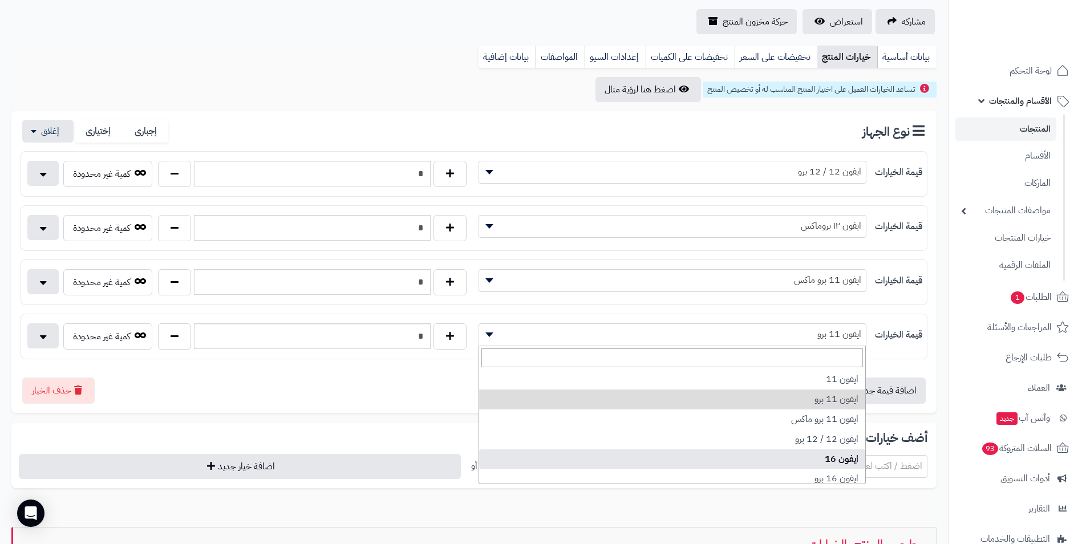
click at [555, 362] on input "search" at bounding box center [673, 358] width 382 height 19
click at [621, 339] on span "ايفون 11 برو" at bounding box center [672, 334] width 387 height 17
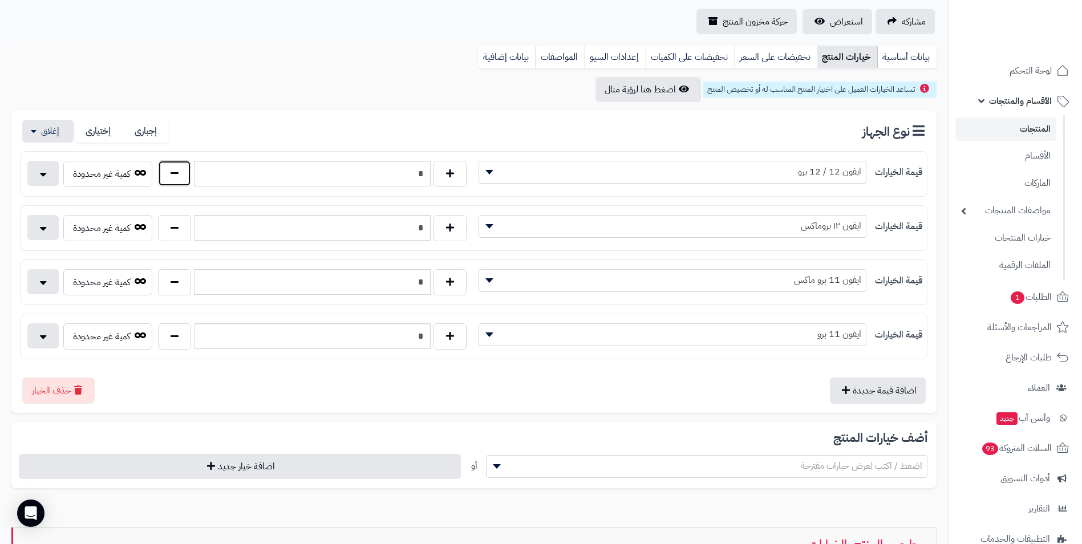
click at [175, 175] on button "button" at bounding box center [174, 173] width 33 height 26
click at [181, 227] on button "button" at bounding box center [174, 228] width 33 height 26
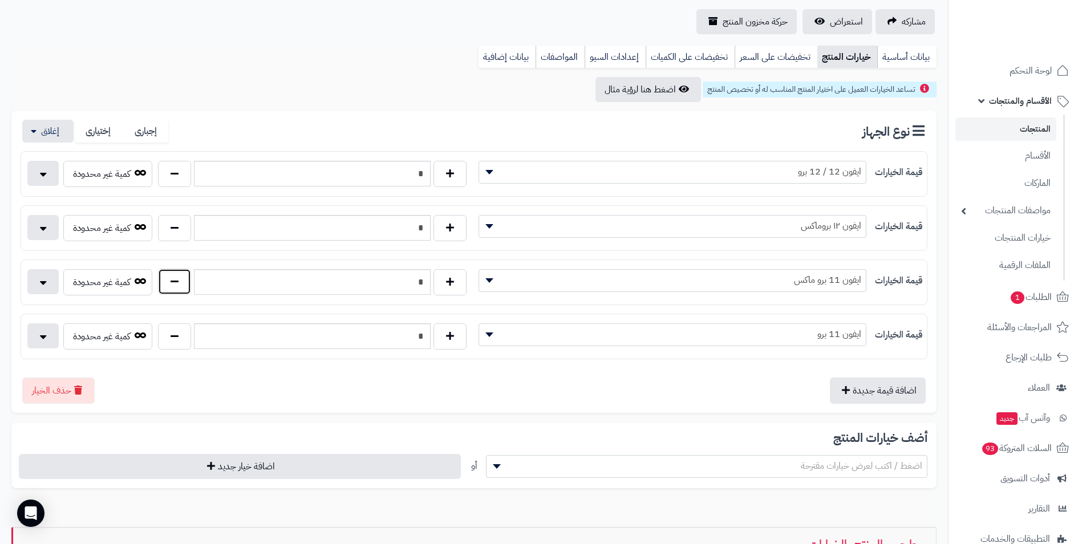
click at [183, 289] on button "button" at bounding box center [174, 282] width 33 height 26
click at [178, 334] on button "button" at bounding box center [174, 336] width 33 height 26
click at [178, 335] on button "button" at bounding box center [174, 336] width 33 height 26
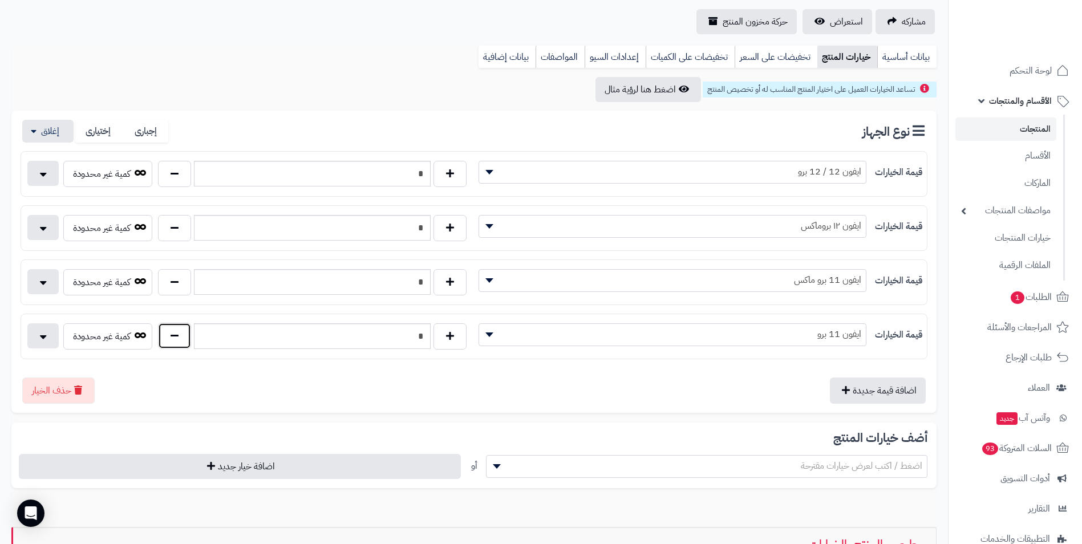
click at [178, 336] on button "button" at bounding box center [174, 336] width 33 height 26
click at [674, 87] on button "اضغط هنا لرؤية مثال" at bounding box center [649, 88] width 106 height 25
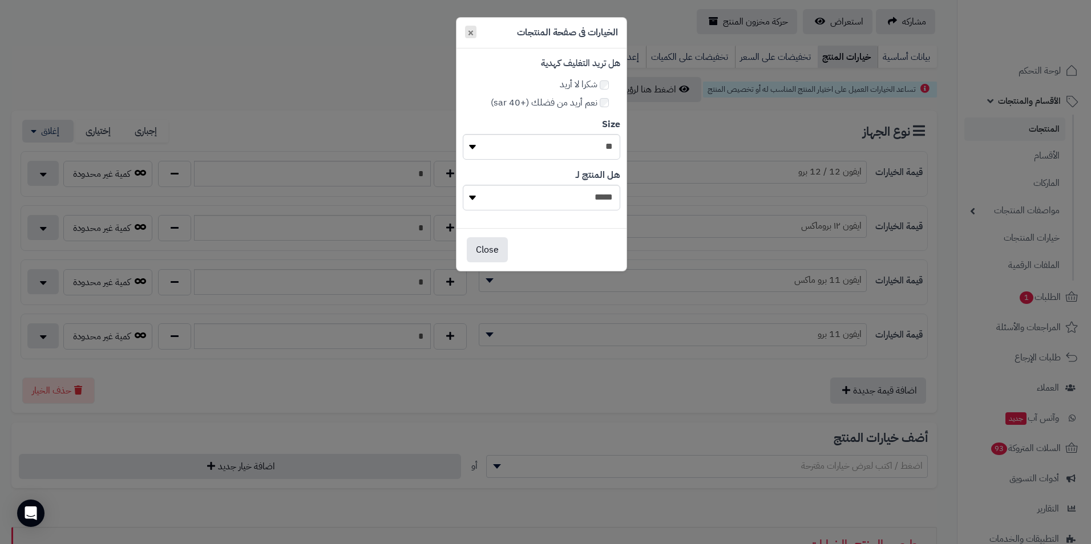
click at [471, 33] on button "×" at bounding box center [470, 32] width 11 height 13
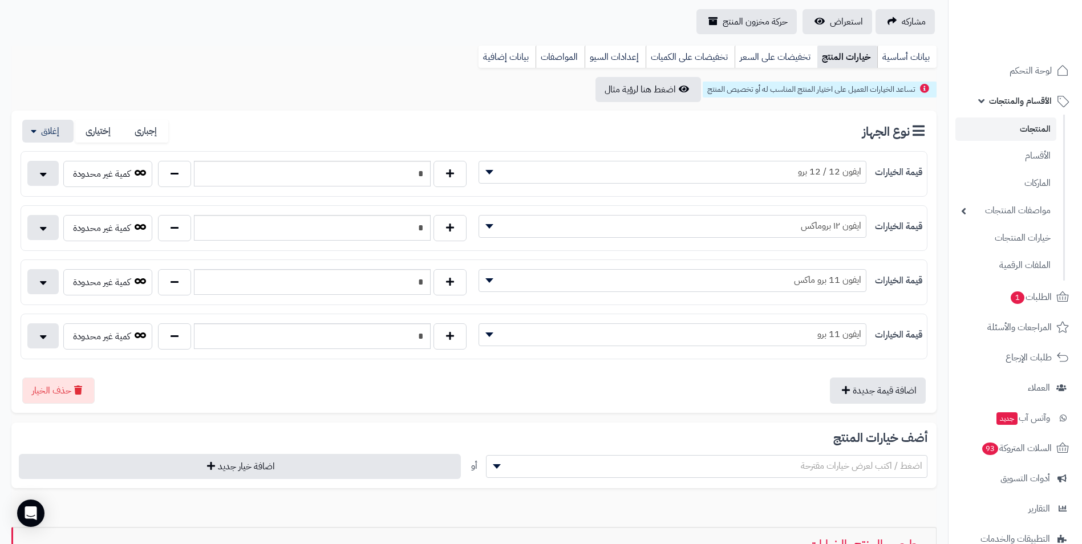
click at [894, 103] on div "**********" at bounding box center [473, 373] width 925 height 593
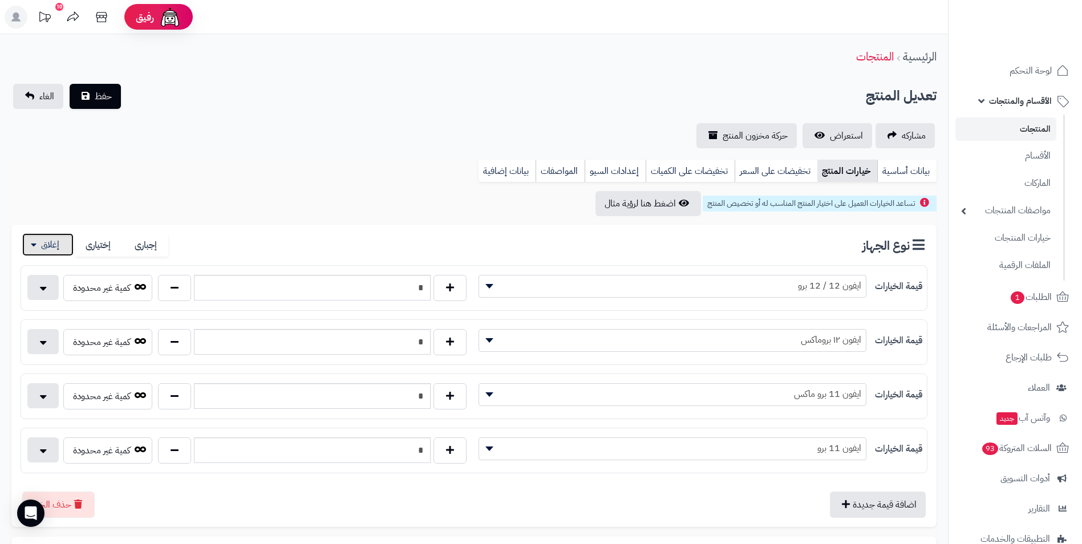
click at [46, 245] on button "button" at bounding box center [47, 244] width 51 height 23
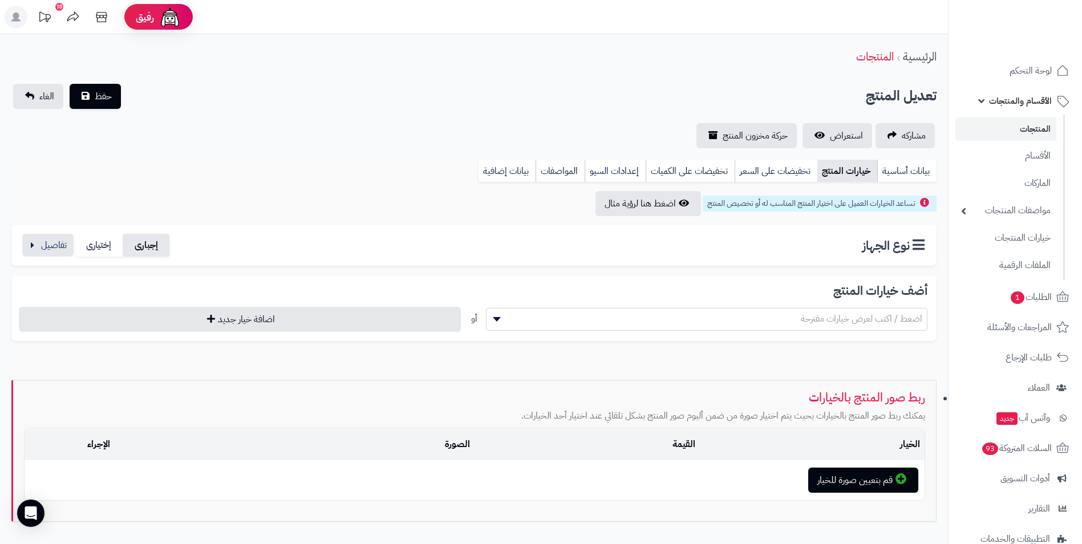
click at [150, 245] on label "إجبارى" at bounding box center [146, 245] width 47 height 23
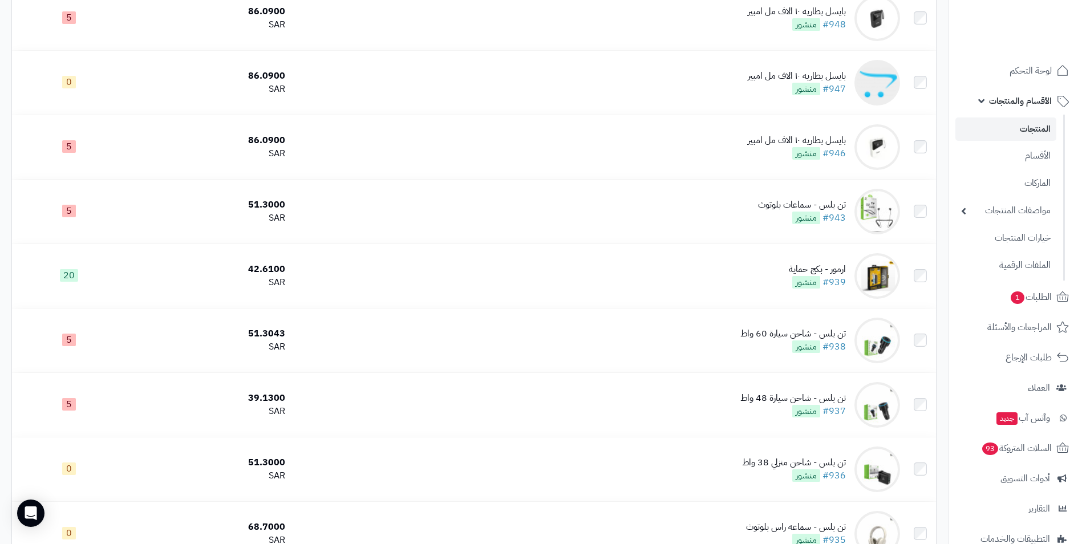
scroll to position [1055, 0]
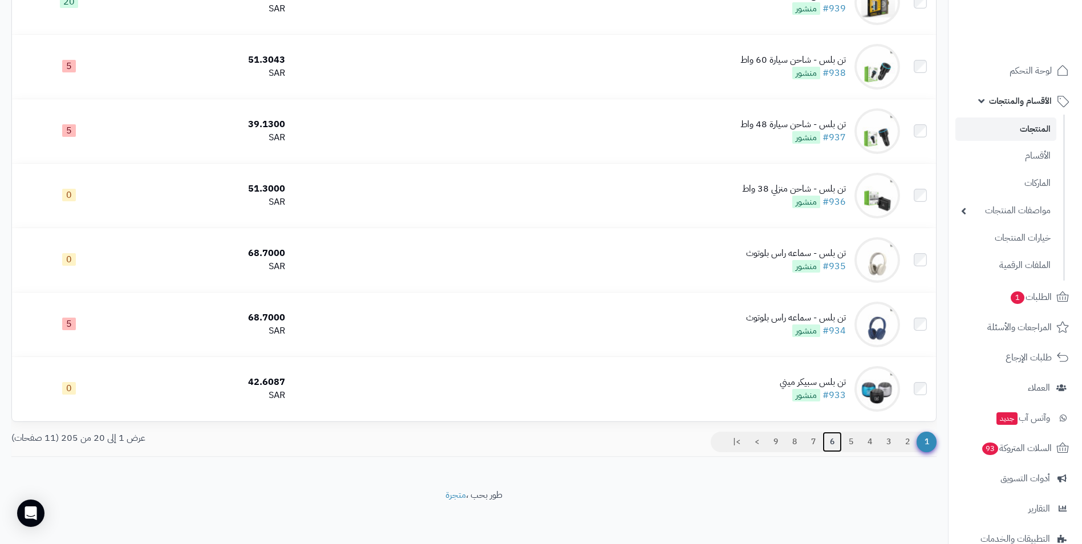
click at [832, 440] on link "6" at bounding box center [832, 442] width 19 height 21
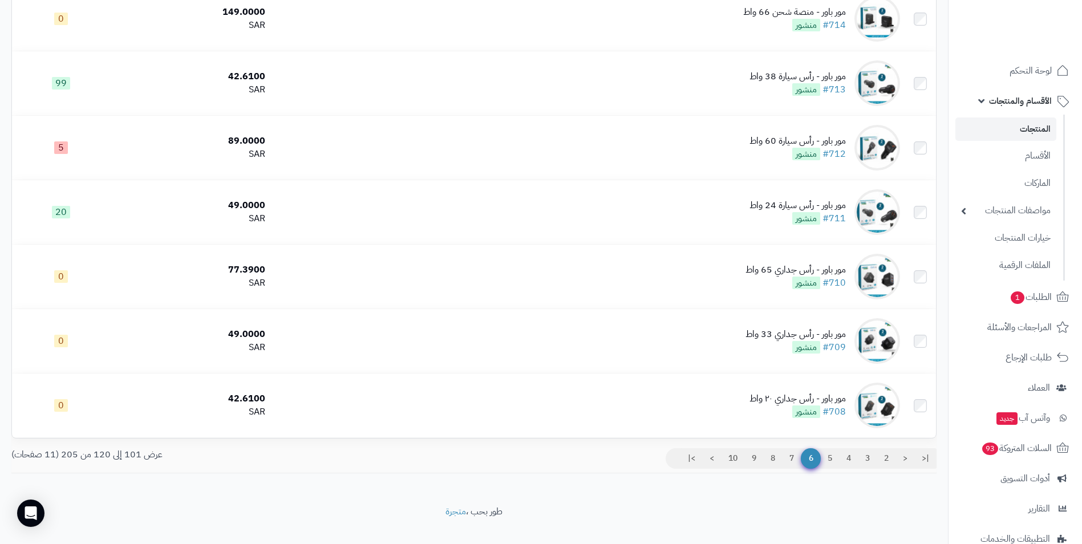
scroll to position [1018, 0]
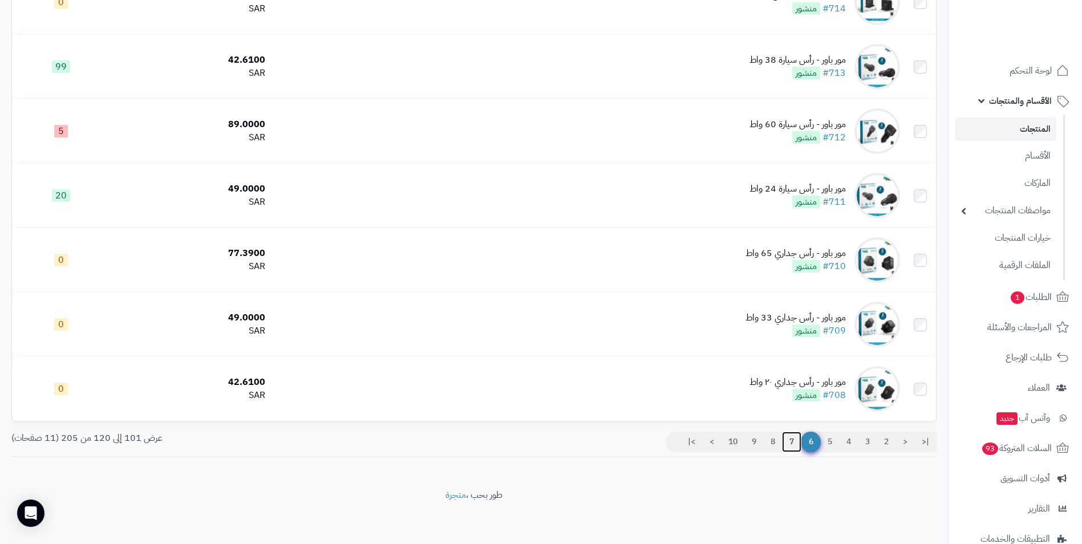
click at [791, 443] on link "7" at bounding box center [791, 442] width 19 height 21
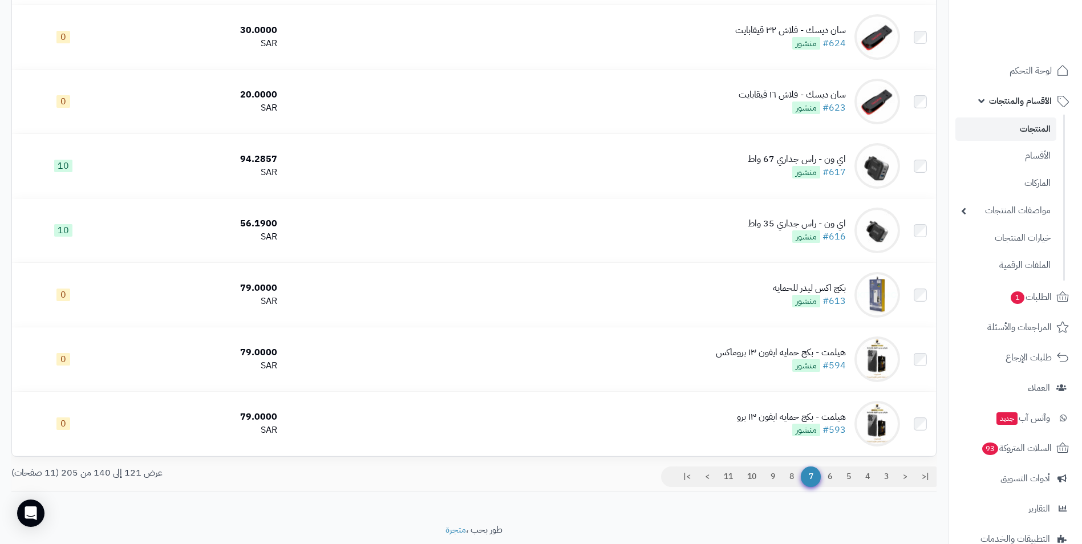
scroll to position [1018, 0]
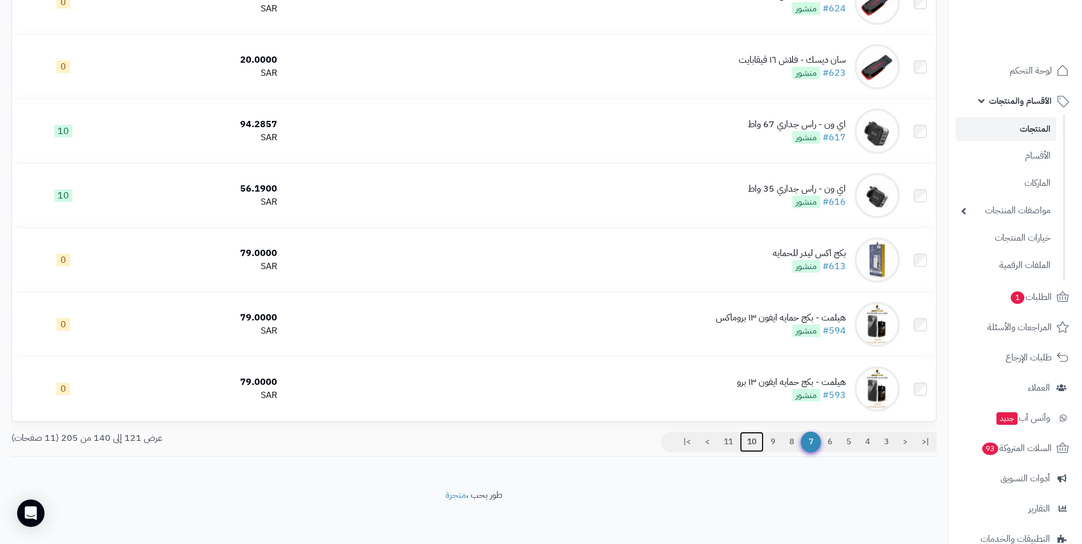
click at [750, 443] on link "10" at bounding box center [752, 442] width 24 height 21
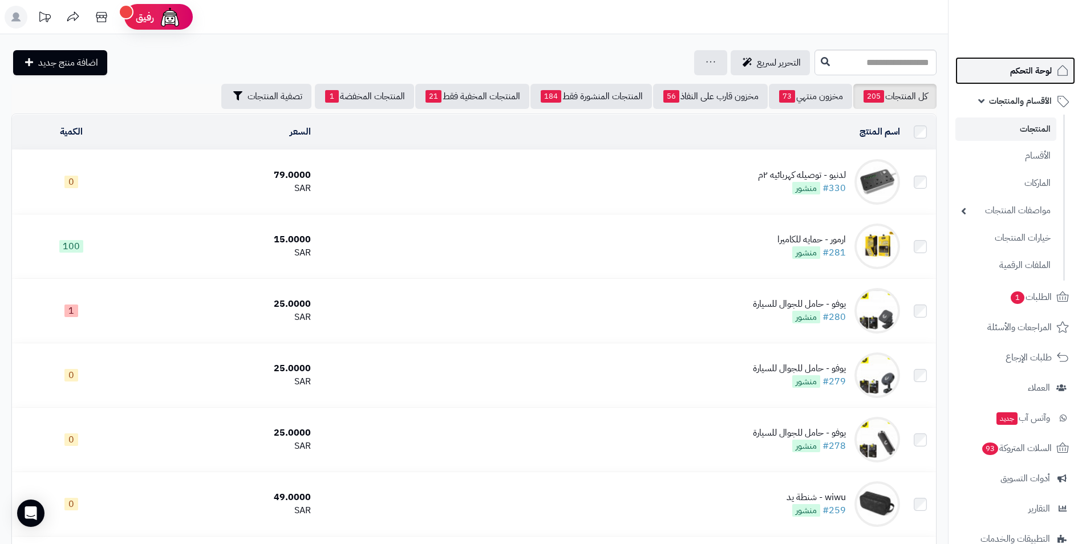
click at [1050, 61] on link "لوحة التحكم" at bounding box center [1016, 70] width 120 height 27
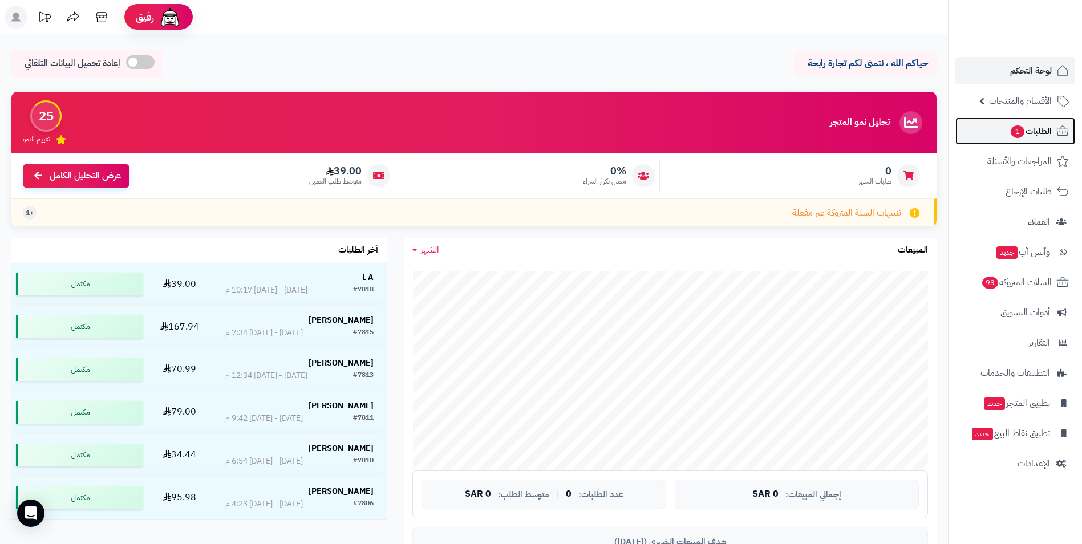
click at [1046, 136] on span "الطلبات 1" at bounding box center [1031, 131] width 42 height 16
click at [1046, 103] on span "الأقسام والمنتجات" at bounding box center [1020, 101] width 63 height 16
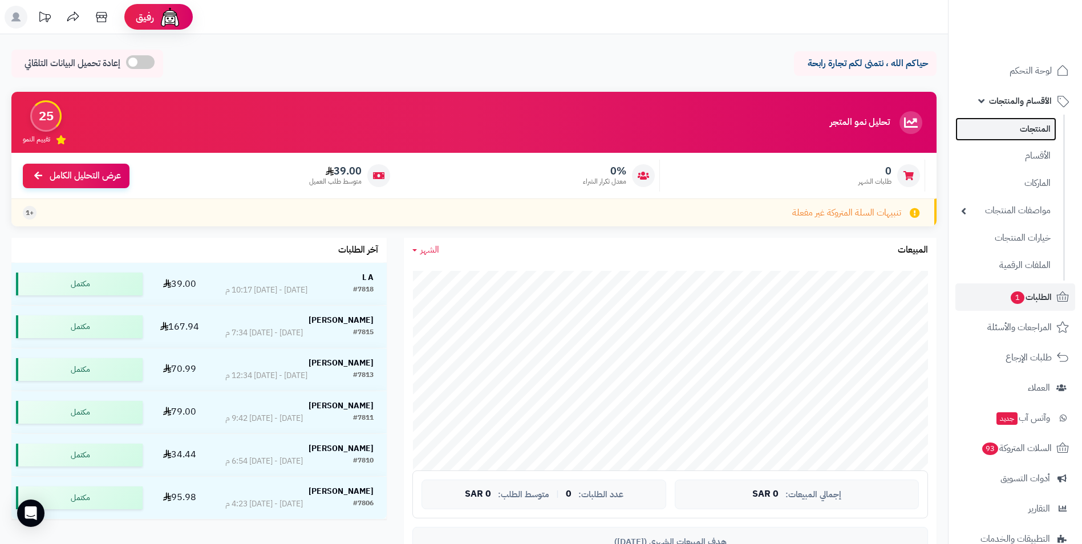
click at [1042, 130] on link "المنتجات" at bounding box center [1006, 129] width 101 height 23
